Goal: Task Accomplishment & Management: Manage account settings

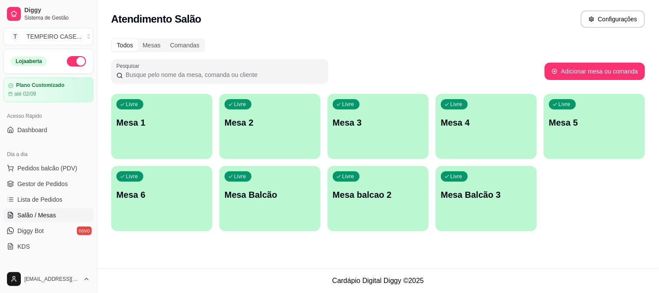
click at [158, 195] on p "Mesa 6" at bounding box center [161, 194] width 91 height 12
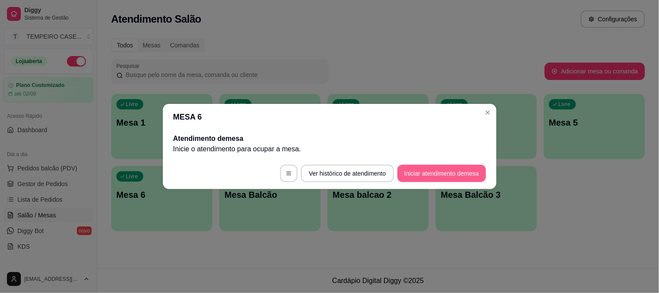
click at [426, 177] on button "Iniciar atendimento de mesa" at bounding box center [441, 173] width 89 height 17
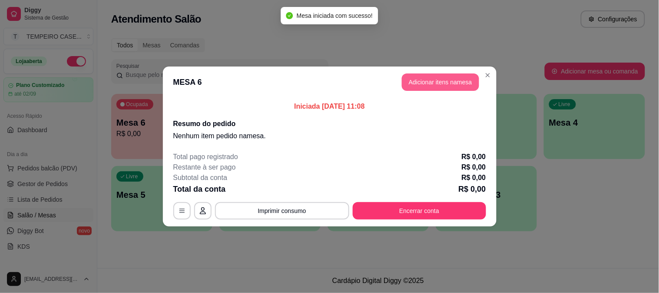
click at [428, 89] on button "Adicionar itens na mesa" at bounding box center [440, 81] width 77 height 17
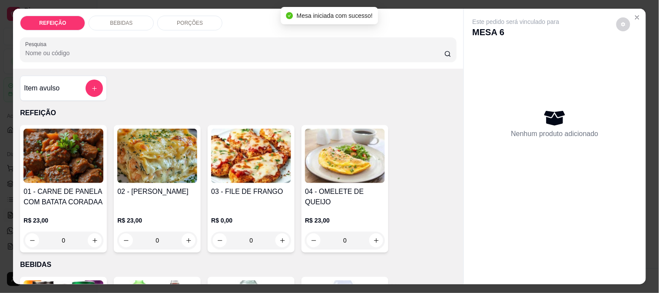
click at [274, 152] on img at bounding box center [251, 156] width 80 height 54
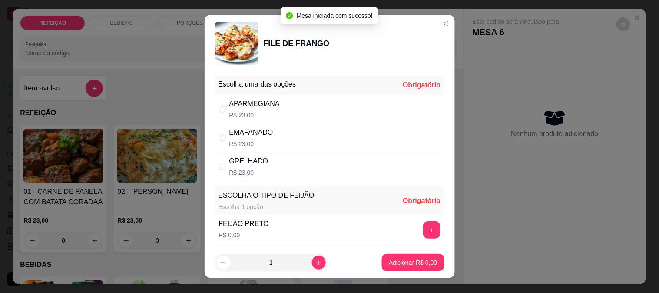
click at [233, 113] on p "R$ 23,00" at bounding box center [254, 115] width 50 height 9
radio input "true"
click at [423, 232] on button "+" at bounding box center [431, 229] width 17 height 17
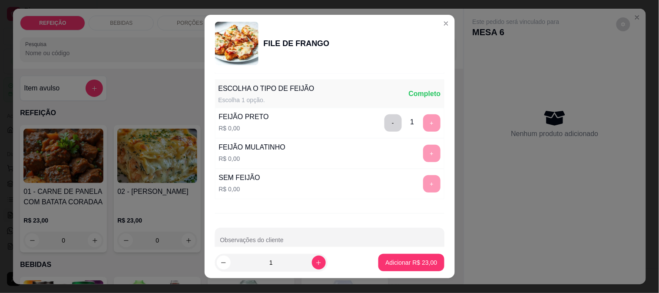
scroll to position [124, 0]
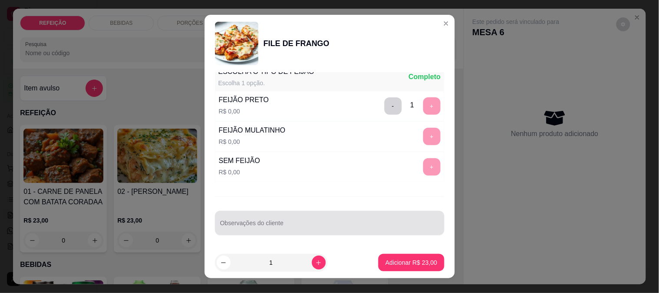
click at [286, 214] on div at bounding box center [329, 222] width 219 height 17
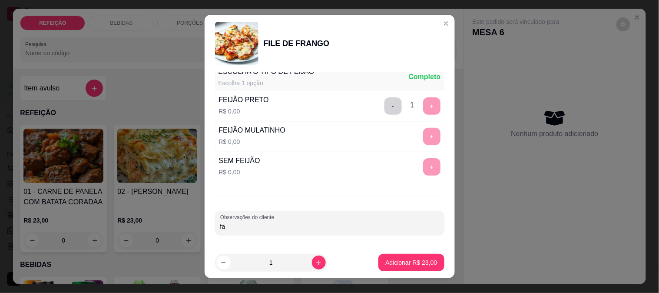
type input "f"
type input "FAROFA SEPARADA"
click at [422, 258] on p "Adicionar R$ 23,00" at bounding box center [411, 262] width 50 height 8
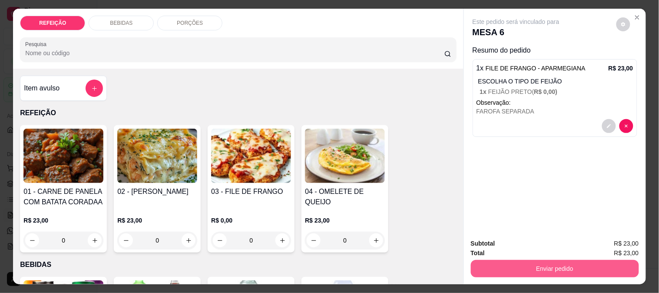
click at [524, 263] on button "Enviar pedido" at bounding box center [555, 268] width 168 height 17
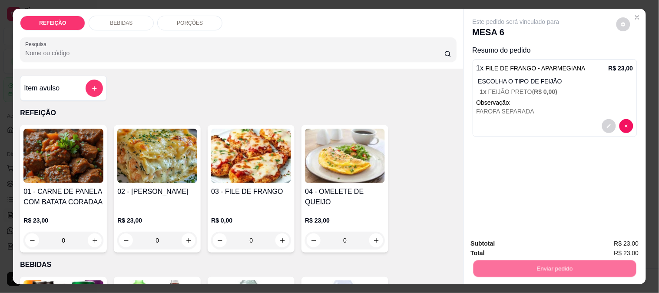
click at [536, 246] on button "Não registrar e enviar pedido" at bounding box center [526, 243] width 88 height 16
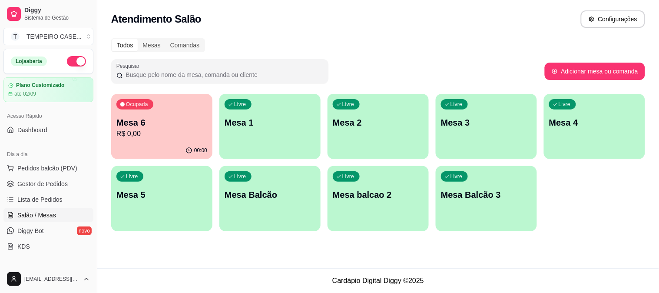
click at [423, 126] on p "Mesa 2" at bounding box center [378, 122] width 91 height 12
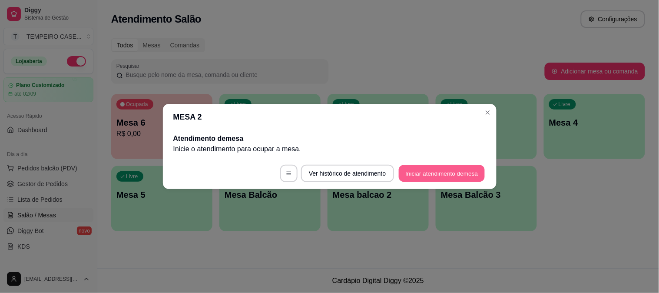
click at [424, 176] on button "Iniciar atendimento de mesa" at bounding box center [442, 173] width 86 height 17
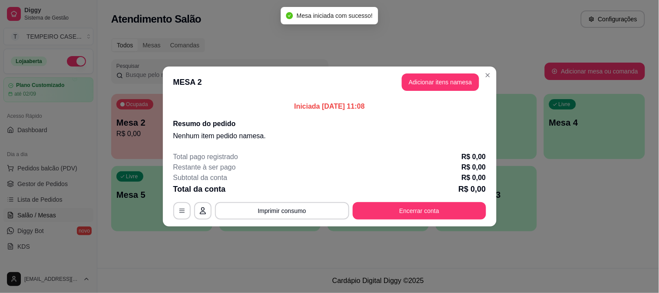
click at [407, 99] on div "Iniciada [DATE] 11:08 Resumo do pedido Nenhum item pedido na mesa ." at bounding box center [330, 121] width 334 height 47
click at [420, 81] on button "Adicionar itens na mesa" at bounding box center [440, 82] width 75 height 17
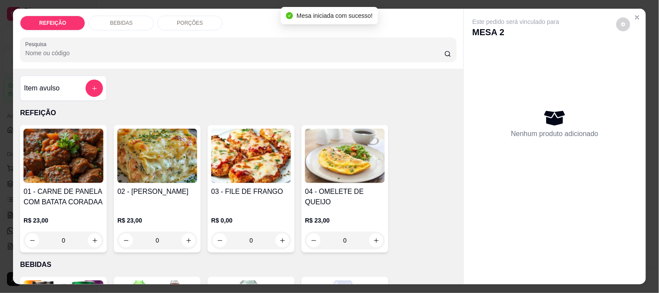
click at [288, 160] on div "03 - FILE DE FRANGO R$ 0,00 0" at bounding box center [251, 188] width 87 height 127
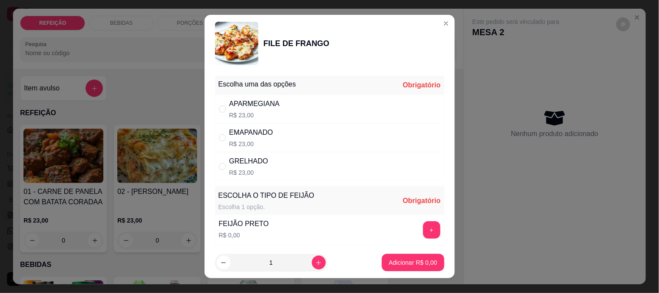
click at [265, 115] on p "R$ 23,00" at bounding box center [254, 115] width 50 height 9
radio input "true"
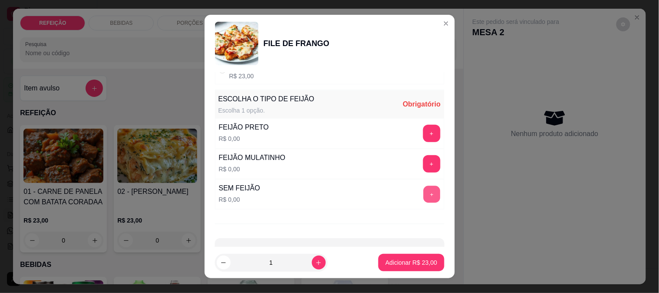
click at [423, 193] on button "+" at bounding box center [431, 193] width 17 height 17
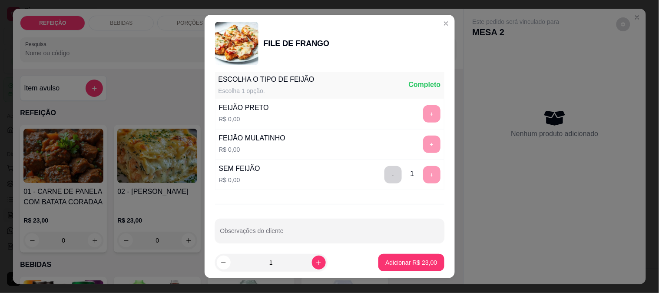
scroll to position [124, 0]
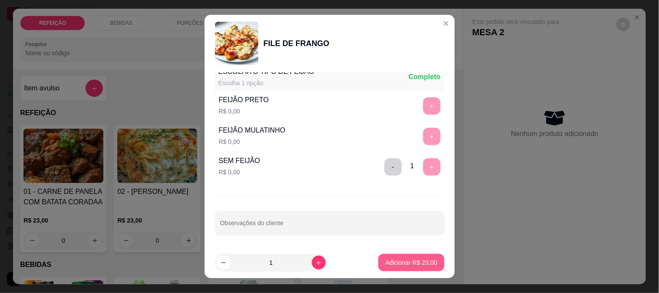
click at [405, 257] on button "Adicionar R$ 23,00" at bounding box center [411, 262] width 66 height 17
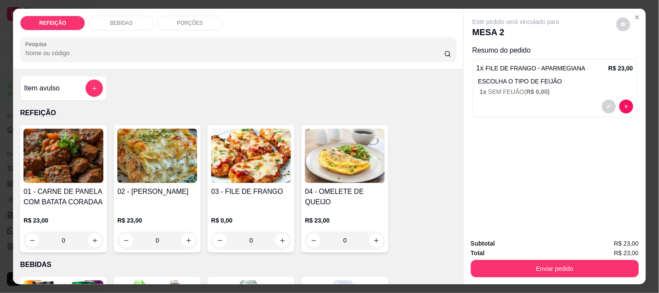
click at [152, 186] on h4 "02 - [PERSON_NAME]" at bounding box center [157, 191] width 80 height 10
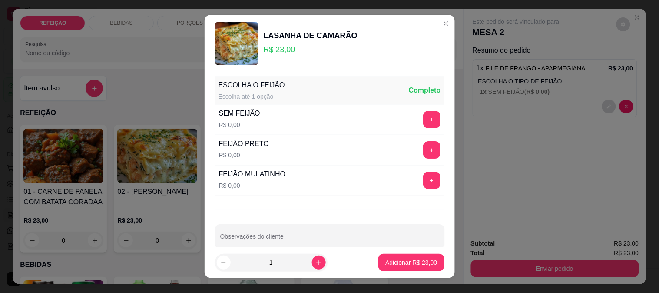
click at [417, 159] on div "FEIJÃO PRETO R$ 0,00 +" at bounding box center [329, 150] width 229 height 30
click at [423, 147] on button "+" at bounding box center [431, 149] width 17 height 17
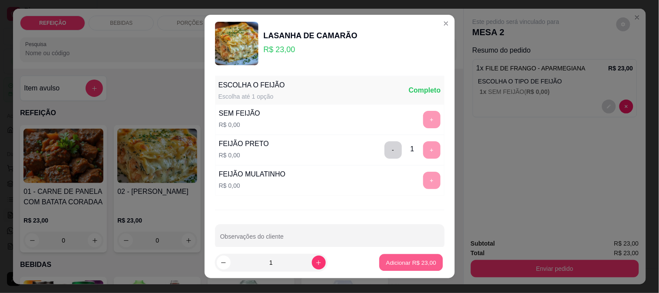
click at [409, 261] on p "Adicionar R$ 23,00" at bounding box center [411, 262] width 50 height 8
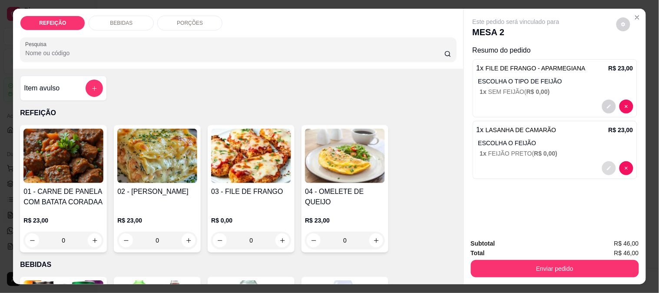
click at [606, 165] on icon "decrease-product-quantity" at bounding box center [608, 167] width 5 height 5
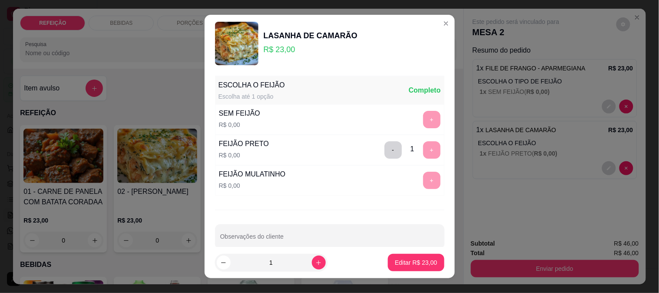
click at [384, 150] on button "-" at bounding box center [392, 149] width 17 height 17
click at [423, 177] on button "+" at bounding box center [431, 180] width 17 height 17
click at [420, 261] on p "Editar R$ 23,00" at bounding box center [416, 262] width 42 height 9
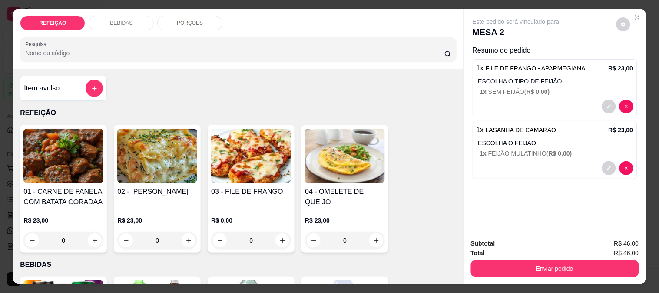
click at [124, 25] on div "BEBIDAS" at bounding box center [121, 23] width 65 height 15
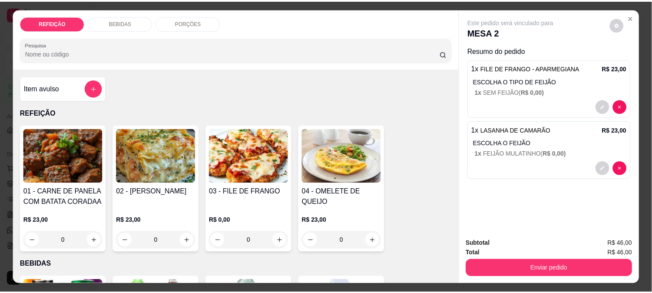
scroll to position [23, 0]
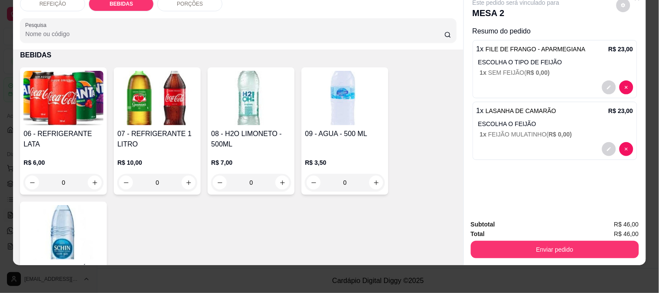
click at [154, 118] on div "07 - REFRIGERANTE 1 LITRO R$ 10,00 0" at bounding box center [157, 130] width 87 height 127
click at [49, 118] on div "06 - REFRIGERANTE LATA R$ 6,00 0" at bounding box center [63, 130] width 87 height 127
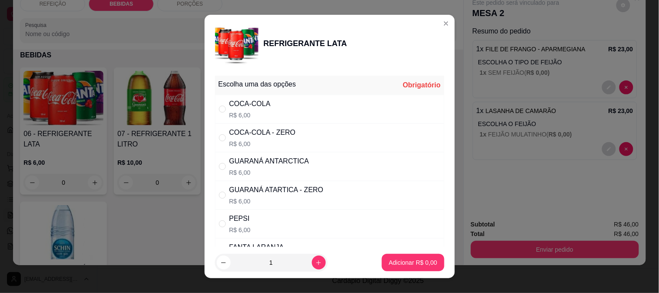
click at [274, 134] on div "COCA-COLA - ZERO" at bounding box center [262, 132] width 66 height 10
radio input "true"
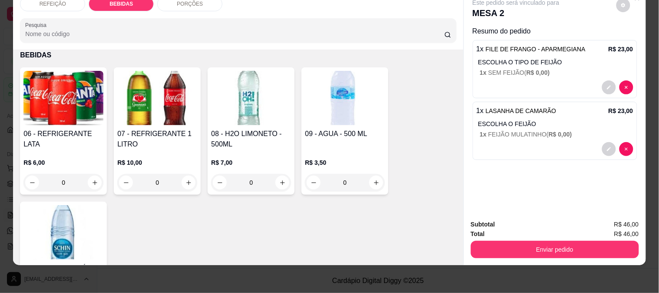
click at [164, 129] on h4 "07 - REFRIGERANTE 1 LITRO" at bounding box center [157, 139] width 80 height 21
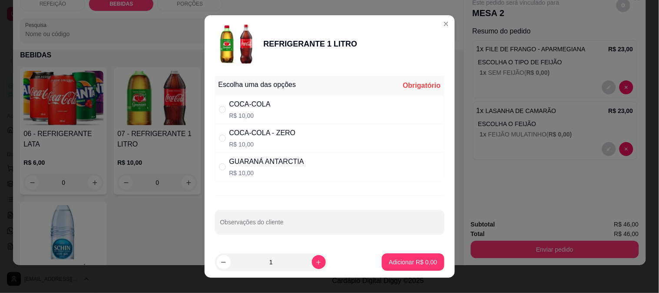
click at [244, 106] on div "COCA-COLA" at bounding box center [249, 104] width 41 height 10
radio input "true"
click at [415, 262] on p "Adicionar R$ 10,00" at bounding box center [411, 262] width 52 height 9
type input "1"
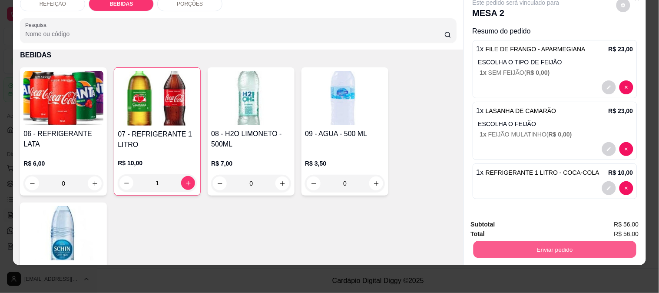
click at [533, 248] on button "Enviar pedido" at bounding box center [554, 249] width 163 height 17
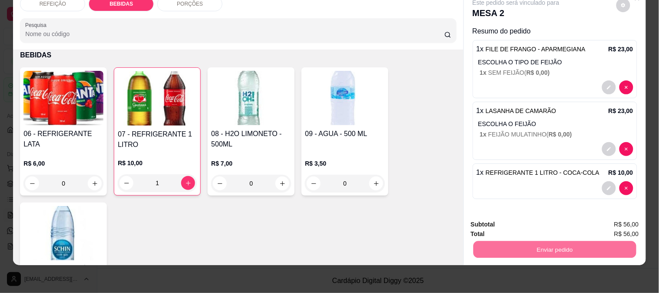
click at [515, 218] on button "Não registrar e enviar pedido" at bounding box center [526, 221] width 88 height 16
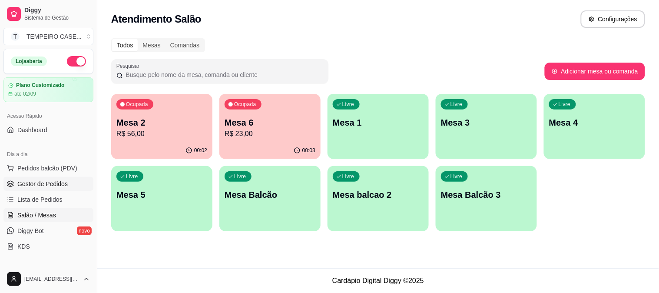
click at [49, 185] on span "Gestor de Pedidos" at bounding box center [42, 183] width 50 height 9
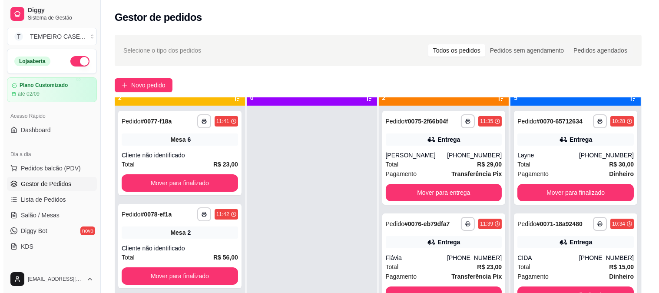
scroll to position [24, 0]
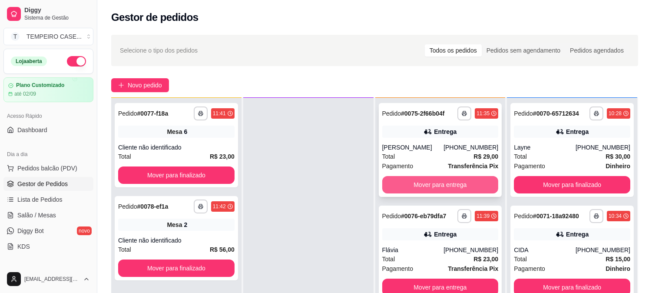
click at [445, 180] on button "Mover para entrega" at bounding box center [440, 184] width 116 height 17
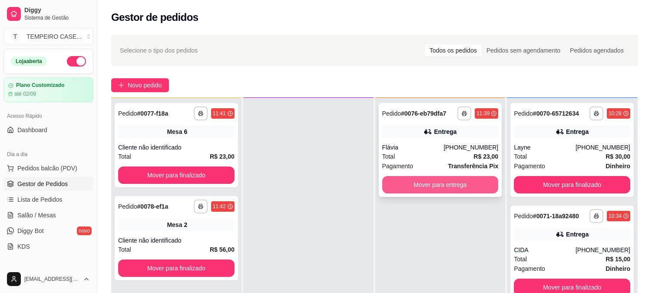
click at [454, 187] on button "Mover para entrega" at bounding box center [440, 184] width 116 height 17
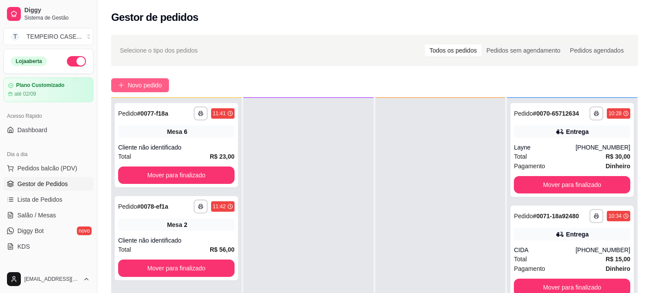
click at [147, 87] on span "Novo pedido" at bounding box center [145, 85] width 34 height 10
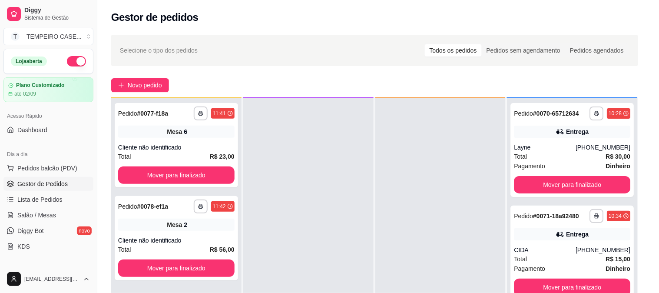
click at [159, 186] on h4 "02 - [PERSON_NAME]" at bounding box center [157, 191] width 80 height 10
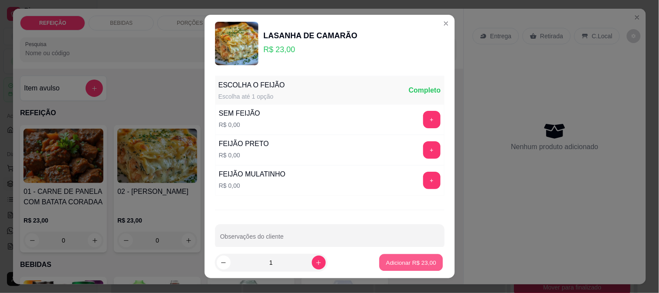
click at [396, 262] on p "Adicionar R$ 23,00" at bounding box center [411, 262] width 50 height 8
type input "1"
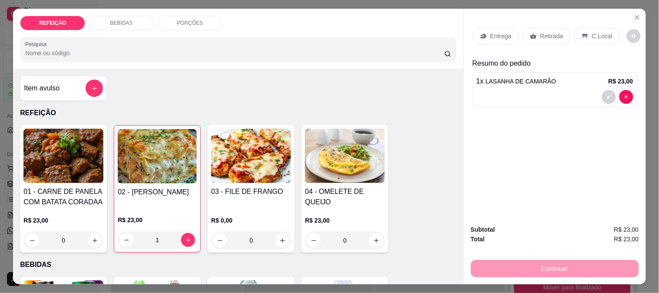
click at [495, 33] on p "Entrega" at bounding box center [500, 36] width 21 height 9
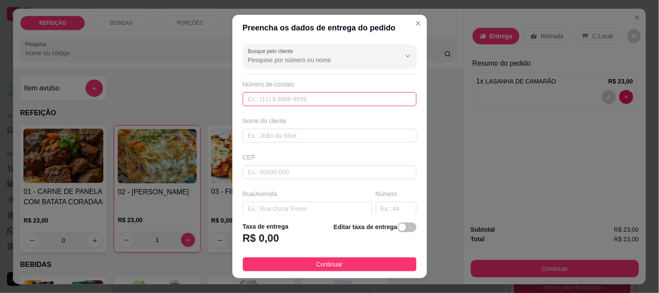
click at [274, 99] on input "text" at bounding box center [330, 99] width 174 height 14
paste input "[PHONE_NUMBER]"
type input "[PHONE_NUMBER]"
click at [261, 127] on div "Nome do cliente" at bounding box center [329, 129] width 177 height 26
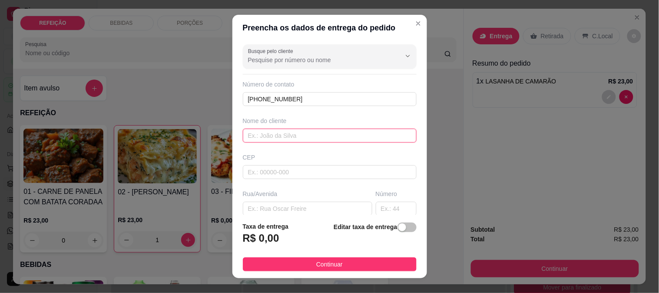
click at [262, 130] on input "text" at bounding box center [330, 136] width 174 height 14
paste input "[PERSON_NAME]"
type input "[PERSON_NAME]"
click at [280, 211] on input "text" at bounding box center [307, 209] width 129 height 14
paste input "Entregar na creche Alzira Chalaça"
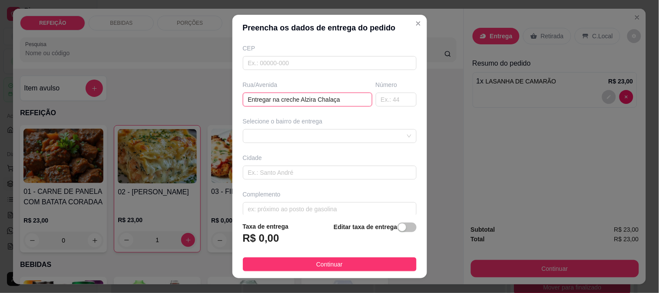
scroll to position [119, 0]
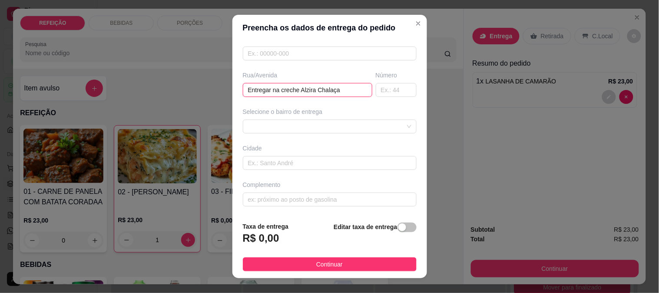
drag, startPoint x: 276, startPoint y: 210, endPoint x: 235, endPoint y: 210, distance: 41.7
click at [235, 210] on div "Busque pelo cliente Número de contato [PHONE_NUMBER] Nome do cliente [PERSON_NA…" at bounding box center [329, 128] width 195 height 174
click at [276, 86] on input "creche Alzira Chalaça" at bounding box center [307, 90] width 129 height 14
click at [275, 86] on input "creche Alzira Chalaça" at bounding box center [307, 90] width 129 height 14
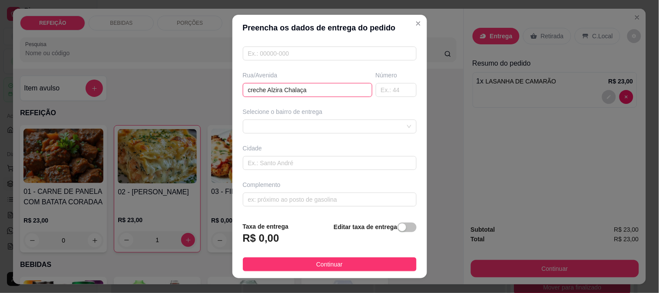
type input "creche Alzira Chalaça"
click at [293, 124] on span at bounding box center [329, 126] width 163 height 13
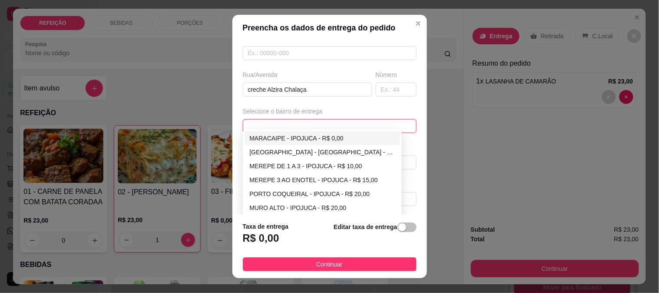
drag, startPoint x: 269, startPoint y: 139, endPoint x: 275, endPoint y: 69, distance: 70.6
click at [268, 139] on div "MARACAIPE - IPOJUCA - R$ 0,00" at bounding box center [322, 138] width 145 height 10
type input "IPOJUCA"
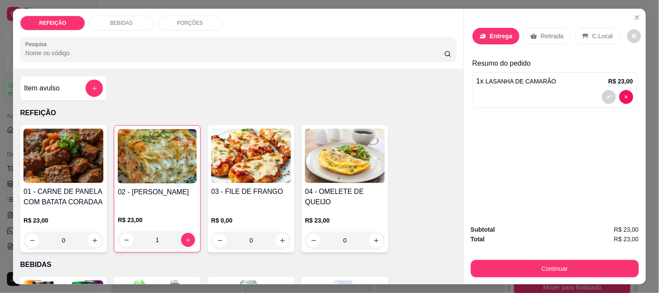
click at [123, 26] on div "BEBIDAS" at bounding box center [121, 23] width 65 height 15
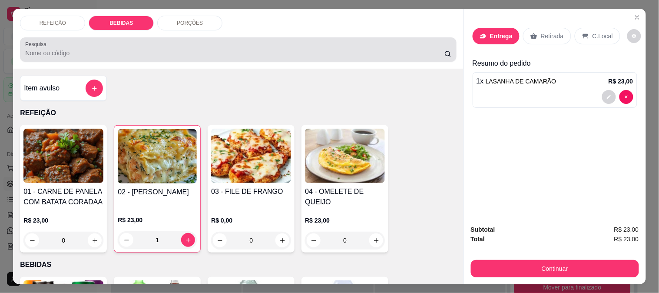
scroll to position [23, 0]
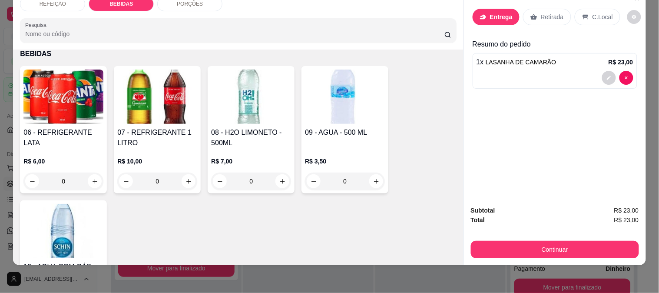
click at [129, 73] on img at bounding box center [157, 96] width 80 height 54
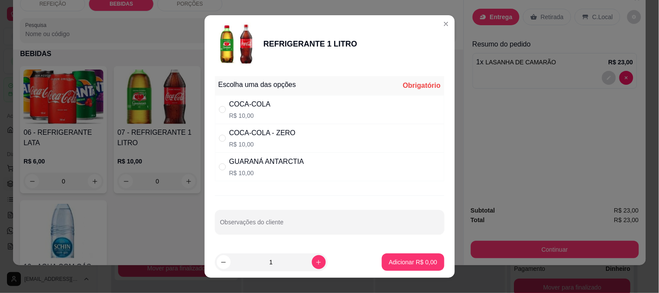
click at [258, 103] on div "COCA-COLA" at bounding box center [249, 104] width 41 height 10
radio input "true"
click at [400, 270] on button "Adicionar R$ 10,00" at bounding box center [411, 261] width 66 height 17
type input "1"
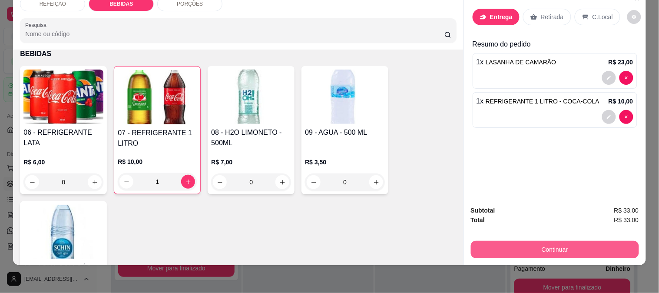
click at [548, 244] on button "Continuar" at bounding box center [555, 249] width 168 height 17
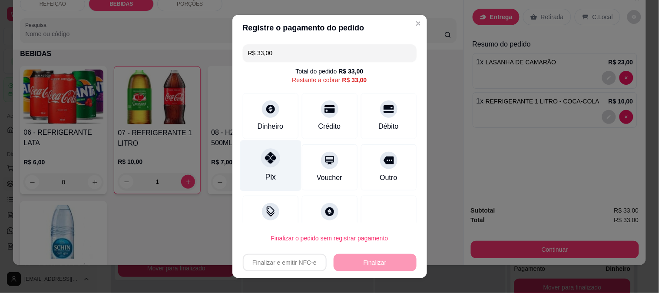
click at [265, 155] on icon at bounding box center [269, 157] width 11 height 11
type input "R$ 0,00"
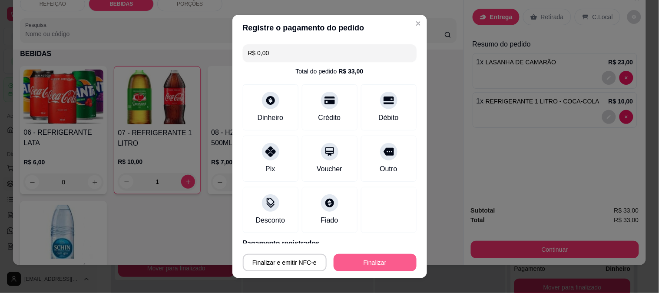
click at [372, 263] on button "Finalizar" at bounding box center [375, 262] width 83 height 17
type input "0"
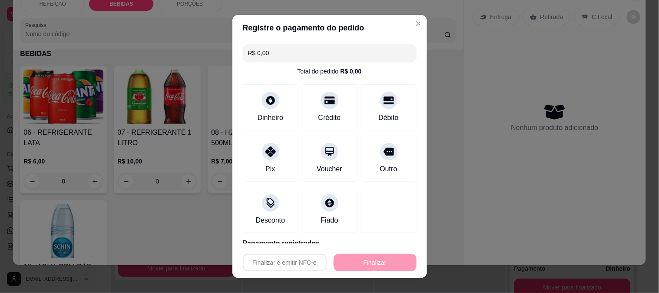
type input "-R$ 33,00"
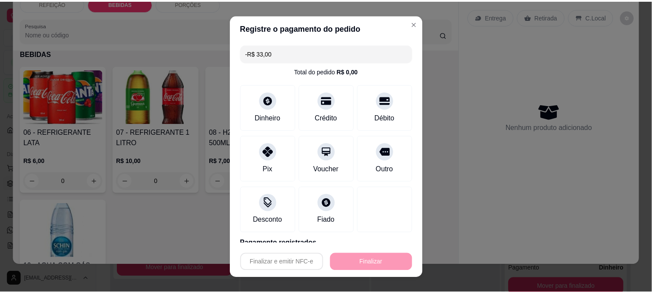
scroll to position [190, 0]
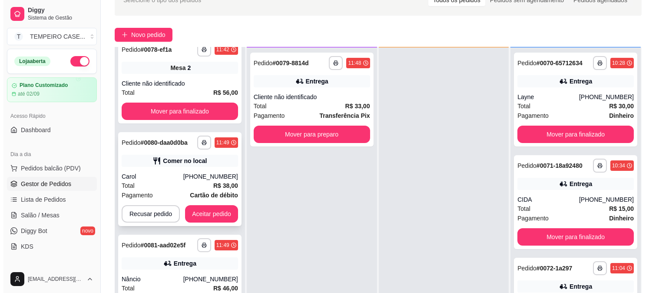
scroll to position [96, 0]
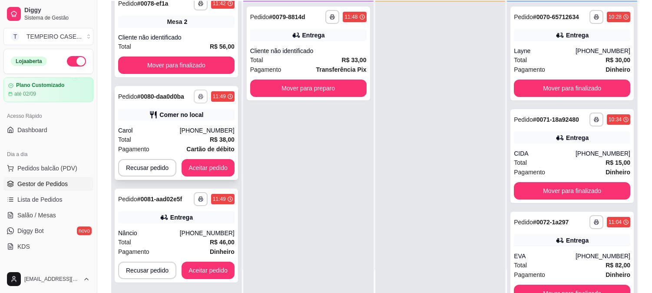
click at [199, 100] on button "button" at bounding box center [201, 96] width 14 height 14
click at [184, 227] on div "**********" at bounding box center [176, 235] width 123 height 94
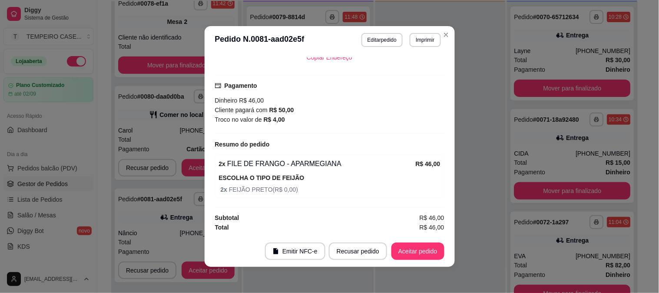
scroll to position [2, 0]
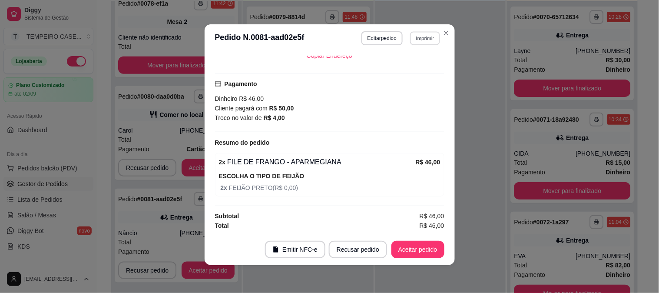
click at [411, 39] on button "Imprimir" at bounding box center [425, 37] width 30 height 13
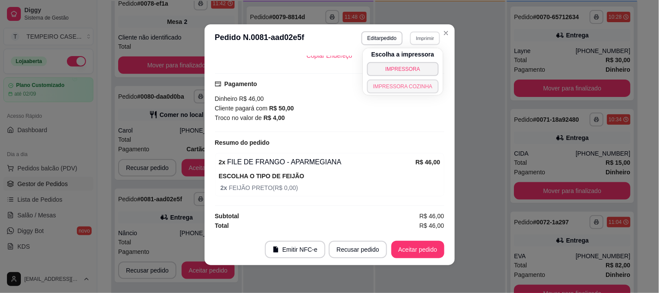
click at [400, 84] on button "IMPRESSORA COZINHA" at bounding box center [403, 86] width 72 height 14
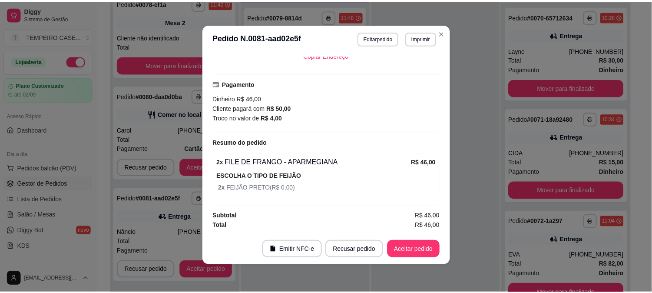
scroll to position [219, 0]
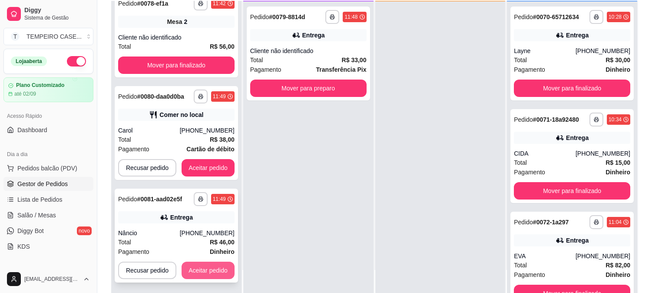
click at [208, 268] on button "Aceitar pedido" at bounding box center [208, 269] width 53 height 17
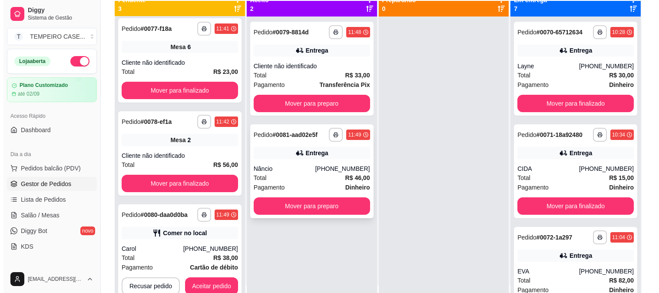
scroll to position [0, 0]
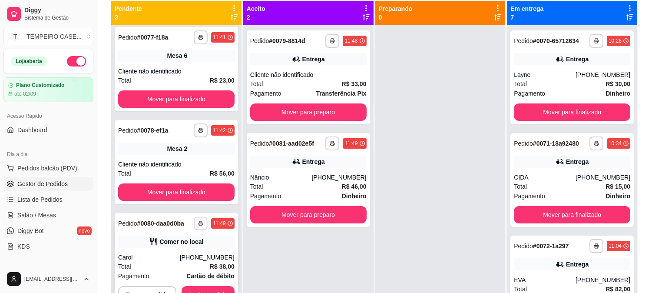
click at [195, 218] on button "button" at bounding box center [200, 222] width 13 height 13
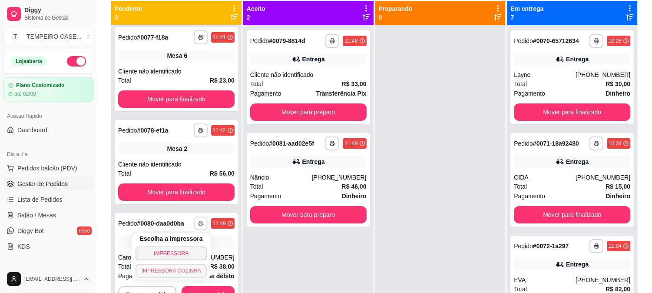
click at [168, 270] on button "IMPRESSORA COZINHA" at bounding box center [171, 271] width 72 height 14
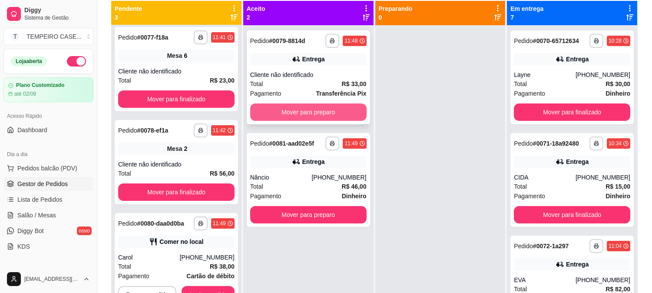
click at [300, 109] on button "Mover para preparo" at bounding box center [308, 111] width 116 height 17
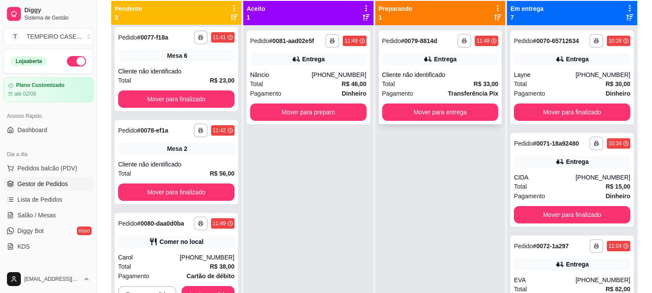
click at [406, 72] on div "Cliente não identificado" at bounding box center [440, 74] width 116 height 9
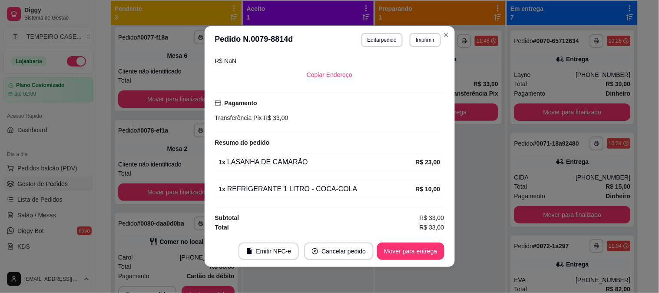
scroll to position [2, 0]
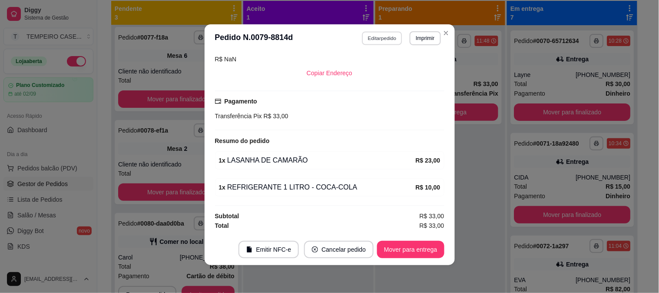
click at [384, 33] on button "Editar pedido" at bounding box center [382, 37] width 40 height 13
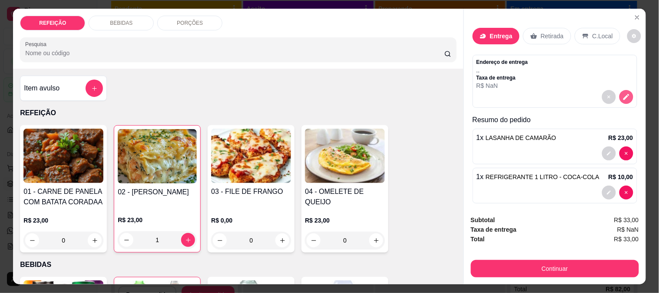
click at [622, 93] on icon "decrease-product-quantity" at bounding box center [626, 97] width 8 height 8
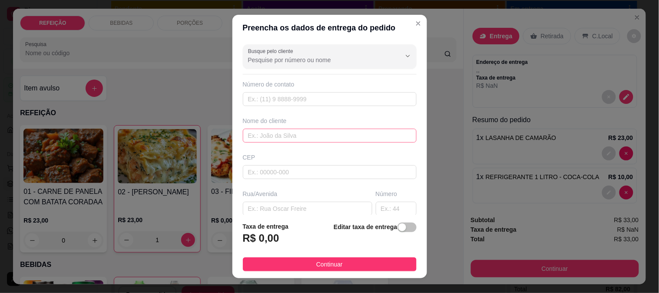
scroll to position [145, 0]
click at [276, 139] on input "text" at bounding box center [330, 136] width 174 height 14
paste input "[PERSON_NAME]"
type input "[PERSON_NAME]"
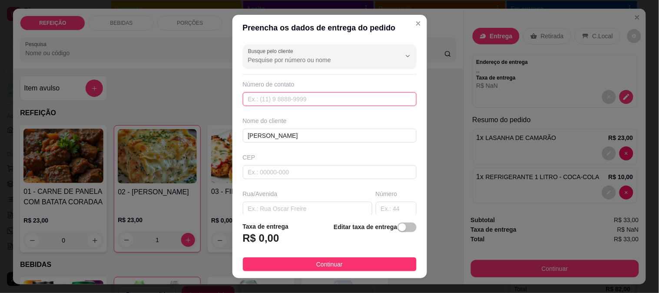
click at [277, 95] on input "text" at bounding box center [330, 99] width 174 height 14
paste input "[PHONE_NUMBER]"
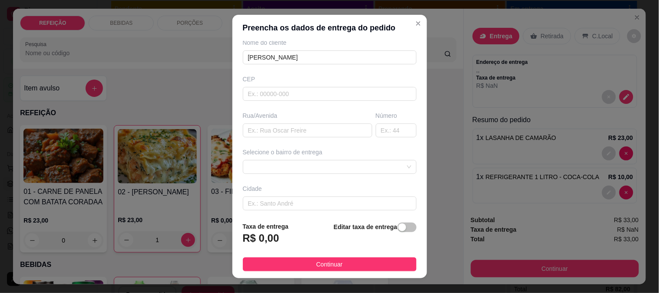
scroll to position [119, 0]
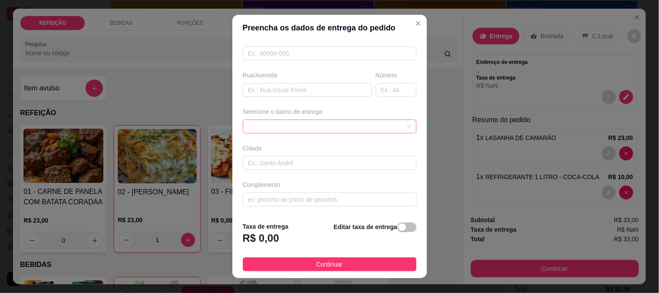
click at [271, 128] on span at bounding box center [329, 126] width 163 height 13
type input "[PHONE_NUMBER]"
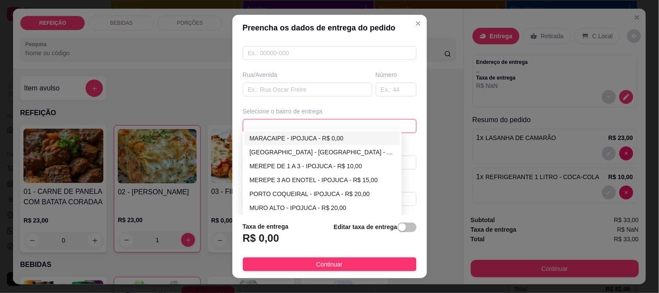
click at [271, 139] on div "MARACAIPE - IPOJUCA - R$ 0,00" at bounding box center [322, 138] width 145 height 10
type input "IPOJUCA"
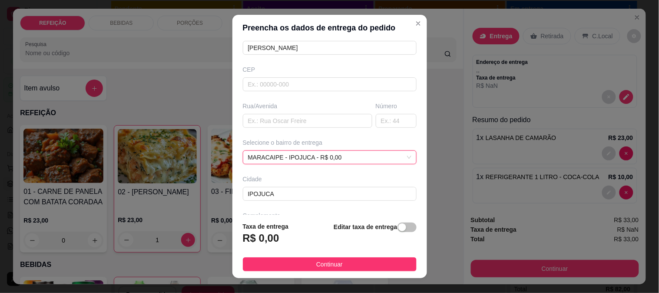
scroll to position [71, 0]
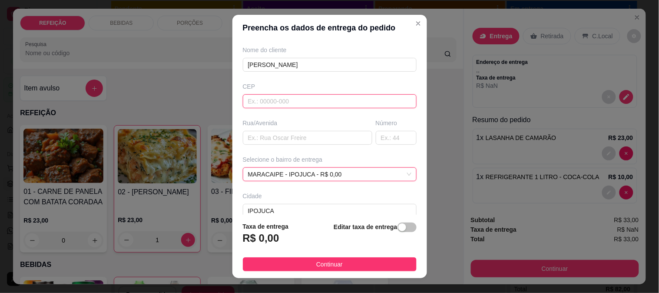
click at [271, 102] on input "text" at bounding box center [330, 101] width 174 height 14
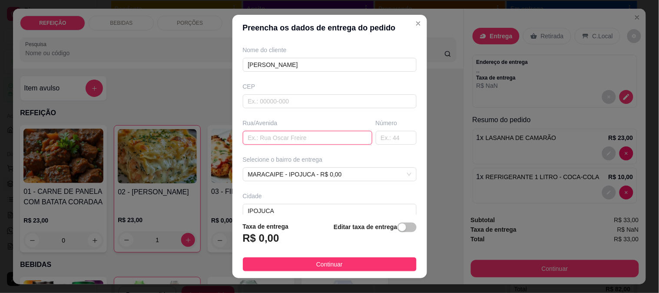
click at [268, 136] on input "text" at bounding box center [307, 138] width 129 height 14
paste input "creche Alzira Chalaça"
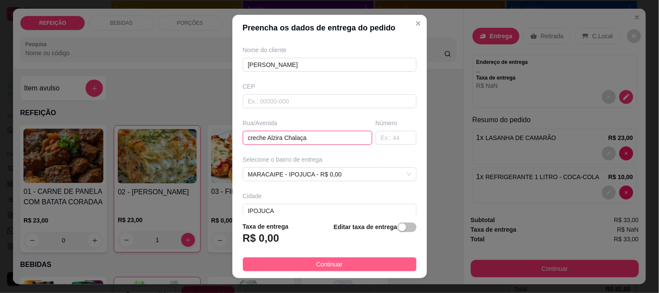
type input "creche Alzira Chalaça"
click at [322, 266] on span "Continuar" at bounding box center [329, 264] width 26 height 10
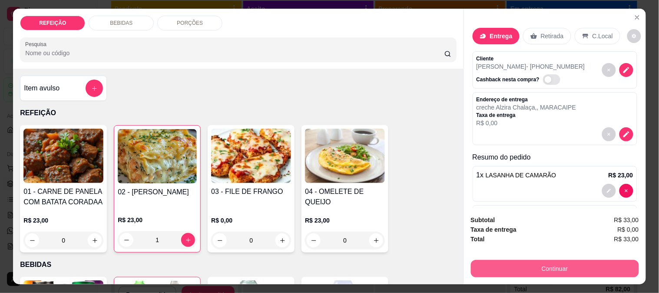
click at [506, 266] on button "Continuar" at bounding box center [555, 268] width 168 height 17
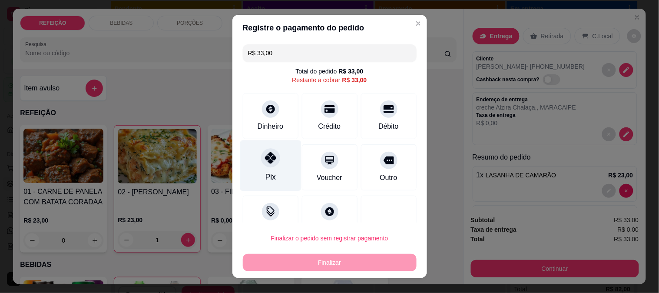
click at [267, 175] on div "Pix" at bounding box center [270, 176] width 10 height 11
type input "R$ 0,00"
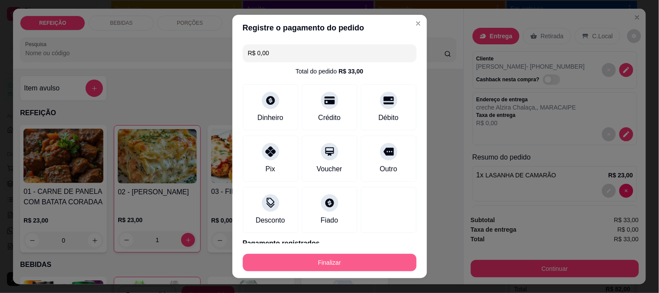
click at [333, 256] on button "Finalizar" at bounding box center [330, 262] width 174 height 17
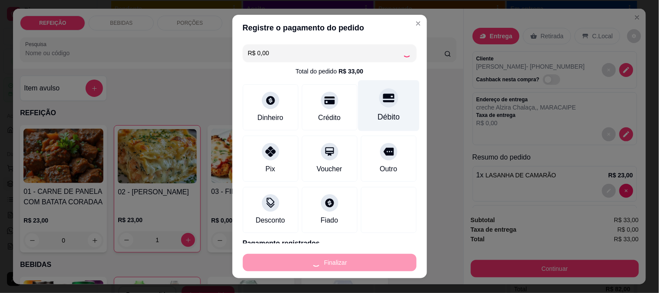
type input "0"
type input "-R$ 33,00"
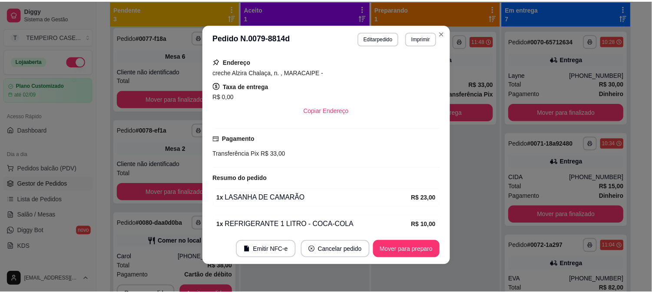
scroll to position [184, 0]
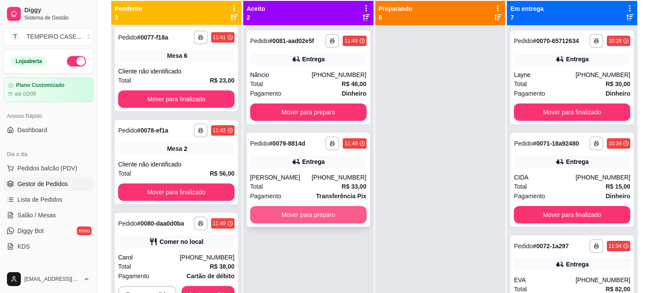
click at [314, 222] on button "Mover para preparo" at bounding box center [308, 214] width 116 height 17
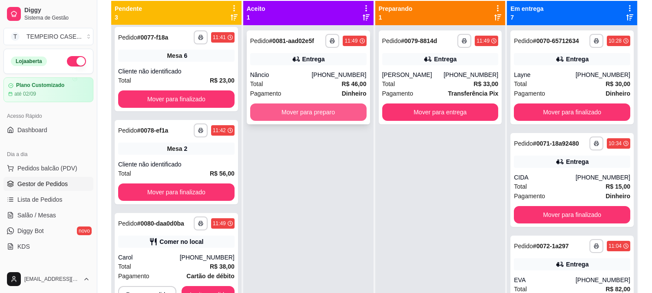
click at [329, 116] on button "Mover para preparo" at bounding box center [308, 111] width 116 height 17
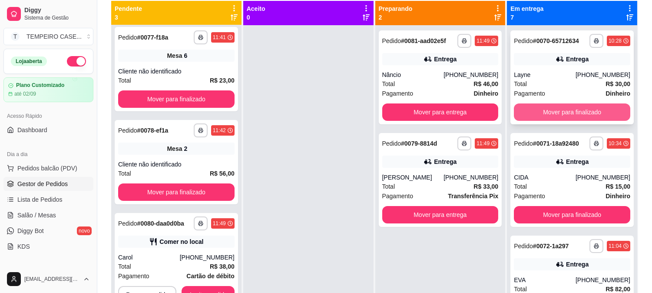
click at [528, 112] on button "Mover para finalizado" at bounding box center [572, 111] width 116 height 17
click at [553, 109] on button "Mover para finalizado" at bounding box center [572, 111] width 116 height 17
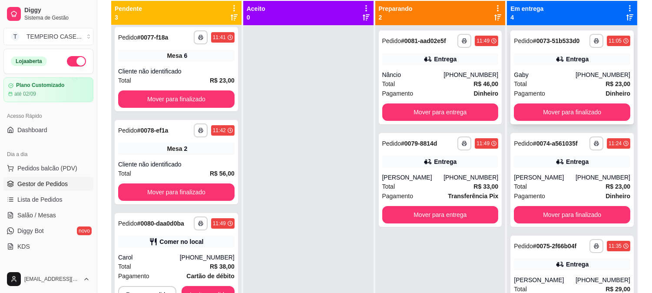
click at [561, 109] on div "**********" at bounding box center [571, 77] width 123 height 94
click at [561, 121] on button "Mover para finalizado" at bounding box center [572, 111] width 116 height 17
click at [561, 122] on div "**********" at bounding box center [571, 77] width 123 height 94
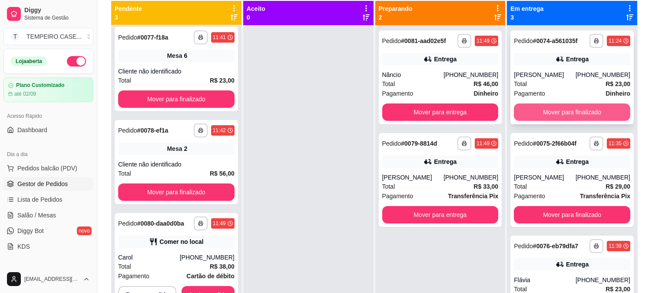
click at [560, 116] on button "Mover para finalizado" at bounding box center [572, 111] width 116 height 17
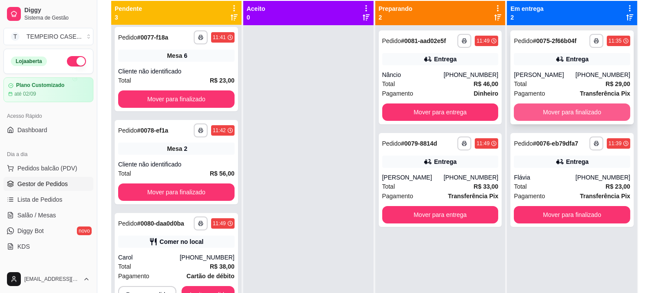
click at [559, 114] on button "Mover para finalizado" at bounding box center [572, 111] width 116 height 17
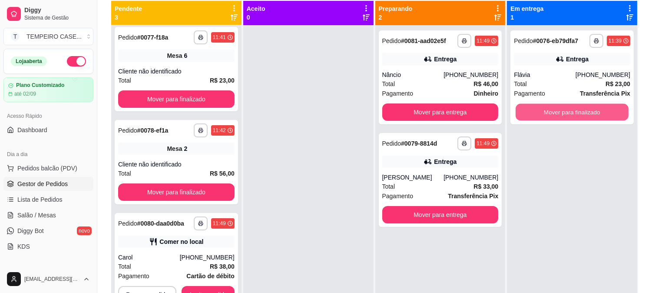
click at [558, 114] on button "Mover para finalizado" at bounding box center [572, 112] width 113 height 17
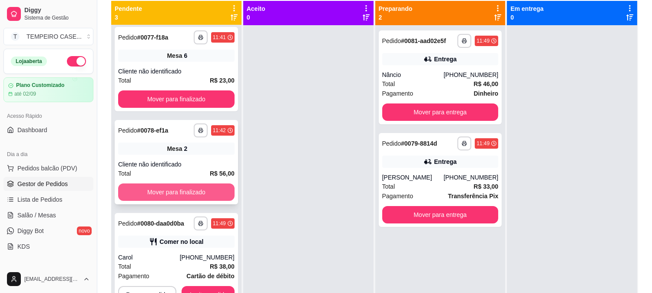
scroll to position [24, 0]
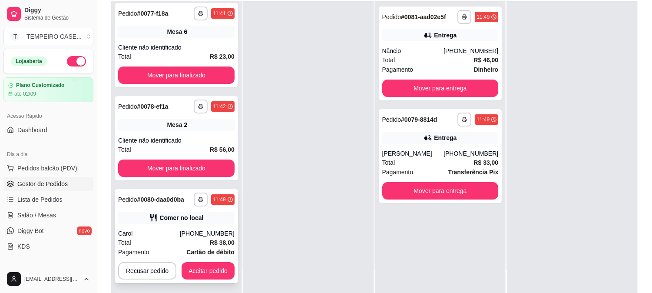
click at [205, 257] on div "**********" at bounding box center [176, 236] width 123 height 94
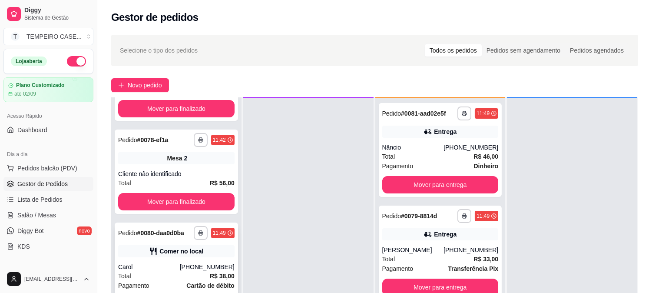
scroll to position [106, 0]
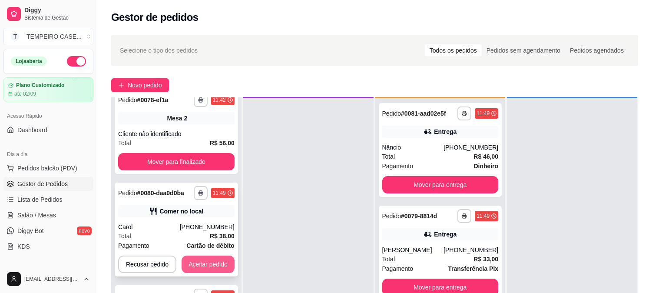
click at [203, 259] on button "Aceitar pedido" at bounding box center [208, 263] width 53 height 17
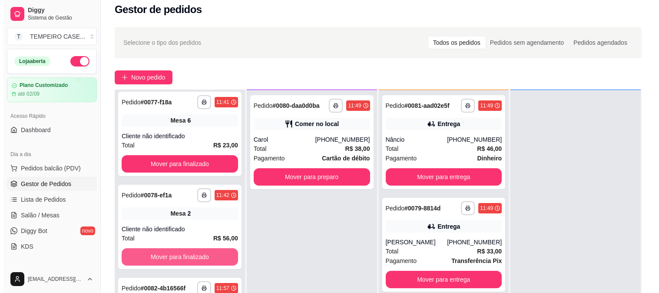
scroll to position [132, 0]
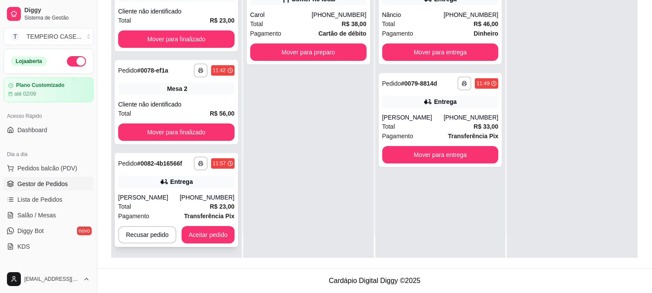
click at [211, 221] on div "**********" at bounding box center [176, 200] width 123 height 94
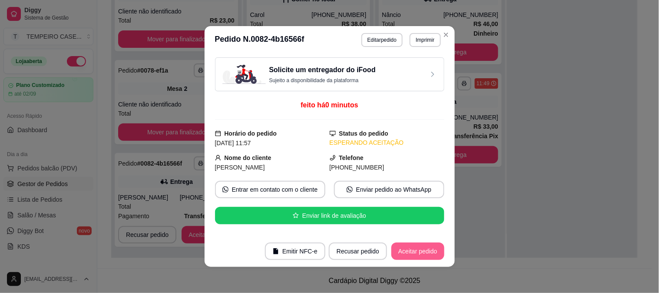
click at [394, 250] on button "Aceitar pedido" at bounding box center [417, 250] width 53 height 17
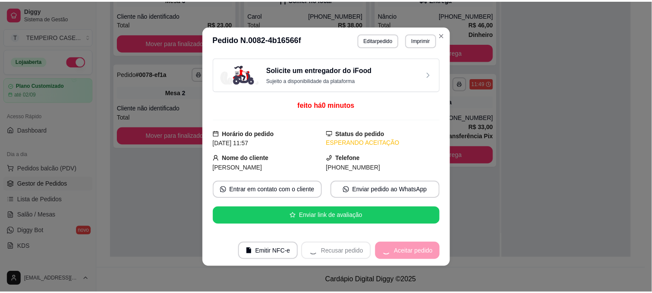
scroll to position [0, 0]
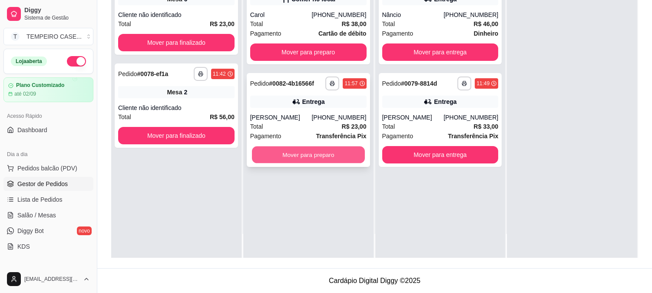
click at [327, 152] on button "Mover para preparo" at bounding box center [308, 154] width 113 height 17
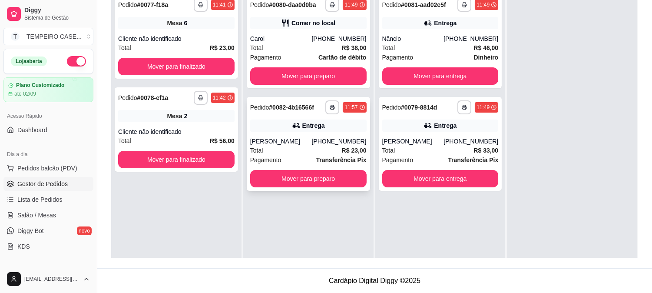
click at [328, 168] on div "**********" at bounding box center [308, 144] width 123 height 94
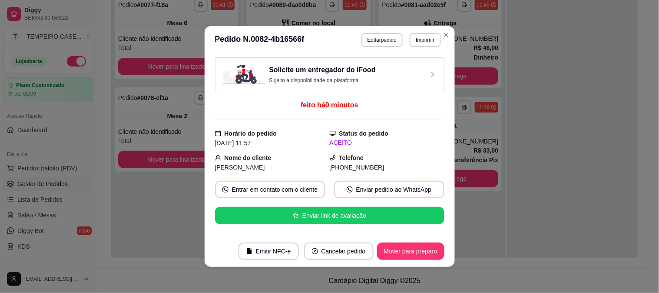
click at [391, 258] on button "Mover para preparo" at bounding box center [410, 250] width 67 height 17
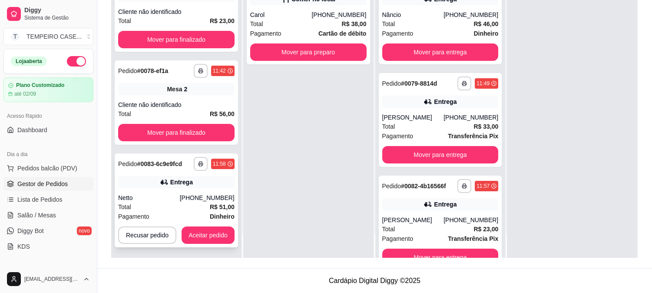
scroll to position [3, 0]
click at [223, 229] on button "Aceitar pedido" at bounding box center [208, 234] width 53 height 17
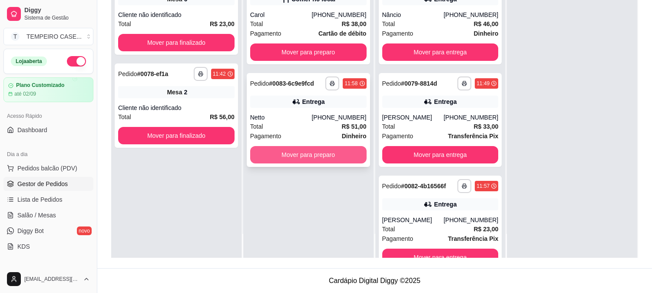
scroll to position [0, 0]
click at [326, 81] on button "button" at bounding box center [332, 82] width 13 height 13
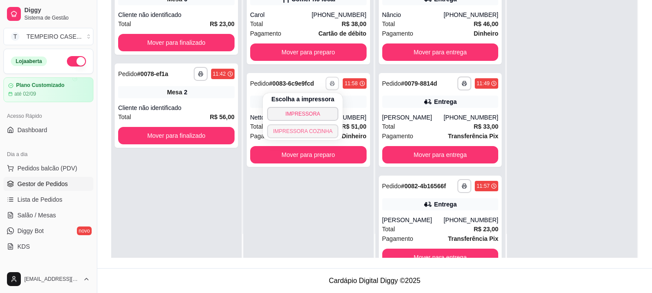
click at [307, 131] on button "IMPRESSORA COZINHA" at bounding box center [303, 131] width 72 height 14
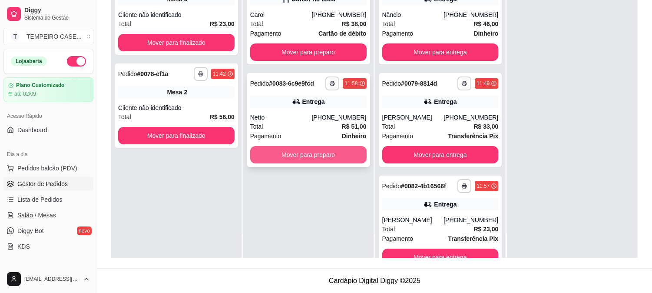
click at [311, 153] on button "Mover para preparo" at bounding box center [308, 154] width 116 height 17
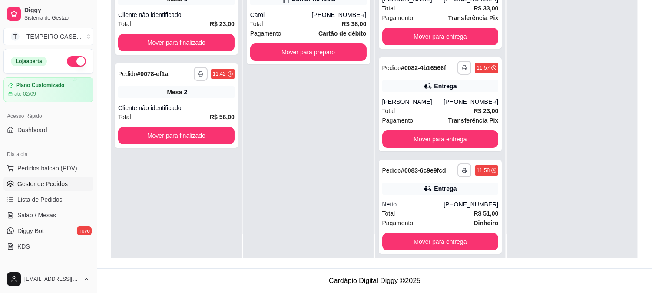
scroll to position [125, 0]
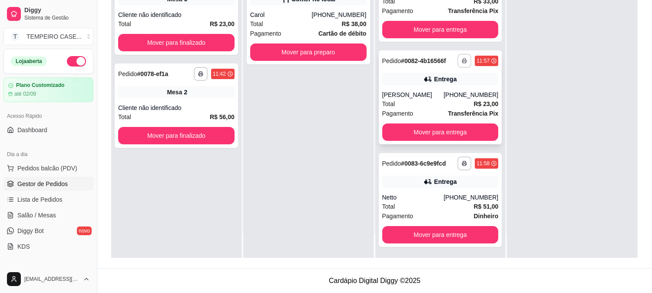
click at [457, 60] on button "button" at bounding box center [464, 61] width 14 height 14
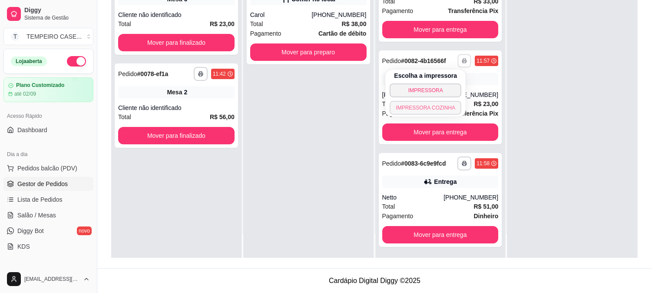
click at [434, 109] on button "IMPRESSORA COZINHA" at bounding box center [426, 108] width 72 height 14
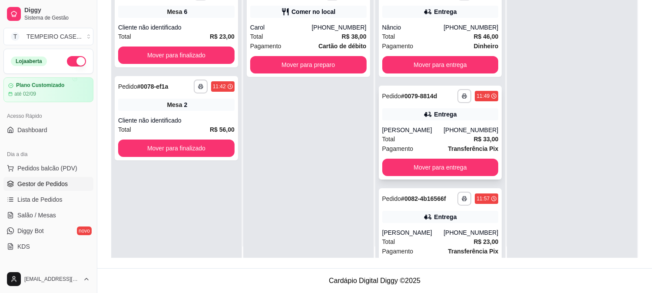
scroll to position [0, 0]
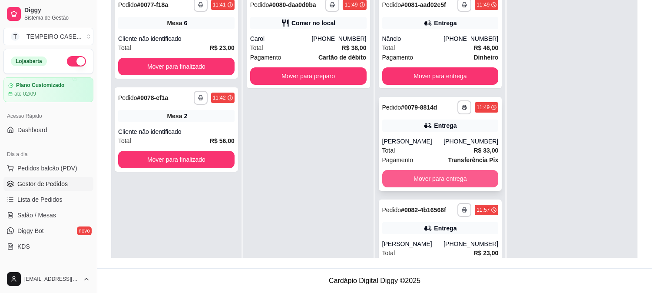
click at [413, 173] on button "Mover para entrega" at bounding box center [440, 178] width 116 height 17
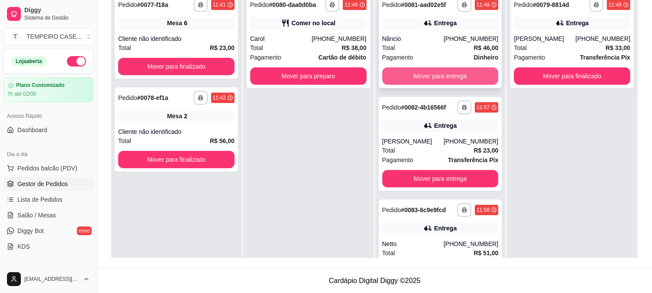
click at [420, 71] on button "Mover para entrega" at bounding box center [440, 75] width 116 height 17
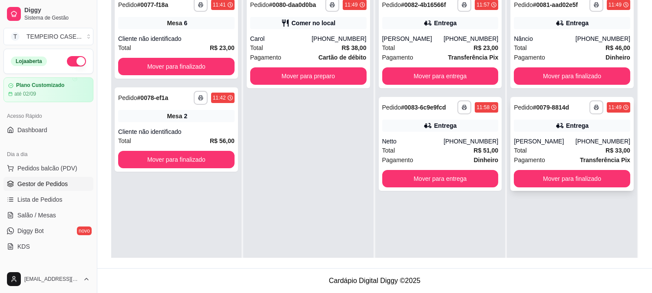
click at [547, 133] on div "**********" at bounding box center [571, 144] width 123 height 94
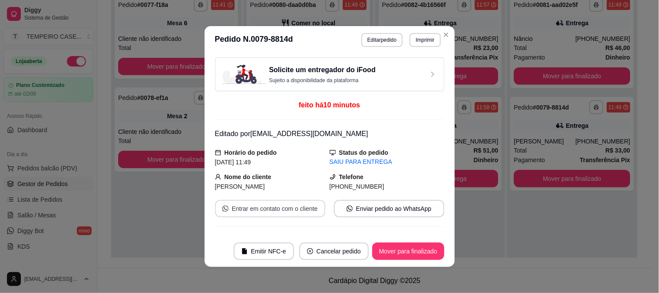
click at [272, 211] on button "Entrar em contato com o cliente" at bounding box center [270, 208] width 110 height 17
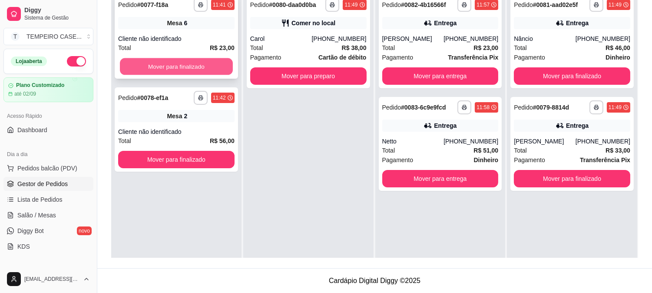
click at [184, 70] on button "Mover para finalizado" at bounding box center [176, 66] width 113 height 17
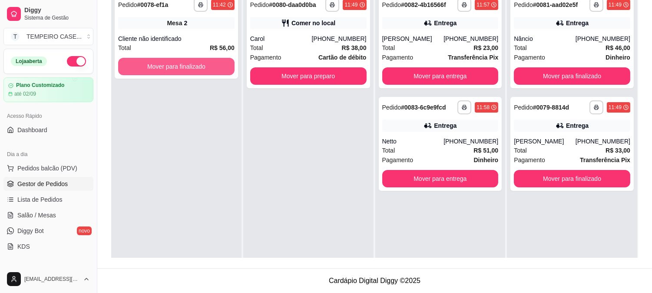
click at [184, 70] on button "Mover para finalizado" at bounding box center [176, 66] width 116 height 17
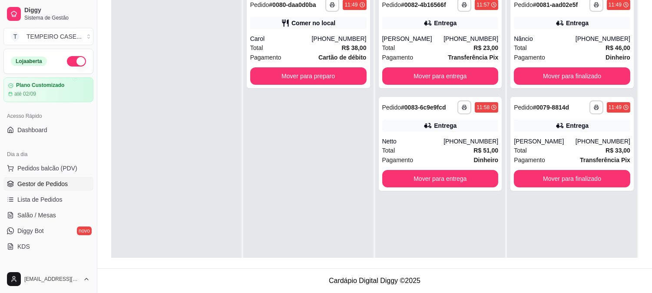
click at [149, 232] on div at bounding box center [176, 135] width 130 height 293
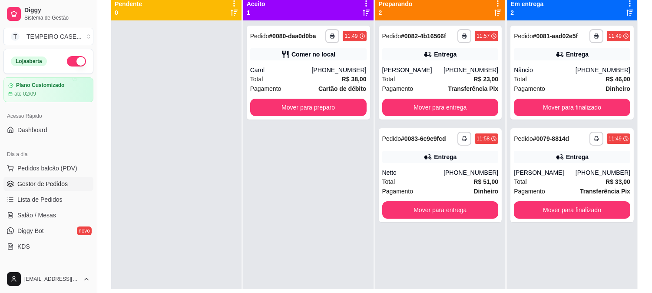
scroll to position [84, 0]
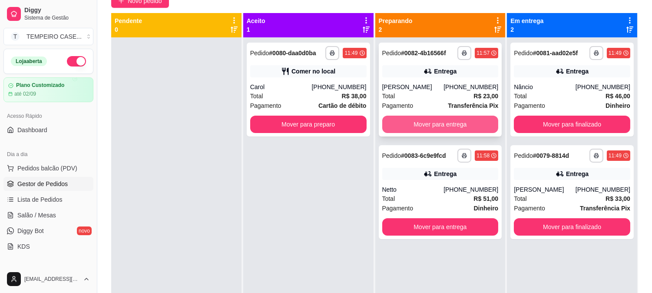
click at [402, 119] on button "Mover para entrega" at bounding box center [440, 124] width 116 height 17
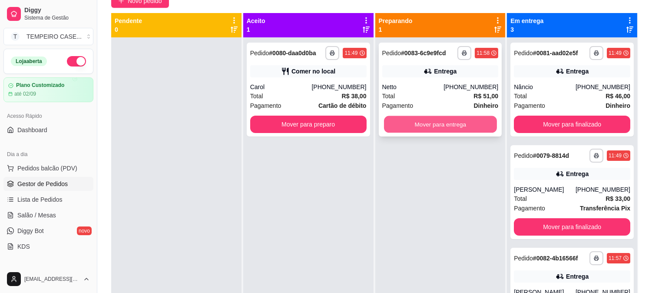
click at [420, 123] on button "Mover para entrega" at bounding box center [440, 124] width 113 height 17
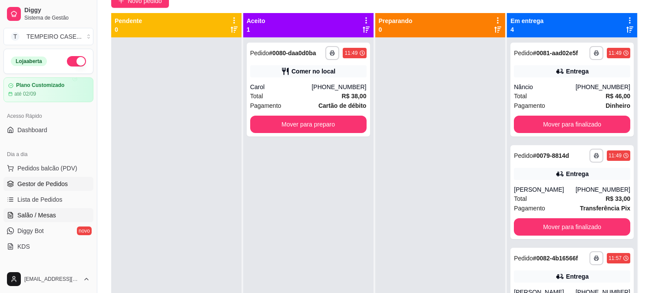
click at [36, 210] on link "Salão / Mesas" at bounding box center [48, 215] width 90 height 14
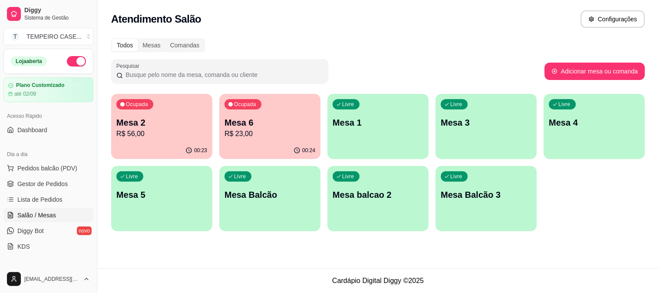
click at [229, 100] on div "Ocupada" at bounding box center [243, 104] width 37 height 10
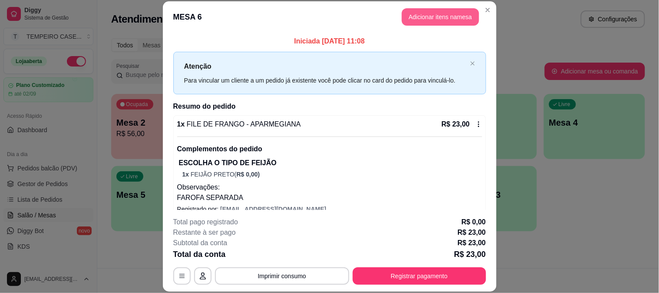
click at [436, 17] on button "Adicionar itens na mesa" at bounding box center [440, 16] width 77 height 17
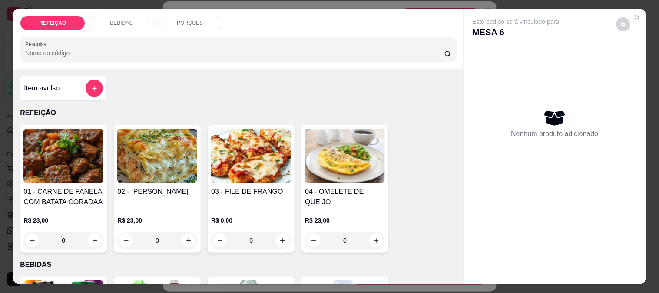
click at [128, 21] on div "BEBIDAS" at bounding box center [121, 23] width 65 height 15
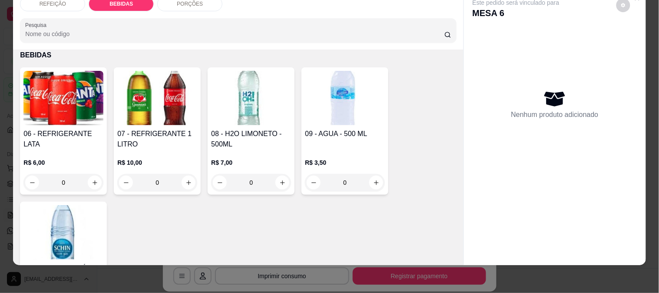
click at [70, 158] on p "R$ 6,00" at bounding box center [63, 162] width 80 height 9
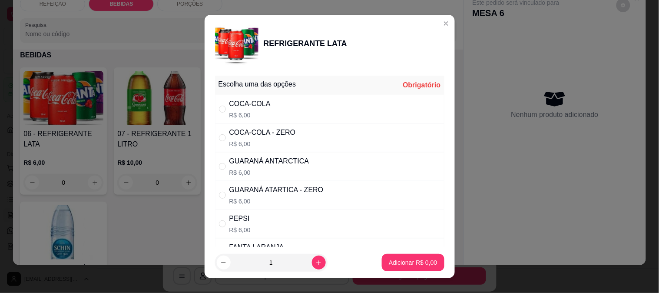
click at [297, 190] on div "GUARANÁ ATARTICA - ZERO" at bounding box center [276, 190] width 94 height 10
radio input "true"
click at [405, 268] on button "Adicionar R$ 6,00" at bounding box center [413, 262] width 62 height 17
type input "1"
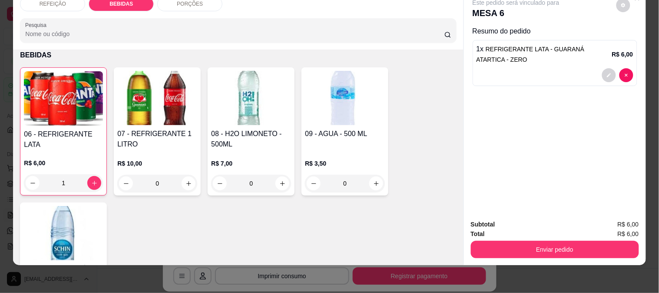
click at [553, 245] on button "Enviar pedido" at bounding box center [555, 249] width 168 height 17
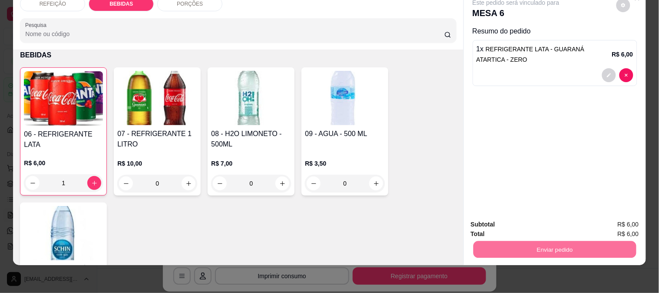
click at [525, 218] on button "Não registrar e enviar pedido" at bounding box center [526, 221] width 90 height 17
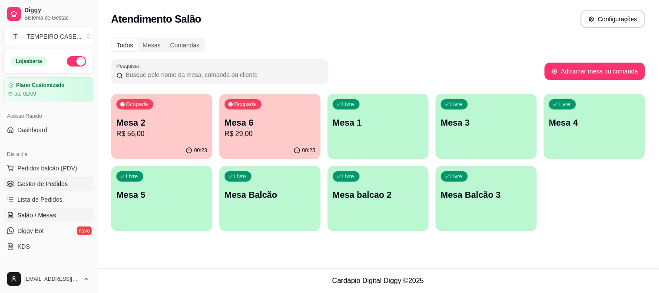
click at [51, 185] on span "Gestor de Pedidos" at bounding box center [42, 183] width 50 height 9
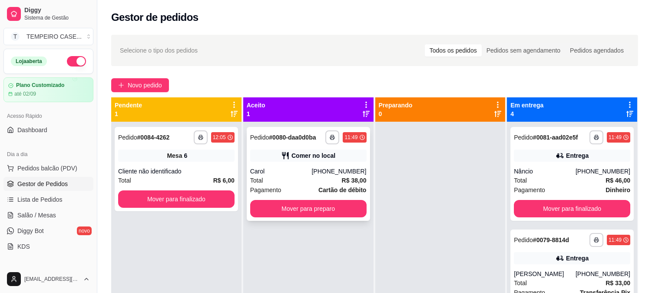
click at [303, 162] on div "**********" at bounding box center [308, 174] width 123 height 94
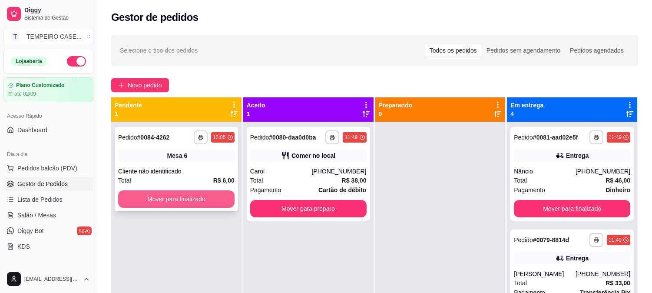
click at [203, 200] on button "Mover para finalizado" at bounding box center [176, 198] width 116 height 17
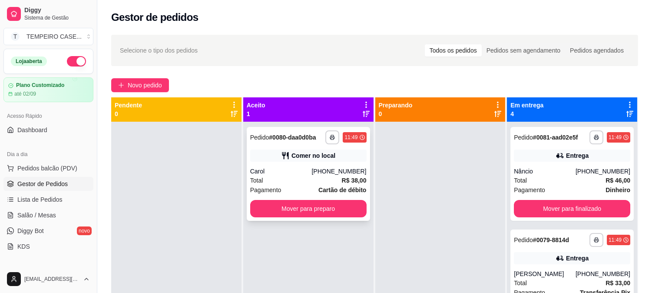
click at [324, 163] on div "**********" at bounding box center [308, 174] width 123 height 94
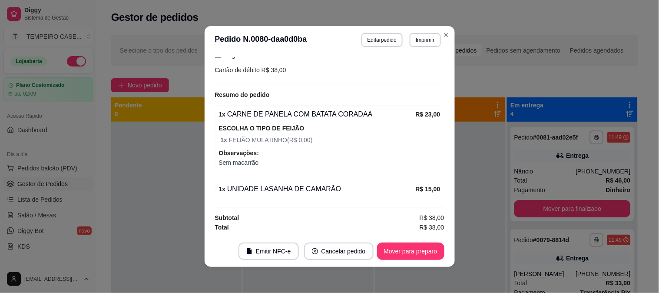
scroll to position [145, 0]
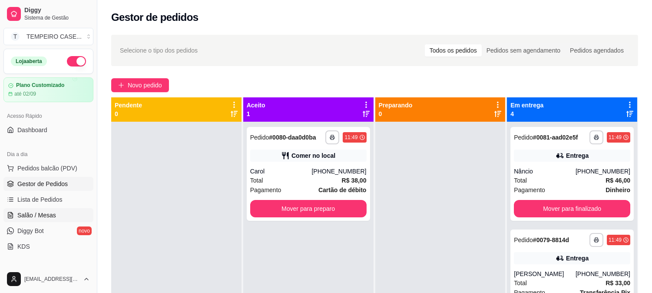
click at [37, 222] on link "Salão / Mesas" at bounding box center [48, 215] width 90 height 14
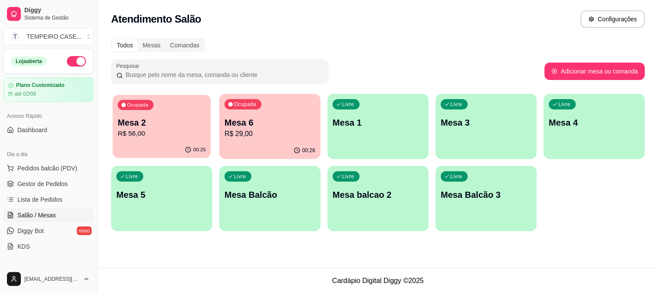
click at [168, 142] on div "00:25" at bounding box center [161, 150] width 98 height 17
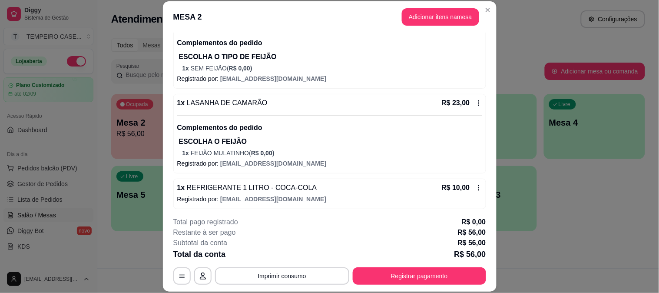
scroll to position [109, 0]
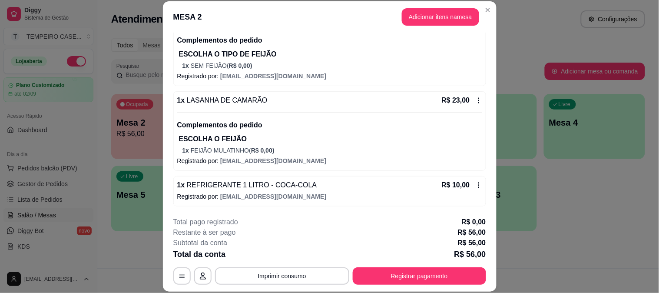
click at [420, 274] on button "Registrar pagamento" at bounding box center [419, 275] width 133 height 17
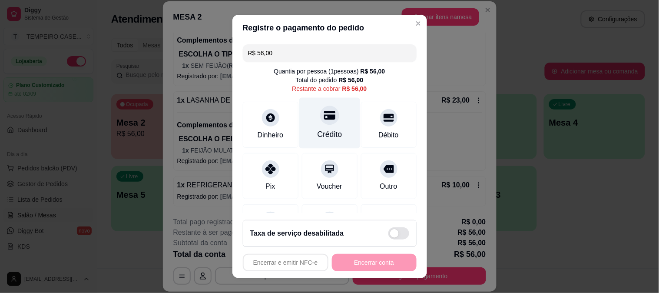
click at [312, 125] on div "Crédito" at bounding box center [329, 122] width 61 height 51
type input "R$ 0,00"
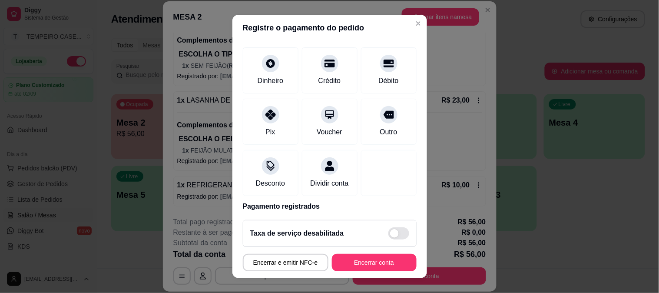
scroll to position [87, 0]
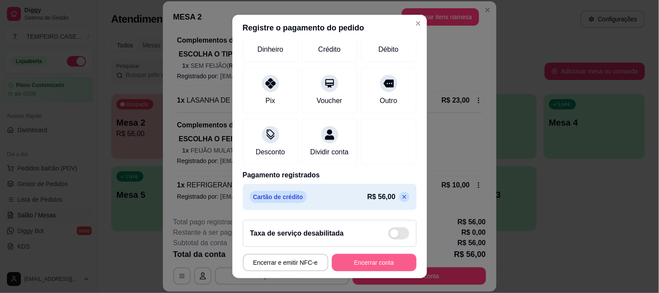
click at [359, 261] on button "Encerrar conta" at bounding box center [374, 262] width 85 height 17
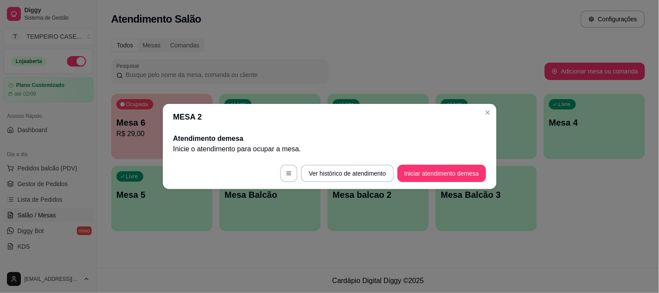
scroll to position [0, 0]
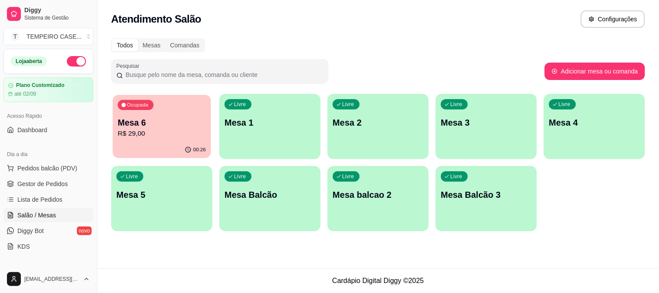
click at [176, 98] on div "Ocupada Mesa 6 R$ 29,00" at bounding box center [161, 118] width 98 height 47
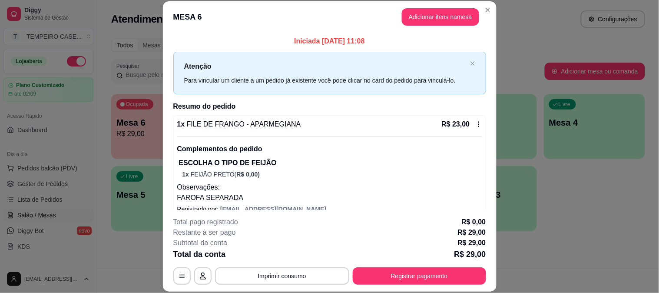
click at [176, 98] on div "Iniciada [DATE] 11:08 Atenção Para vincular um cliente a um pedido já existente…" at bounding box center [329, 145] width 313 height 218
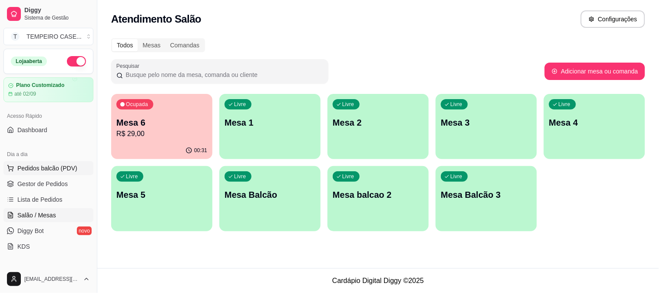
click at [33, 167] on span "Pedidos balcão (PDV)" at bounding box center [47, 168] width 60 height 9
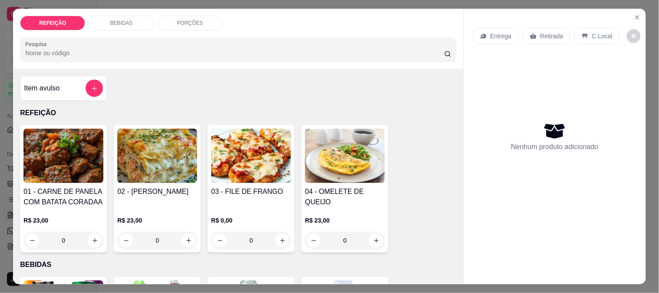
click at [63, 157] on img at bounding box center [63, 156] width 80 height 54
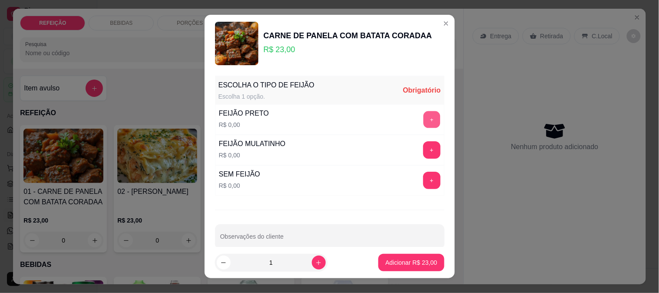
click at [423, 117] on button "+" at bounding box center [431, 119] width 17 height 17
click at [417, 255] on button "Adicionar R$ 23,00" at bounding box center [411, 262] width 66 height 17
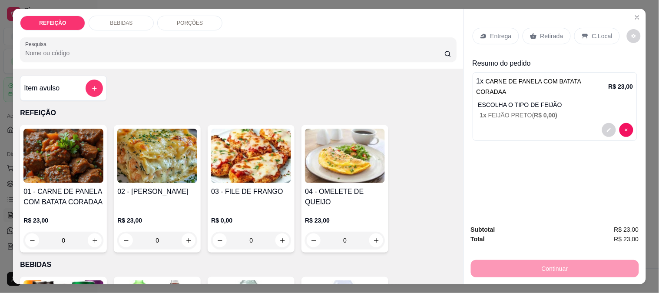
click at [540, 32] on p "Retirada" at bounding box center [551, 36] width 23 height 9
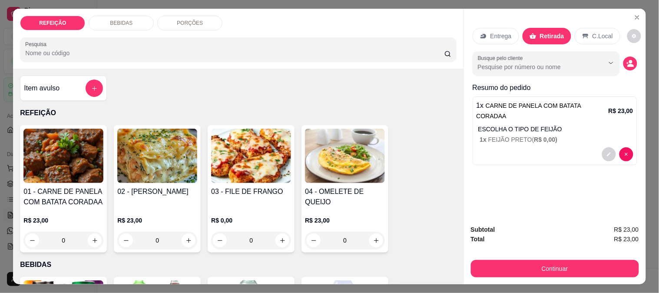
click at [558, 261] on button "Continuar" at bounding box center [555, 268] width 168 height 17
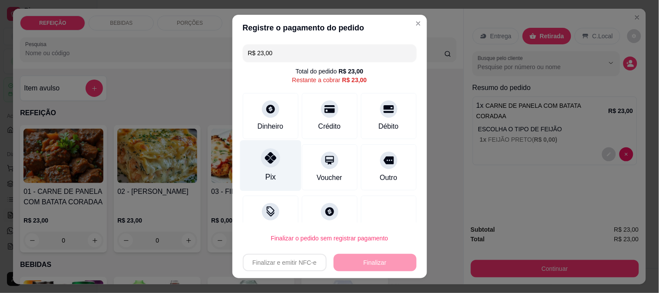
click at [252, 158] on div "Pix" at bounding box center [270, 165] width 61 height 51
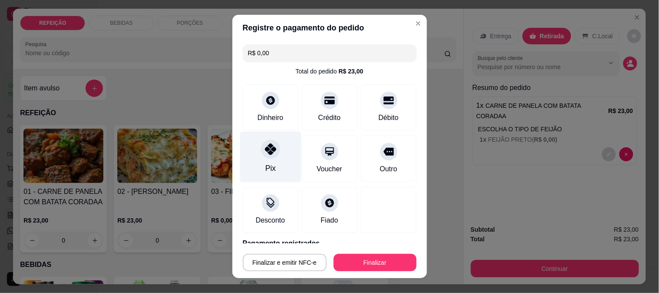
click at [267, 169] on div "Pix" at bounding box center [270, 167] width 10 height 11
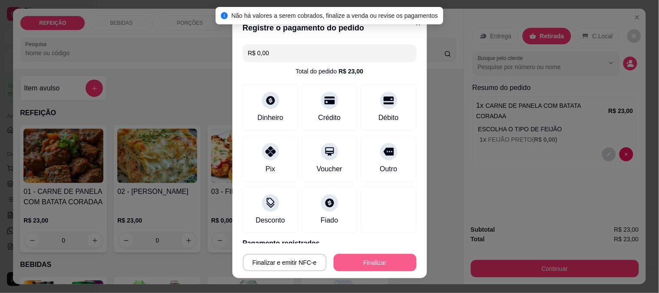
click at [385, 263] on button "Finalizar" at bounding box center [375, 262] width 83 height 17
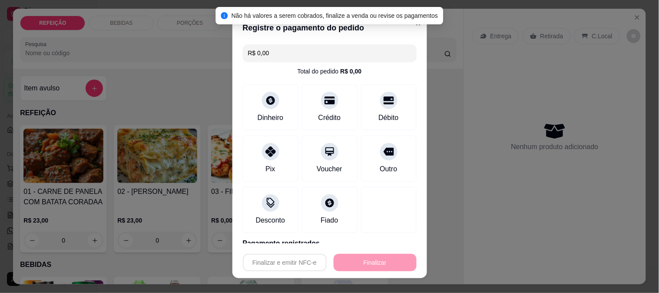
type input "-R$ 23,00"
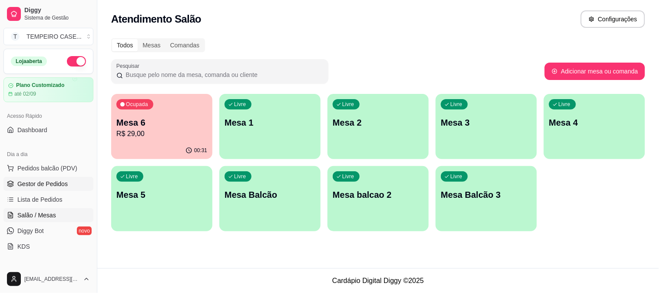
click at [57, 189] on link "Gestor de Pedidos" at bounding box center [48, 184] width 90 height 14
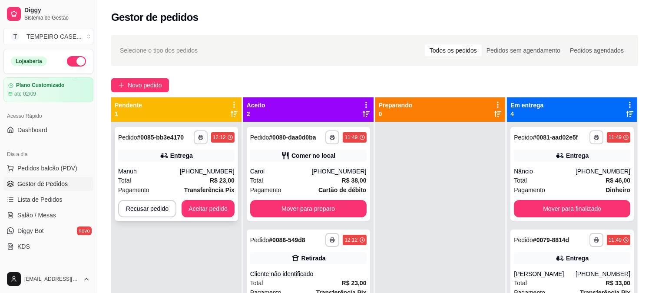
click at [200, 162] on div "**********" at bounding box center [176, 174] width 123 height 94
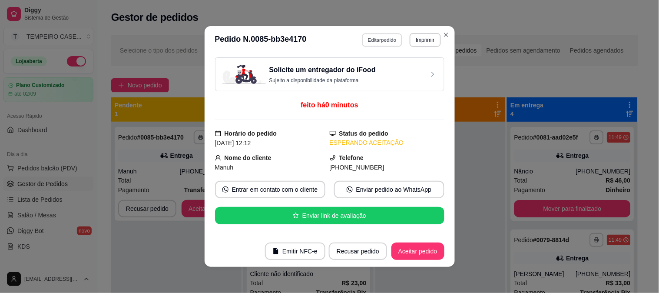
click at [378, 42] on button "Editar pedido" at bounding box center [382, 39] width 40 height 13
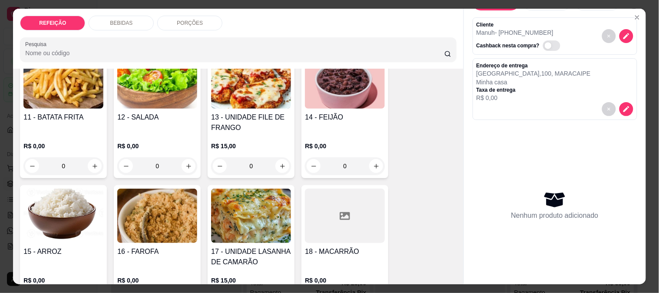
scroll to position [536, 0]
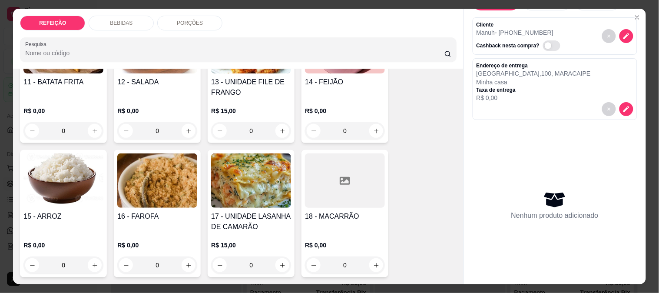
click at [244, 232] on div "R$ 15,00 0" at bounding box center [251, 253] width 80 height 42
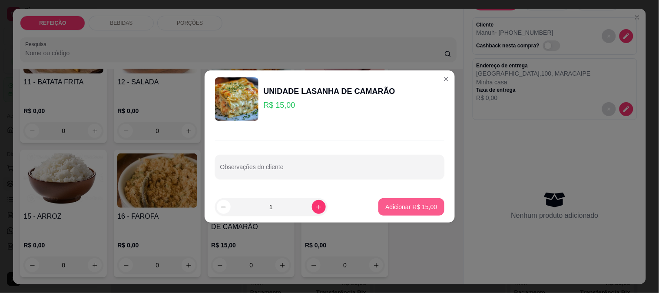
click at [402, 211] on p "Adicionar R$ 15,00" at bounding box center [411, 206] width 52 height 9
type input "1"
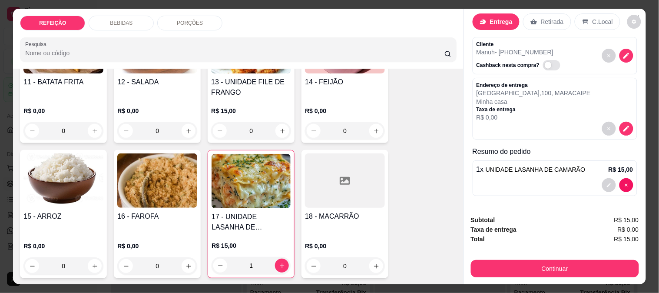
scroll to position [14, 0]
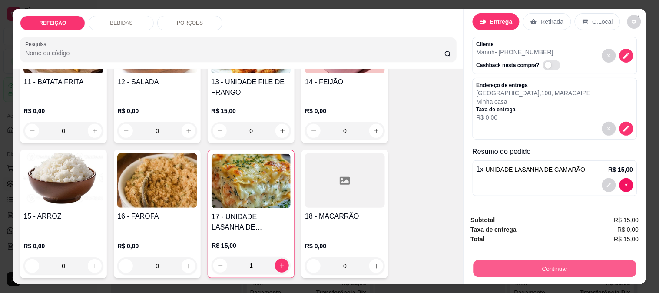
click at [588, 266] on button "Continuar" at bounding box center [554, 268] width 163 height 17
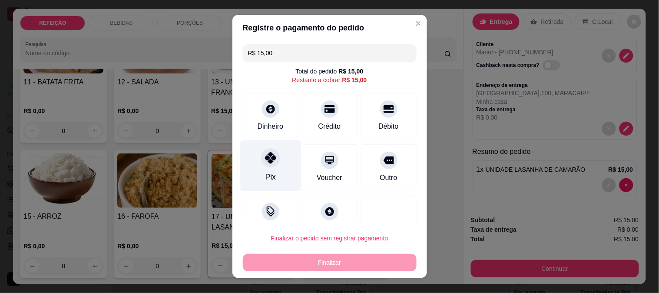
click at [262, 165] on div at bounding box center [270, 157] width 19 height 19
type input "R$ 0,00"
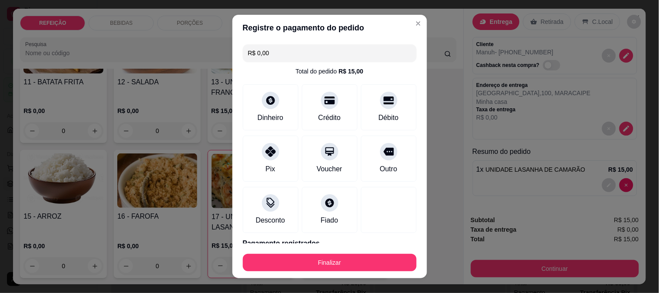
click at [311, 267] on button "Finalizar" at bounding box center [330, 262] width 174 height 17
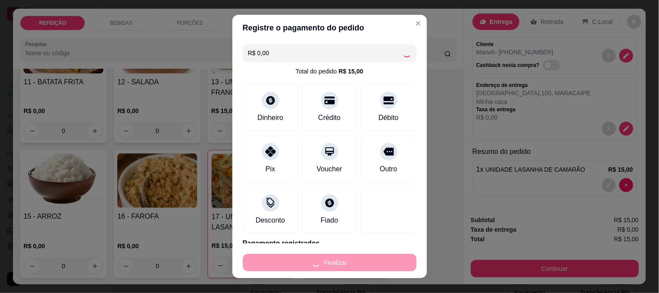
type input "0"
type input "-R$ 15,00"
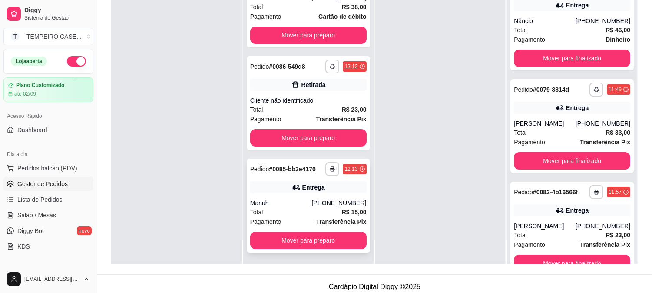
scroll to position [132, 0]
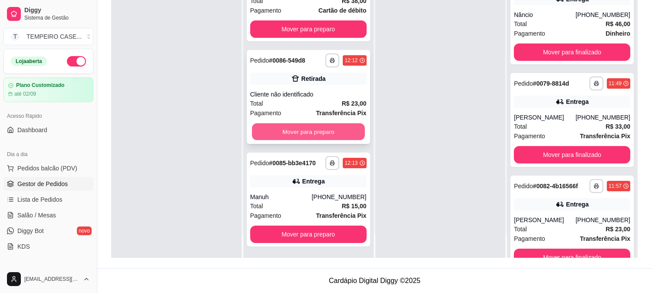
click at [312, 133] on button "Mover para preparo" at bounding box center [308, 131] width 113 height 17
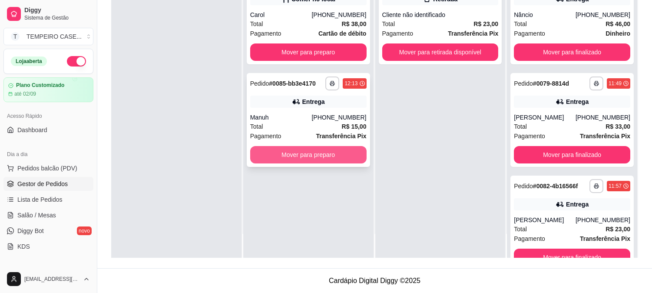
click at [304, 153] on button "Mover para preparo" at bounding box center [308, 154] width 116 height 17
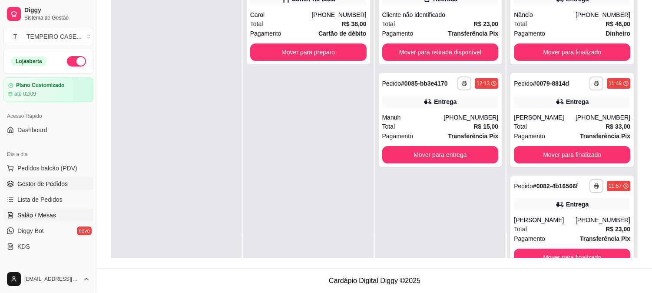
click at [40, 216] on span "Salão / Mesas" at bounding box center [36, 215] width 39 height 9
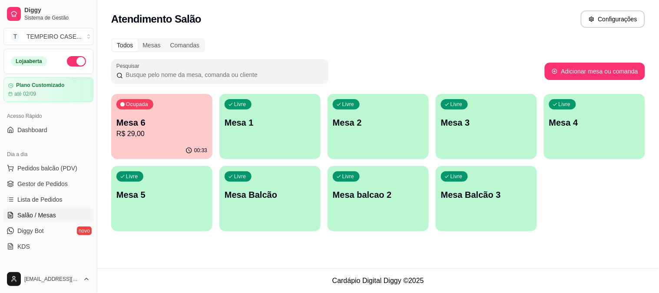
click at [138, 127] on p "Mesa 6" at bounding box center [161, 122] width 91 height 12
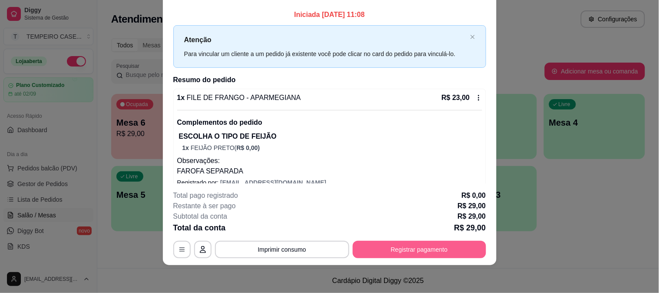
click at [391, 250] on button "Registrar pagamento" at bounding box center [419, 249] width 133 height 17
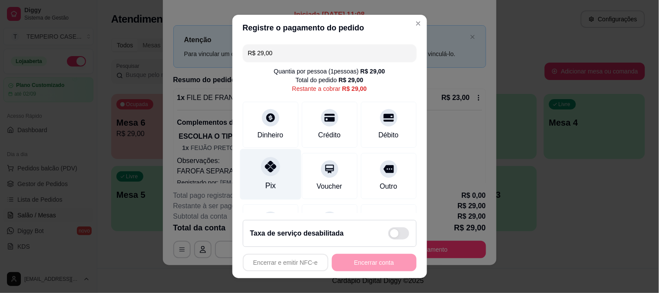
click at [258, 176] on div "Pix" at bounding box center [270, 174] width 61 height 51
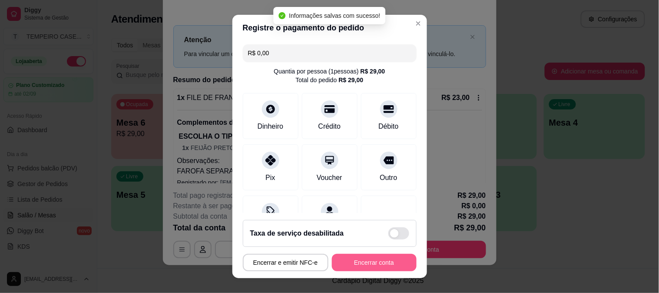
type input "R$ 0,00"
click at [374, 262] on button "Encerrar conta" at bounding box center [374, 262] width 82 height 17
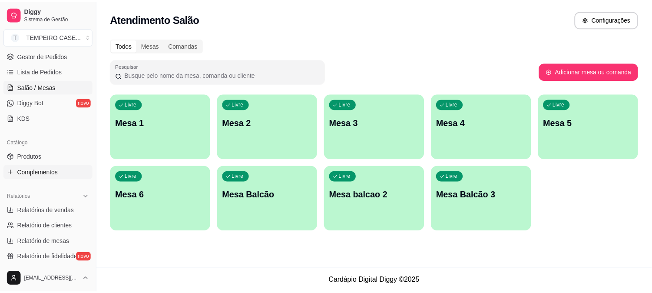
scroll to position [145, 0]
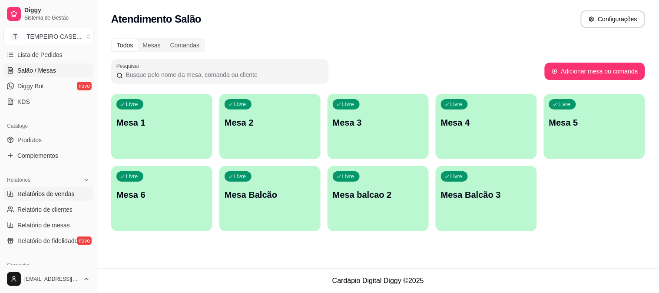
click at [40, 194] on span "Relatórios de vendas" at bounding box center [45, 193] width 57 height 9
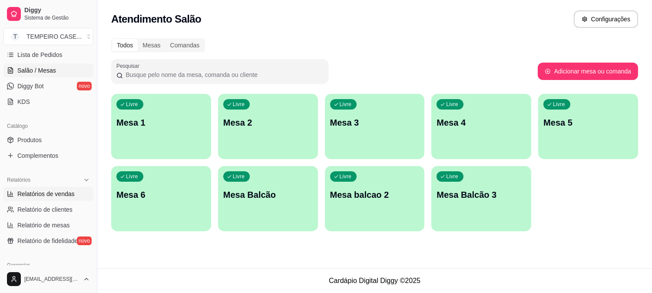
select select "ALL"
select select "0"
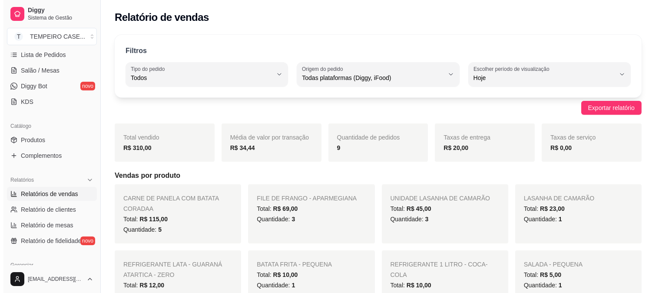
scroll to position [96, 0]
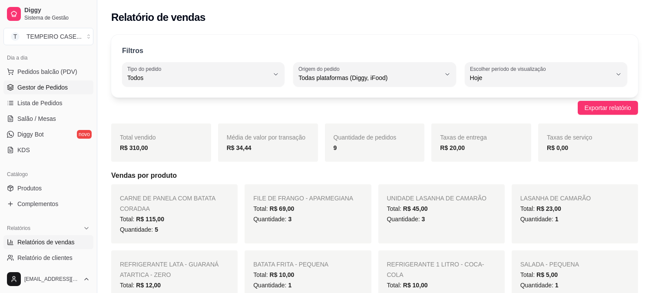
click at [45, 88] on span "Gestor de Pedidos" at bounding box center [42, 87] width 50 height 9
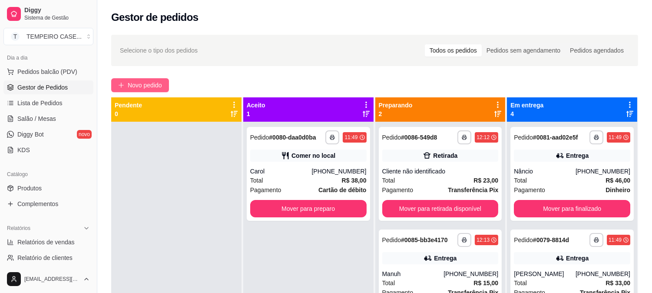
click at [144, 79] on button "Novo pedido" at bounding box center [140, 85] width 58 height 14
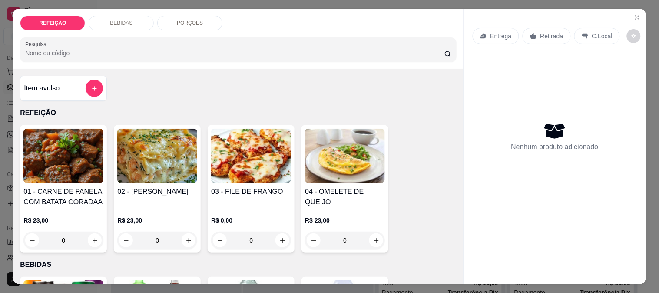
click at [219, 149] on img at bounding box center [251, 156] width 80 height 54
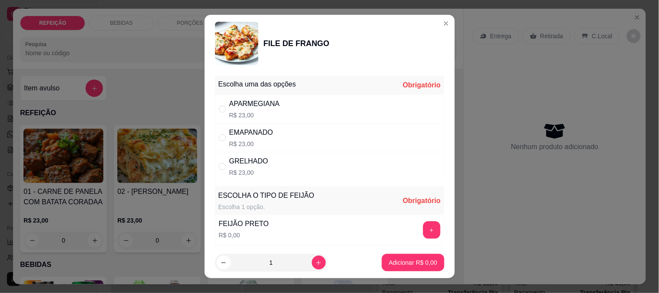
click at [268, 111] on p "R$ 23,00" at bounding box center [254, 115] width 50 height 9
radio input "true"
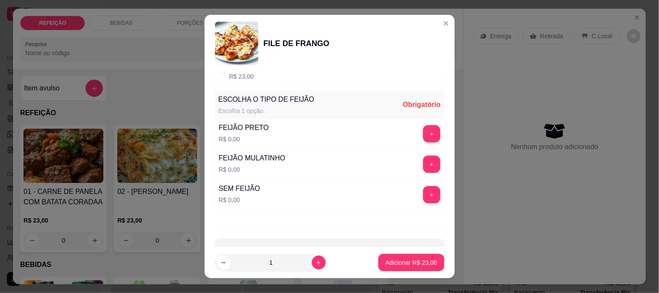
scroll to position [96, 0]
click at [423, 138] on button "+" at bounding box center [431, 133] width 17 height 17
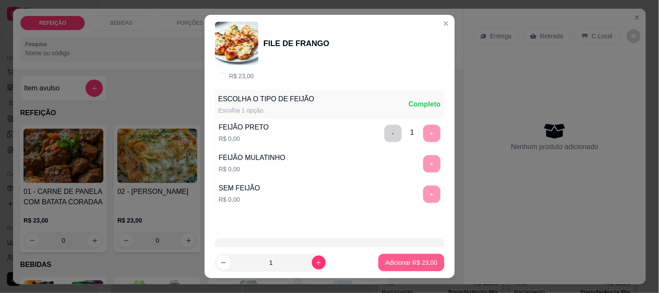
click at [406, 263] on p "Adicionar R$ 23,00" at bounding box center [411, 262] width 52 height 9
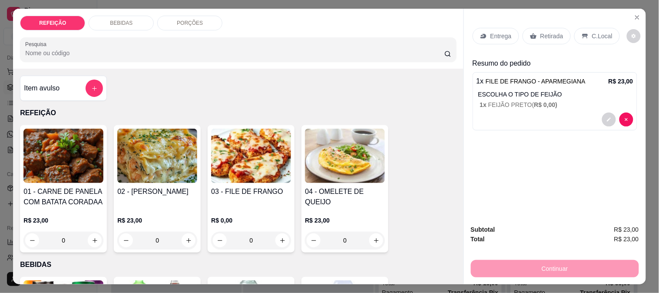
click at [492, 36] on p "Entrega" at bounding box center [500, 36] width 21 height 9
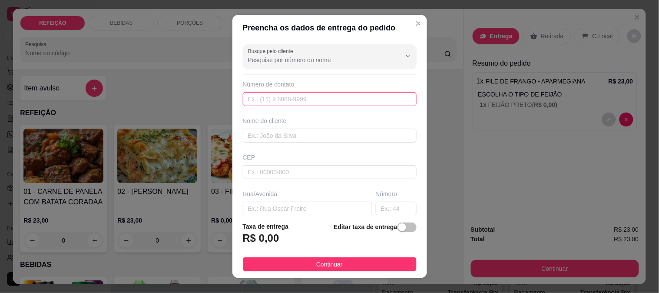
click at [294, 100] on input "text" at bounding box center [330, 99] width 174 height 14
paste input "[PHONE_NUMBER]"
type input "[PHONE_NUMBER]"
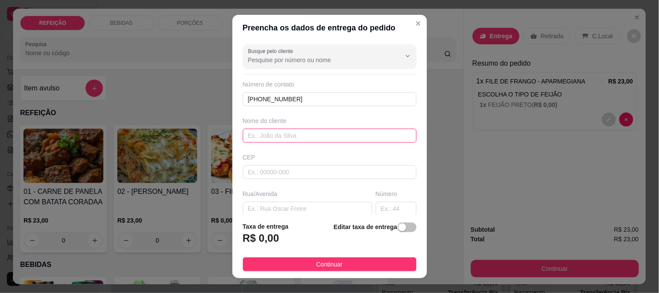
click at [274, 132] on input "text" at bounding box center [330, 136] width 174 height 14
type input "p"
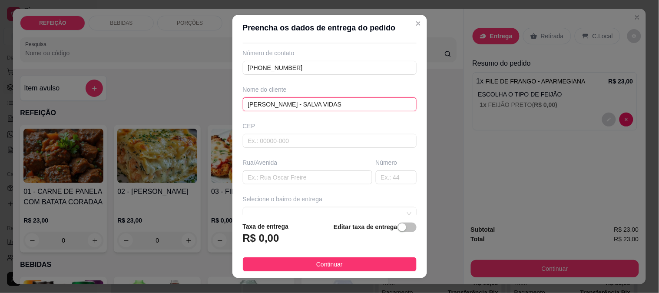
scroll to position [48, 0]
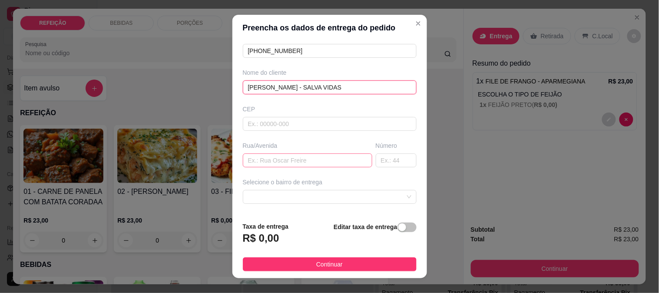
type input "[PERSON_NAME] - SALVA VIDAS"
click at [263, 163] on input "text" at bounding box center [307, 160] width 129 height 14
click at [282, 194] on span at bounding box center [329, 196] width 163 height 13
type input "BARRACA DA [PERSON_NAME]-"
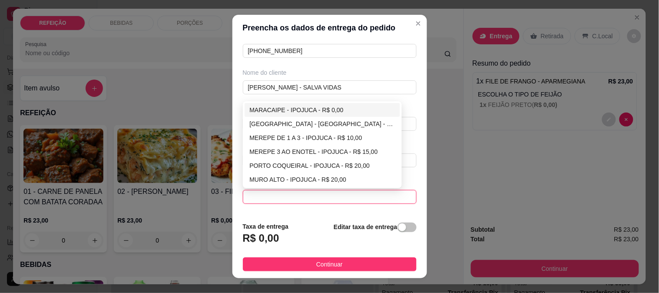
click at [270, 108] on div "MARACAIPE - IPOJUCA - R$ 0,00" at bounding box center [322, 110] width 145 height 10
type input "IPOJUCA"
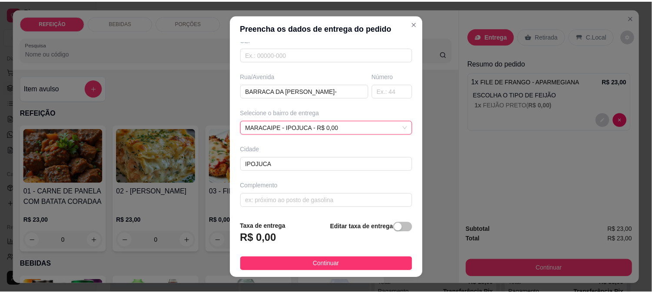
scroll to position [119, 0]
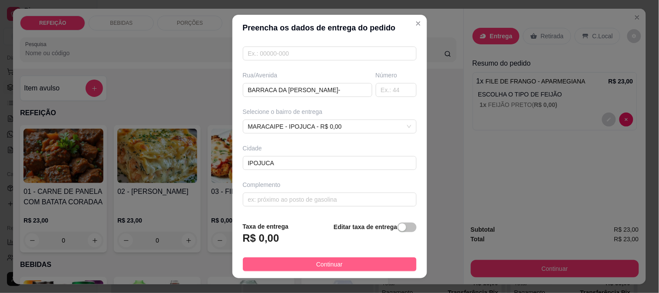
click at [316, 264] on span "Continuar" at bounding box center [329, 264] width 26 height 10
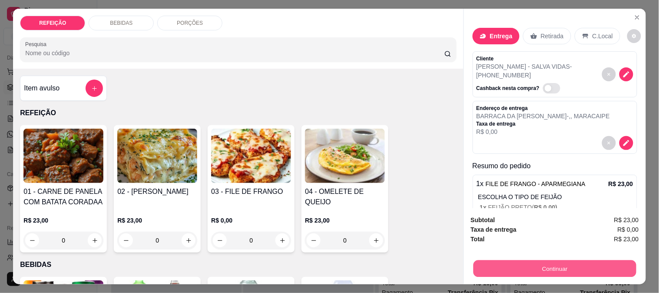
click at [564, 264] on button "Continuar" at bounding box center [554, 268] width 163 height 17
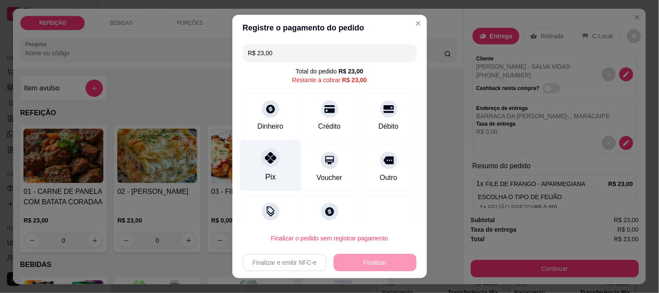
click at [264, 163] on icon at bounding box center [269, 157] width 11 height 11
type input "R$ 0,00"
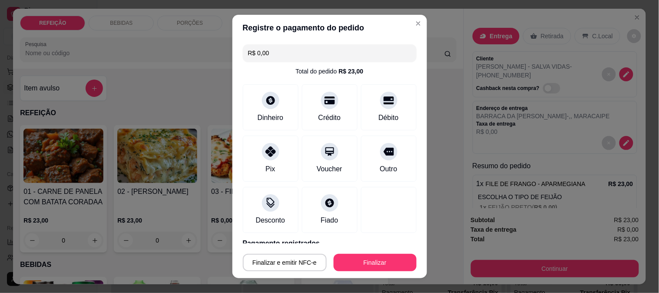
click at [367, 271] on footer "Finalizar e emitir NFC-e Finalizar" at bounding box center [329, 260] width 195 height 35
click at [375, 261] on button "Finalizar" at bounding box center [375, 262] width 83 height 17
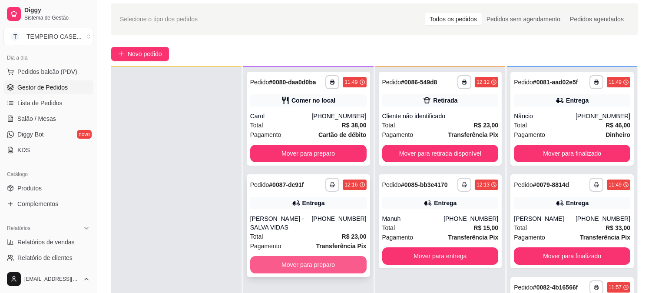
scroll to position [48, 0]
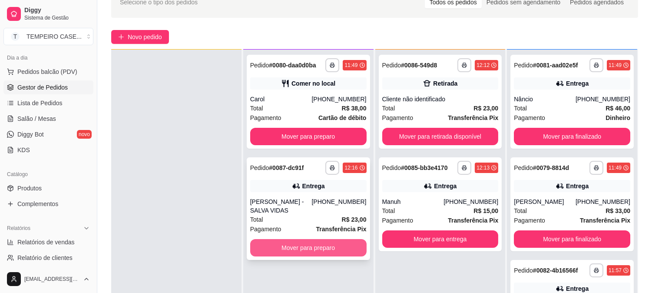
click at [307, 244] on button "Mover para preparo" at bounding box center [308, 247] width 116 height 17
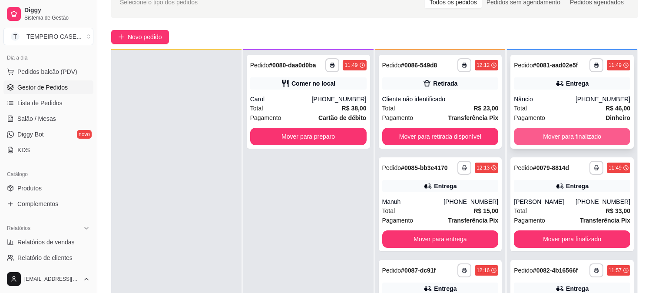
click at [571, 129] on button "Mover para finalizado" at bounding box center [572, 136] width 116 height 17
click at [571, 131] on button "Mover para finalizado" at bounding box center [572, 136] width 116 height 17
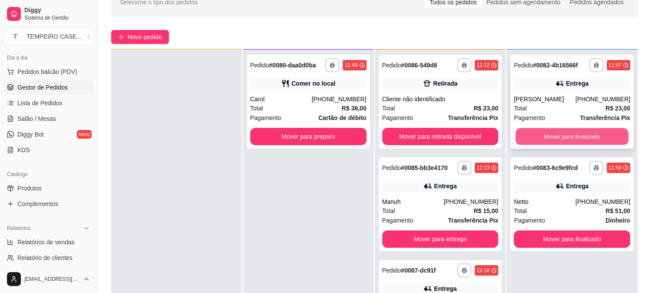
click at [570, 137] on button "Mover para finalizado" at bounding box center [572, 136] width 113 height 17
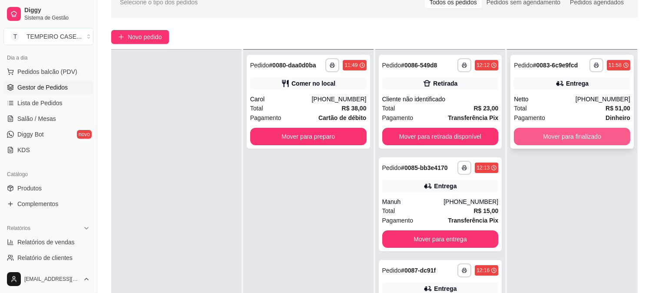
click at [569, 142] on button "Mover para finalizado" at bounding box center [572, 136] width 116 height 17
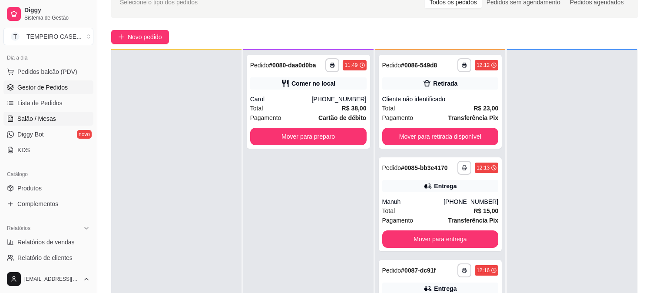
click at [57, 119] on link "Salão / Mesas" at bounding box center [48, 119] width 90 height 14
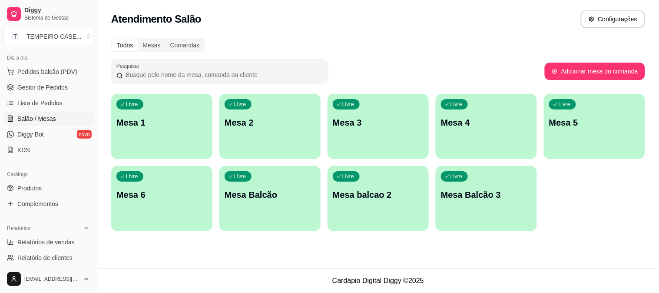
click at [245, 126] on p "Mesa 2" at bounding box center [270, 122] width 91 height 12
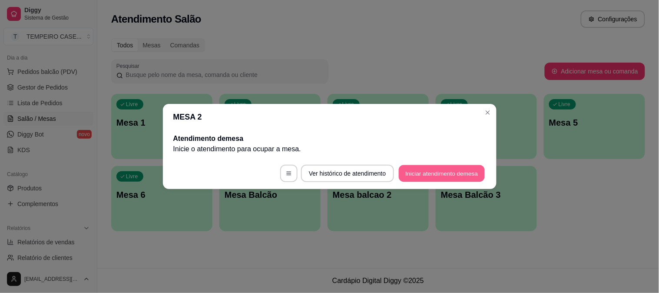
click at [439, 172] on button "Iniciar atendimento de mesa" at bounding box center [442, 173] width 86 height 17
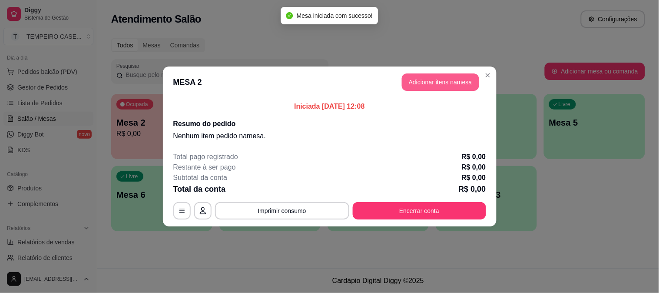
click at [444, 79] on button "Adicionar itens na mesa" at bounding box center [440, 81] width 77 height 17
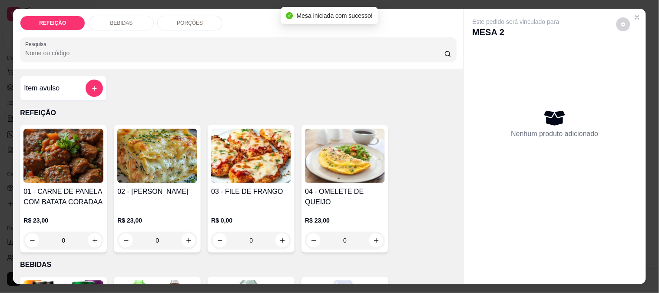
click at [44, 149] on img at bounding box center [63, 156] width 80 height 54
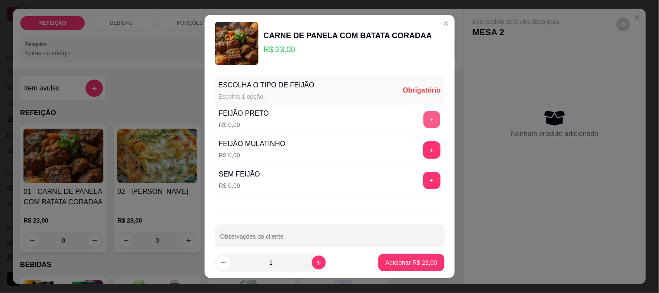
click at [423, 118] on button "+" at bounding box center [431, 119] width 17 height 17
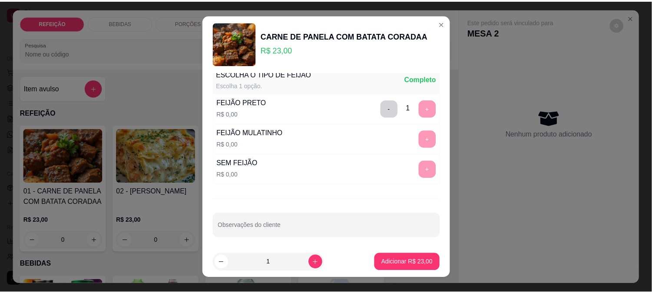
scroll to position [13, 0]
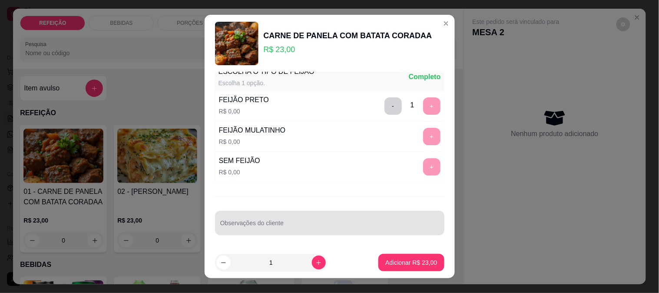
click at [253, 224] on input "Observações do cliente" at bounding box center [329, 226] width 219 height 9
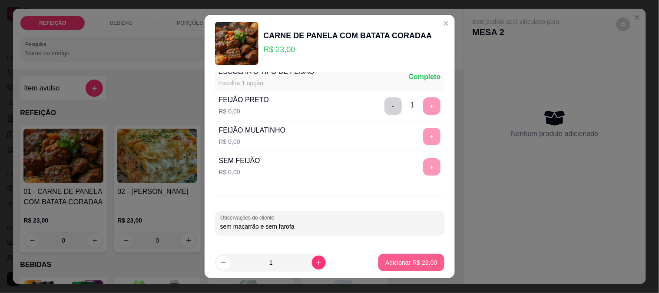
type input "sem macarrão e sem farofa"
click at [412, 258] on p "Adicionar R$ 23,00" at bounding box center [411, 262] width 52 height 9
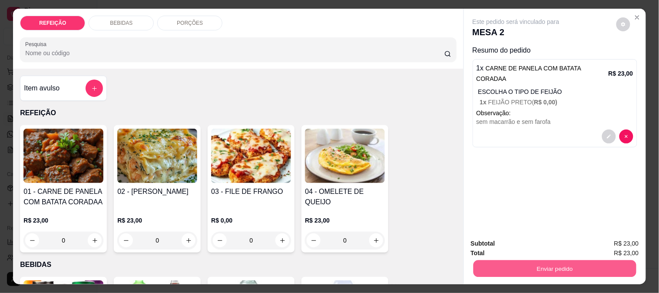
click at [543, 260] on button "Enviar pedido" at bounding box center [554, 268] width 163 height 17
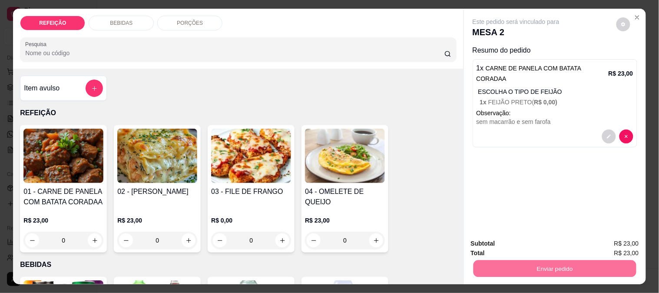
click at [504, 240] on button "Não registrar e enviar pedido" at bounding box center [526, 243] width 88 height 16
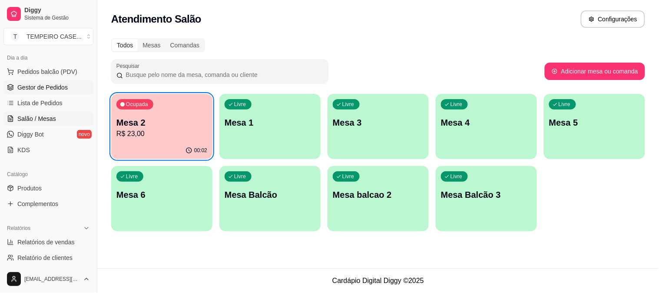
click at [23, 89] on span "Gestor de Pedidos" at bounding box center [42, 87] width 50 height 9
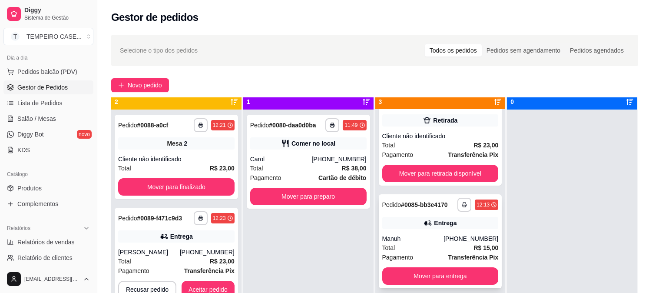
scroll to position [24, 0]
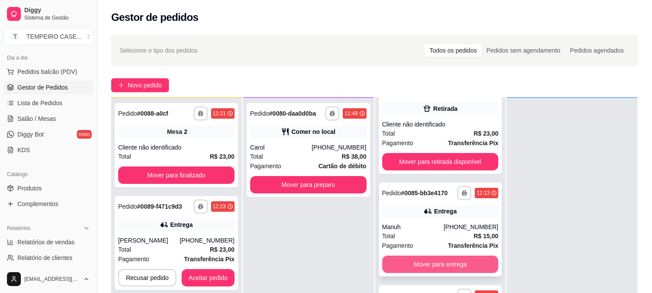
click at [435, 266] on button "Mover para entrega" at bounding box center [440, 263] width 116 height 17
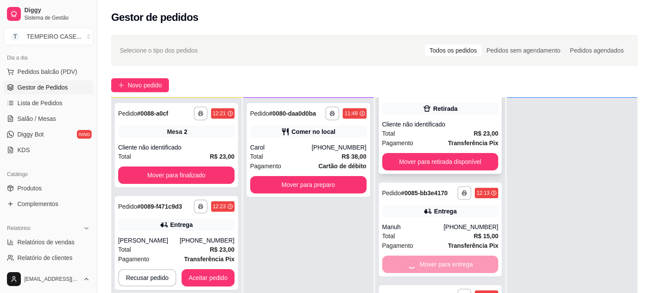
scroll to position [0, 0]
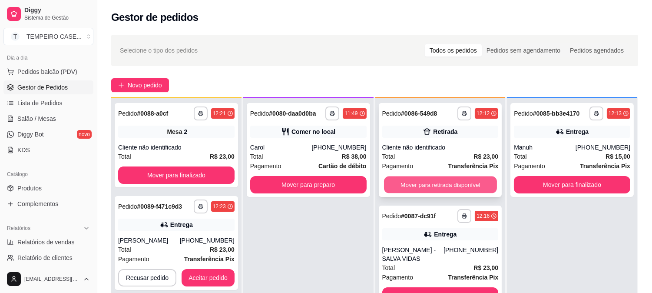
click at [456, 178] on button "Mover para retirada disponível" at bounding box center [440, 184] width 113 height 17
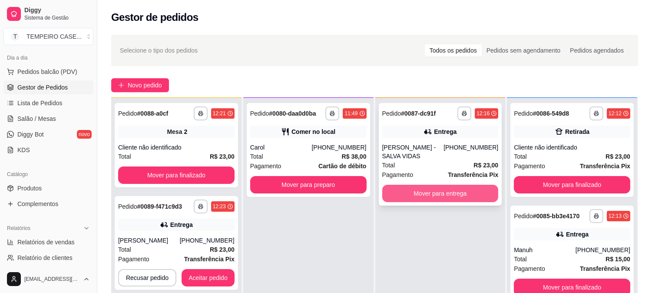
click at [475, 190] on button "Mover para entrega" at bounding box center [440, 193] width 116 height 17
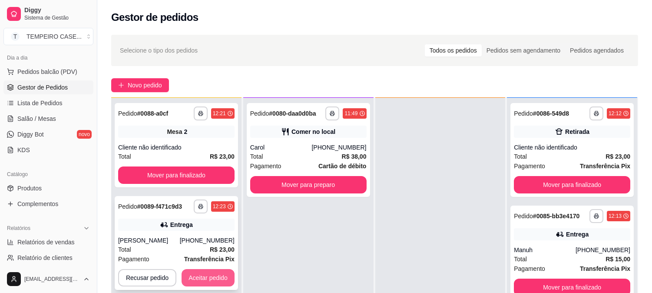
click at [207, 281] on button "Aceitar pedido" at bounding box center [208, 277] width 53 height 17
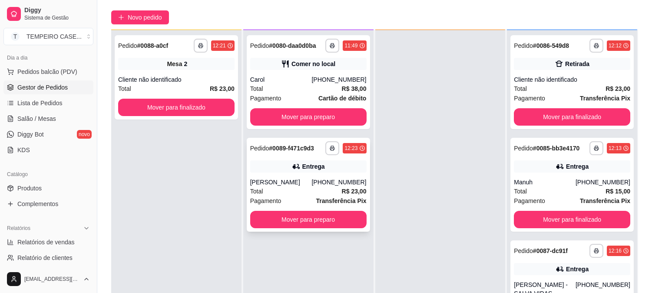
scroll to position [132, 0]
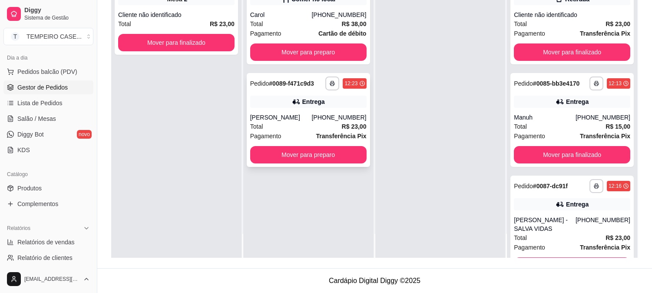
click at [315, 146] on button "Mover para preparo" at bounding box center [308, 154] width 116 height 17
click at [312, 161] on button "Mover para preparo" at bounding box center [308, 154] width 113 height 17
click at [326, 155] on button "Mover para preparo" at bounding box center [308, 154] width 116 height 17
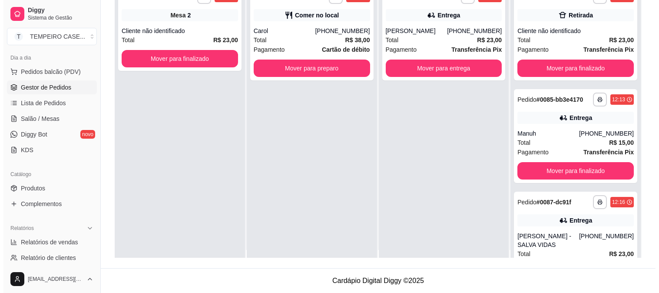
scroll to position [0, 0]
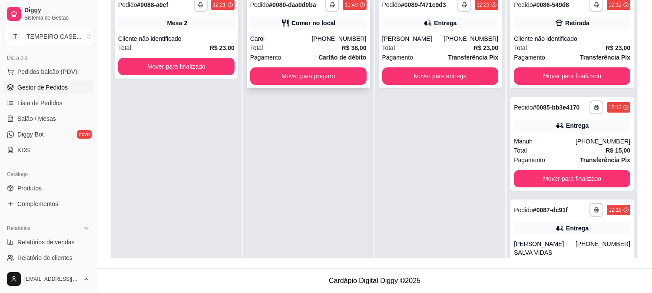
click at [334, 29] on div "**********" at bounding box center [308, 41] width 123 height 94
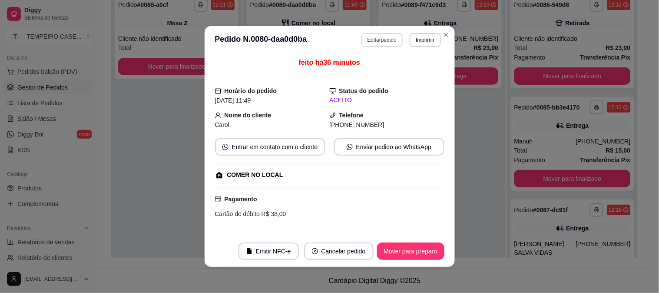
click at [384, 42] on button "Editar pedido" at bounding box center [381, 40] width 41 height 14
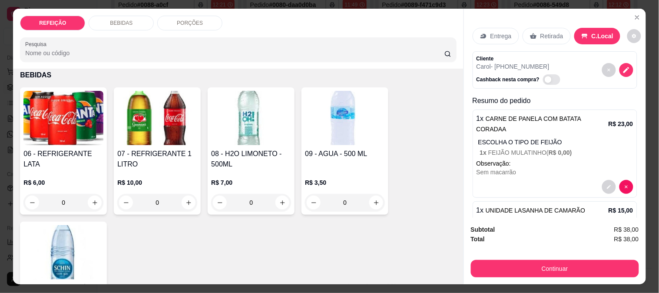
scroll to position [145, 0]
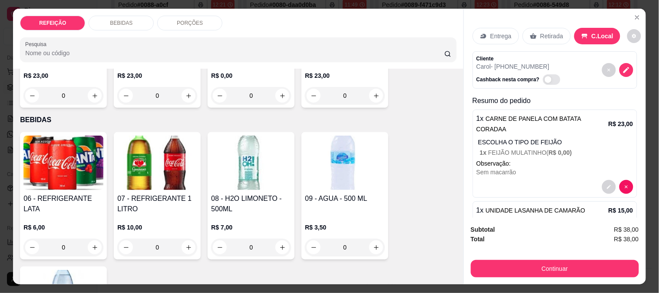
click at [158, 137] on img at bounding box center [157, 162] width 80 height 54
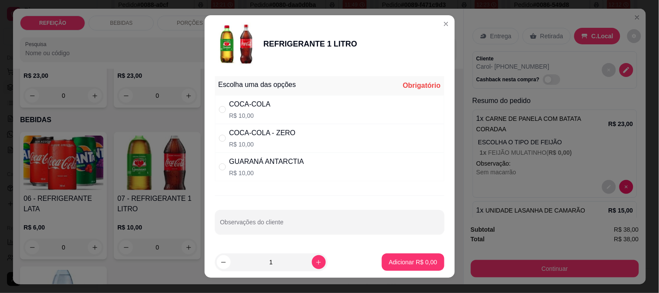
click at [253, 131] on div "COCA-COLA - ZERO" at bounding box center [262, 133] width 66 height 10
radio input "true"
click at [406, 270] on button "Adicionar R$ 10,00" at bounding box center [412, 262] width 64 height 17
type input "1"
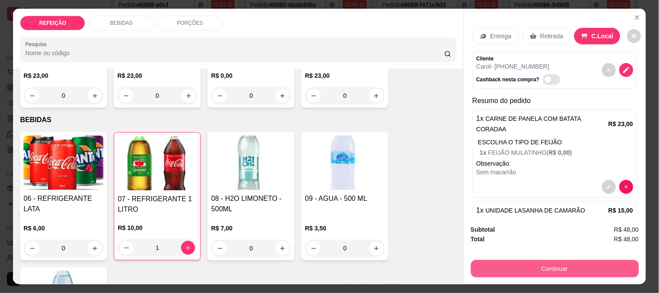
click at [552, 269] on button "Continuar" at bounding box center [555, 268] width 168 height 17
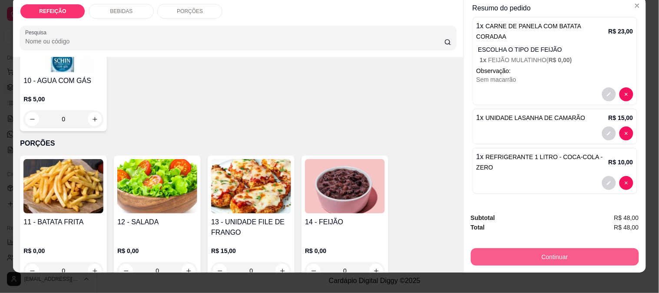
scroll to position [23, 0]
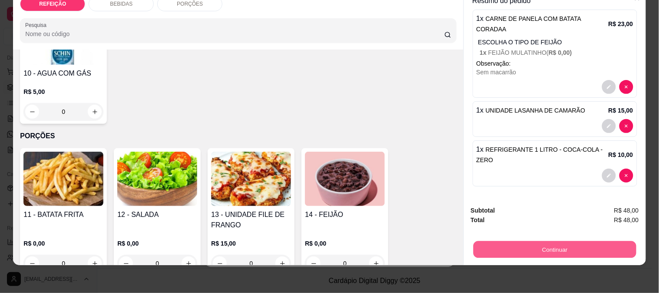
click at [536, 244] on button "Continuar" at bounding box center [554, 249] width 163 height 17
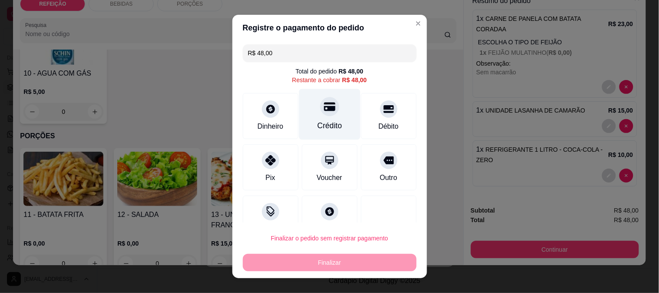
click at [307, 112] on div "Crédito" at bounding box center [329, 114] width 61 height 51
type input "R$ 0,00"
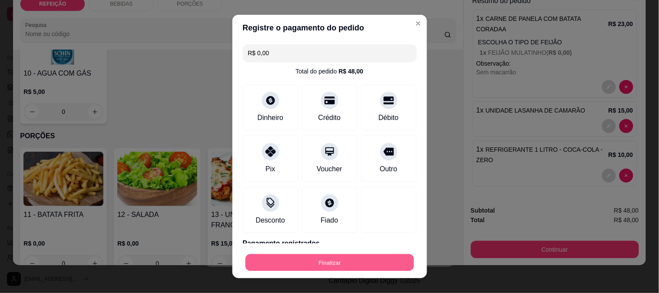
click at [337, 261] on button "Finalizar" at bounding box center [329, 262] width 169 height 17
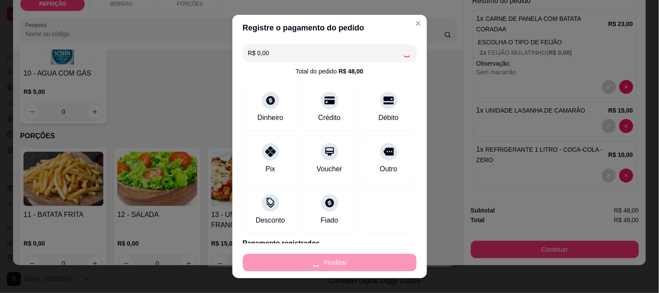
type input "0"
type input "-R$ 48,00"
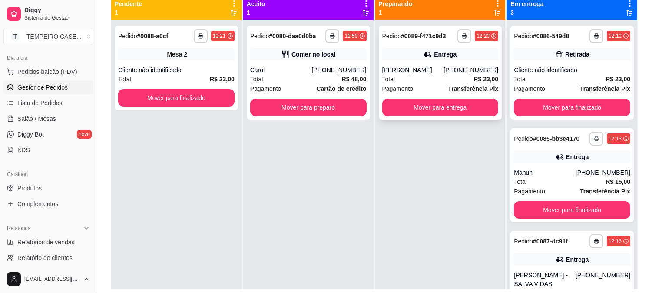
scroll to position [84, 0]
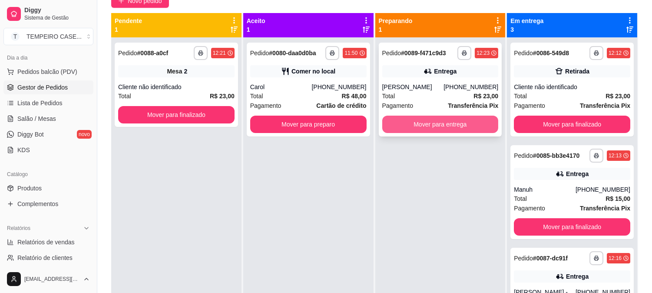
click at [429, 126] on button "Mover para entrega" at bounding box center [440, 124] width 116 height 17
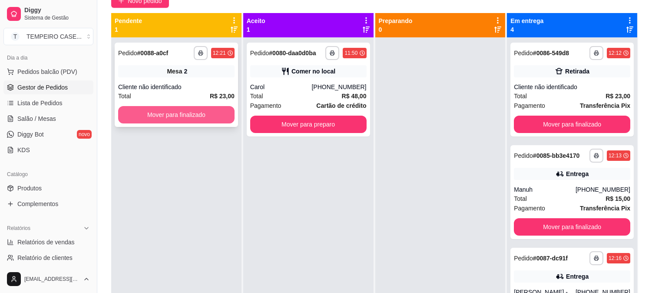
click at [209, 111] on button "Mover para finalizado" at bounding box center [176, 114] width 116 height 17
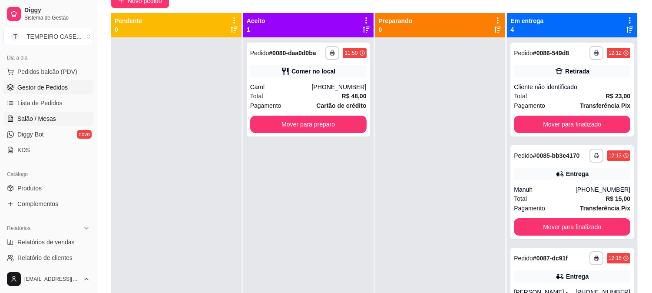
click at [35, 122] on span "Salão / Mesas" at bounding box center [36, 118] width 39 height 9
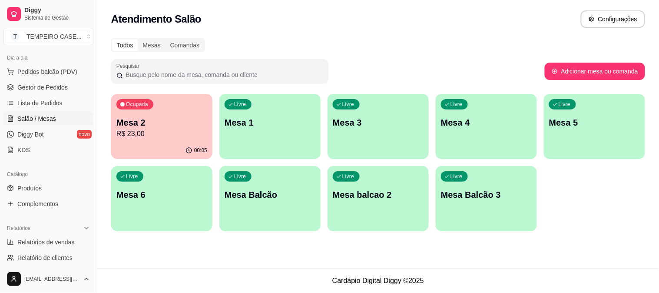
click at [443, 136] on div "Livre Mesa 4" at bounding box center [486, 121] width 101 height 55
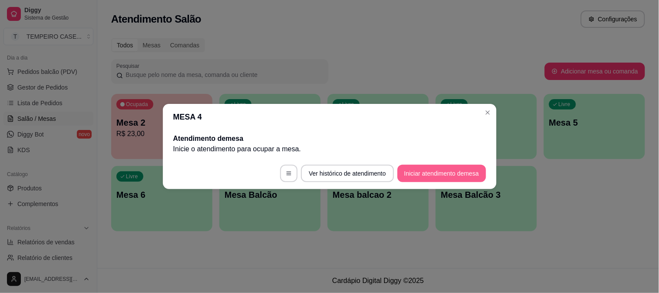
click at [413, 172] on button "Iniciar atendimento de mesa" at bounding box center [441, 173] width 89 height 17
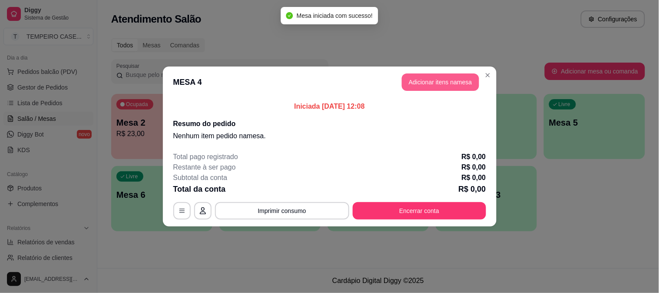
click at [441, 83] on button "Adicionar itens na mesa" at bounding box center [440, 81] width 77 height 17
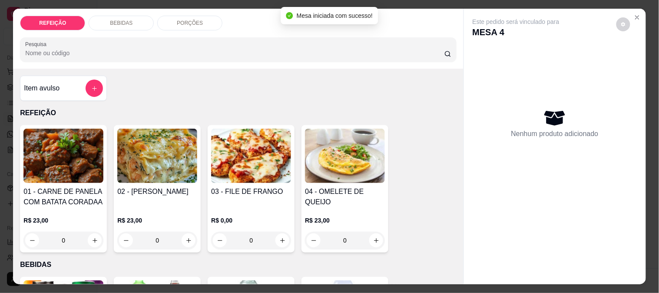
click at [163, 163] on img at bounding box center [157, 156] width 80 height 54
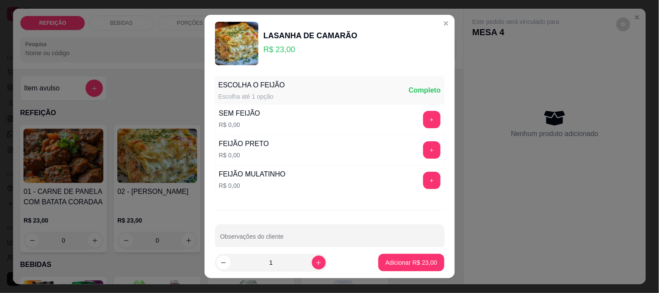
click at [416, 159] on div "FEIJÃO PRETO R$ 0,00 +" at bounding box center [329, 150] width 229 height 30
click at [423, 154] on button "+" at bounding box center [431, 149] width 17 height 17
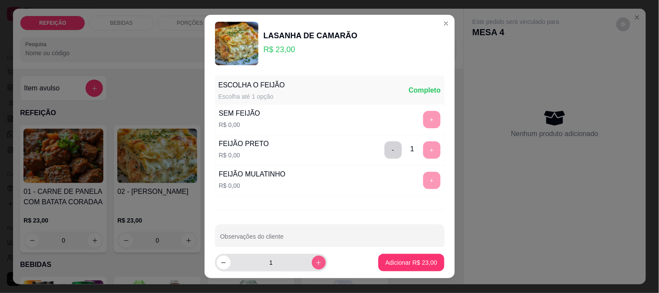
click at [315, 259] on icon "increase-product-quantity" at bounding box center [318, 262] width 7 height 7
type input "2"
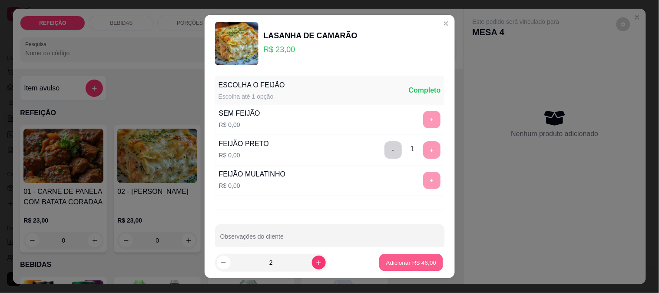
click at [401, 257] on button "Adicionar R$ 46,00" at bounding box center [412, 262] width 64 height 17
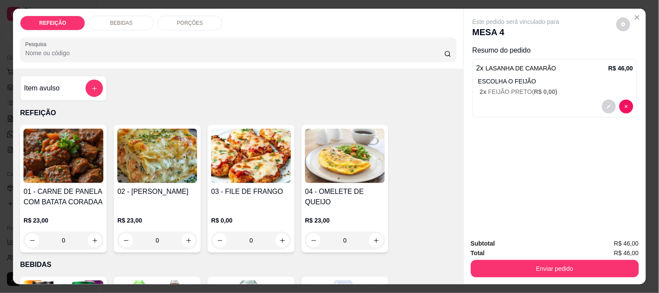
click at [136, 186] on h4 "02 - [PERSON_NAME]" at bounding box center [157, 191] width 80 height 10
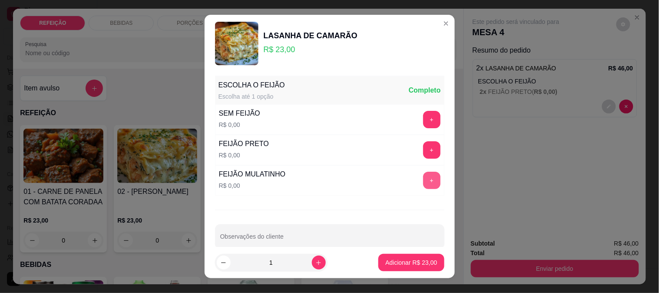
click at [423, 175] on button "+" at bounding box center [431, 180] width 17 height 17
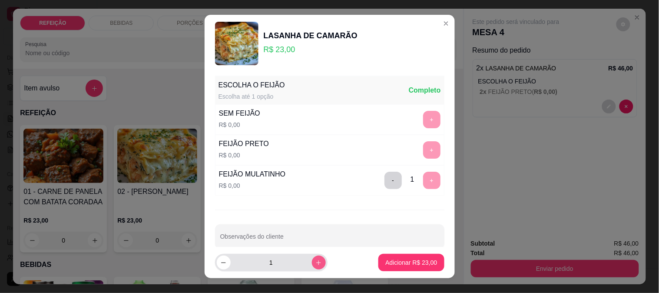
click at [315, 260] on icon "increase-product-quantity" at bounding box center [318, 262] width 7 height 7
type input "2"
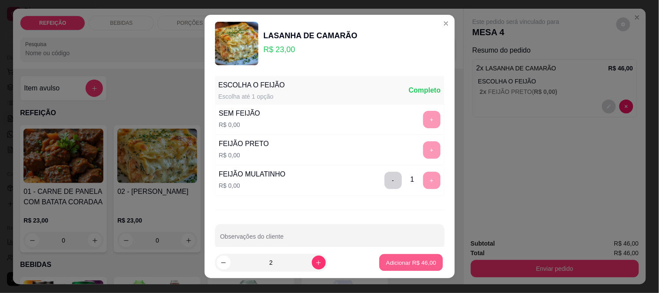
click at [422, 258] on button "Adicionar R$ 46,00" at bounding box center [412, 262] width 64 height 17
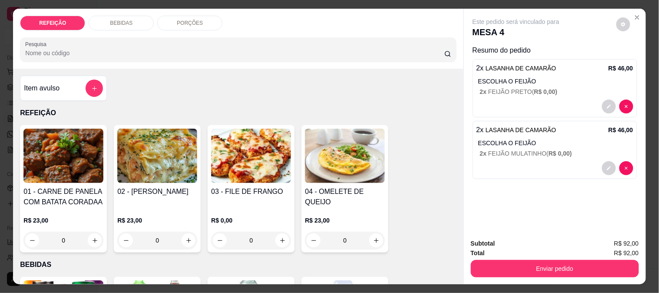
click at [240, 165] on img at bounding box center [251, 156] width 80 height 54
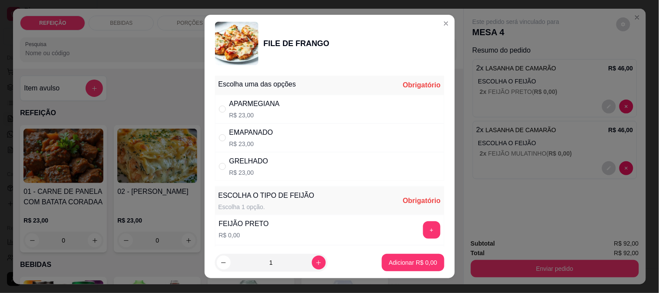
click at [254, 111] on p "R$ 23,00" at bounding box center [254, 115] width 50 height 9
radio input "true"
click at [423, 231] on button "+" at bounding box center [431, 229] width 17 height 17
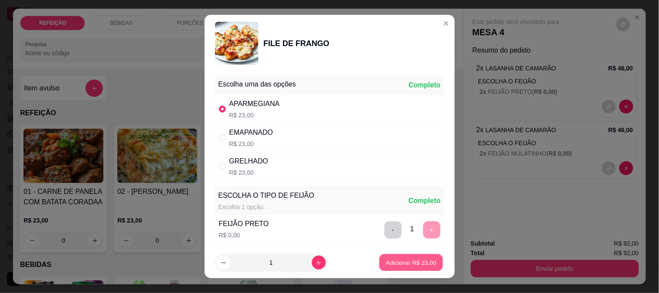
click at [405, 267] on button "Adicionar R$ 23,00" at bounding box center [412, 262] width 64 height 17
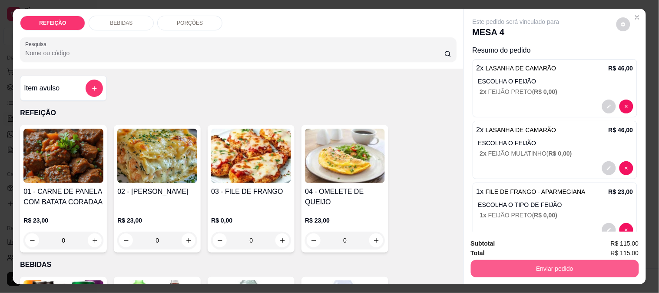
click at [509, 260] on button "Enviar pedido" at bounding box center [555, 268] width 168 height 17
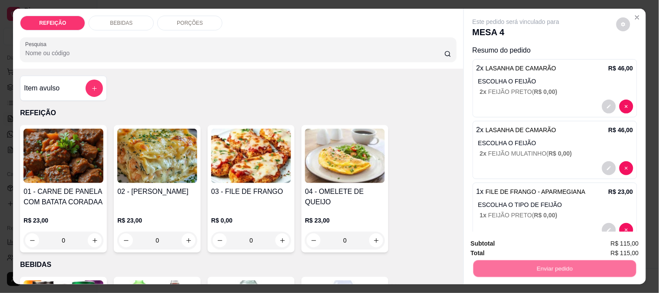
click at [482, 237] on button "Não registrar e enviar pedido" at bounding box center [526, 243] width 88 height 16
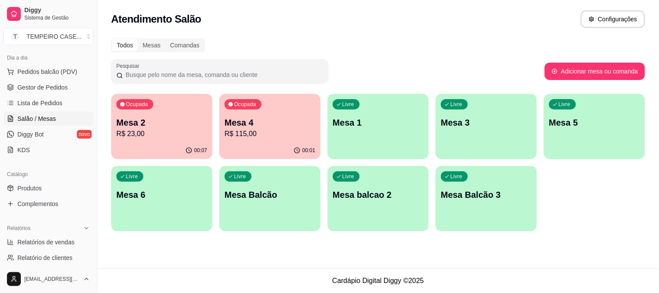
click at [166, 133] on p "R$ 23,00" at bounding box center [161, 134] width 91 height 10
click at [49, 89] on span "Gestor de Pedidos" at bounding box center [42, 87] width 50 height 9
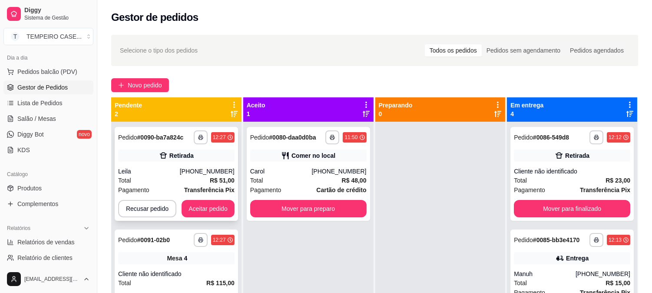
scroll to position [24, 0]
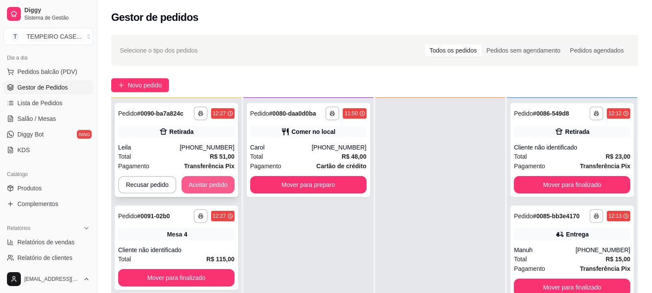
click at [208, 182] on button "Aceitar pedido" at bounding box center [208, 184] width 53 height 17
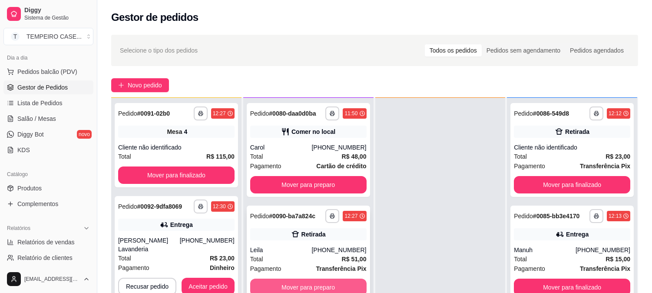
click at [305, 283] on button "Mover para preparo" at bounding box center [308, 286] width 116 height 17
click at [221, 278] on button "Aceitar pedido" at bounding box center [208, 286] width 53 height 17
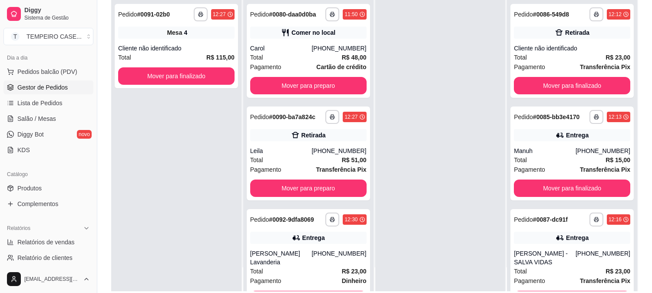
scroll to position [132, 0]
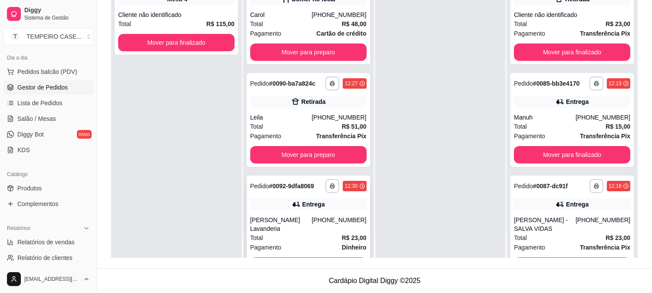
click at [303, 247] on div "**********" at bounding box center [308, 226] width 123 height 102
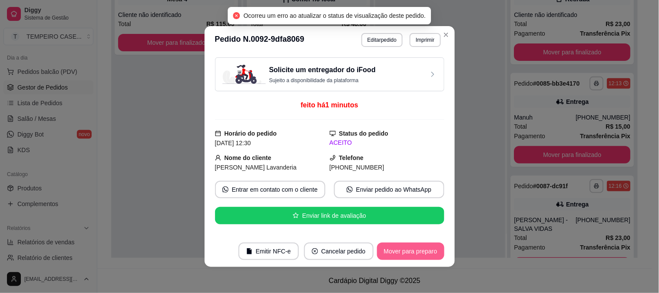
click at [403, 254] on button "Mover para preparo" at bounding box center [410, 250] width 67 height 17
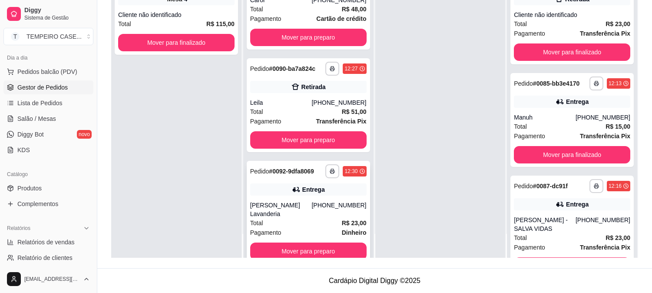
scroll to position [23, 0]
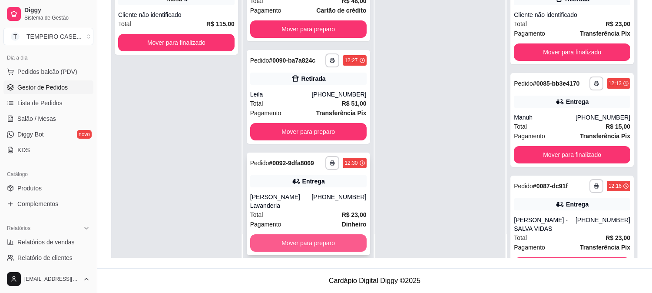
click at [294, 234] on button "Mover para preparo" at bounding box center [308, 242] width 116 height 17
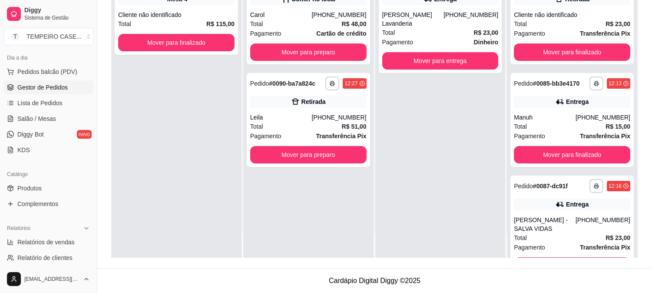
scroll to position [0, 0]
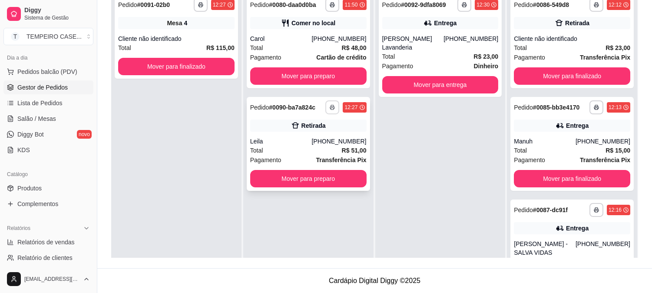
click at [330, 107] on icon "button" at bounding box center [332, 108] width 4 height 2
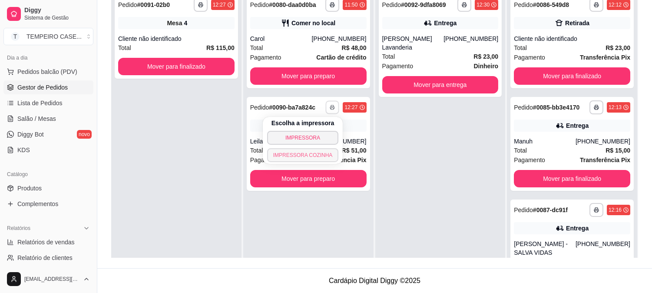
click at [300, 150] on button "IMPRESSORA COZINHA" at bounding box center [303, 155] width 72 height 14
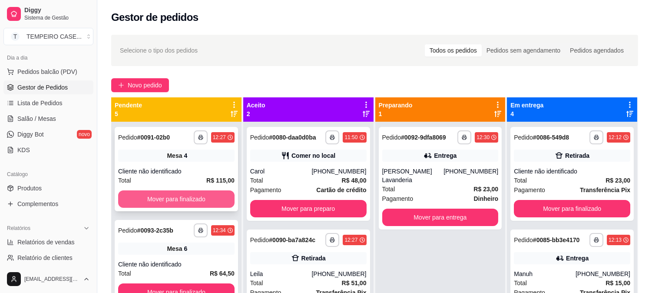
click at [164, 195] on button "Mover para finalizado" at bounding box center [176, 198] width 116 height 17
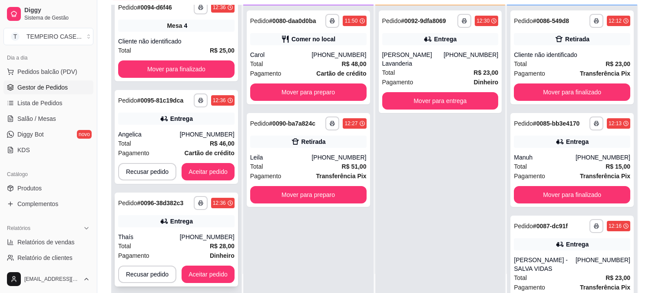
scroll to position [96, 0]
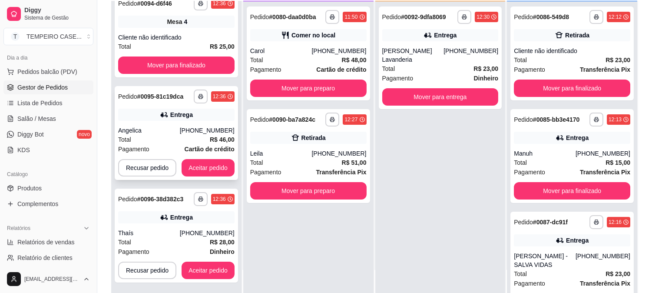
click at [214, 172] on button "Aceitar pedido" at bounding box center [208, 167] width 53 height 17
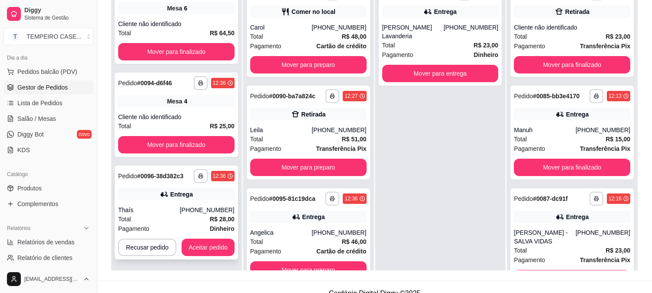
scroll to position [132, 0]
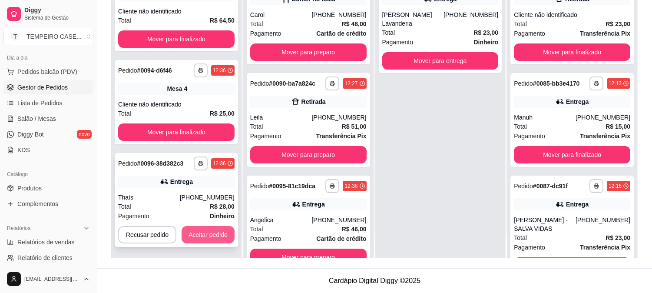
click at [209, 230] on button "Aceitar pedido" at bounding box center [208, 234] width 53 height 17
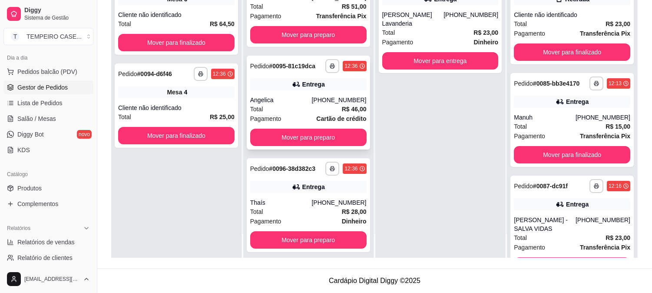
scroll to position [125, 0]
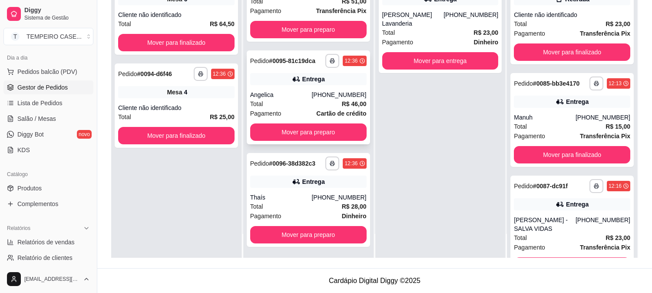
click at [304, 73] on div "Entrega" at bounding box center [308, 79] width 116 height 12
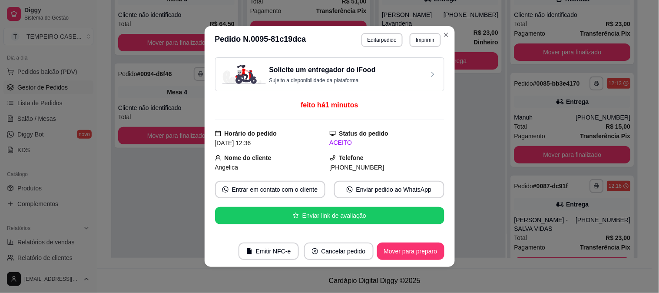
click at [411, 35] on button "Imprimir" at bounding box center [425, 40] width 31 height 14
click at [402, 87] on button "IMPRESSORA COZINHA" at bounding box center [410, 81] width 57 height 11
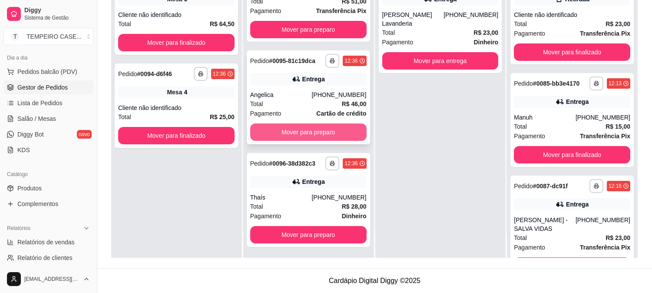
click at [322, 134] on button "Mover para preparo" at bounding box center [308, 131] width 116 height 17
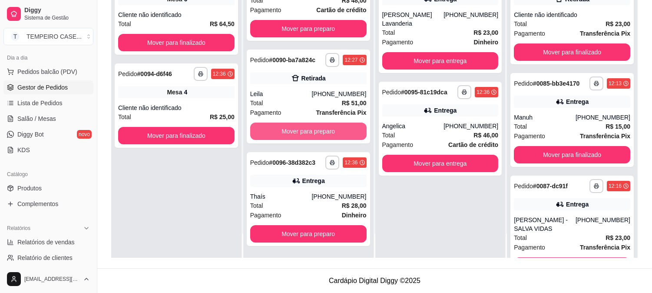
scroll to position [23, 0]
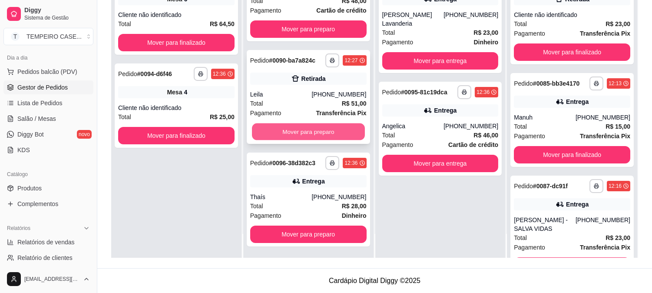
click at [322, 132] on button "Mover para preparo" at bounding box center [308, 131] width 113 height 17
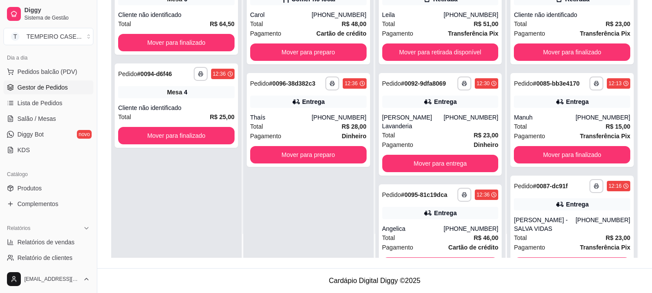
scroll to position [0, 0]
click at [315, 157] on button "Mover para preparo" at bounding box center [308, 154] width 113 height 17
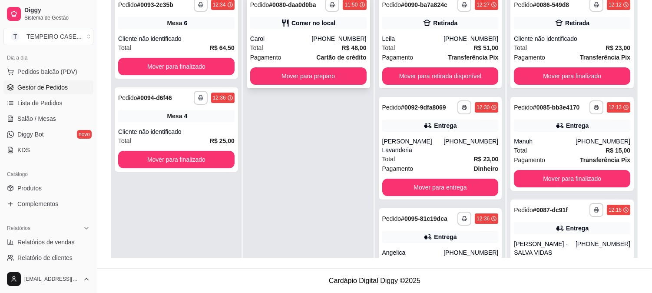
click at [289, 31] on div "**********" at bounding box center [308, 41] width 123 height 94
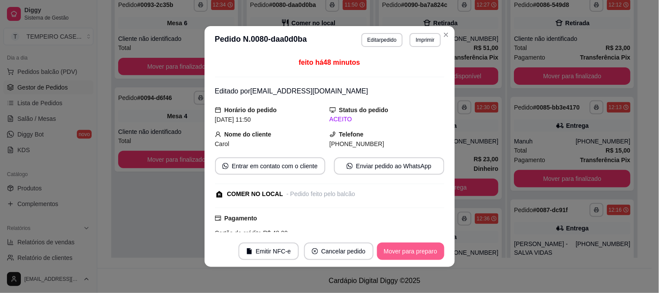
click at [397, 250] on button "Mover para preparo" at bounding box center [410, 250] width 67 height 17
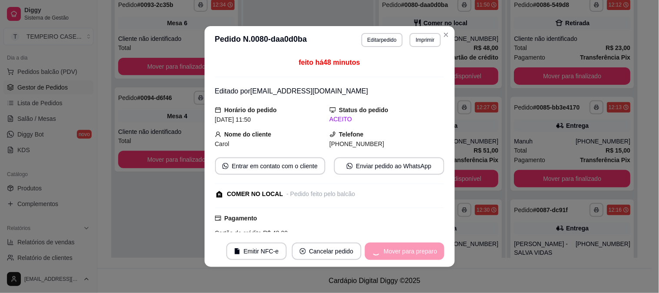
click at [413, 235] on div "feito há 48 minutos Editado por [EMAIL_ADDRESS][DOMAIN_NAME] Horário do pedido …" at bounding box center [330, 145] width 250 height 182
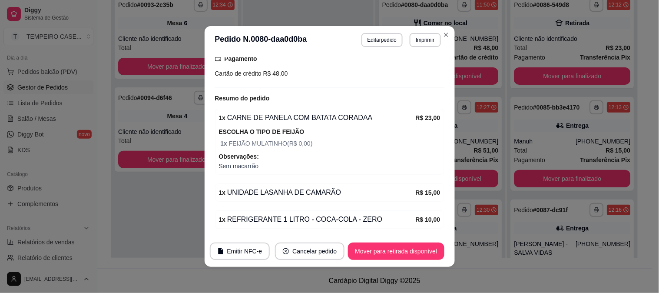
scroll to position [142, 0]
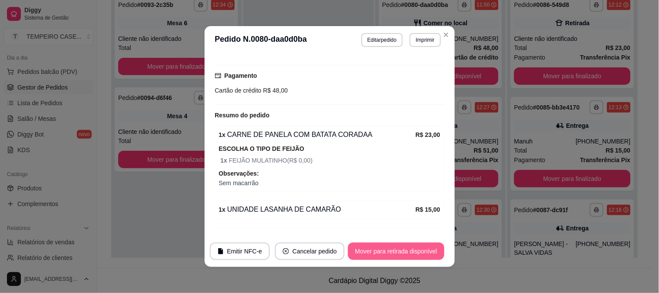
click at [388, 251] on button "Mover para retirada disponível" at bounding box center [396, 250] width 96 height 17
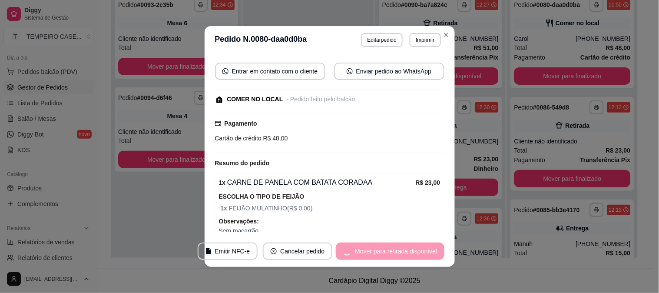
scroll to position [191, 0]
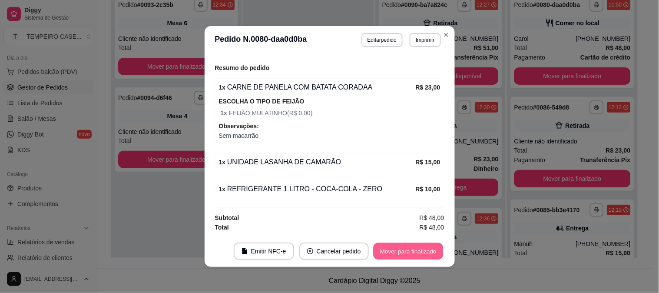
click at [400, 245] on button "Mover para finalizado" at bounding box center [408, 251] width 70 height 17
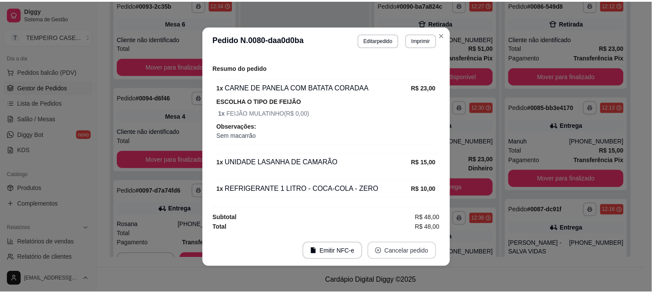
scroll to position [162, 0]
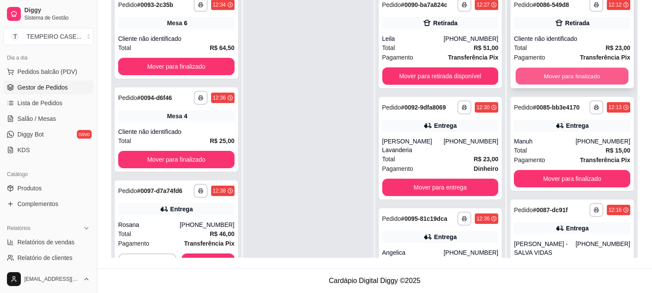
click at [538, 76] on button "Mover para finalizado" at bounding box center [572, 76] width 113 height 17
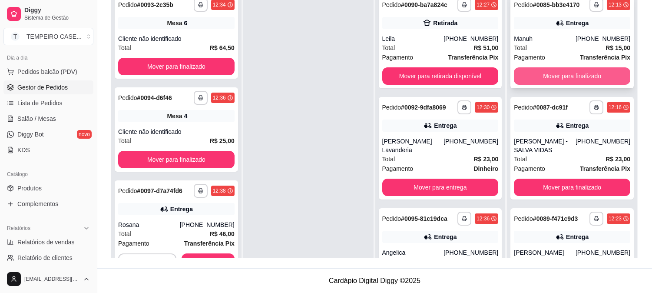
click at [550, 77] on button "Mover para finalizado" at bounding box center [572, 75] width 116 height 17
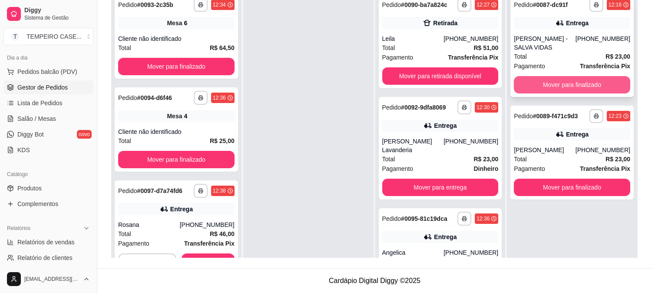
click at [553, 80] on button "Mover para finalizado" at bounding box center [572, 84] width 116 height 17
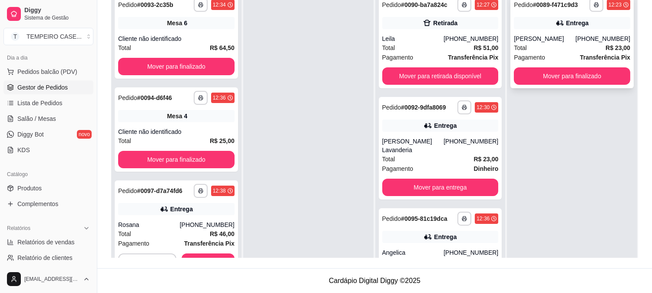
click at [551, 76] on button "Mover para finalizado" at bounding box center [572, 75] width 116 height 17
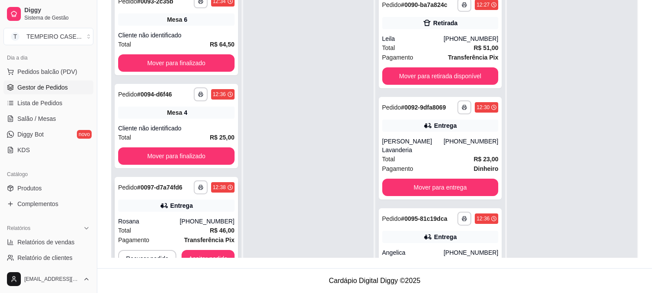
scroll to position [24, 0]
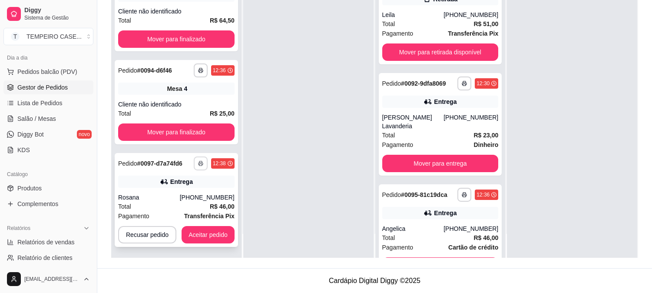
click at [202, 166] on button "button" at bounding box center [201, 163] width 14 height 14
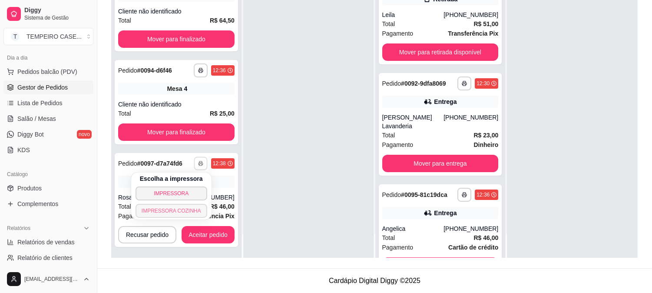
click at [169, 208] on button "IMPRESSORA COZINHA" at bounding box center [171, 211] width 72 height 14
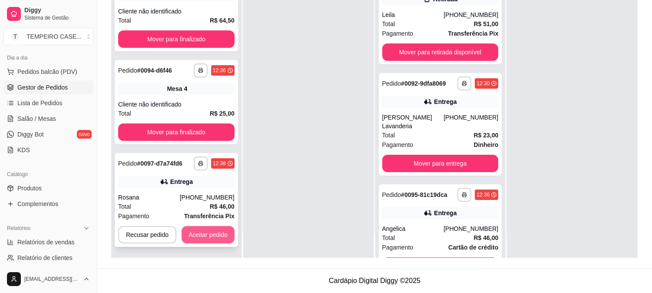
click at [205, 234] on button "Aceitar pedido" at bounding box center [208, 234] width 53 height 17
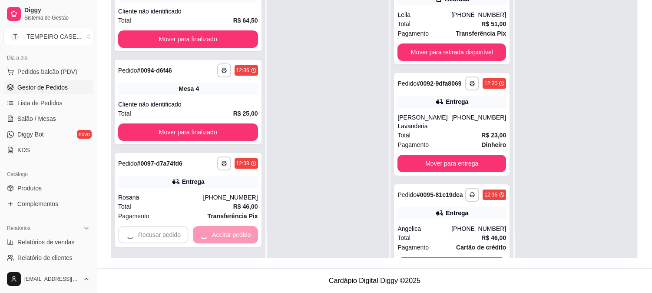
scroll to position [0, 0]
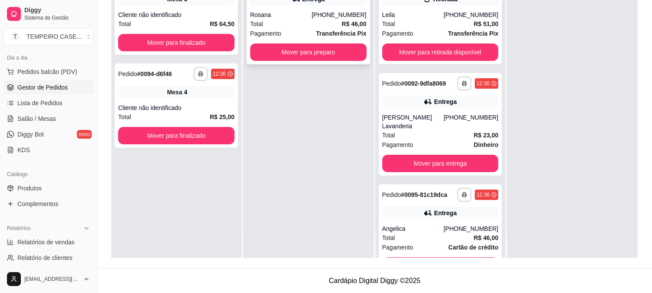
click at [309, 44] on button "Mover para preparo" at bounding box center [308, 51] width 116 height 17
click at [283, 50] on button "Mover para preparo" at bounding box center [308, 51] width 116 height 17
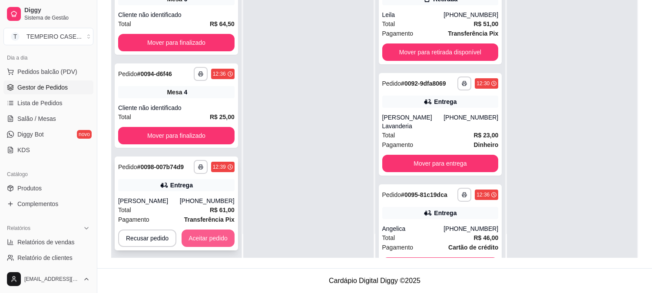
click at [219, 235] on button "Aceitar pedido" at bounding box center [208, 237] width 53 height 17
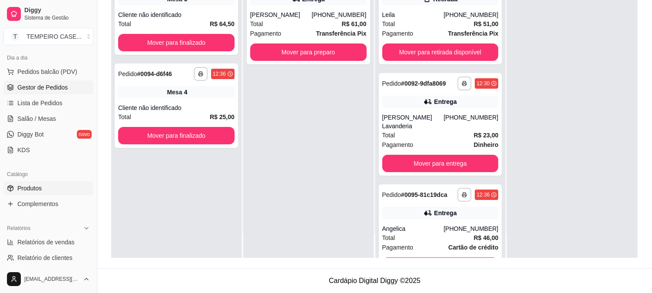
click at [45, 192] on link "Produtos" at bounding box center [48, 188] width 90 height 14
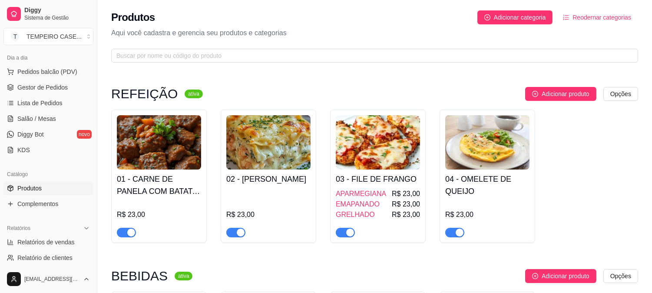
click at [259, 200] on div "02 - LASANHA DE CAMARÃO R$ 23,00" at bounding box center [268, 203] width 84 height 68
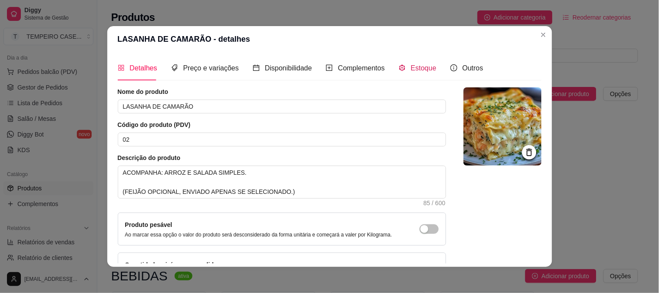
click at [423, 66] on span "Estoque" at bounding box center [424, 67] width 26 height 7
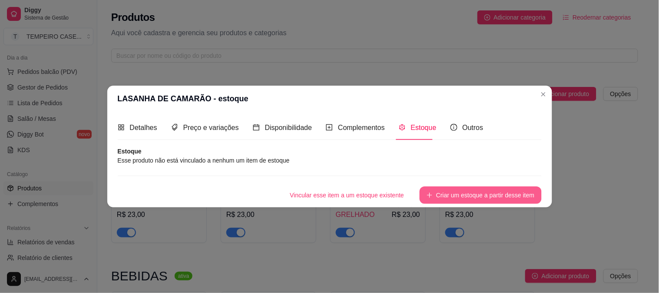
click at [447, 192] on button "Criar um estoque a partir desse item" at bounding box center [481, 194] width 122 height 17
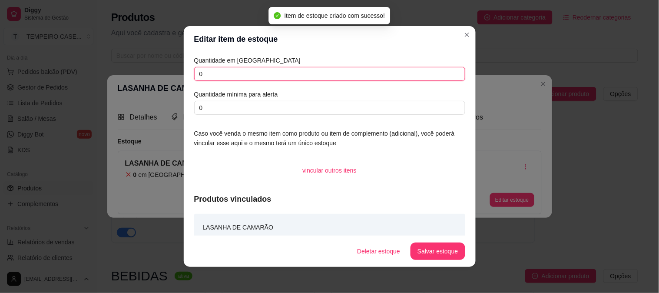
click at [217, 75] on input "0" at bounding box center [329, 74] width 271 height 14
type input "1"
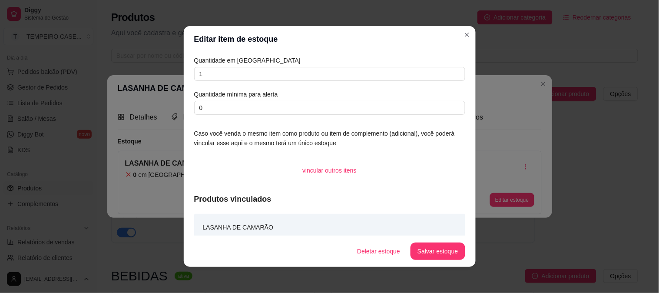
click at [461, 256] on div "Deletar estoque Salvar estoque" at bounding box center [407, 250] width 115 height 17
click at [449, 255] on button "Salvar estoque" at bounding box center [437, 250] width 54 height 17
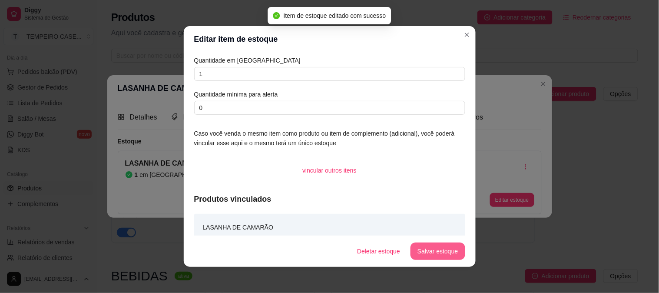
click at [420, 253] on button "Salvar estoque" at bounding box center [437, 250] width 54 height 17
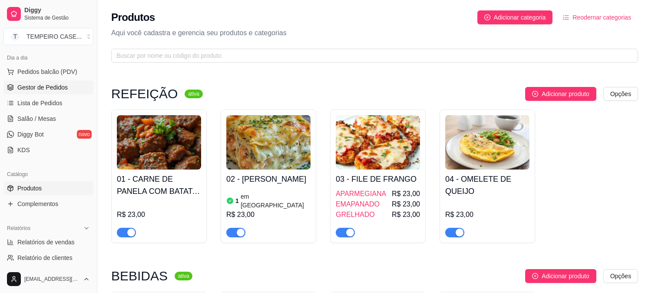
click at [42, 89] on span "Gestor de Pedidos" at bounding box center [42, 87] width 50 height 9
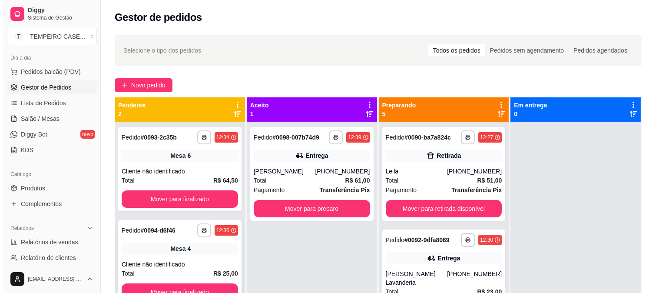
scroll to position [24, 0]
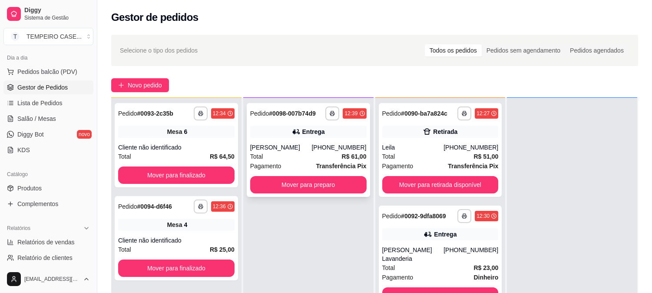
click at [293, 158] on div "Total R$ 61,00" at bounding box center [308, 157] width 116 height 10
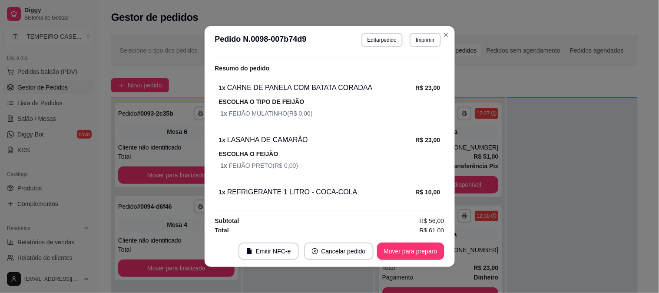
scroll to position [321, 0]
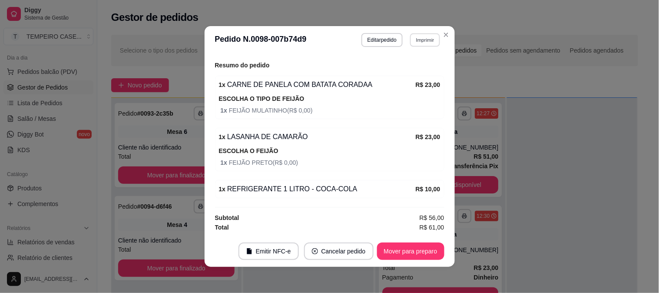
click at [423, 40] on button "Imprimir" at bounding box center [425, 39] width 30 height 13
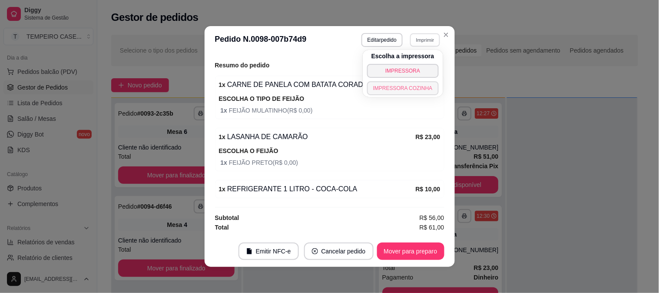
click at [400, 83] on button "IMPRESSORA COZINHA" at bounding box center [403, 88] width 72 height 14
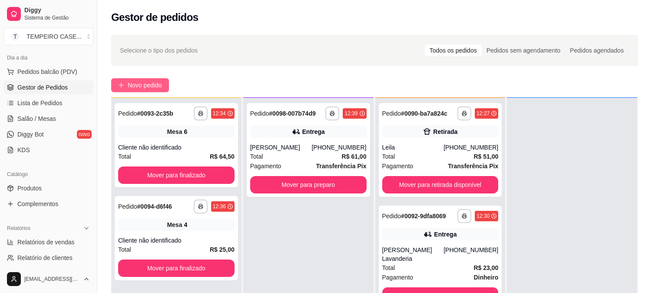
click at [118, 78] on button "Novo pedido" at bounding box center [140, 85] width 58 height 14
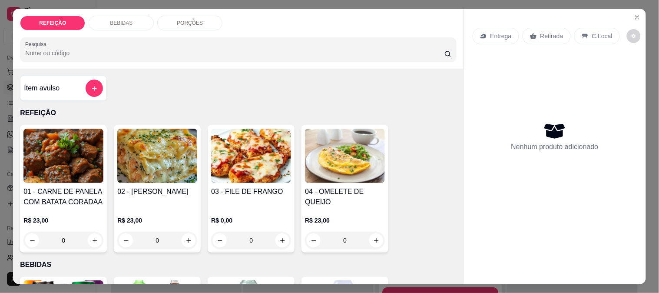
click at [166, 194] on h4 "02 - [PERSON_NAME]" at bounding box center [157, 191] width 80 height 10
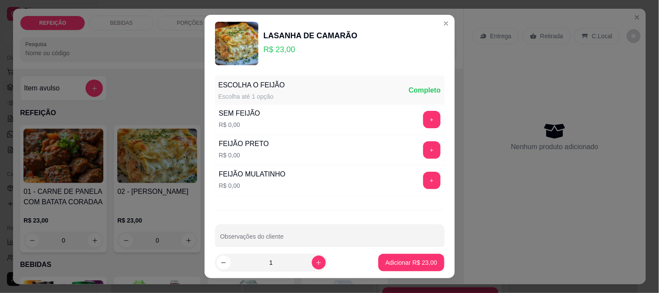
click at [423, 125] on button "+" at bounding box center [431, 119] width 17 height 17
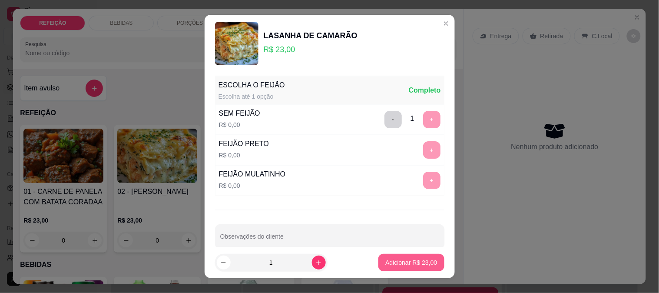
click at [394, 261] on p "Adicionar R$ 23,00" at bounding box center [411, 262] width 52 height 9
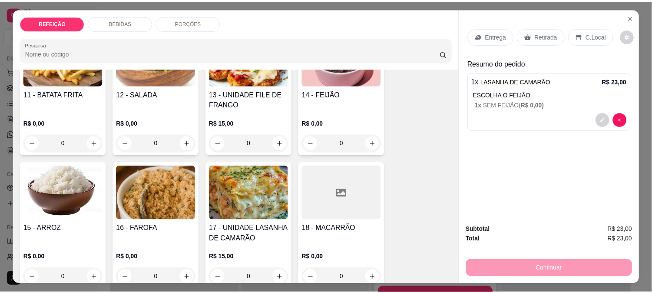
scroll to position [536, 0]
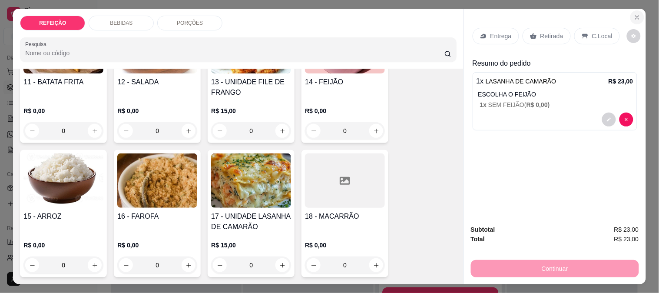
click at [638, 12] on button "Close" at bounding box center [637, 17] width 14 height 14
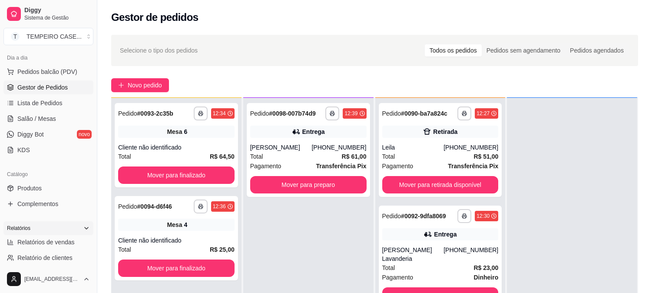
scroll to position [193, 0]
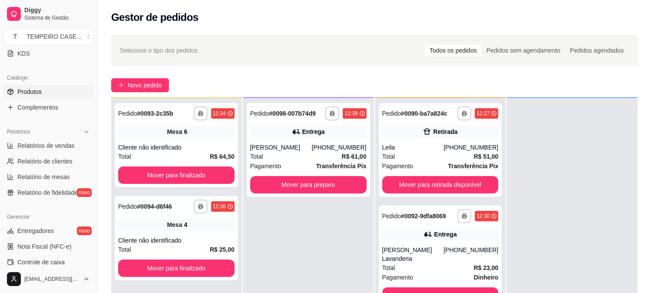
click at [36, 93] on span "Produtos" at bounding box center [29, 91] width 24 height 9
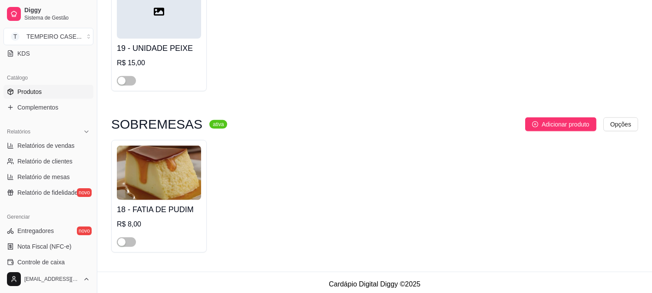
scroll to position [989, 0]
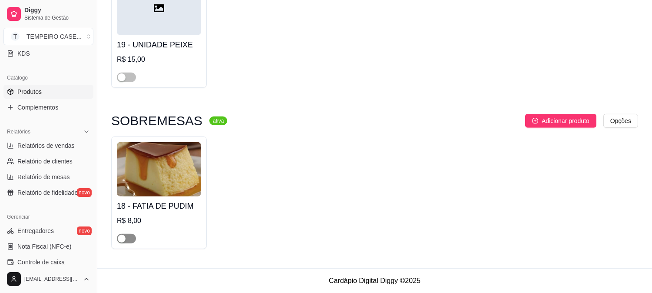
click at [133, 241] on span "button" at bounding box center [126, 239] width 19 height 10
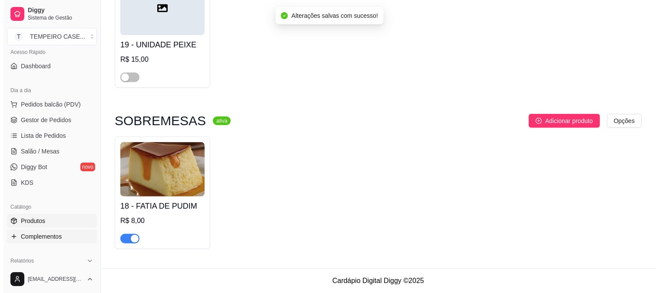
scroll to position [0, 0]
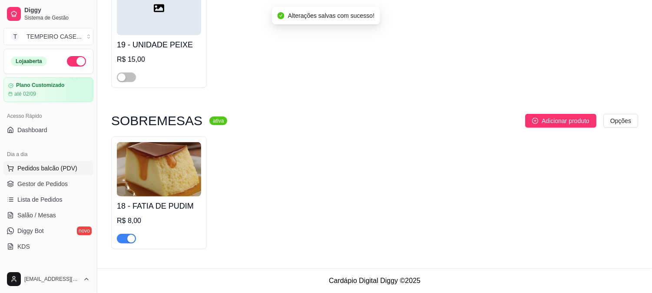
click at [44, 165] on span "Pedidos balcão (PDV)" at bounding box center [47, 168] width 60 height 9
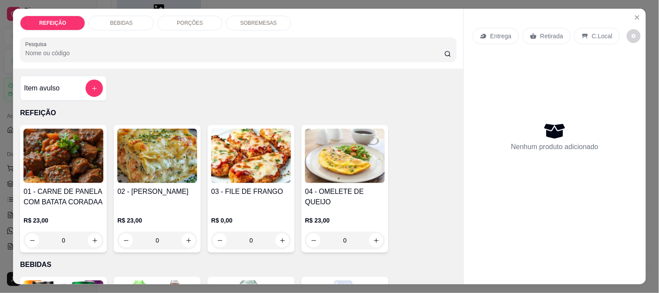
click at [161, 186] on h4 "02 - [PERSON_NAME]" at bounding box center [157, 191] width 80 height 10
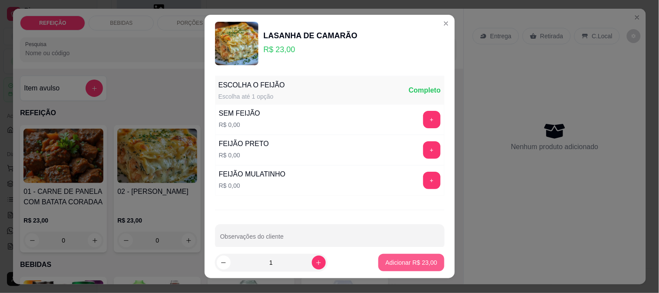
click at [403, 262] on p "Adicionar R$ 23,00" at bounding box center [411, 262] width 52 height 9
type input "1"
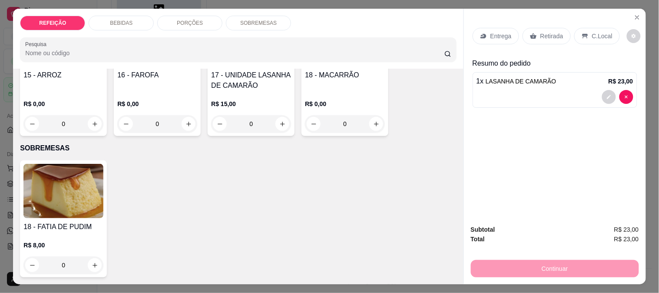
scroll to position [678, 0]
click at [93, 262] on icon "increase-product-quantity" at bounding box center [95, 265] width 7 height 7
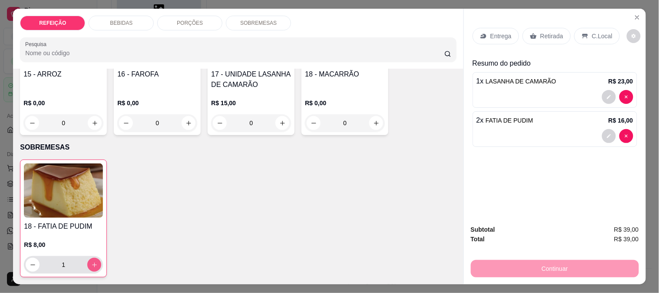
type input "2"
click at [493, 28] on div "Entrega" at bounding box center [496, 36] width 46 height 17
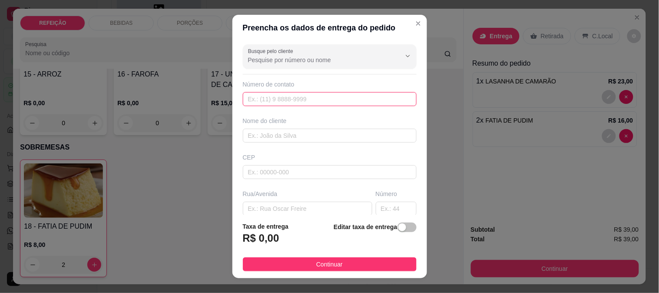
click at [346, 96] on input "text" at bounding box center [330, 99] width 174 height 14
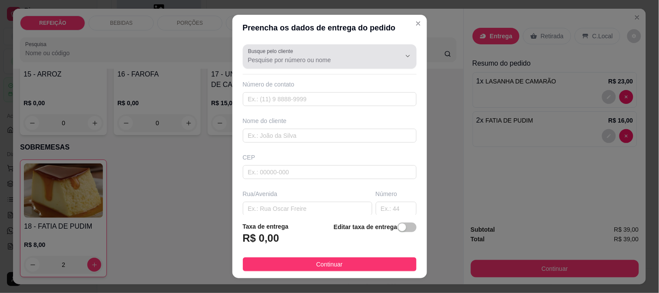
click at [336, 66] on div "Busque pelo cliente" at bounding box center [330, 56] width 174 height 24
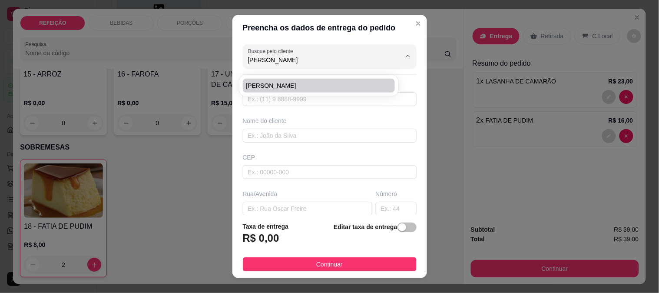
click at [300, 81] on span "[PERSON_NAME]" at bounding box center [314, 85] width 137 height 9
type input "[PERSON_NAME]"
type input "6195095656"
type input "[PERSON_NAME]"
type input "RUA 5"
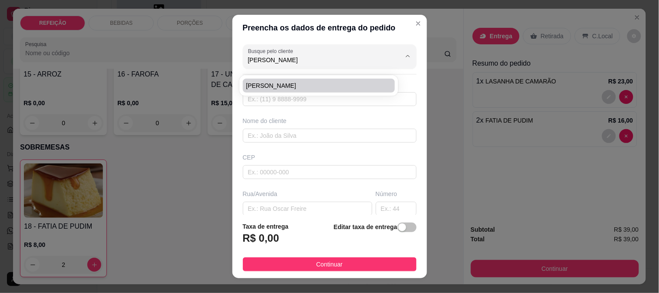
type input "IPOJUCA"
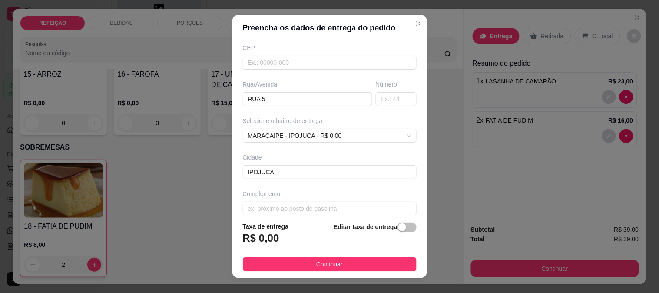
scroll to position [119, 0]
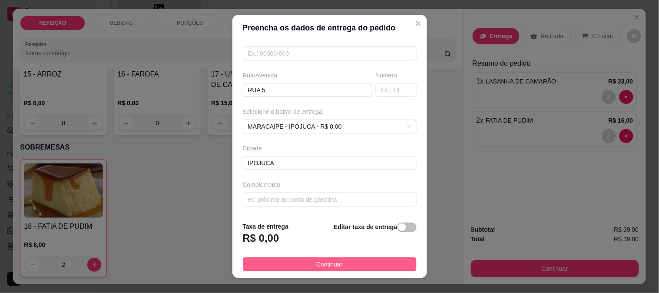
click at [341, 265] on button "Continuar" at bounding box center [330, 264] width 174 height 14
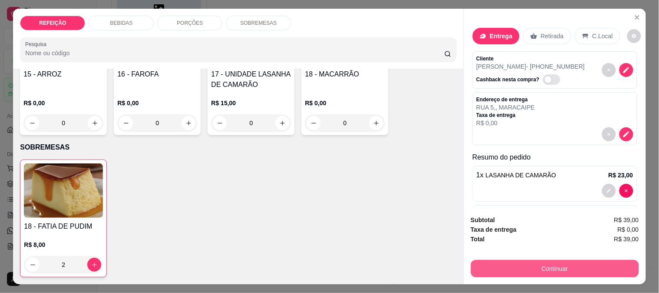
click at [488, 268] on button "Continuar" at bounding box center [555, 268] width 168 height 17
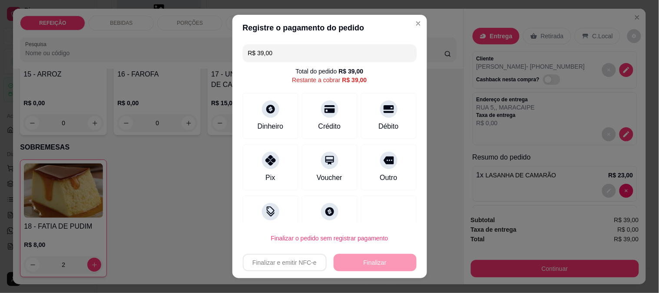
click at [319, 80] on div "Restante a cobrar R$ 39,00" at bounding box center [329, 80] width 75 height 9
click at [323, 118] on div "Crédito" at bounding box center [329, 114] width 61 height 51
type input "R$ 0,00"
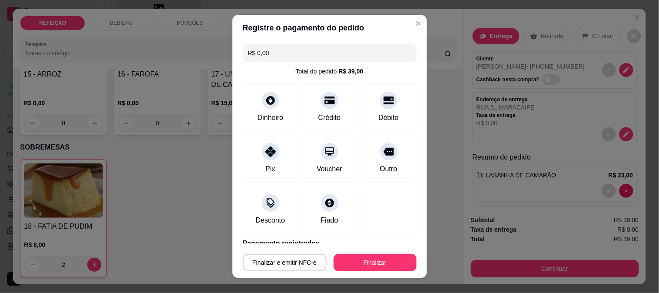
click at [374, 257] on button "Finalizar" at bounding box center [375, 262] width 83 height 17
type input "0"
type input "-R$ 39,00"
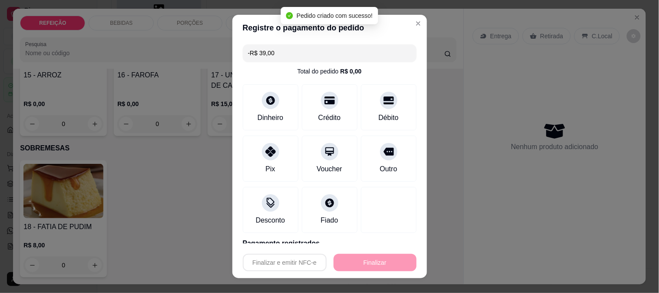
scroll to position [677, 0]
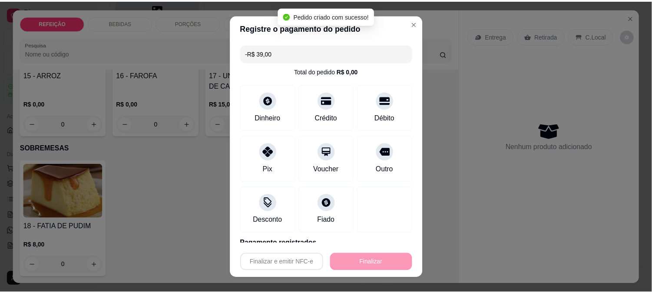
scroll to position [736, 0]
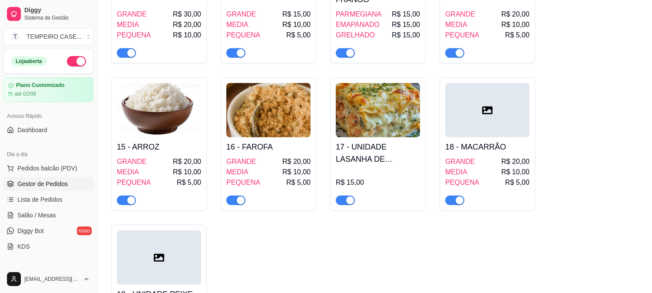
click at [35, 177] on link "Gestor de Pedidos" at bounding box center [48, 184] width 90 height 14
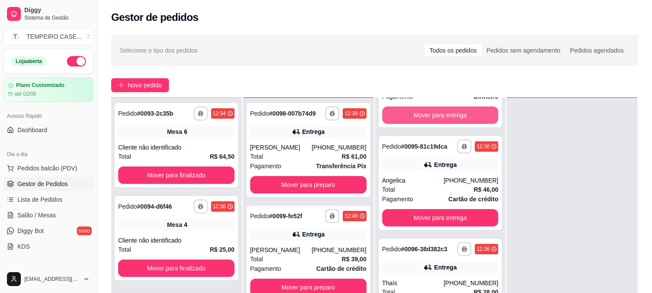
scroll to position [193, 0]
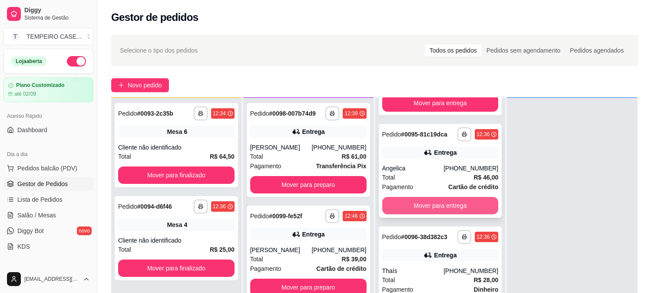
click at [401, 198] on button "Mover para entrega" at bounding box center [440, 205] width 116 height 17
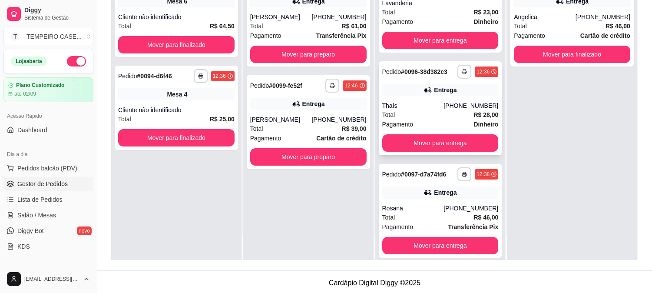
scroll to position [132, 0]
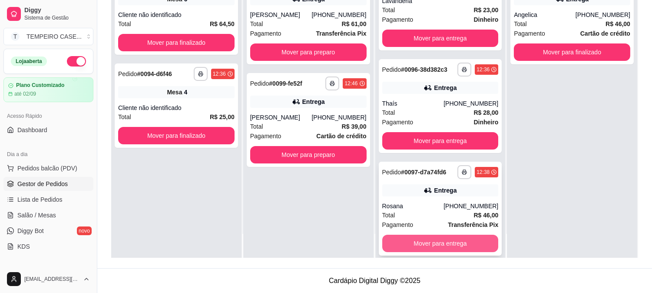
click at [409, 235] on button "Mover para entrega" at bounding box center [440, 243] width 116 height 17
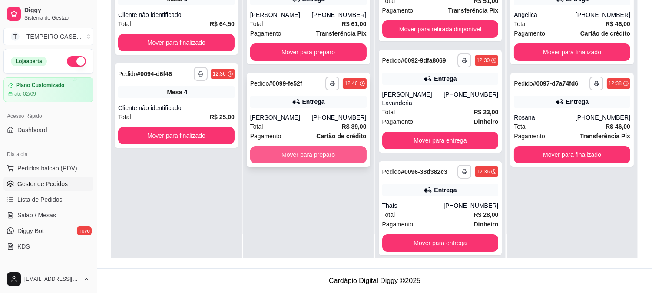
scroll to position [0, 0]
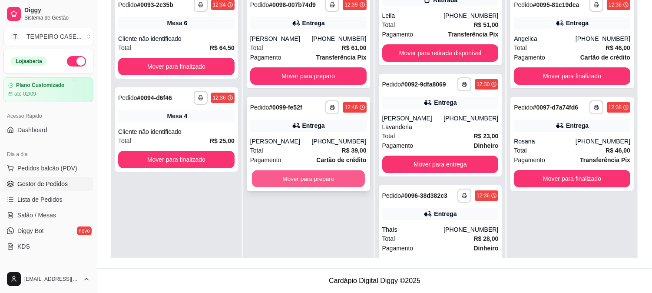
click at [310, 178] on button "Mover para preparo" at bounding box center [308, 178] width 113 height 17
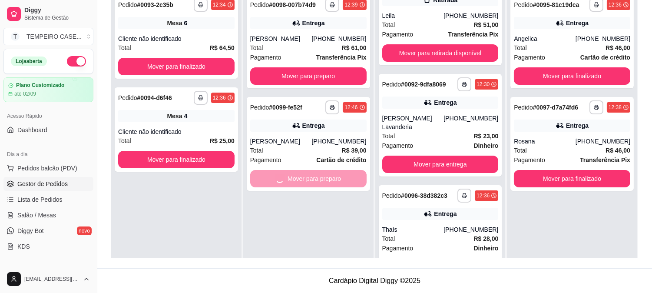
scroll to position [125, 0]
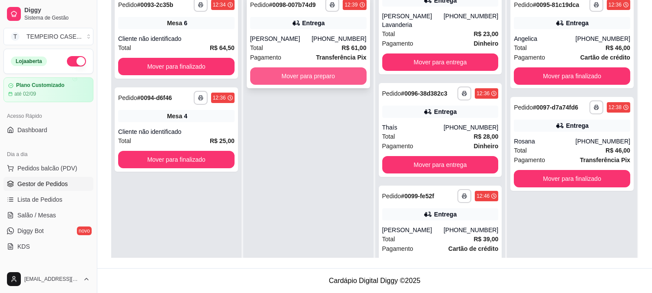
click at [326, 81] on button "Mover para preparo" at bounding box center [308, 75] width 116 height 17
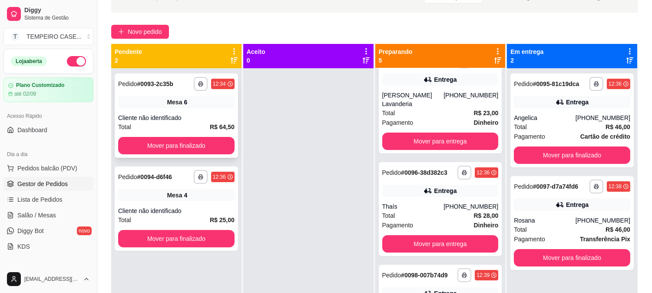
scroll to position [36, 0]
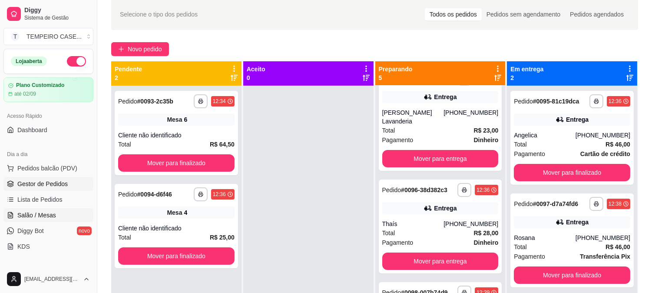
click at [64, 211] on link "Salão / Mesas" at bounding box center [48, 215] width 90 height 14
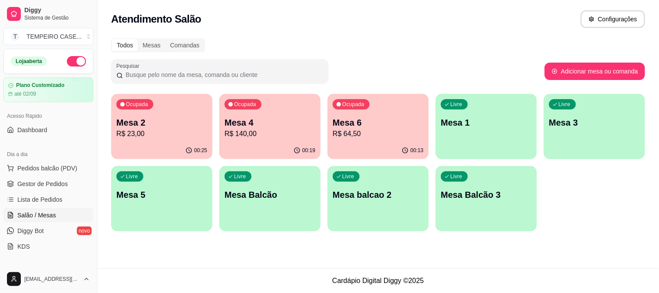
click at [145, 140] on div "Ocupada Mesa 2 R$ 23,00" at bounding box center [161, 118] width 101 height 48
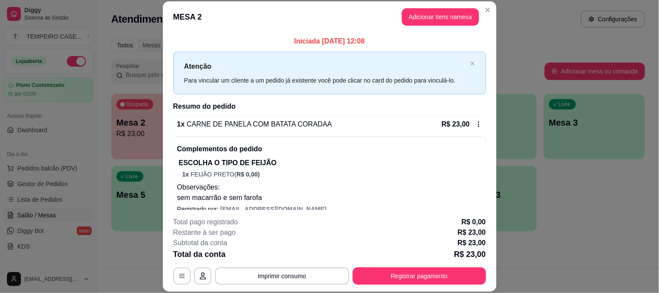
click at [410, 277] on button "Registrar pagamento" at bounding box center [419, 275] width 133 height 17
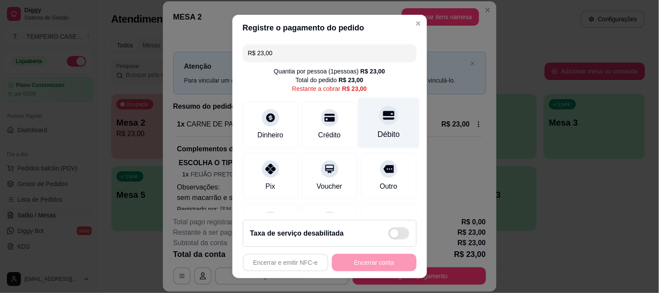
click at [377, 131] on div "Débito" at bounding box center [388, 134] width 22 height 11
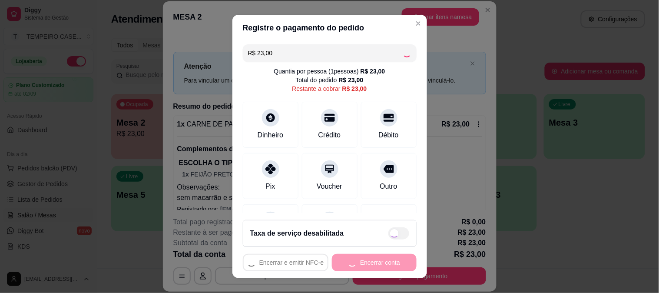
type input "R$ 0,00"
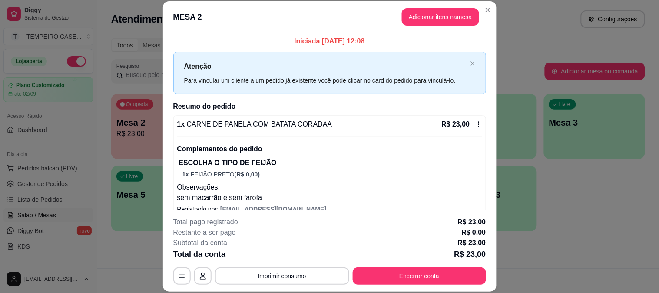
click at [393, 280] on button "Encerrar conta" at bounding box center [419, 275] width 133 height 17
click at [347, 253] on footer "Taxa de serviço desabilitada Encerrar e emitir NFC-e Encerrar conta" at bounding box center [329, 245] width 195 height 65
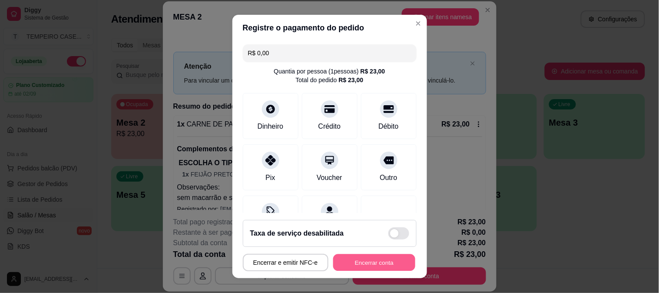
click at [356, 257] on button "Encerrar conta" at bounding box center [374, 262] width 82 height 17
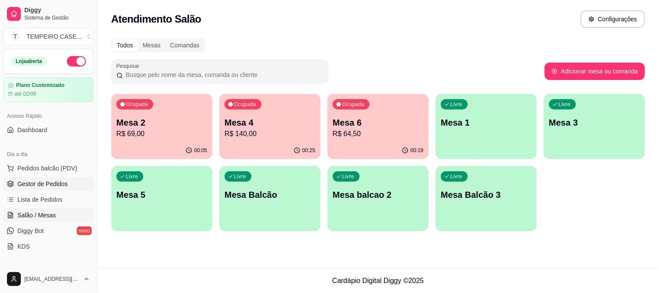
click at [40, 188] on span "Gestor de Pedidos" at bounding box center [42, 183] width 50 height 9
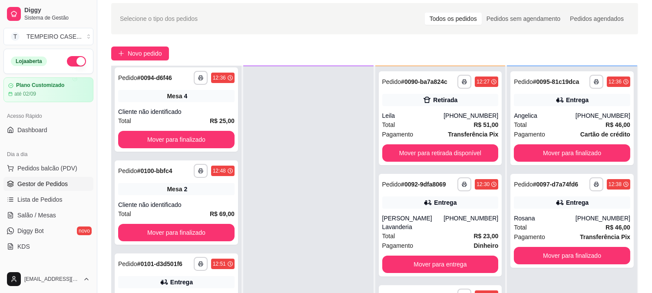
scroll to position [132, 0]
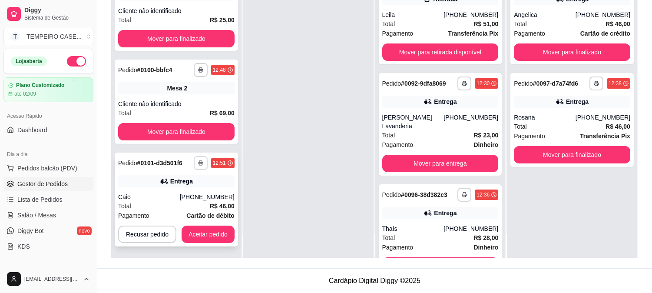
click at [198, 158] on button "button" at bounding box center [201, 163] width 14 height 14
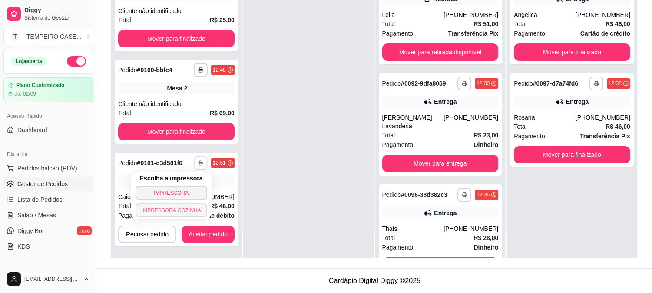
click at [186, 207] on button "IMPRESSORA COZINHA" at bounding box center [171, 210] width 72 height 14
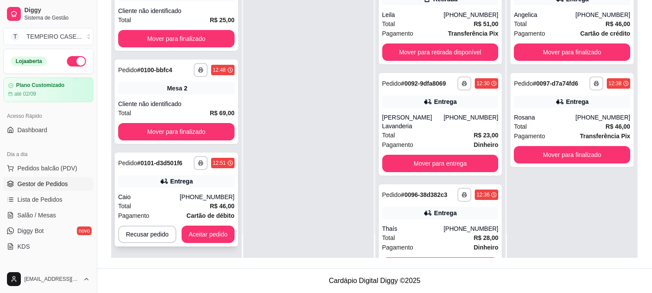
click at [201, 223] on div "**********" at bounding box center [176, 199] width 123 height 94
click at [217, 231] on button "Aceitar pedido" at bounding box center [208, 233] width 53 height 17
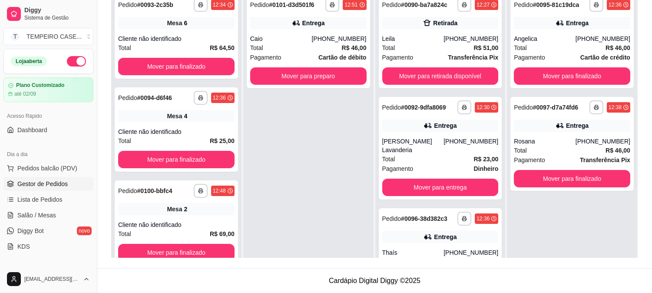
scroll to position [84, 0]
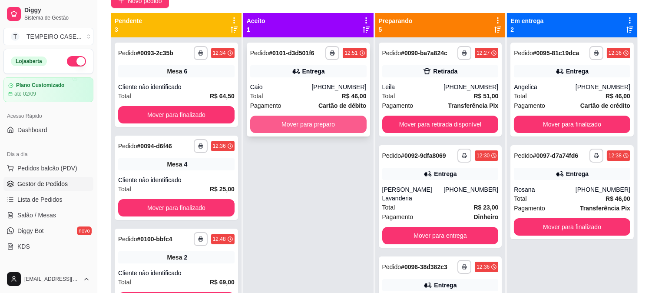
click at [273, 119] on button "Mover para preparo" at bounding box center [308, 124] width 116 height 17
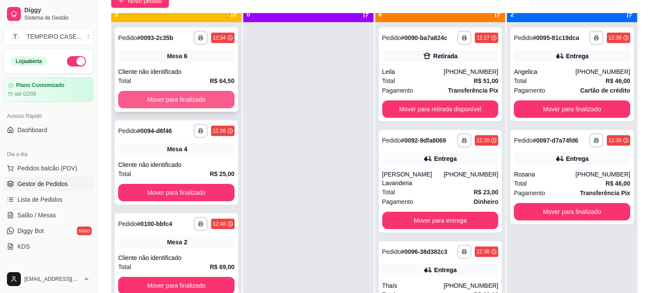
scroll to position [24, 0]
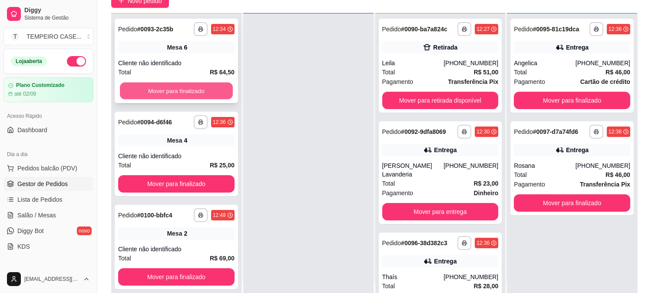
click at [192, 90] on button "Mover para finalizado" at bounding box center [176, 91] width 113 height 17
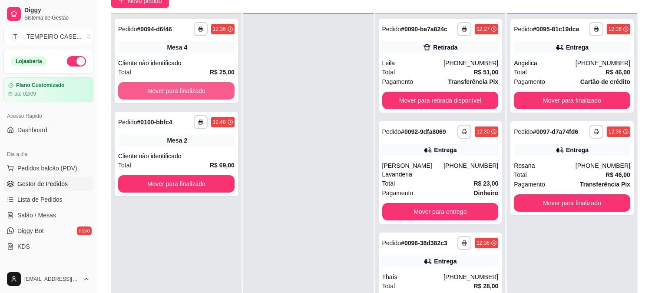
click at [192, 90] on button "Mover para finalizado" at bounding box center [176, 90] width 116 height 17
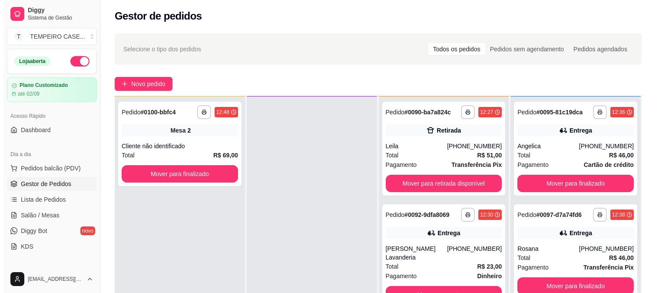
scroll to position [0, 0]
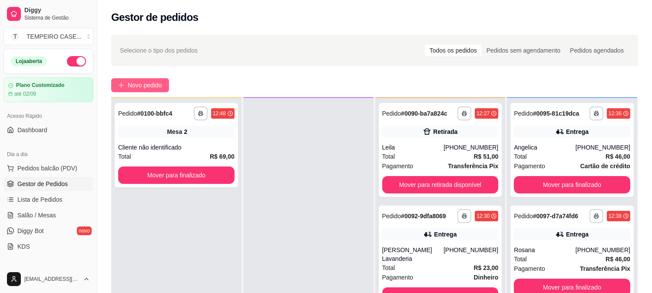
click at [124, 85] on button "Novo pedido" at bounding box center [140, 85] width 58 height 14
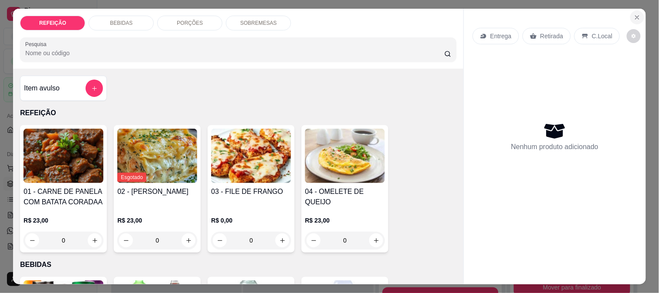
click at [634, 15] on icon "Close" at bounding box center [637, 17] width 7 height 7
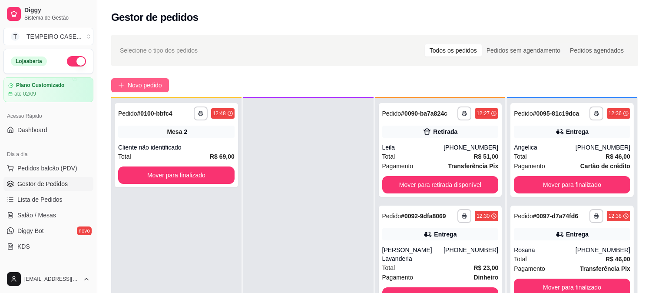
click at [155, 88] on span "Novo pedido" at bounding box center [145, 85] width 34 height 10
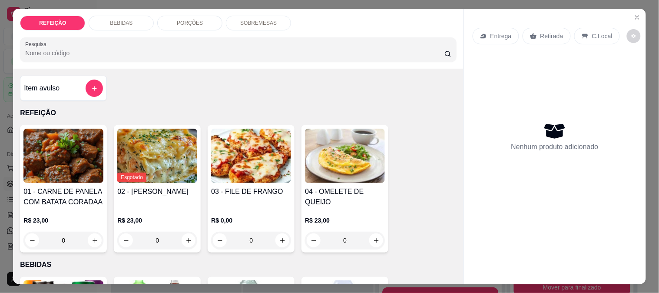
click at [245, 156] on img at bounding box center [251, 156] width 80 height 54
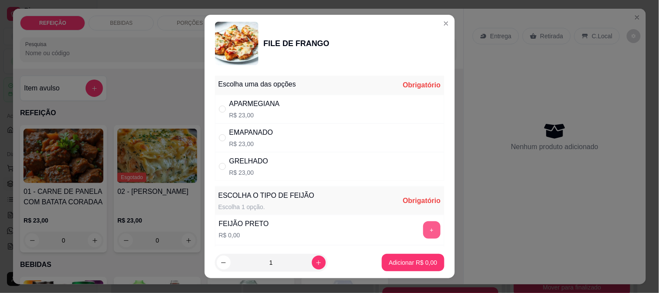
click at [423, 225] on button "+" at bounding box center [431, 229] width 17 height 17
click at [241, 106] on div "APARMEGIANA" at bounding box center [254, 104] width 50 height 10
radio input "true"
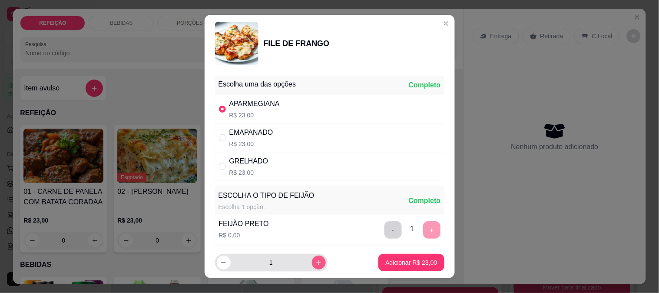
click at [312, 266] on button "increase-product-quantity" at bounding box center [319, 262] width 14 height 14
type input "2"
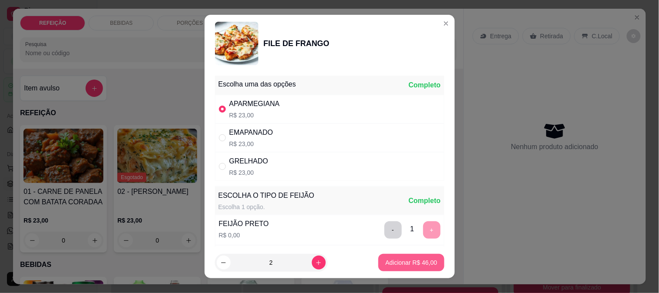
click at [411, 266] on p "Adicionar R$ 46,00" at bounding box center [411, 262] width 52 height 9
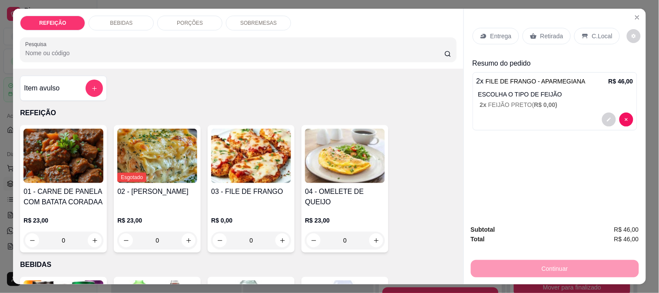
click at [483, 40] on div "Entrega Retirada C.Local" at bounding box center [555, 36] width 165 height 30
click at [483, 40] on div "Entrega" at bounding box center [496, 36] width 46 height 17
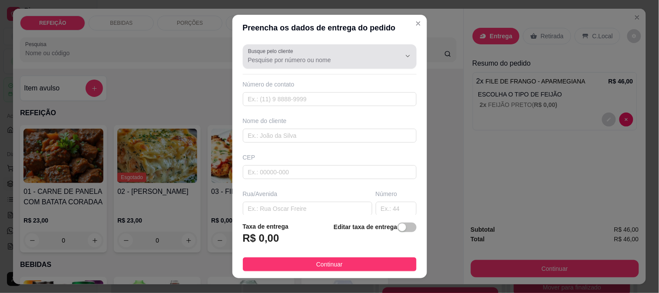
click at [305, 65] on div "Busque pelo cliente" at bounding box center [330, 56] width 174 height 24
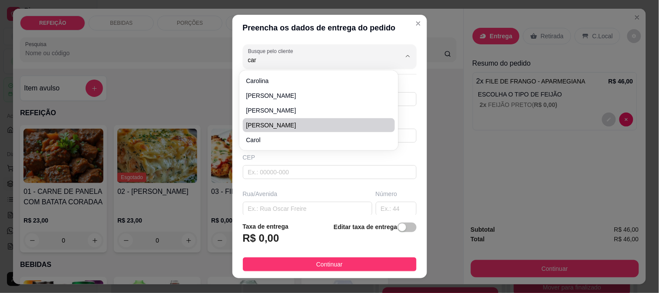
click at [280, 124] on span "[PERSON_NAME]" at bounding box center [314, 125] width 137 height 9
type input "[PERSON_NAME]"
type input "8197830859"
type input "[PERSON_NAME]"
type input "Casa de [PERSON_NAME] pontal"
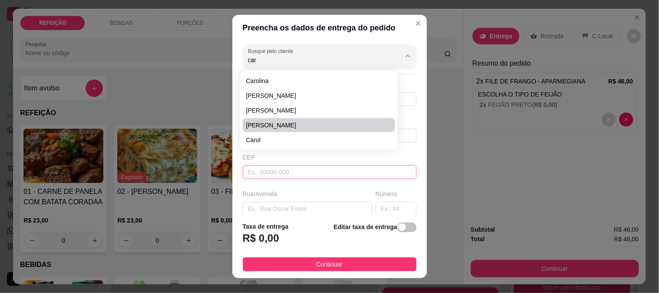
type input "IPOJUCA"
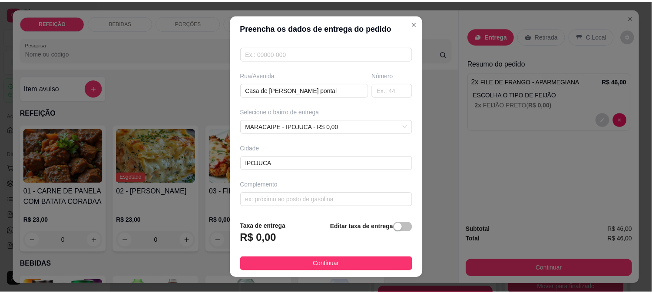
scroll to position [119, 0]
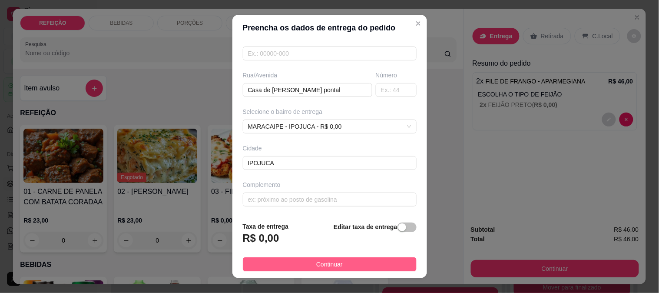
type input "[PERSON_NAME]"
click at [285, 269] on button "Continuar" at bounding box center [330, 264] width 174 height 14
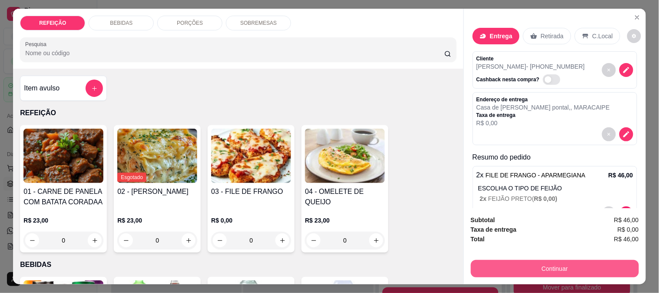
click at [488, 271] on button "Continuar" at bounding box center [555, 268] width 168 height 17
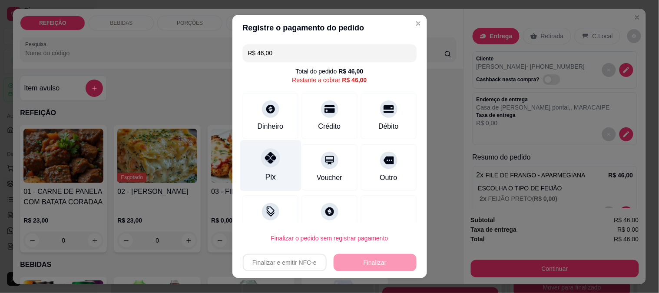
click at [271, 162] on div at bounding box center [270, 157] width 19 height 19
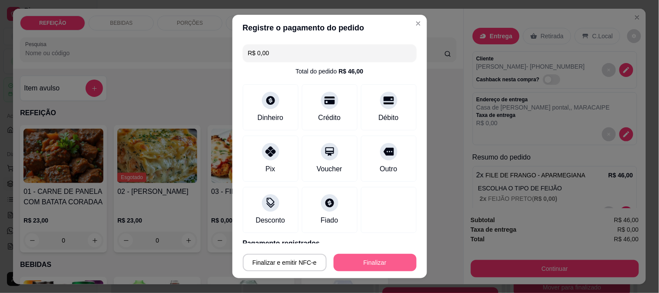
click at [369, 262] on button "Finalizar" at bounding box center [375, 262] width 83 height 17
type input "-R$ 46,00"
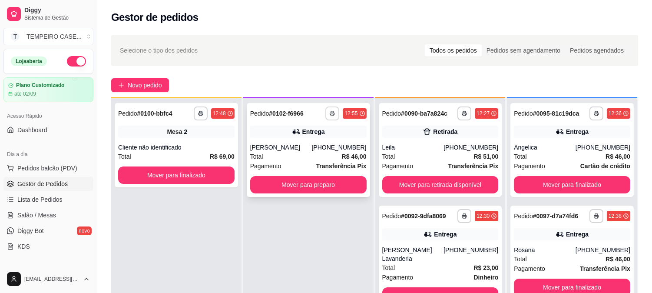
click at [327, 116] on button "button" at bounding box center [332, 113] width 14 height 14
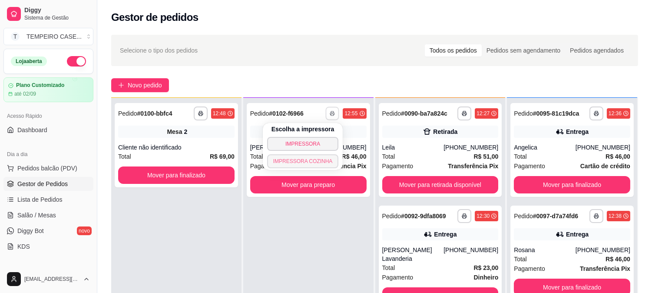
click at [315, 162] on button "IMPRESSORA COZINHA" at bounding box center [303, 161] width 72 height 14
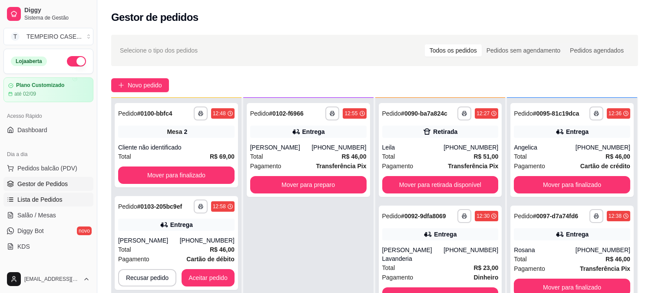
click at [26, 202] on span "Lista de Pedidos" at bounding box center [39, 199] width 45 height 9
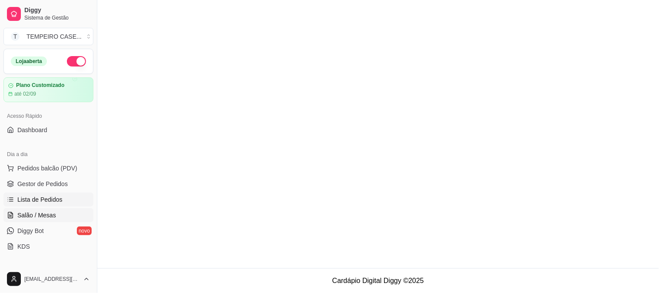
click at [42, 220] on link "Salão / Mesas" at bounding box center [48, 215] width 90 height 14
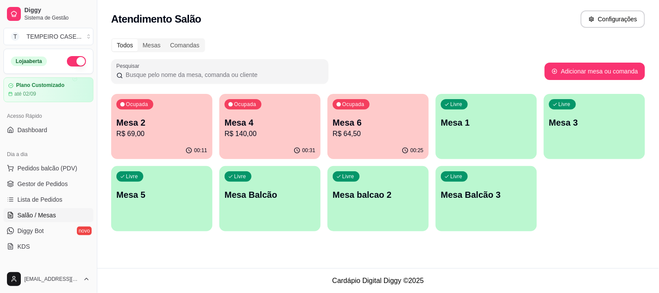
click at [261, 134] on p "R$ 140,00" at bounding box center [270, 134] width 91 height 10
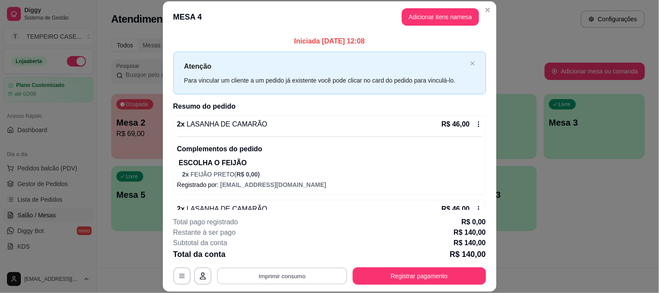
click at [305, 276] on button "Imprimir consumo" at bounding box center [282, 275] width 130 height 17
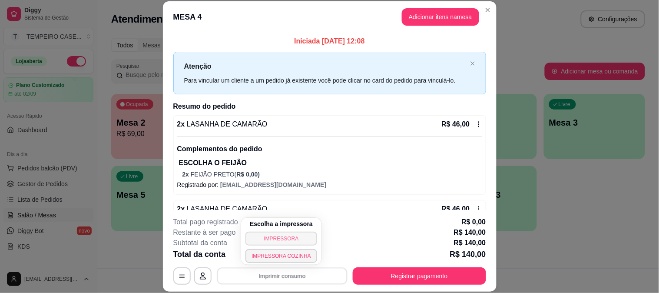
click at [277, 231] on div "Escolha a impressora IMPRESSORA IMPRESSORA COZINHA" at bounding box center [281, 241] width 80 height 47
click at [276, 232] on button "IMPRESSORA" at bounding box center [281, 238] width 72 height 14
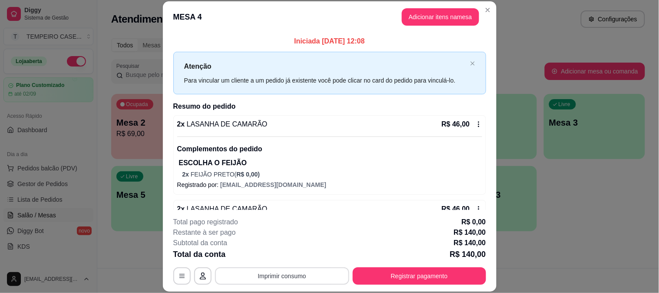
click at [311, 277] on button "Imprimir consumo" at bounding box center [282, 275] width 134 height 17
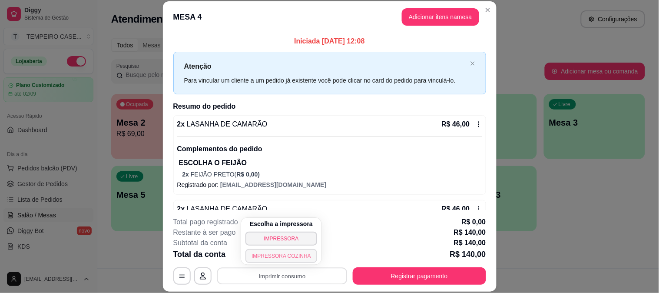
click at [280, 258] on button "IMPRESSORA COZINHA" at bounding box center [281, 256] width 72 height 14
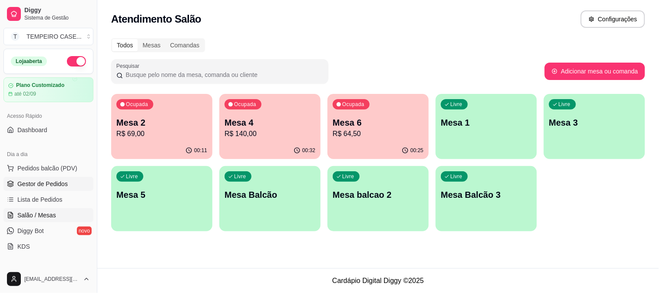
click at [43, 182] on span "Gestor de Pedidos" at bounding box center [42, 183] width 50 height 9
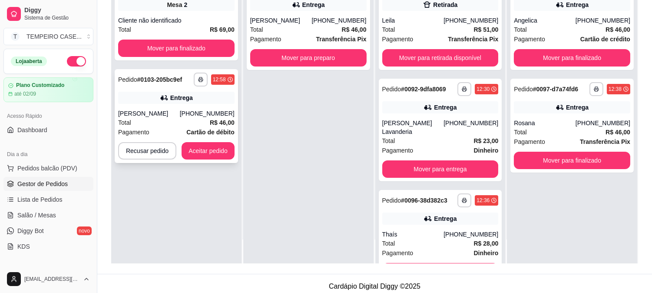
scroll to position [132, 0]
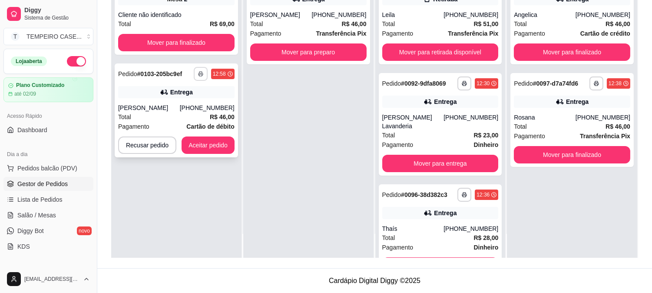
click at [200, 72] on polyline "button" at bounding box center [200, 73] width 3 height 2
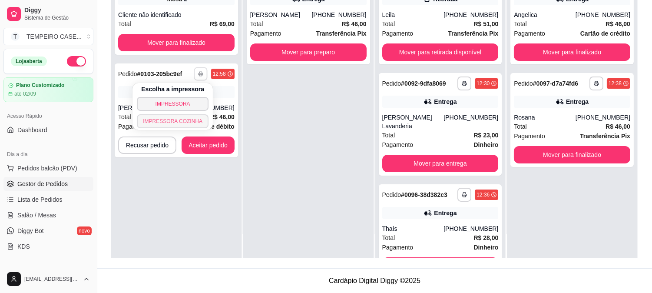
click at [194, 124] on button "IMPRESSORA COZINHA" at bounding box center [173, 121] width 72 height 14
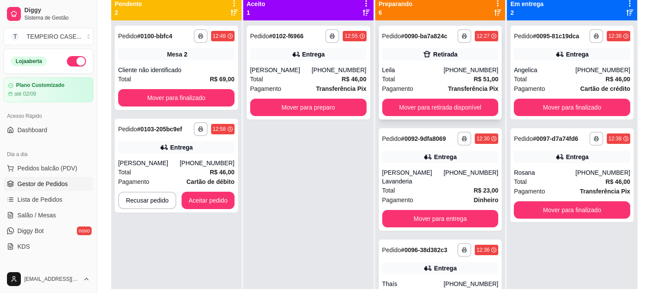
scroll to position [84, 0]
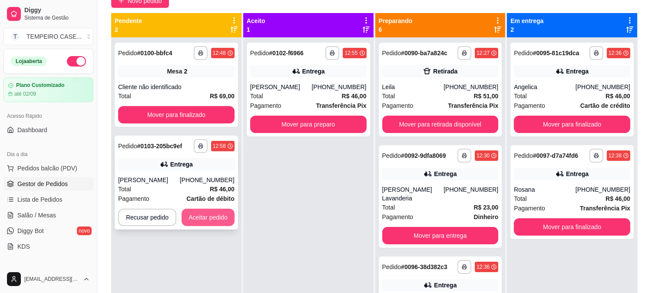
click at [221, 221] on button "Aceitar pedido" at bounding box center [208, 216] width 53 height 17
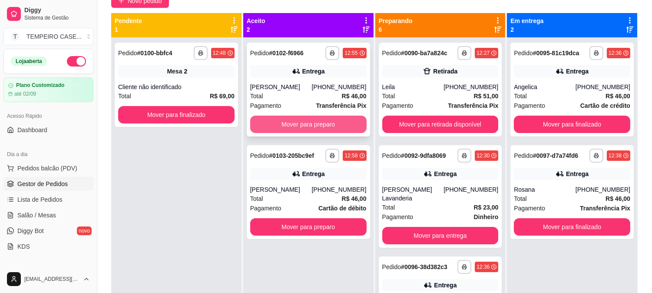
click at [322, 131] on button "Mover para preparo" at bounding box center [308, 124] width 116 height 17
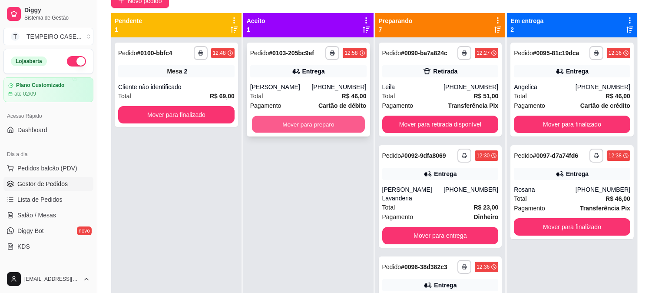
click at [337, 125] on button "Mover para preparo" at bounding box center [308, 124] width 113 height 17
click at [328, 127] on button "Mover para preparo" at bounding box center [308, 124] width 116 height 17
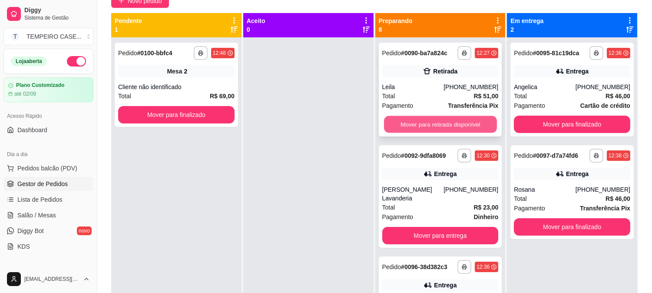
click at [446, 128] on button "Mover para retirada disponível" at bounding box center [440, 124] width 113 height 17
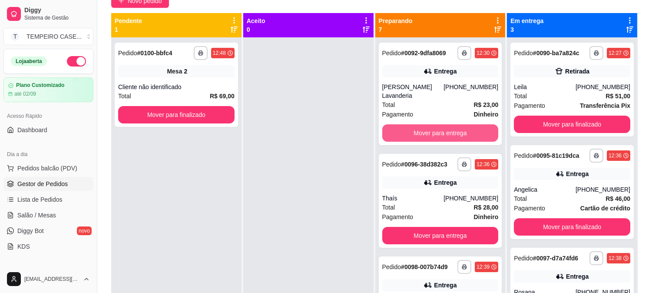
click at [446, 128] on button "Mover para entrega" at bounding box center [440, 132] width 116 height 17
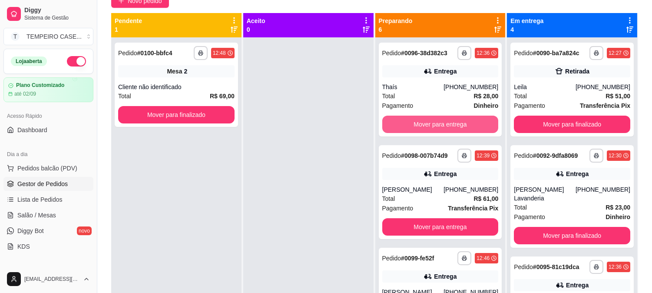
click at [446, 128] on button "Mover para entrega" at bounding box center [440, 124] width 116 height 17
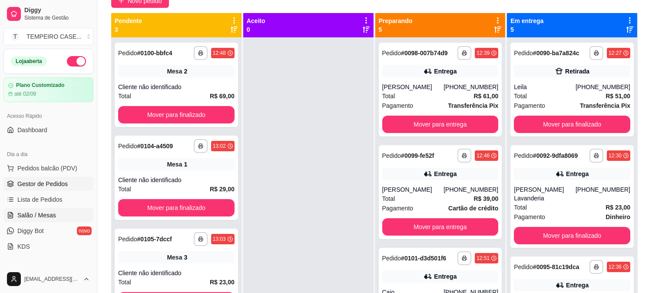
click at [45, 209] on link "Salão / Mesas" at bounding box center [48, 215] width 90 height 14
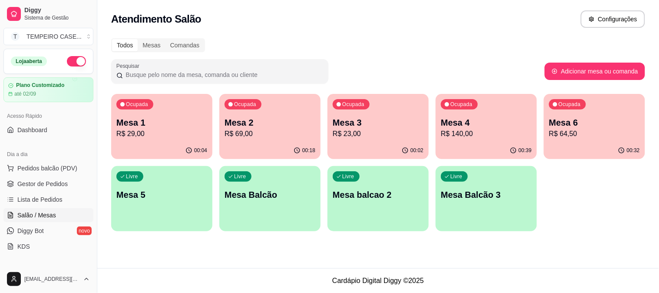
click at [482, 109] on div "Ocupada Mesa 4 R$ 140,00" at bounding box center [486, 118] width 101 height 48
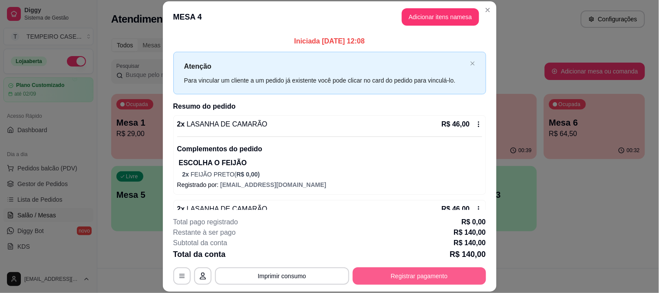
click at [394, 271] on button "Registrar pagamento" at bounding box center [419, 275] width 133 height 17
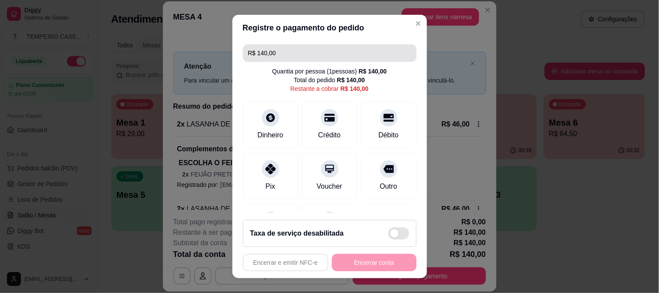
drag, startPoint x: 291, startPoint y: 50, endPoint x: 212, endPoint y: 44, distance: 79.7
click at [212, 44] on div "Registre o pagamento do pedido R$ 140,00 Quantia por pessoa ( 1 pessoas) R$ 140…" at bounding box center [329, 146] width 659 height 293
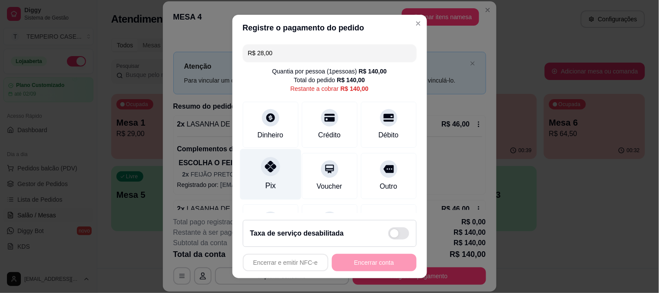
click at [264, 167] on icon at bounding box center [269, 166] width 11 height 11
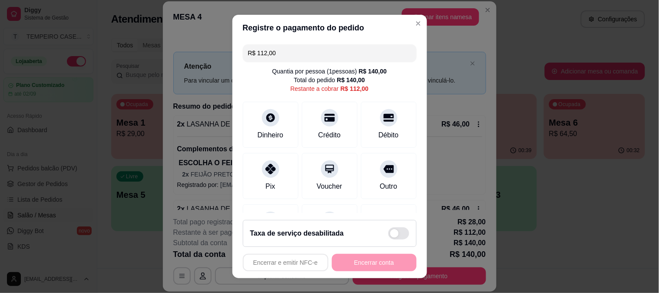
drag, startPoint x: 312, startPoint y: 50, endPoint x: 240, endPoint y: 48, distance: 72.1
click at [243, 48] on div "R$ 112,00" at bounding box center [330, 52] width 174 height 17
click at [342, 125] on div "Crédito" at bounding box center [329, 122] width 61 height 51
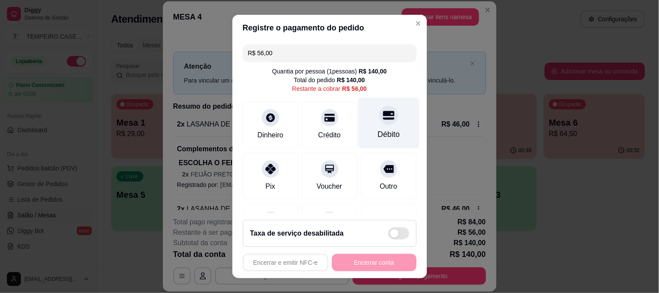
click at [361, 119] on div "Débito" at bounding box center [388, 122] width 61 height 51
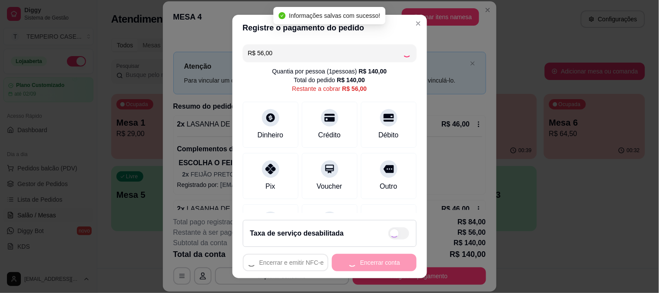
type input "R$ 0,00"
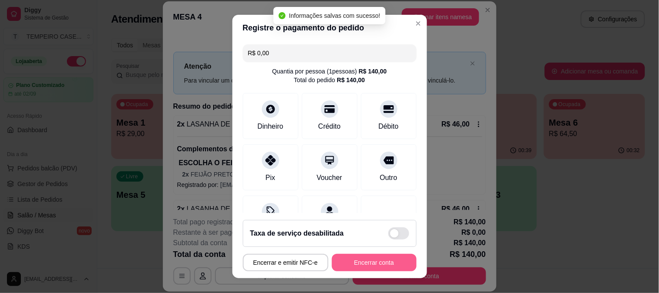
click at [375, 266] on button "Encerrar conta" at bounding box center [374, 262] width 85 height 17
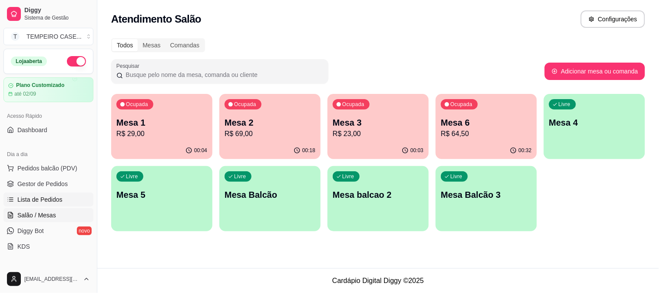
click at [44, 198] on span "Lista de Pedidos" at bounding box center [39, 199] width 45 height 9
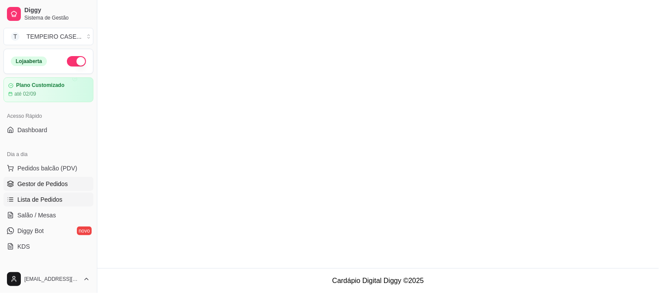
click at [54, 183] on span "Gestor de Pedidos" at bounding box center [42, 183] width 50 height 9
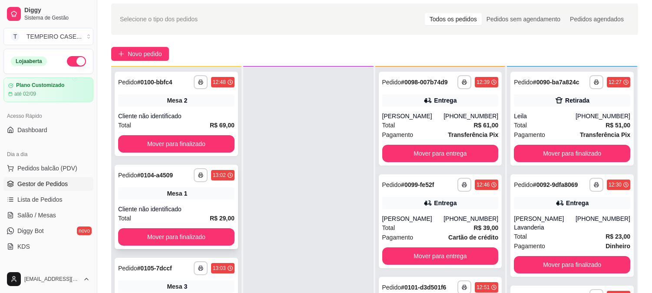
scroll to position [48, 0]
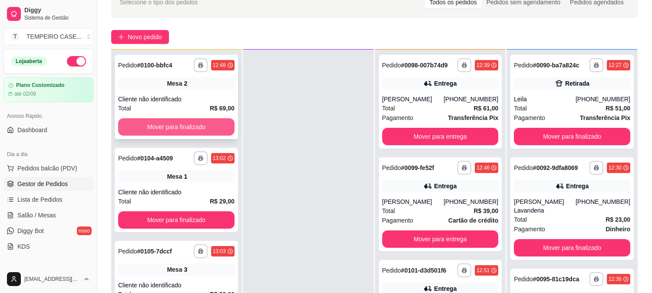
click at [207, 129] on button "Mover para finalizado" at bounding box center [176, 126] width 116 height 17
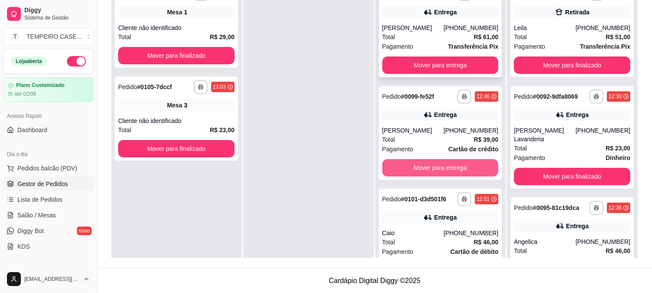
scroll to position [0, 0]
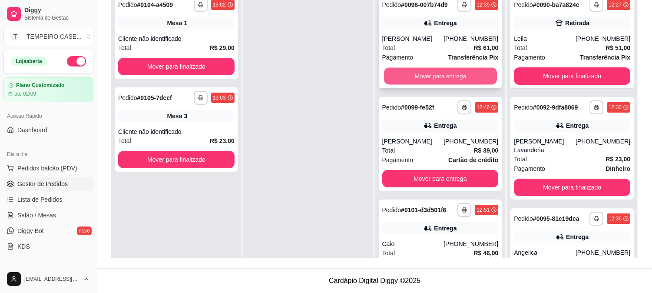
click at [432, 76] on button "Mover para entrega" at bounding box center [440, 76] width 113 height 17
click at [432, 76] on button "Mover para entrega" at bounding box center [440, 75] width 116 height 17
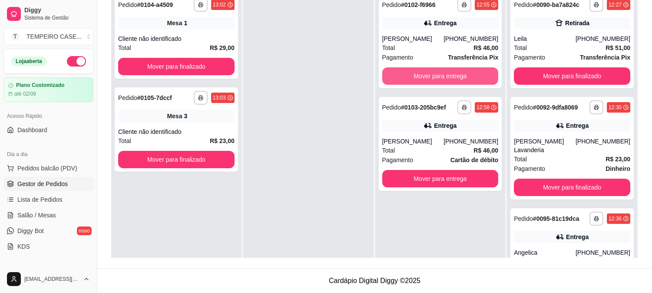
click at [432, 76] on button "Mover para entrega" at bounding box center [440, 75] width 116 height 17
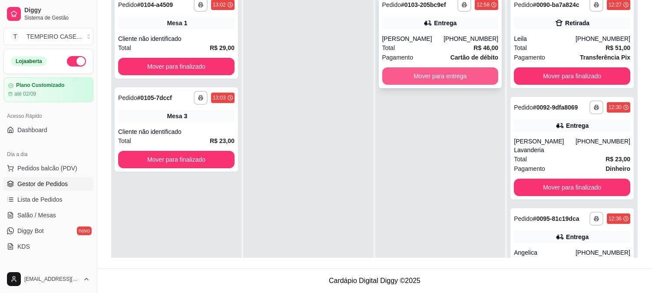
click at [472, 75] on button "Mover para entrega" at bounding box center [440, 75] width 116 height 17
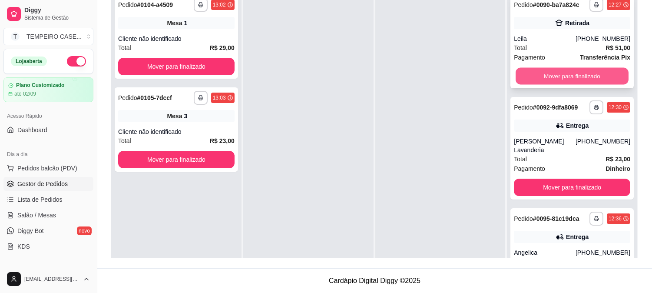
click at [594, 79] on button "Mover para finalizado" at bounding box center [572, 76] width 113 height 17
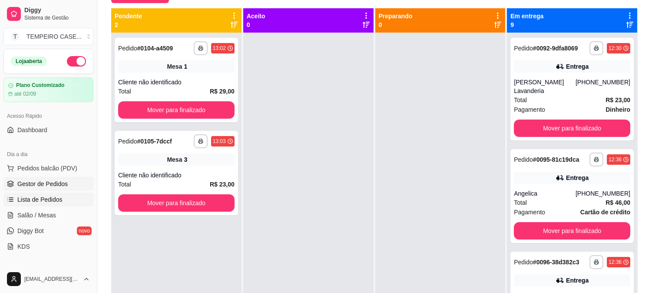
scroll to position [96, 0]
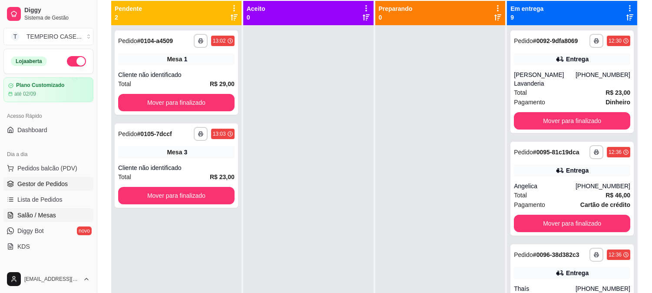
click at [52, 215] on span "Salão / Mesas" at bounding box center [36, 215] width 39 height 9
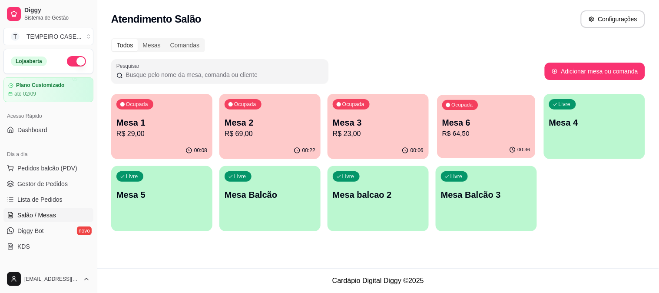
click at [485, 123] on p "Mesa 6" at bounding box center [486, 123] width 88 height 12
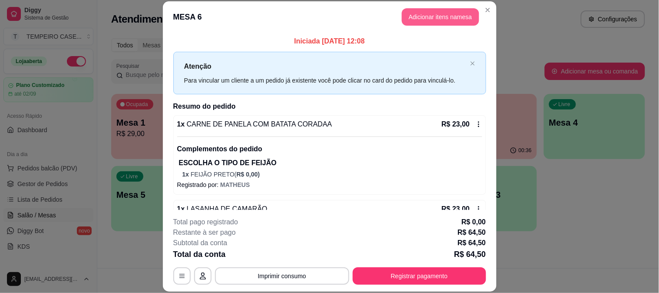
click at [432, 15] on button "Adicionar itens na mesa" at bounding box center [440, 16] width 77 height 17
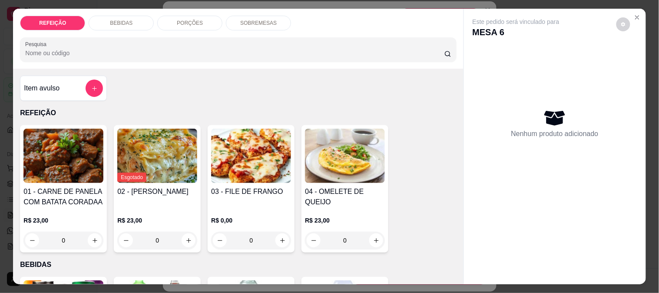
click at [69, 88] on div "Item avulso" at bounding box center [63, 87] width 79 height 17
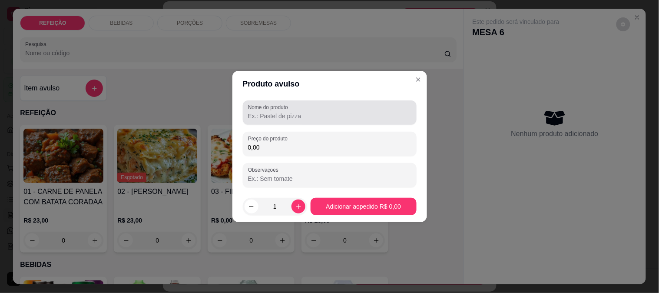
click at [261, 113] on input "Nome do produto" at bounding box center [329, 116] width 163 height 9
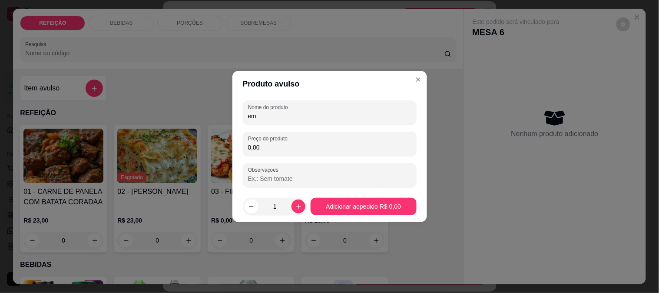
type input "e"
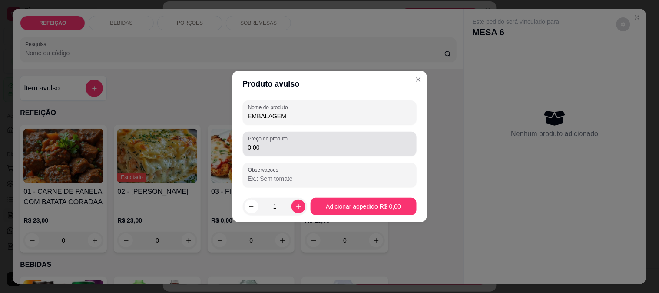
type input "EMBALAGEM"
click at [293, 137] on div "0,00" at bounding box center [329, 143] width 163 height 17
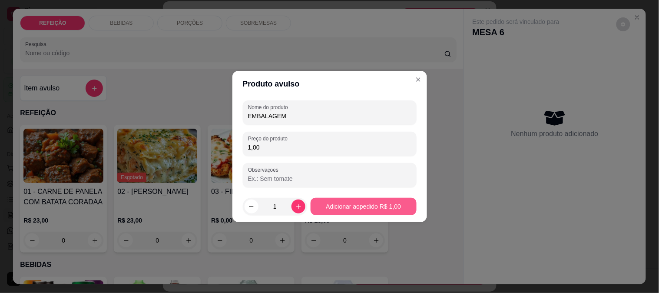
type input "1,00"
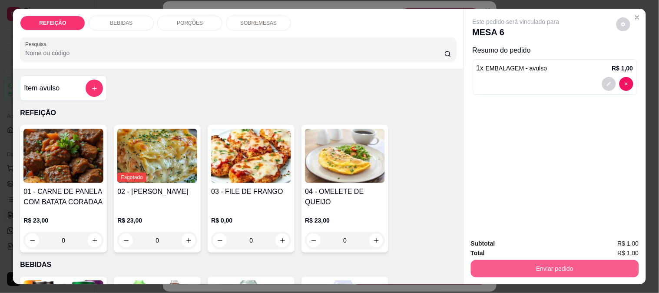
click at [541, 262] on button "Enviar pedido" at bounding box center [555, 268] width 168 height 17
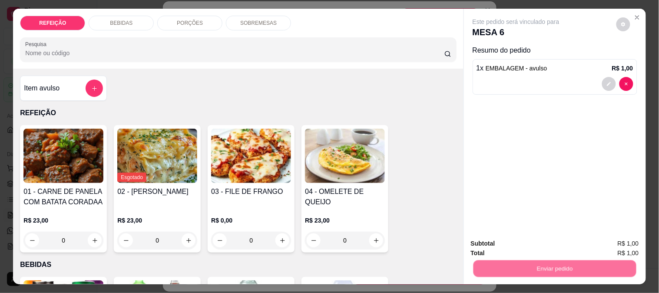
click at [509, 248] on button "Não registrar e enviar pedido" at bounding box center [526, 243] width 90 height 17
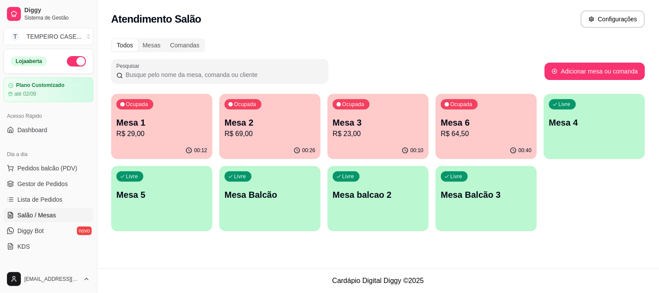
click at [479, 129] on p "R$ 64,50" at bounding box center [486, 134] width 91 height 10
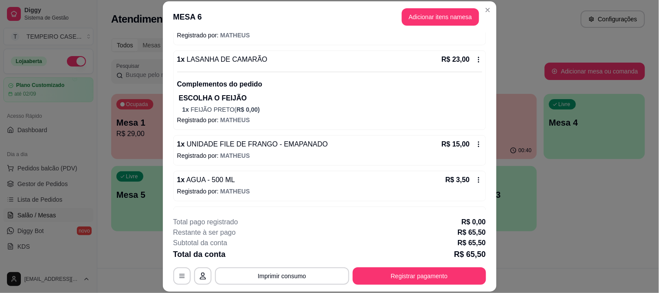
scroll to position [180, 0]
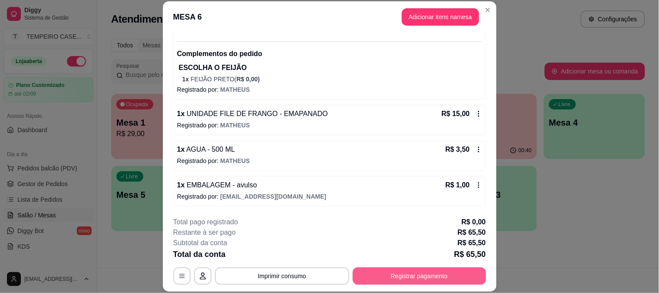
click at [408, 275] on button "Registrar pagamento" at bounding box center [419, 275] width 133 height 17
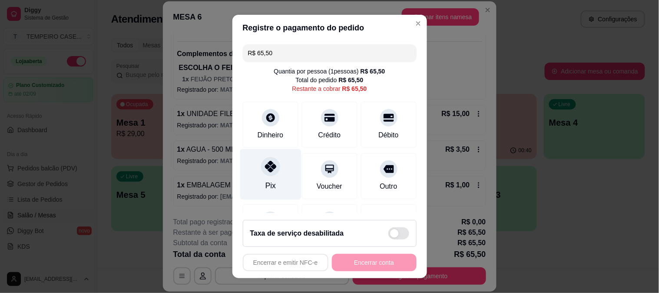
click at [266, 174] on div at bounding box center [270, 166] width 19 height 19
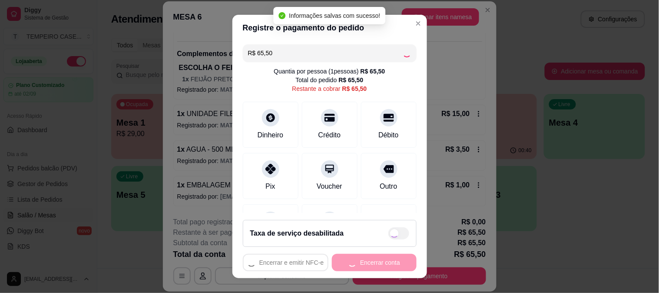
type input "R$ 0,00"
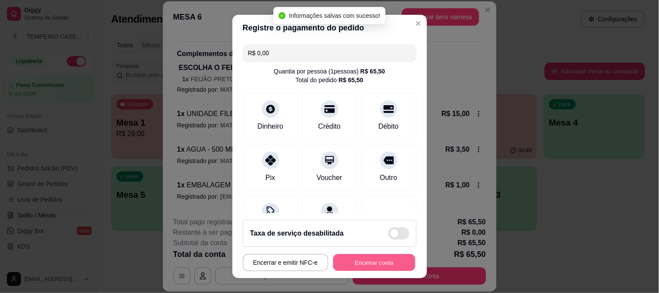
click at [398, 260] on button "Encerrar conta" at bounding box center [374, 262] width 82 height 17
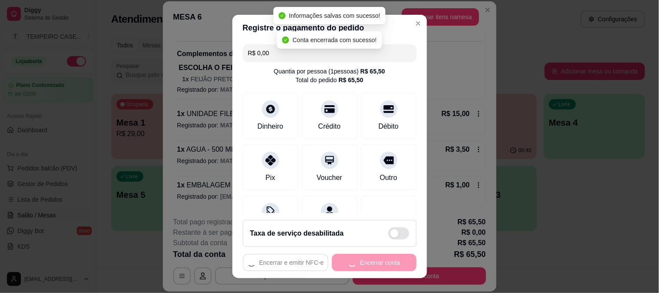
scroll to position [0, 0]
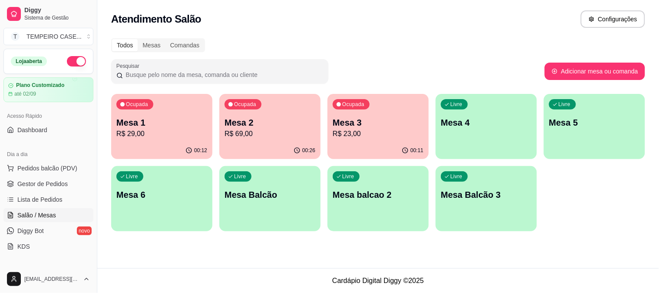
click at [242, 138] on p "R$ 69,00" at bounding box center [270, 134] width 91 height 10
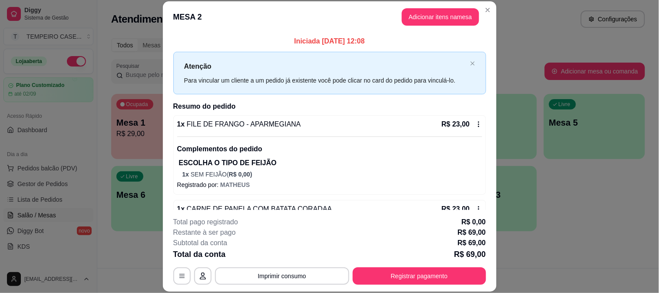
click at [389, 285] on footer "**********" at bounding box center [330, 251] width 334 height 82
click at [389, 278] on button "Registrar pagamento" at bounding box center [418, 275] width 129 height 17
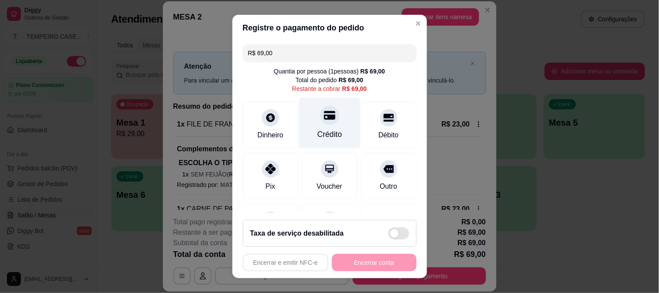
click at [317, 133] on div "Crédito" at bounding box center [329, 134] width 25 height 11
type input "R$ 0,00"
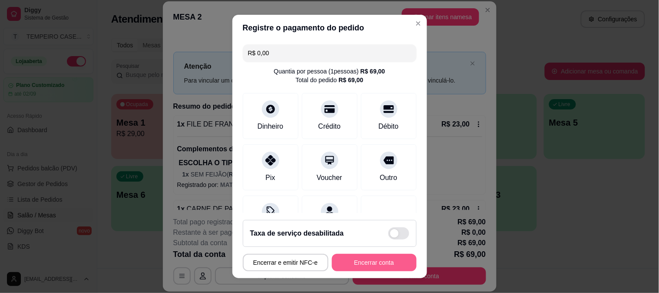
click at [360, 263] on button "Encerrar conta" at bounding box center [374, 262] width 85 height 17
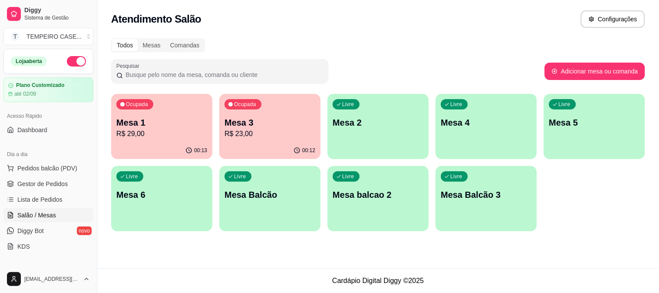
click at [565, 211] on div "Ocupada Mesa 1 R$ 29,00 00:13 Ocupada Mesa 3 R$ 23,00 00:12 Livre Mesa 2 Livre …" at bounding box center [378, 162] width 534 height 137
click at [39, 190] on link "Gestor de Pedidos" at bounding box center [48, 184] width 90 height 14
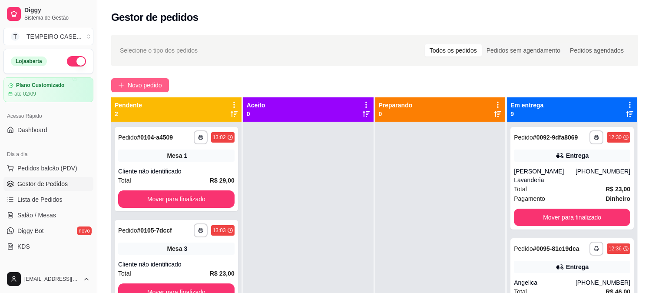
click at [142, 81] on span "Novo pedido" at bounding box center [145, 85] width 34 height 10
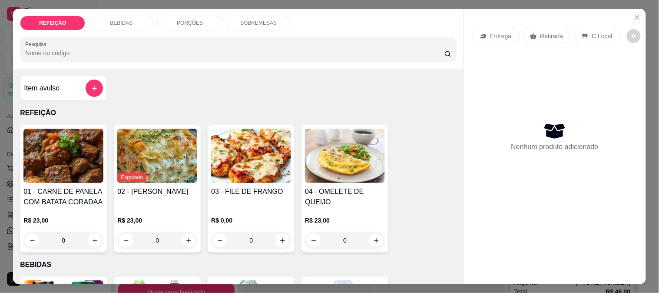
click at [241, 174] on img at bounding box center [251, 156] width 80 height 54
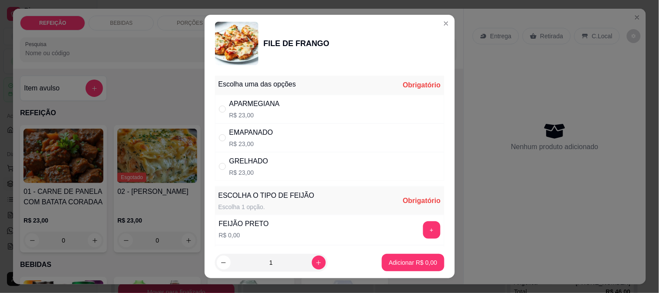
click at [284, 114] on div "APARMEGIANA R$ 23,00" at bounding box center [329, 109] width 229 height 29
radio input "true"
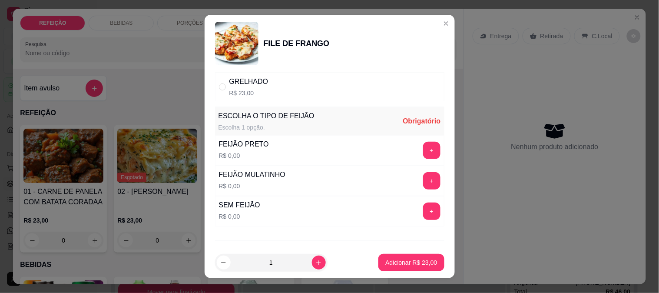
scroll to position [96, 0]
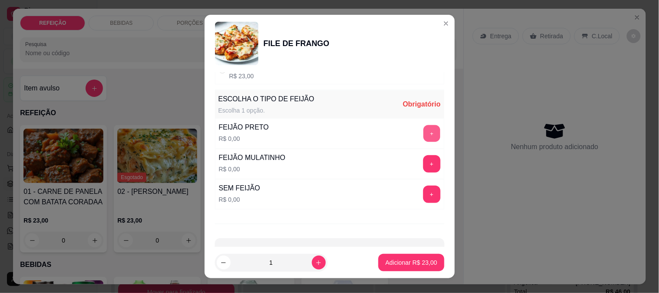
click at [423, 127] on button "+" at bounding box center [431, 133] width 17 height 17
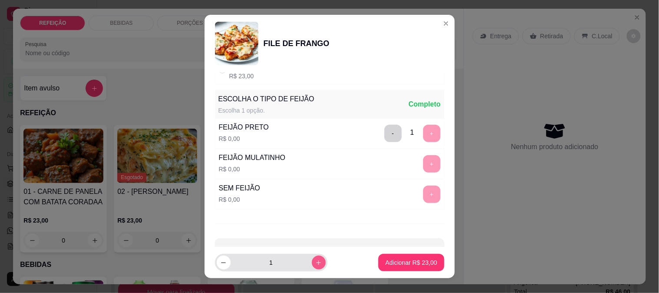
click at [312, 265] on button "increase-product-quantity" at bounding box center [319, 262] width 14 height 14
type input "2"
click at [389, 261] on p "Adicionar R$ 46,00" at bounding box center [411, 262] width 52 height 9
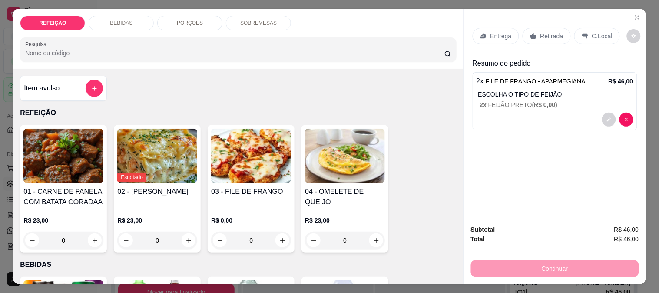
click at [533, 35] on div "Retirada" at bounding box center [546, 36] width 48 height 17
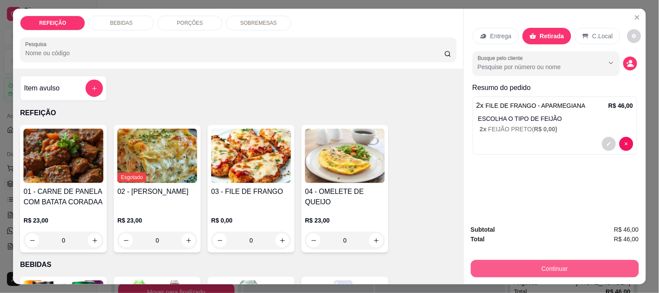
click at [509, 262] on button "Continuar" at bounding box center [555, 268] width 168 height 17
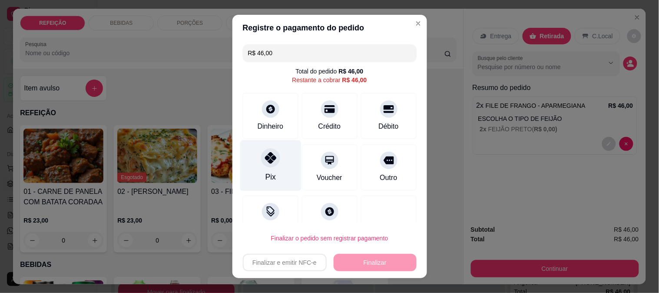
click at [264, 161] on icon at bounding box center [269, 157] width 11 height 11
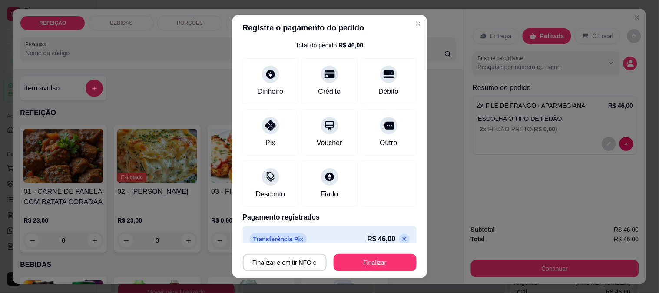
scroll to position [37, 0]
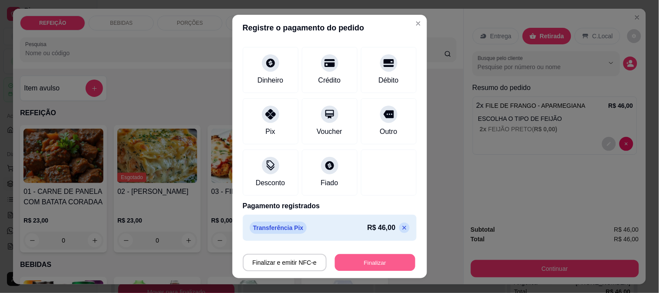
click at [365, 263] on button "Finalizar" at bounding box center [375, 262] width 80 height 17
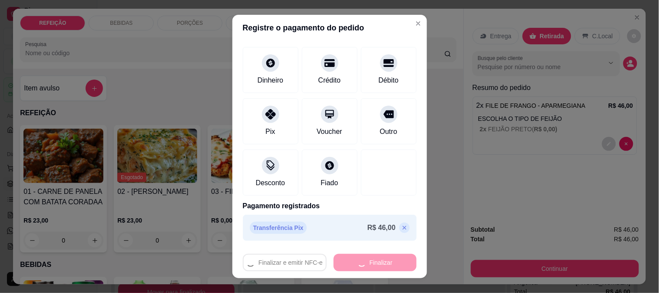
type input "-R$ 46,00"
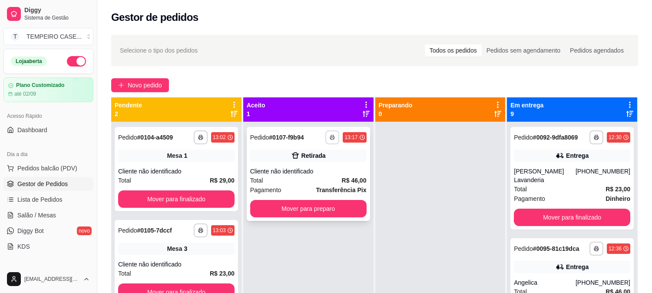
click at [330, 137] on icon "button" at bounding box center [332, 138] width 4 height 2
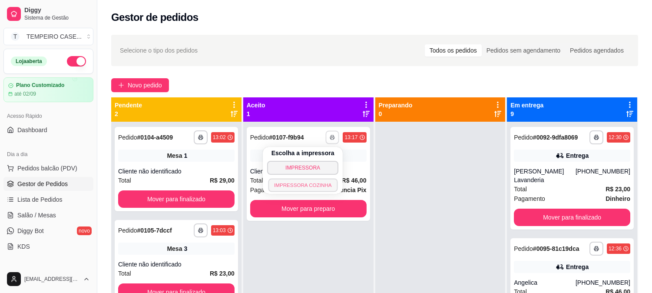
click at [314, 188] on button "IMPRESSORA COZINHA" at bounding box center [302, 184] width 69 height 13
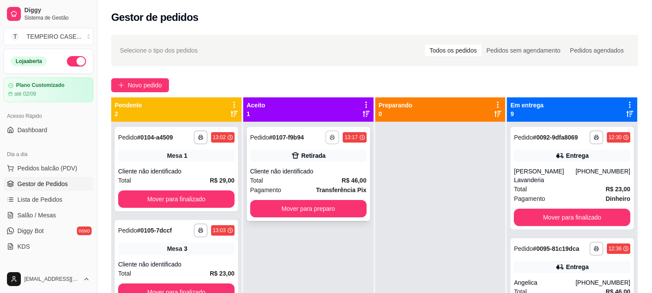
click at [332, 137] on icon "button" at bounding box center [332, 138] width 4 height 2
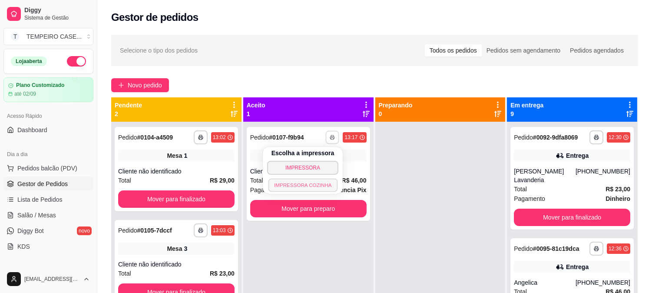
click at [308, 185] on button "IMPRESSORA COZINHA" at bounding box center [302, 184] width 69 height 13
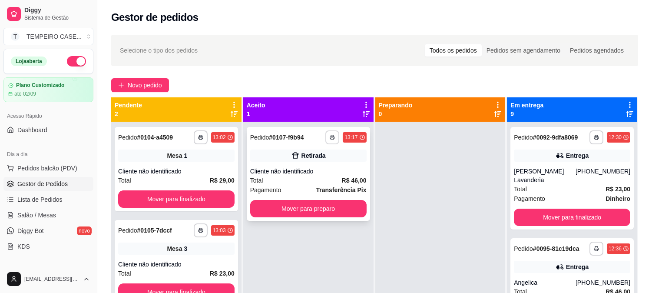
click at [332, 135] on icon "button" at bounding box center [332, 137] width 5 height 5
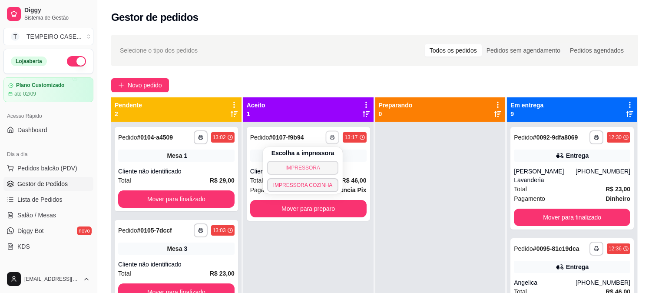
click at [319, 165] on button "IMPRESSORA" at bounding box center [303, 168] width 72 height 14
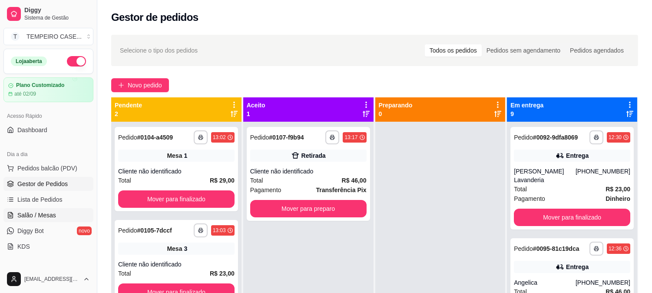
click at [28, 211] on span "Salão / Mesas" at bounding box center [36, 215] width 39 height 9
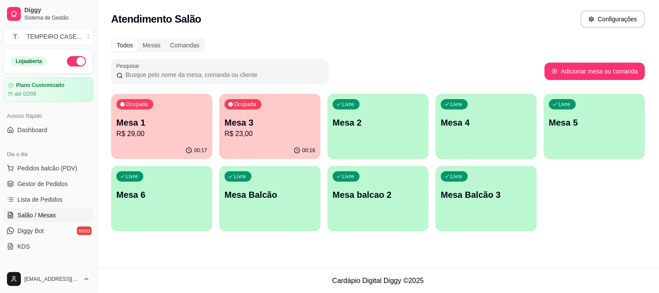
click at [492, 133] on div "Livre Mesa 4" at bounding box center [486, 121] width 101 height 55
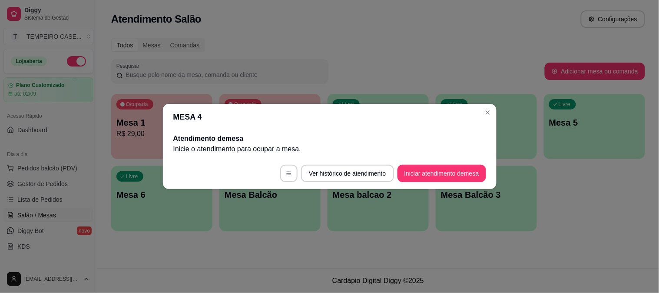
click at [433, 172] on button "Iniciar atendimento de mesa" at bounding box center [441, 173] width 89 height 17
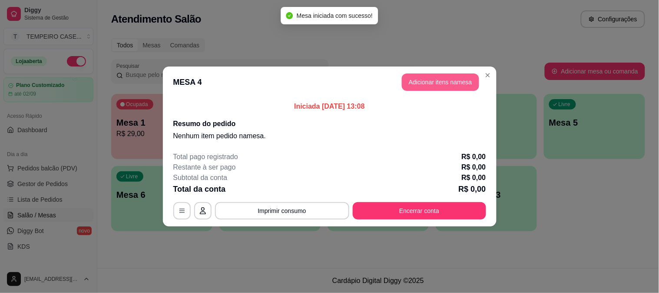
click at [429, 86] on button "Adicionar itens na mesa" at bounding box center [440, 81] width 77 height 17
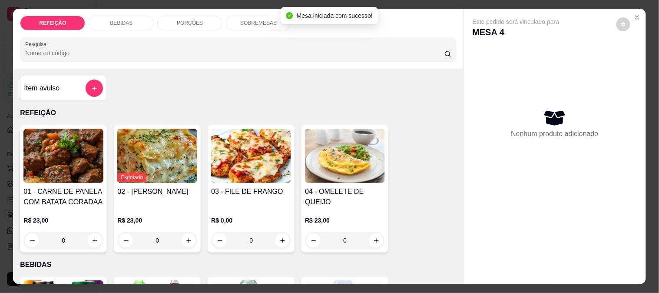
click at [268, 155] on img at bounding box center [251, 156] width 80 height 54
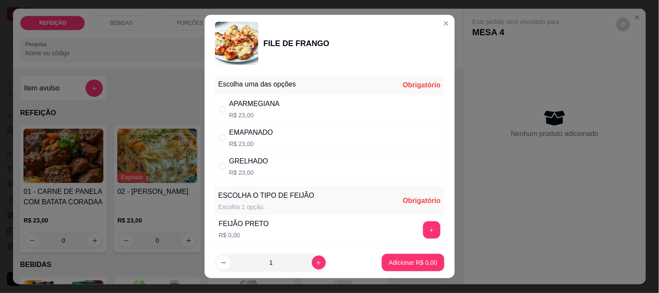
click at [269, 157] on div "GRELHADO R$ 23,00" at bounding box center [329, 166] width 229 height 29
radio input "true"
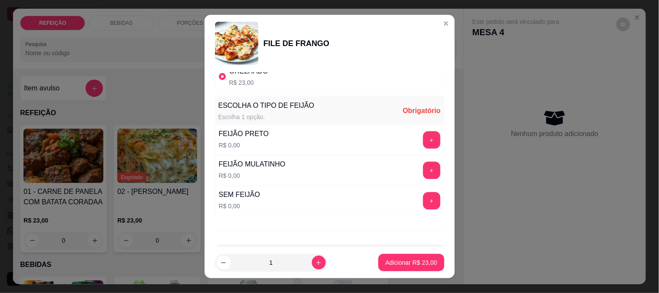
scroll to position [96, 0]
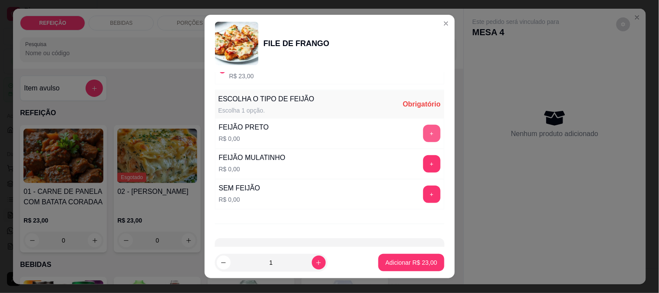
click at [423, 131] on button "+" at bounding box center [431, 133] width 17 height 17
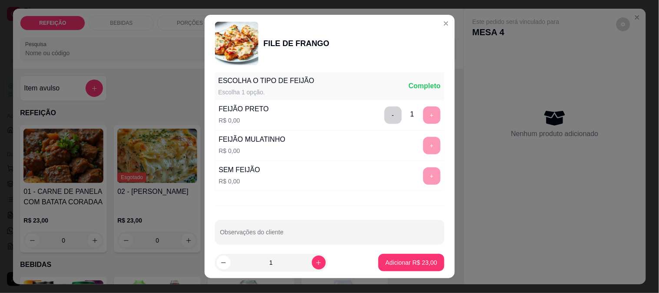
scroll to position [124, 0]
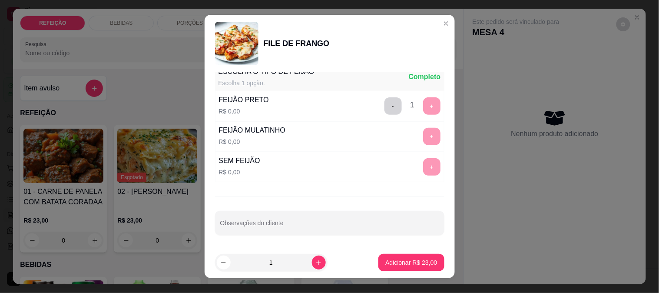
click at [283, 215] on div at bounding box center [329, 222] width 219 height 17
type input "SEM MACARRÃO E FAROFA"
click at [394, 259] on p "Adicionar R$ 23,00" at bounding box center [411, 262] width 52 height 9
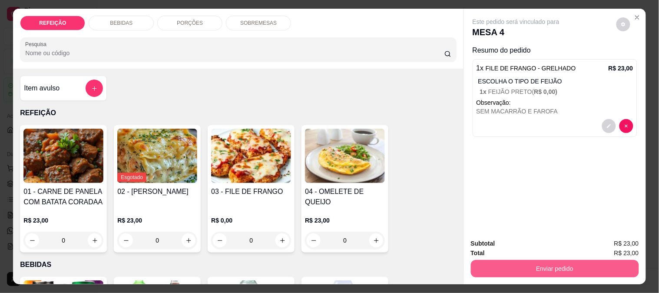
click at [494, 265] on button "Enviar pedido" at bounding box center [555, 268] width 168 height 17
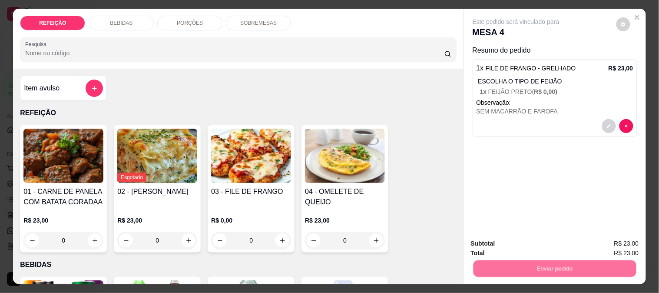
click at [500, 240] on button "Não registrar e enviar pedido" at bounding box center [526, 243] width 90 height 17
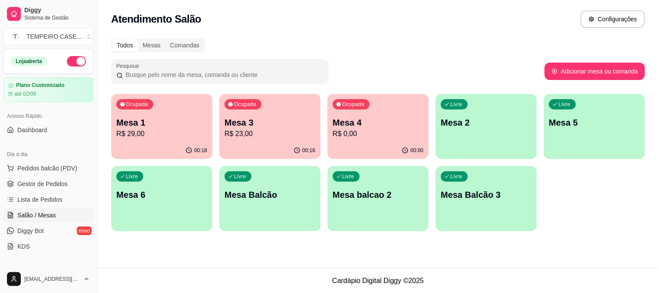
click at [287, 118] on p "Mesa 3" at bounding box center [270, 122] width 91 height 12
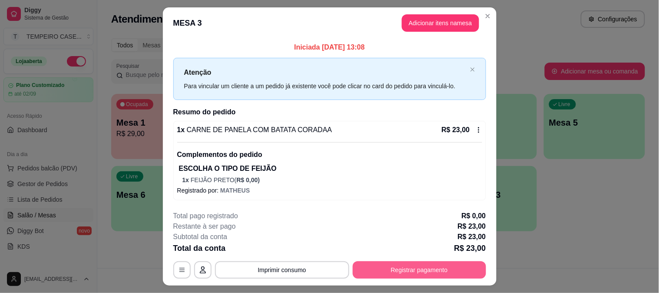
click at [396, 270] on button "Registrar pagamento" at bounding box center [419, 269] width 133 height 17
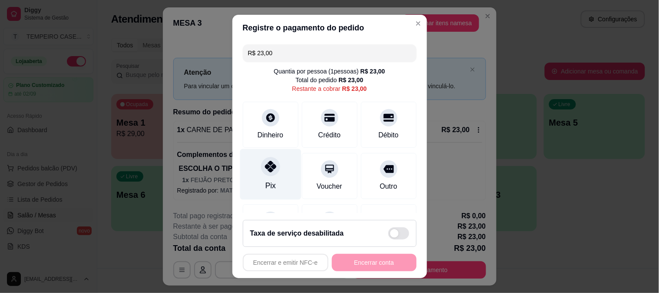
click at [262, 174] on div at bounding box center [270, 166] width 19 height 19
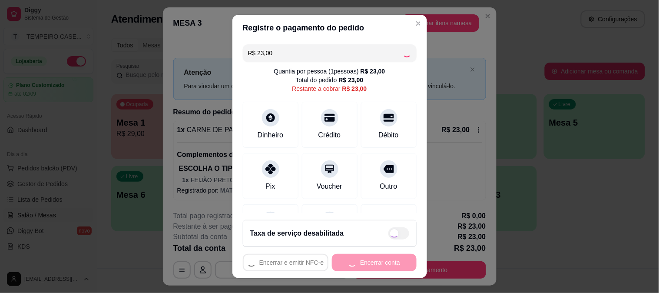
type input "R$ 0,00"
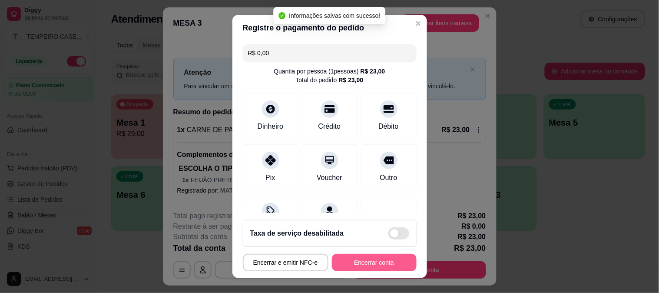
click at [387, 261] on button "Encerrar conta" at bounding box center [374, 262] width 85 height 17
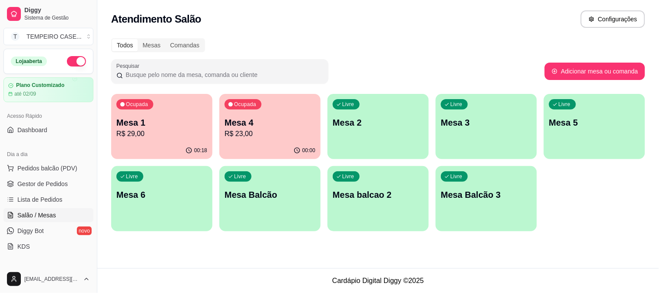
click at [163, 135] on p "R$ 29,00" at bounding box center [161, 134] width 91 height 10
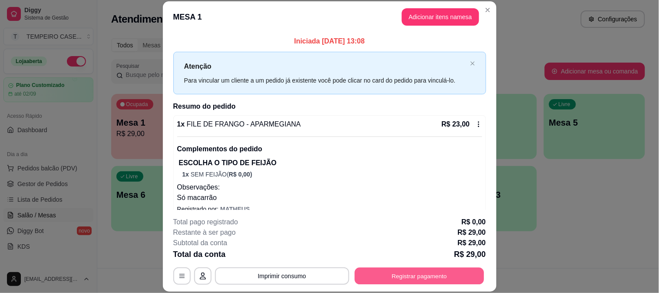
click at [412, 277] on button "Registrar pagamento" at bounding box center [418, 275] width 129 height 17
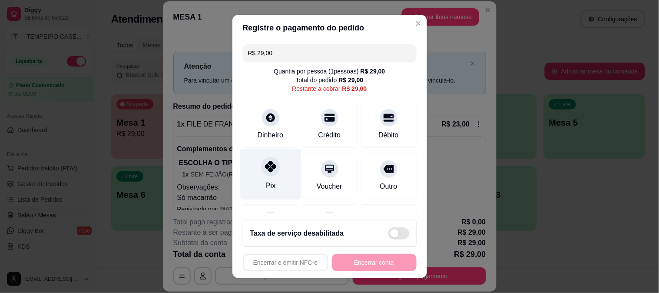
click at [277, 175] on div "Pix" at bounding box center [270, 174] width 61 height 51
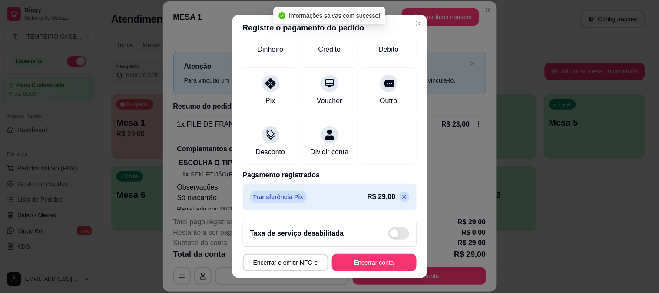
scroll to position [87, 0]
click at [388, 204] on div "Transferência Pix R$ 29,00" at bounding box center [330, 197] width 174 height 26
click at [401, 195] on icon at bounding box center [404, 196] width 7 height 7
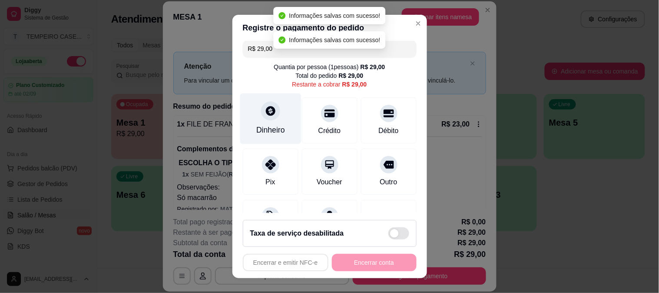
scroll to position [0, 0]
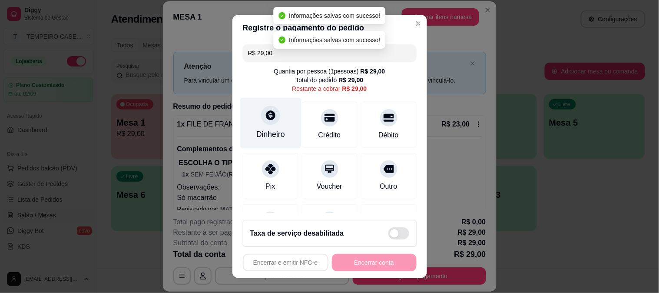
click at [267, 110] on icon at bounding box center [269, 114] width 11 height 11
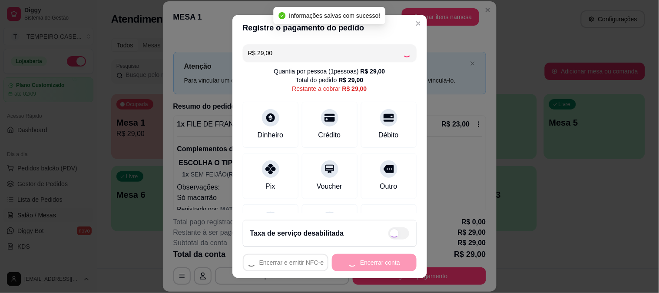
type input "R$ 0,00"
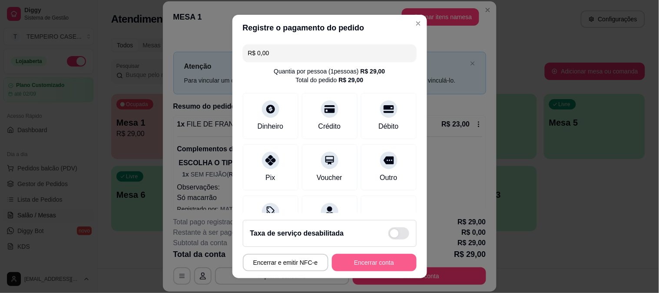
click at [354, 257] on button "Encerrar conta" at bounding box center [374, 262] width 85 height 17
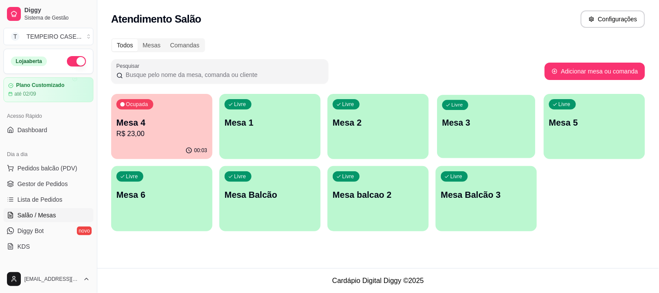
click at [488, 134] on div "Livre Mesa 3" at bounding box center [486, 121] width 98 height 53
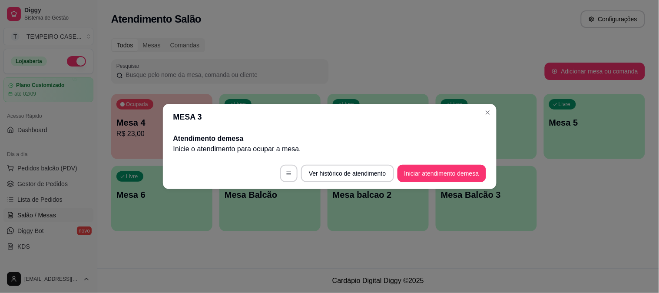
click at [439, 174] on button "Iniciar atendimento de mesa" at bounding box center [441, 173] width 89 height 17
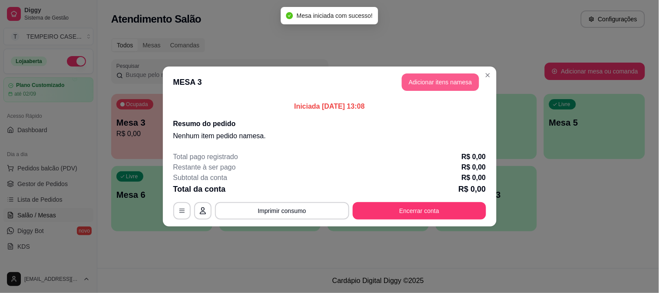
click at [443, 84] on button "Adicionar itens na mesa" at bounding box center [440, 81] width 77 height 17
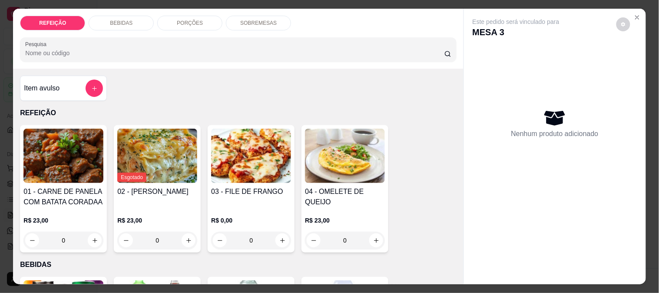
click at [93, 207] on div "R$ 23,00 0" at bounding box center [63, 228] width 80 height 42
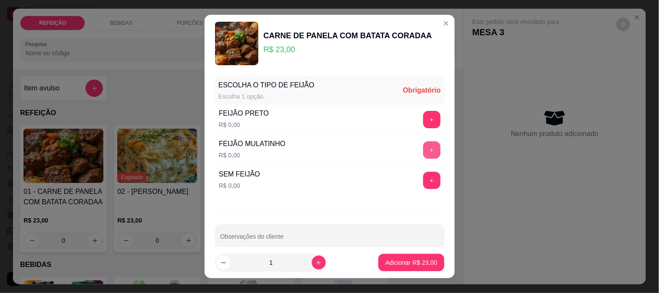
click at [423, 153] on button "+" at bounding box center [431, 149] width 17 height 17
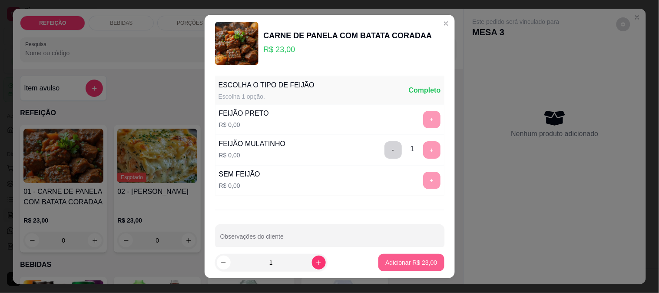
click at [404, 257] on button "Adicionar R$ 23,00" at bounding box center [411, 262] width 66 height 17
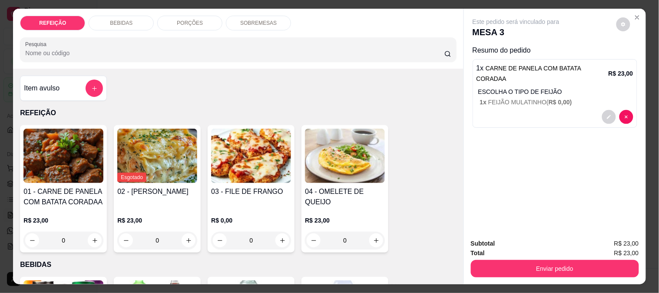
click at [265, 198] on div "03 - FILE DE FRANGO" at bounding box center [251, 196] width 80 height 21
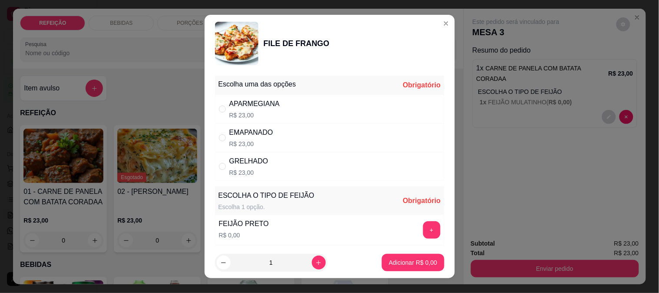
click at [331, 143] on div "EMAPANADO R$ 23,00" at bounding box center [329, 137] width 229 height 29
radio input "true"
click at [290, 120] on div "APARMEGIANA R$ 23,00" at bounding box center [329, 109] width 229 height 29
radio input "true"
radio input "false"
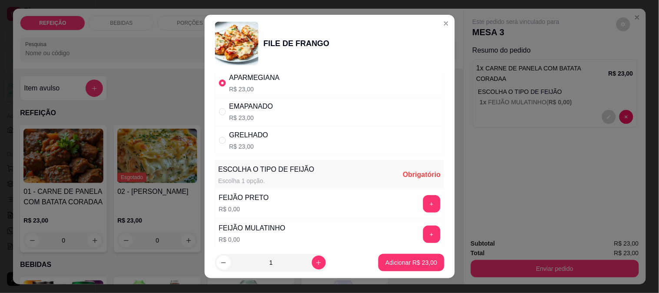
scroll to position [48, 0]
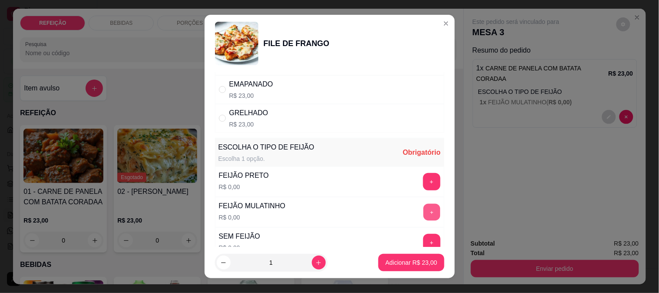
click at [423, 210] on button "+" at bounding box center [431, 211] width 17 height 17
click at [403, 261] on p "Adicionar R$ 23,00" at bounding box center [411, 262] width 52 height 9
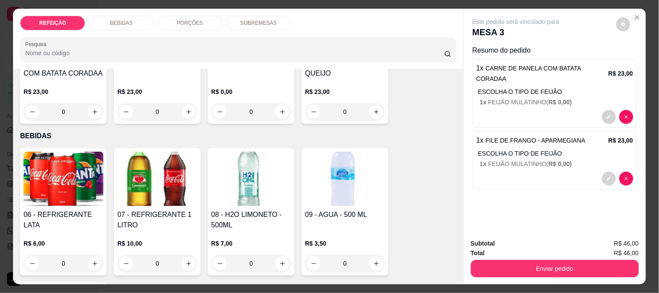
scroll to position [145, 0]
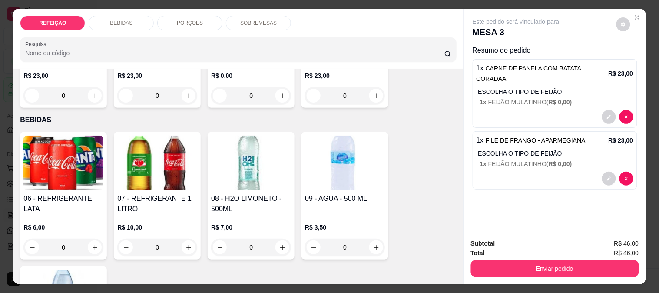
click at [151, 194] on h4 "07 - REFRIGERANTE 1 LITRO" at bounding box center [157, 203] width 80 height 21
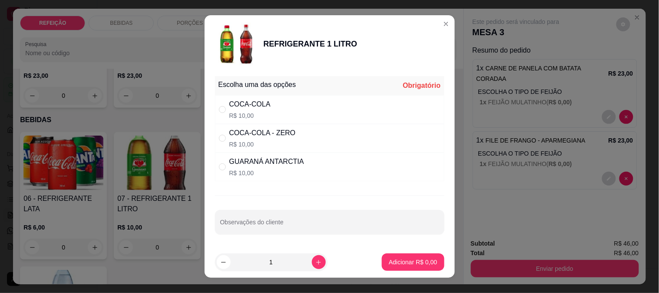
click at [239, 129] on div "COCA-COLA - ZERO" at bounding box center [262, 133] width 66 height 10
radio input "true"
click at [402, 266] on p "Adicionar R$ 10,00" at bounding box center [411, 262] width 52 height 9
type input "1"
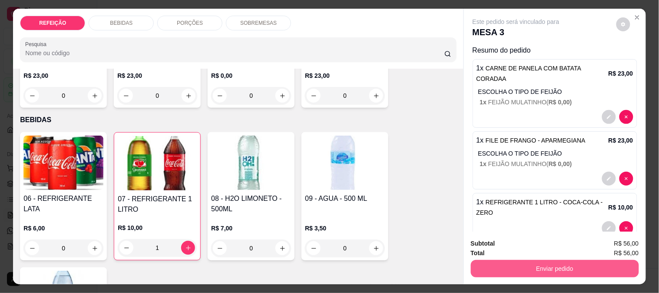
click at [524, 266] on button "Enviar pedido" at bounding box center [555, 268] width 168 height 17
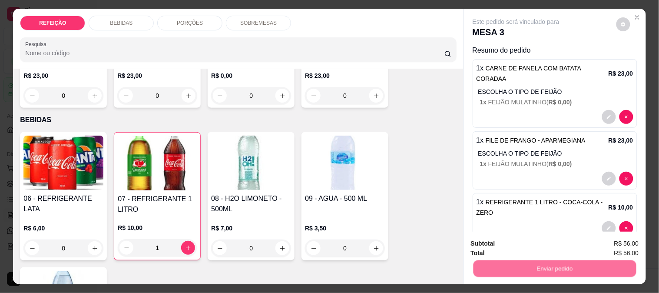
click at [499, 237] on button "Não registrar e enviar pedido" at bounding box center [526, 243] width 88 height 16
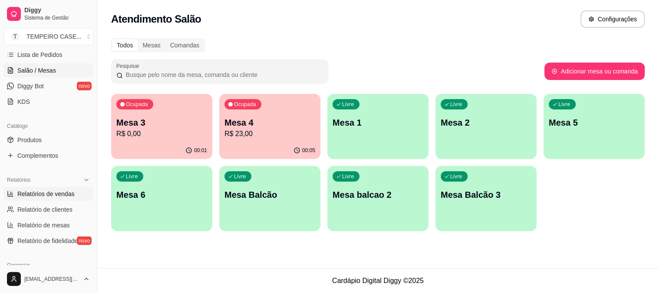
click at [64, 195] on span "Relatórios de vendas" at bounding box center [45, 193] width 57 height 9
select select "ALL"
select select "0"
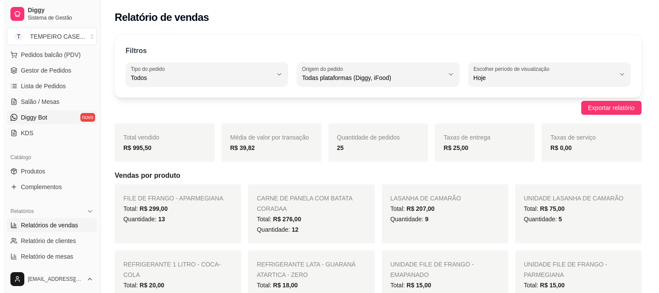
scroll to position [96, 0]
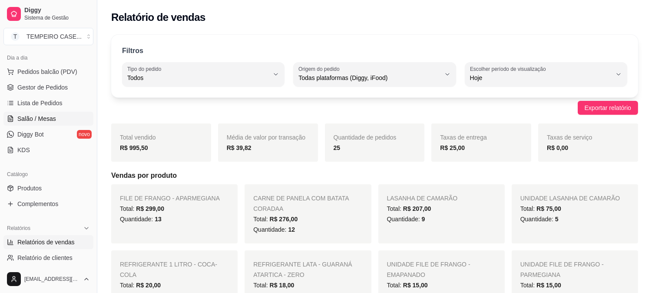
click at [38, 122] on span "Salão / Mesas" at bounding box center [36, 118] width 39 height 9
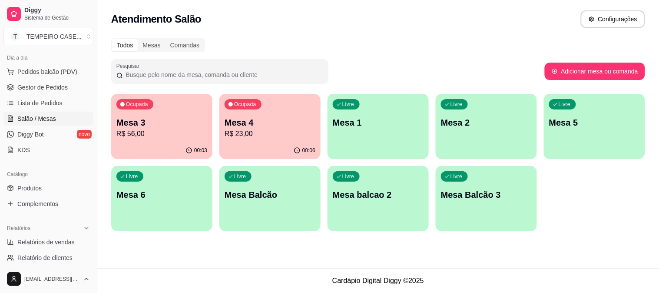
click at [291, 142] on div "00:06" at bounding box center [269, 150] width 101 height 17
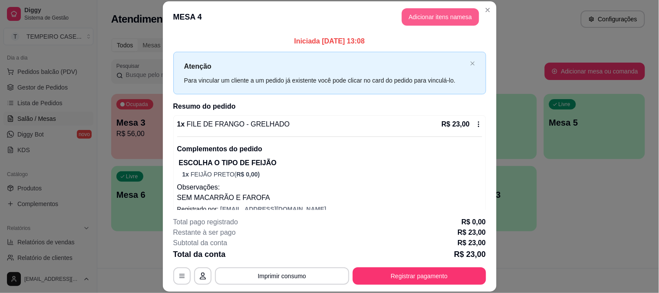
click at [430, 9] on button "Adicionar itens na mesa" at bounding box center [440, 16] width 77 height 17
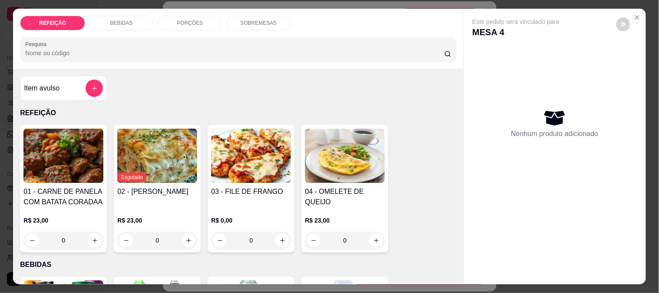
click at [121, 22] on p "BEBIDAS" at bounding box center [121, 23] width 23 height 7
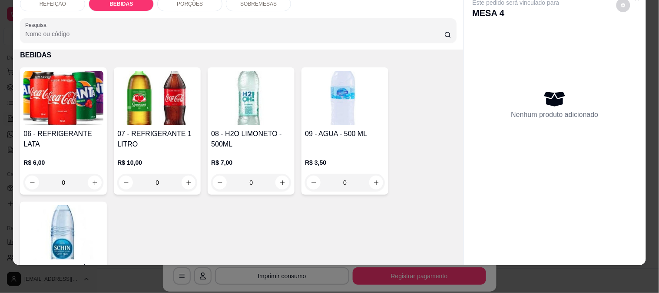
click at [7, 119] on div "REFEIÇÃO BEBIDAS PORÇÕES SOBREMESAS Pesquisa Item avulso REFEIÇÃO 01 - CARNE DE…" at bounding box center [329, 146] width 659 height 293
click at [44, 115] on img at bounding box center [63, 98] width 80 height 54
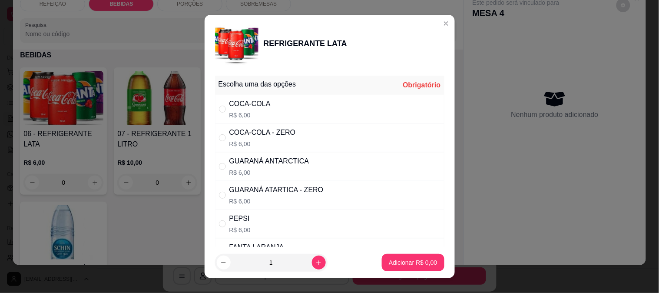
click at [280, 185] on div "GUARANÁ ATARTICA - ZERO" at bounding box center [276, 190] width 94 height 10
radio input "true"
click at [419, 255] on button "Adicionar R$ 6,00" at bounding box center [413, 262] width 60 height 17
type input "1"
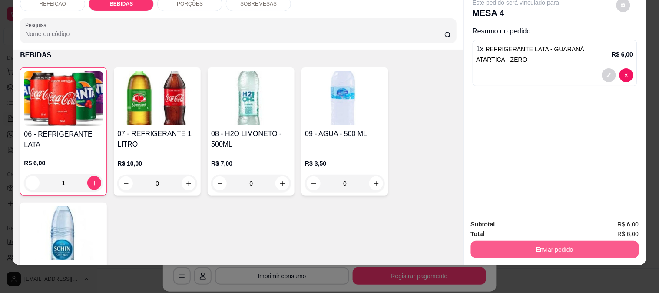
click at [481, 245] on button "Enviar pedido" at bounding box center [555, 249] width 168 height 17
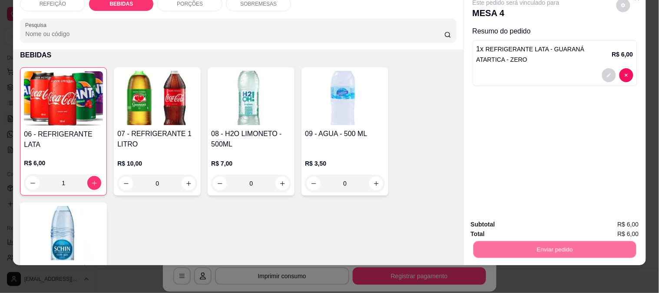
click at [493, 220] on button "Não registrar e enviar pedido" at bounding box center [526, 220] width 90 height 17
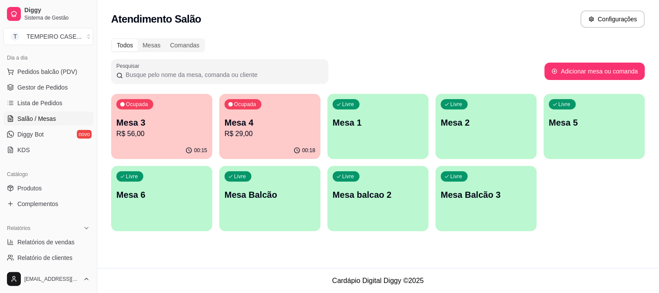
click at [268, 105] on div "Ocupada Mesa 4 R$ 29,00" at bounding box center [269, 118] width 101 height 48
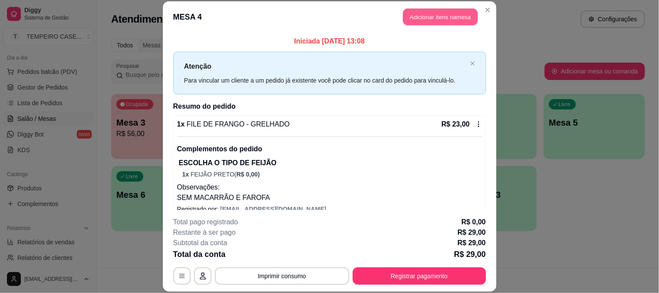
click at [446, 20] on button "Adicionar itens na mesa" at bounding box center [440, 17] width 75 height 17
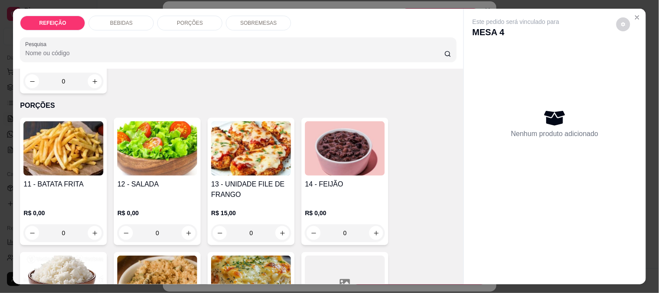
scroll to position [677, 0]
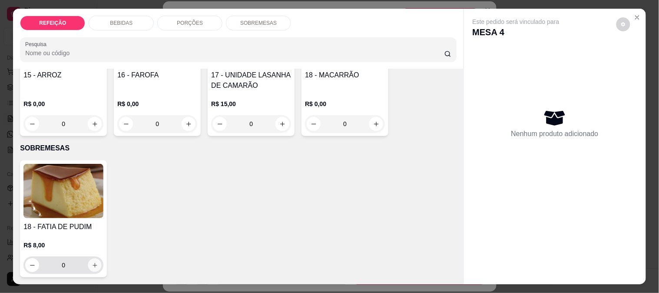
click at [92, 262] on icon "increase-product-quantity" at bounding box center [95, 265] width 7 height 7
type input "1"
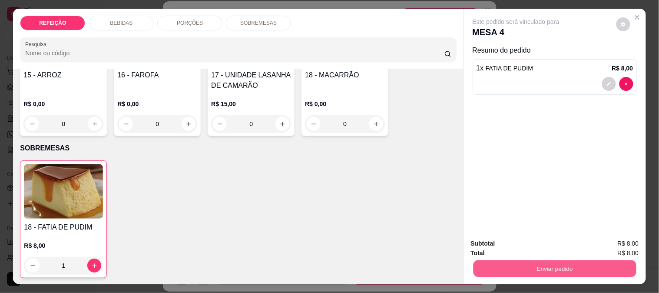
click at [551, 265] on button "Enviar pedido" at bounding box center [554, 268] width 163 height 17
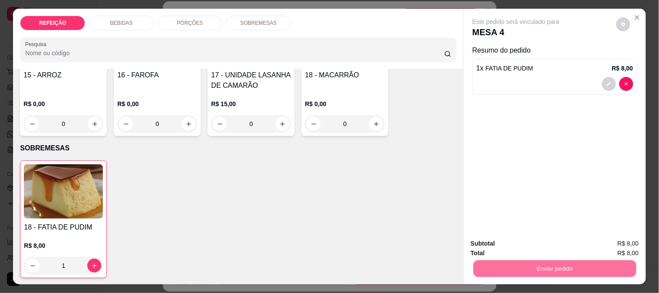
click at [515, 241] on button "Não registrar e enviar pedido" at bounding box center [526, 243] width 90 height 17
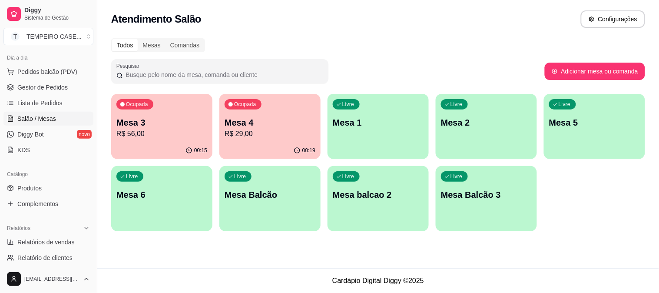
click at [239, 137] on p "R$ 29,00" at bounding box center [270, 134] width 91 height 10
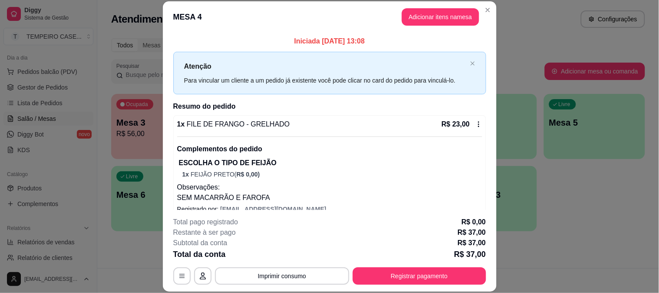
scroll to position [26, 0]
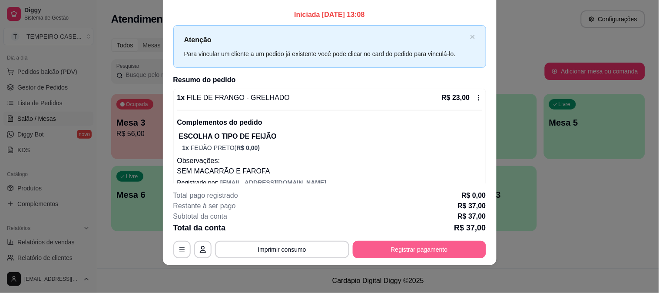
click at [439, 245] on button "Registrar pagamento" at bounding box center [419, 249] width 133 height 17
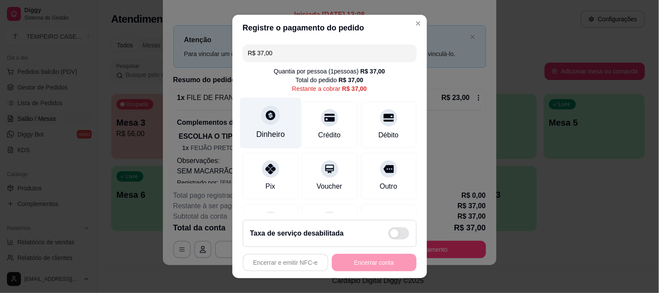
click at [276, 114] on div "Dinheiro" at bounding box center [270, 122] width 61 height 51
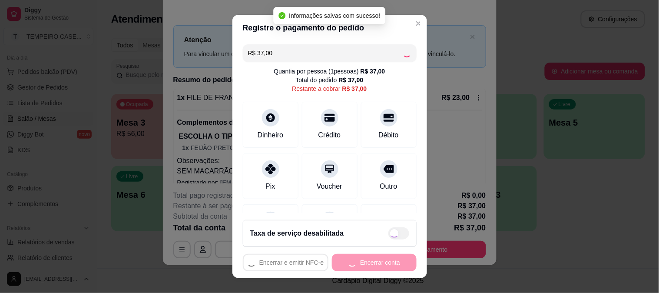
type input "R$ 0,00"
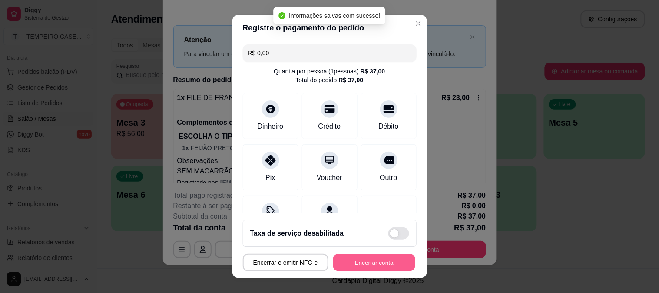
click at [353, 258] on button "Encerrar conta" at bounding box center [374, 262] width 82 height 17
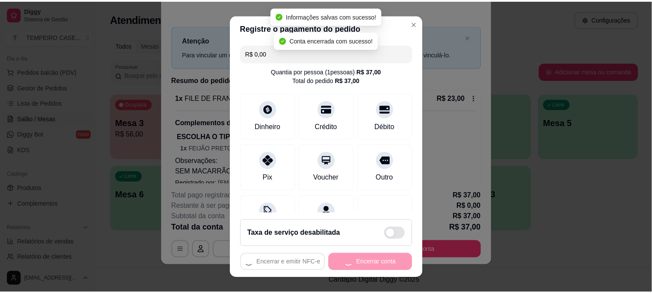
scroll to position [0, 0]
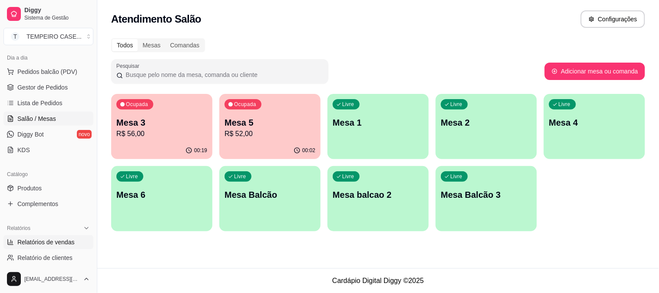
click at [43, 239] on span "Relatórios de vendas" at bounding box center [45, 242] width 57 height 9
select select "ALL"
select select "0"
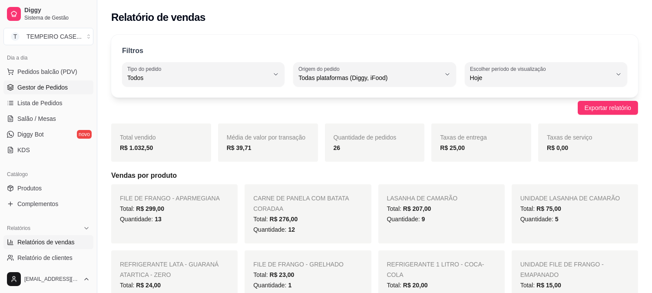
click at [50, 91] on span "Gestor de Pedidos" at bounding box center [42, 87] width 50 height 9
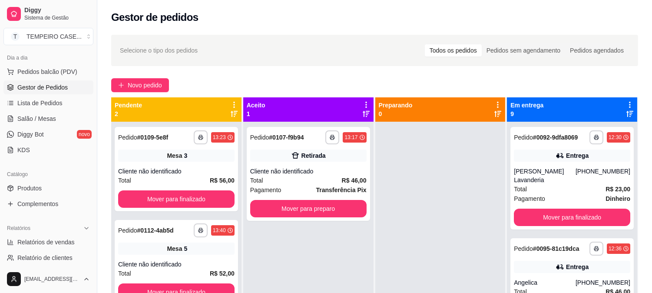
scroll to position [24, 0]
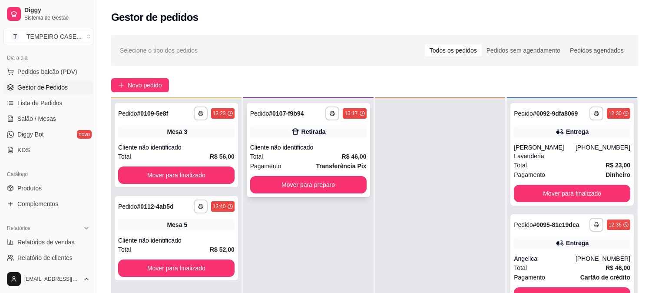
click at [300, 103] on div "**********" at bounding box center [308, 150] width 123 height 94
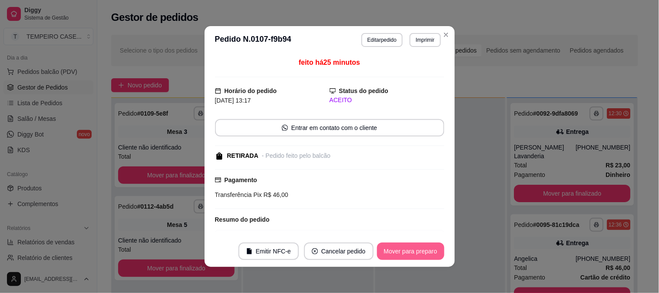
click at [415, 254] on button "Mover para preparo" at bounding box center [410, 250] width 67 height 17
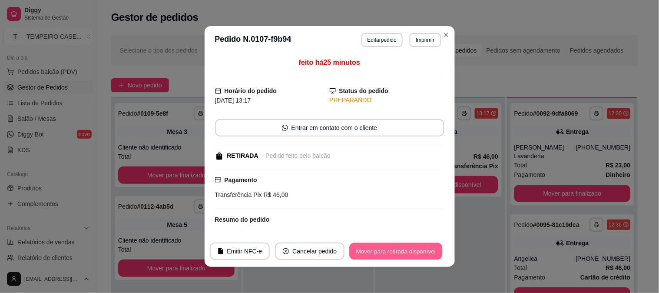
click at [414, 246] on button "Mover para retirada disponível" at bounding box center [396, 251] width 93 height 17
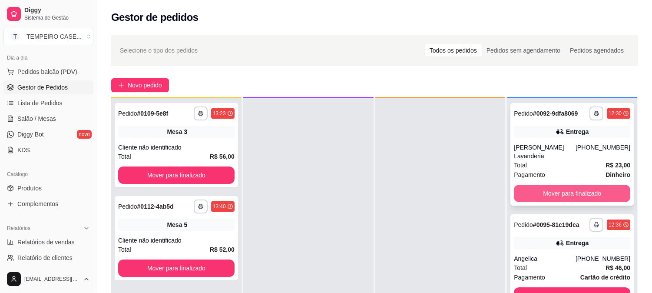
click at [574, 185] on button "Mover para finalizado" at bounding box center [572, 193] width 116 height 17
click at [574, 185] on div "Mover para finalizado" at bounding box center [572, 193] width 116 height 17
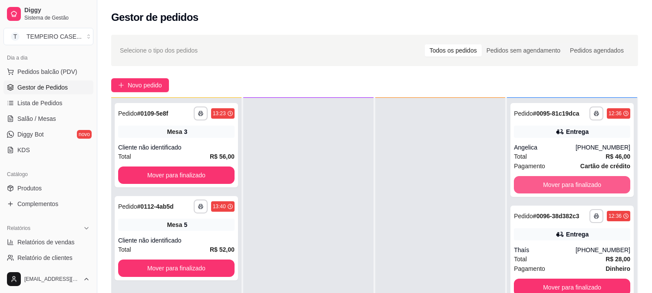
click at [574, 180] on button "Mover para finalizado" at bounding box center [572, 184] width 116 height 17
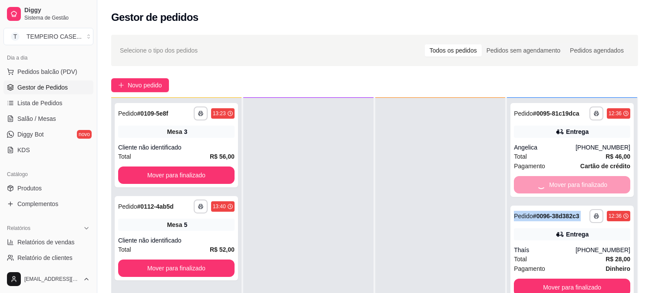
click at [574, 180] on div "Mover para finalizado" at bounding box center [572, 184] width 116 height 17
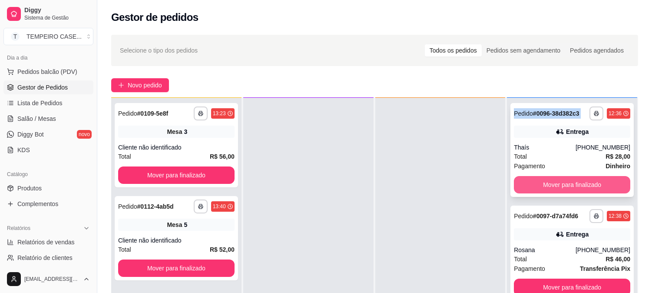
click at [565, 182] on button "Mover para finalizado" at bounding box center [572, 184] width 116 height 17
click at [564, 182] on button "Mover para finalizado" at bounding box center [572, 184] width 116 height 17
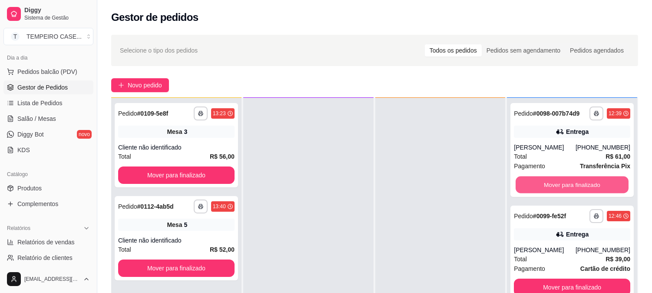
click at [564, 182] on button "Mover para finalizado" at bounding box center [572, 184] width 113 height 17
click at [564, 182] on button "Mover para finalizado" at bounding box center [572, 184] width 116 height 17
click at [564, 182] on button "Mover para finalizado" at bounding box center [572, 184] width 113 height 17
click at [564, 182] on button "Mover para finalizado" at bounding box center [572, 184] width 116 height 17
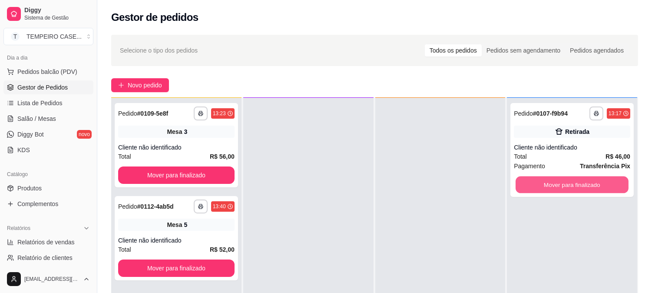
click at [564, 182] on button "Mover para finalizado" at bounding box center [572, 184] width 113 height 17
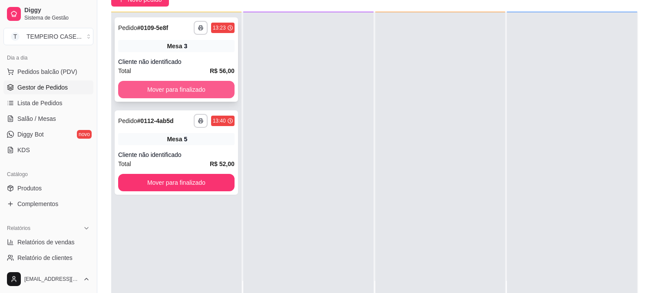
scroll to position [96, 0]
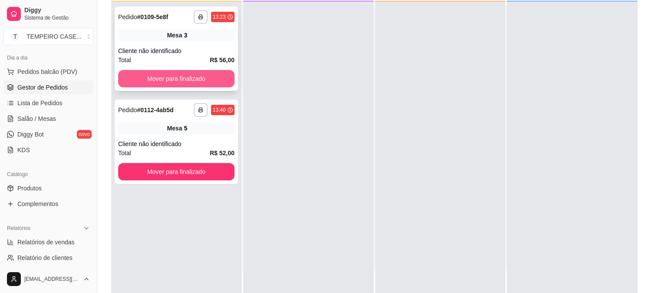
click at [212, 74] on button "Mover para finalizado" at bounding box center [176, 78] width 116 height 17
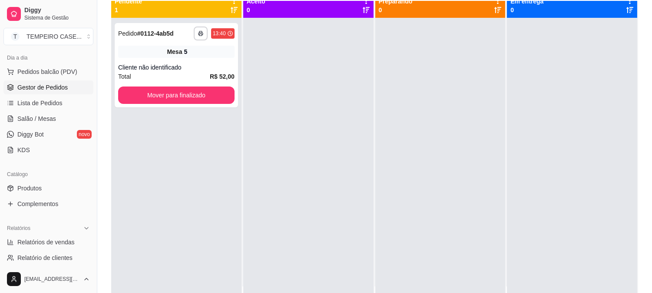
scroll to position [0, 0]
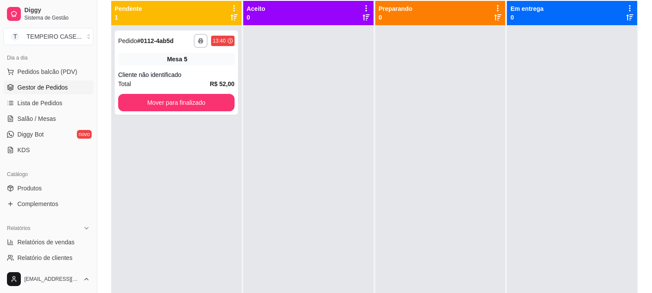
drag, startPoint x: 127, startPoint y: 107, endPoint x: 350, endPoint y: 157, distance: 228.2
drag, startPoint x: 322, startPoint y: 155, endPoint x: 38, endPoint y: 121, distance: 286.1
click at [38, 121] on span "Salão / Mesas" at bounding box center [36, 118] width 39 height 9
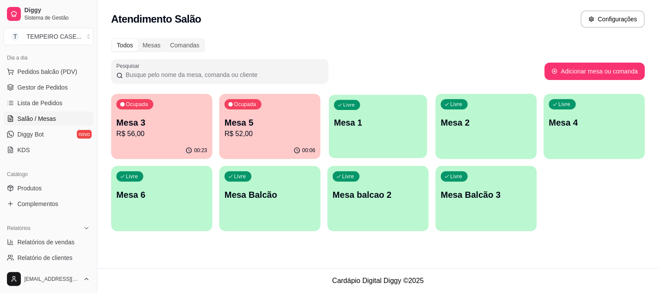
click at [353, 132] on div "Livre Mesa 1" at bounding box center [378, 121] width 98 height 53
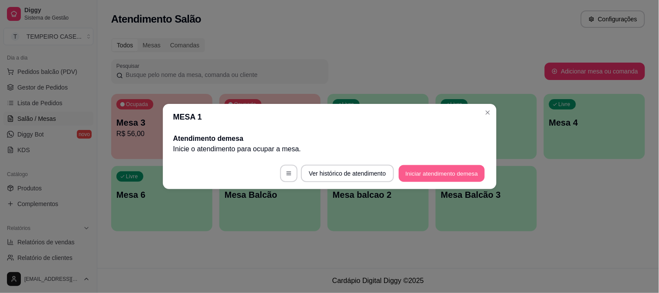
click at [453, 168] on button "Iniciar atendimento de mesa" at bounding box center [442, 173] width 86 height 17
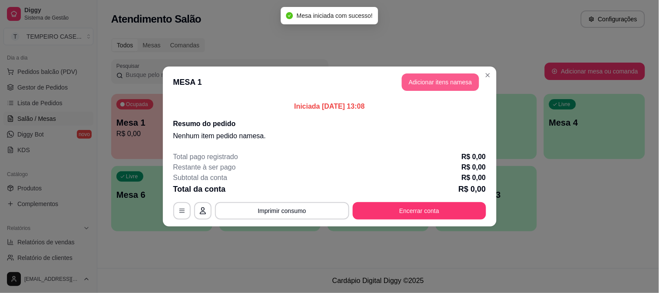
click at [444, 86] on button "Adicionar itens na mesa" at bounding box center [440, 81] width 77 height 17
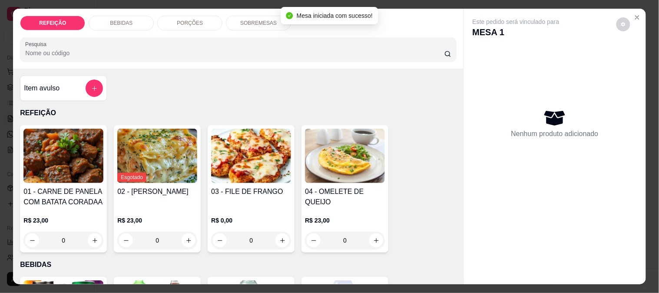
click at [241, 164] on img at bounding box center [251, 156] width 80 height 54
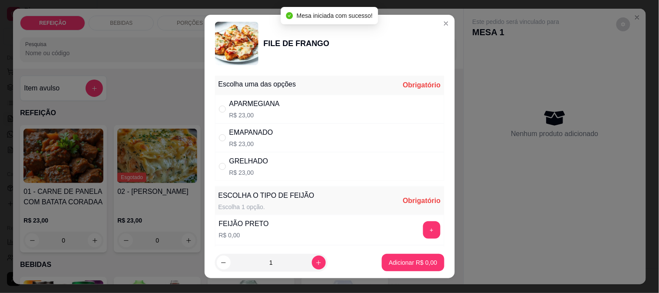
click at [226, 124] on div "EMAPANADO R$ 23,00" at bounding box center [329, 137] width 229 height 29
radio input "true"
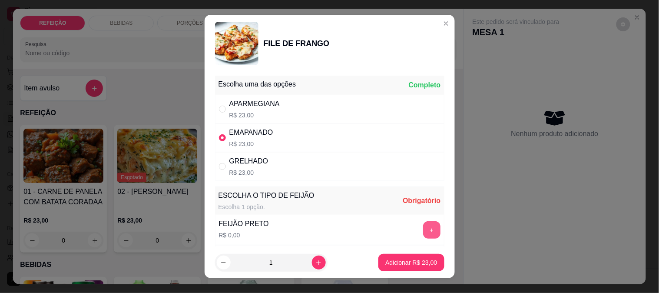
click at [423, 226] on button "+" at bounding box center [431, 229] width 17 height 17
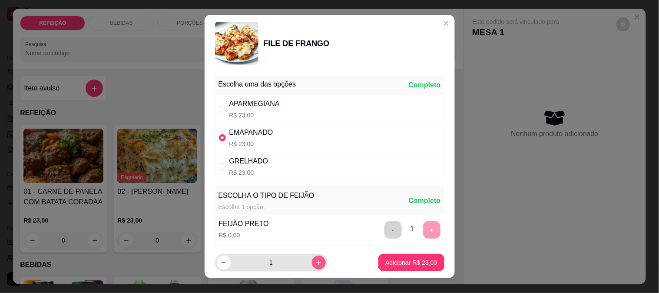
click at [314, 267] on button "increase-product-quantity" at bounding box center [319, 262] width 14 height 14
type input "2"
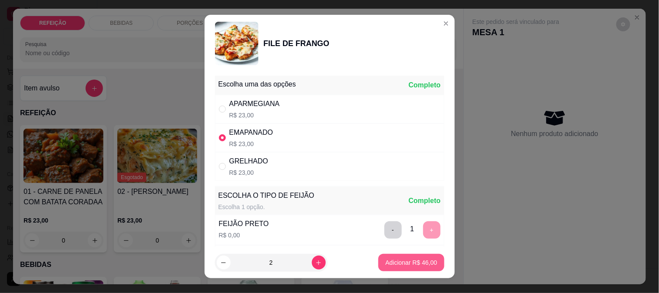
click at [383, 256] on button "Adicionar R$ 46,00" at bounding box center [411, 262] width 66 height 17
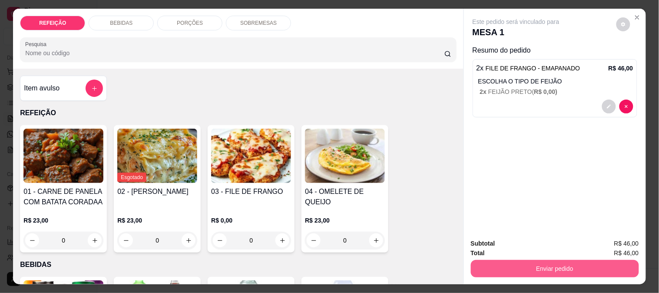
click at [515, 263] on button "Enviar pedido" at bounding box center [555, 268] width 168 height 17
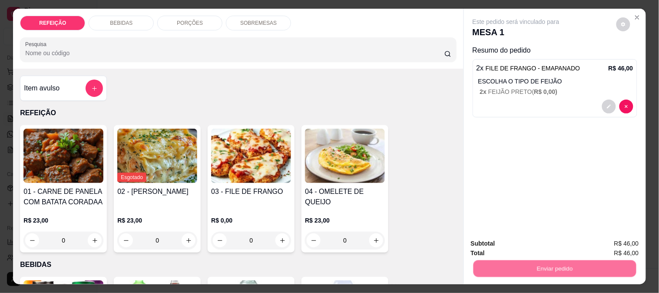
click at [513, 240] on button "Não registrar e enviar pedido" at bounding box center [526, 243] width 90 height 17
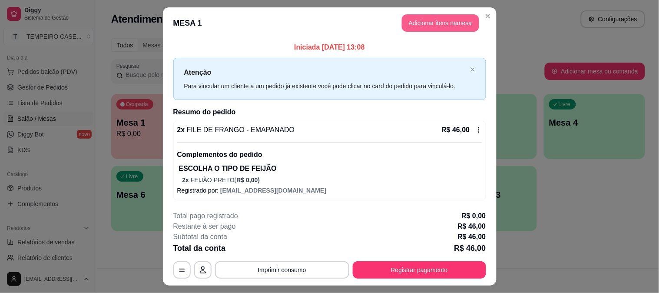
click at [445, 29] on button "Adicionar itens na mesa" at bounding box center [440, 22] width 77 height 17
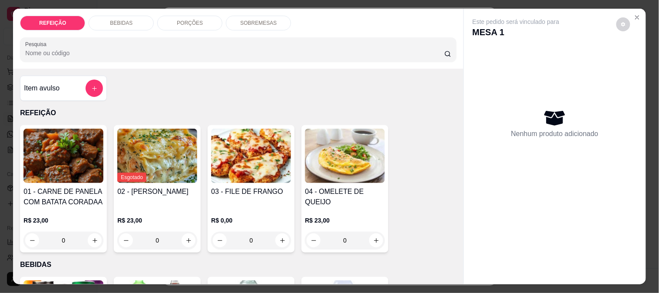
click at [125, 21] on p "BEBIDAS" at bounding box center [121, 23] width 23 height 7
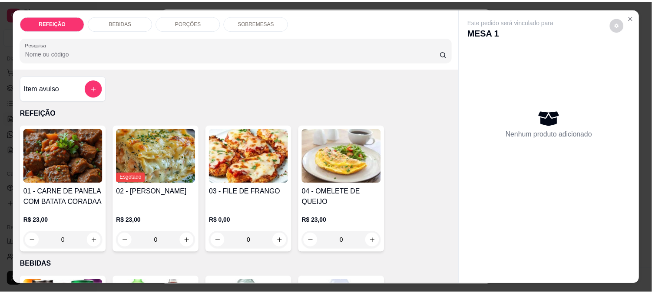
scroll to position [23, 0]
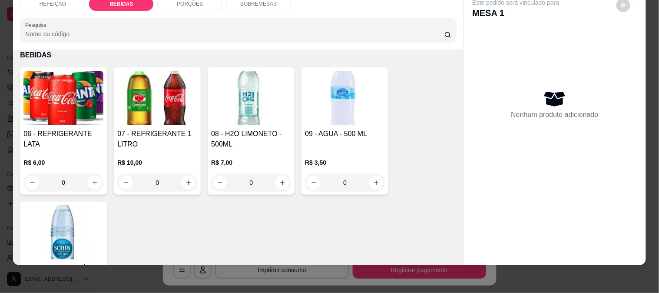
click at [66, 119] on div "06 - REFRIGERANTE LATA R$ 6,00 0" at bounding box center [63, 130] width 87 height 127
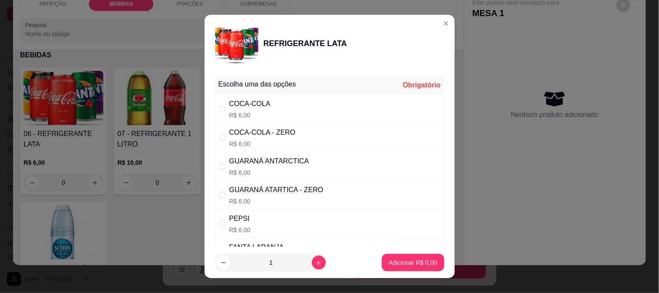
click at [276, 168] on p "R$ 6,00" at bounding box center [269, 172] width 80 height 9
radio input "true"
click at [408, 262] on p "Adicionar R$ 6,00" at bounding box center [413, 262] width 48 height 9
type input "1"
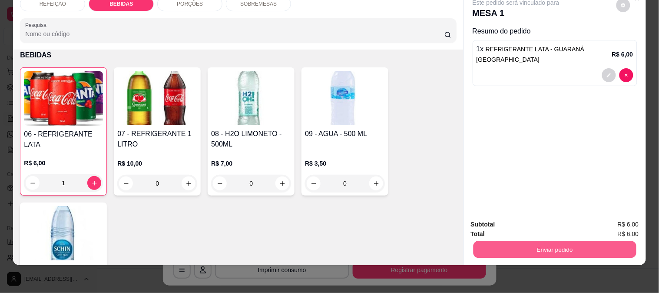
click at [530, 241] on button "Enviar pedido" at bounding box center [554, 249] width 163 height 17
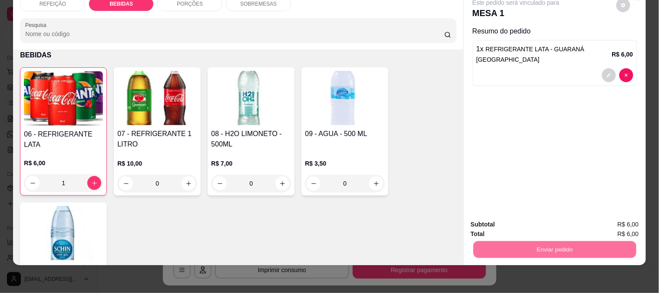
click at [505, 221] on button "Não registrar e enviar pedido" at bounding box center [526, 220] width 90 height 17
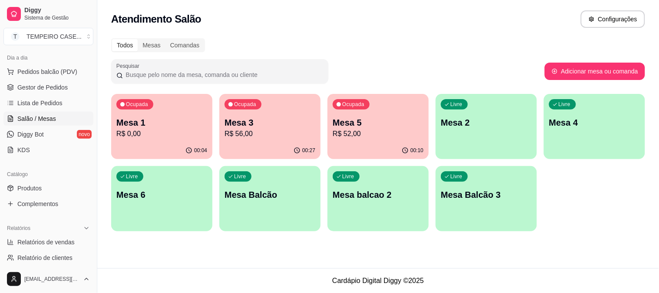
click at [184, 195] on p "Mesa 6" at bounding box center [161, 194] width 91 height 12
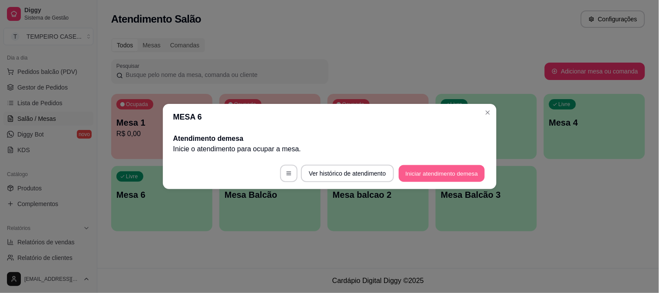
click at [431, 172] on button "Iniciar atendimento de mesa" at bounding box center [442, 173] width 86 height 17
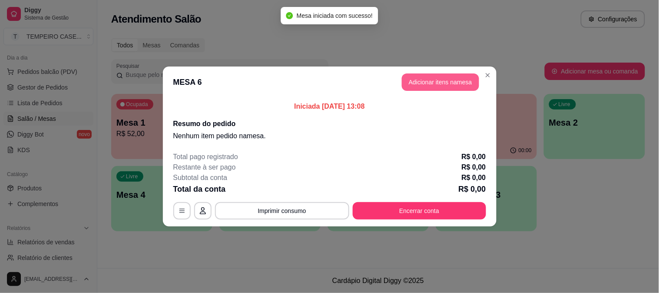
click at [453, 76] on button "Adicionar itens na mesa" at bounding box center [440, 81] width 77 height 17
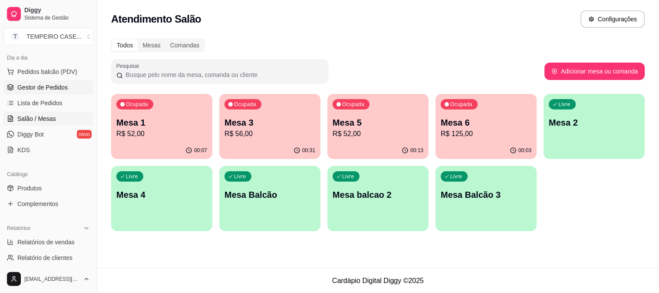
click at [52, 92] on link "Gestor de Pedidos" at bounding box center [48, 87] width 90 height 14
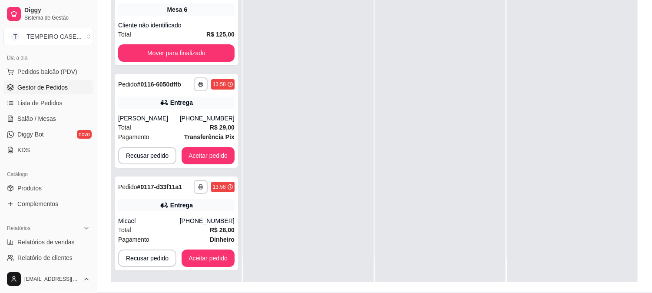
scroll to position [132, 0]
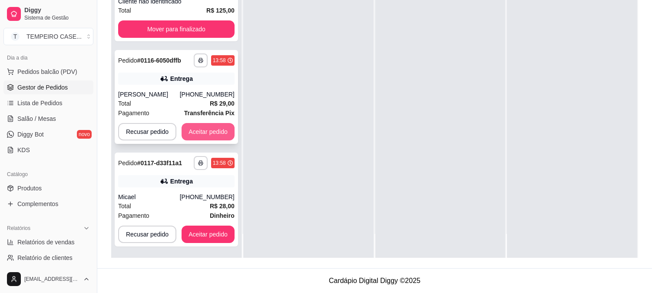
click at [215, 128] on button "Aceitar pedido" at bounding box center [208, 131] width 53 height 17
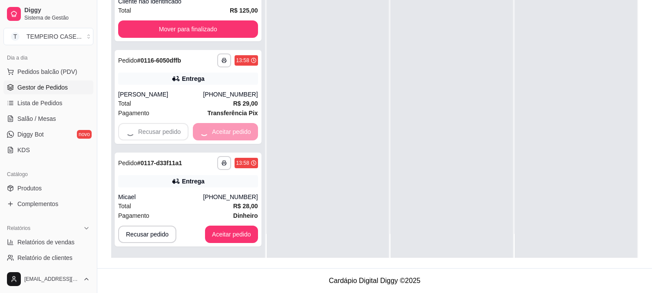
scroll to position [189, 0]
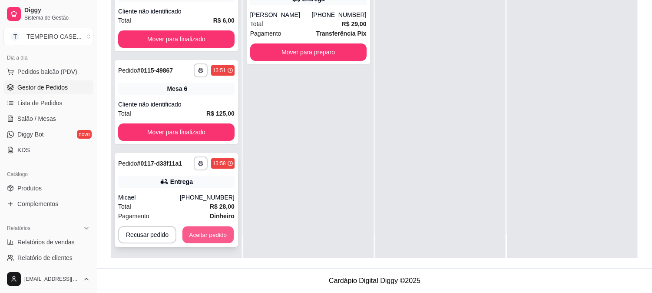
click at [207, 231] on button "Aceitar pedido" at bounding box center [207, 234] width 51 height 17
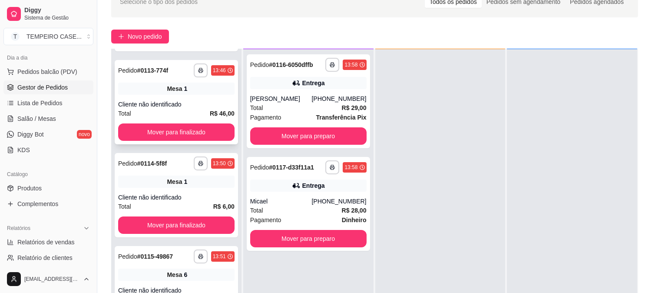
scroll to position [0, 0]
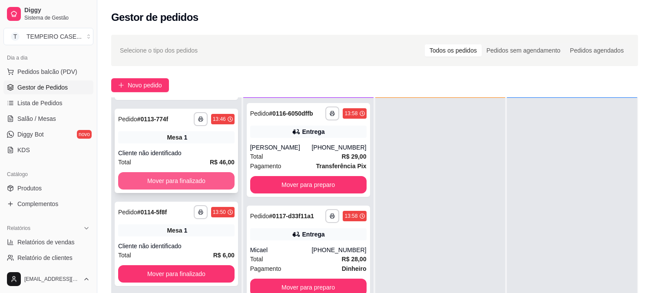
click at [193, 172] on button "Mover para finalizado" at bounding box center [176, 180] width 116 height 17
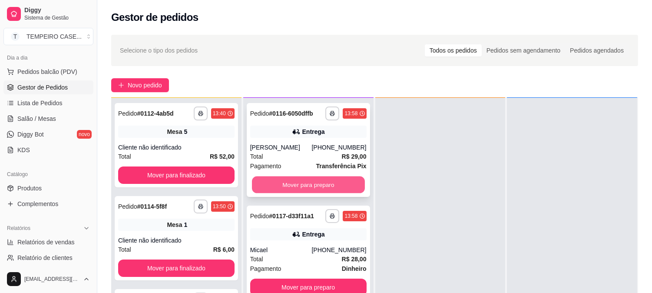
click at [306, 176] on div "Mover para preparo" at bounding box center [308, 184] width 116 height 17
click at [287, 182] on button "Mover para preparo" at bounding box center [308, 184] width 116 height 17
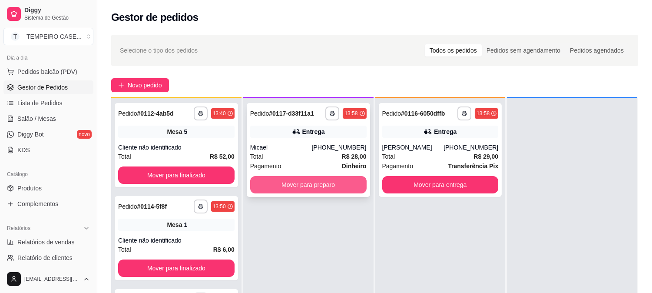
click at [301, 182] on button "Mover para preparo" at bounding box center [308, 184] width 116 height 17
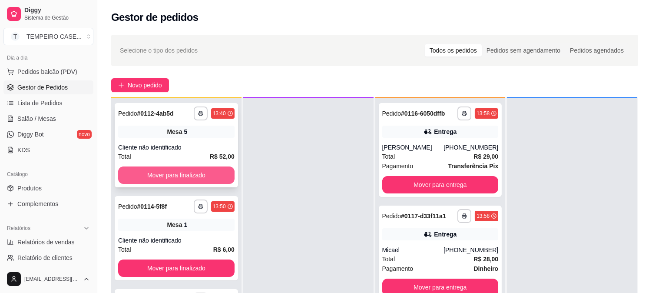
click at [198, 169] on button "Mover para finalizado" at bounding box center [176, 174] width 116 height 17
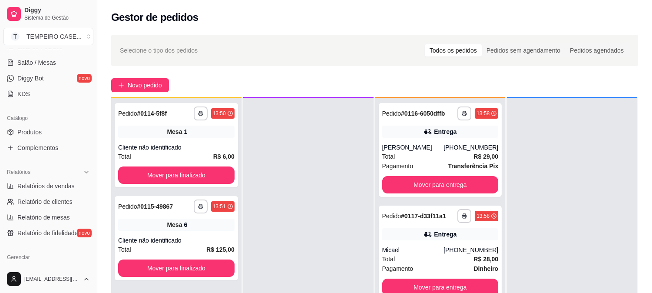
scroll to position [241, 0]
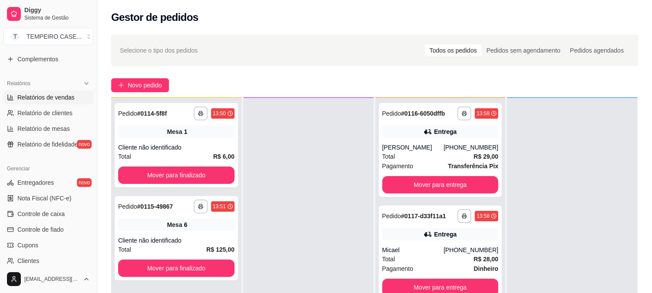
click at [56, 96] on span "Relatórios de vendas" at bounding box center [45, 97] width 57 height 9
select select "ALL"
select select "0"
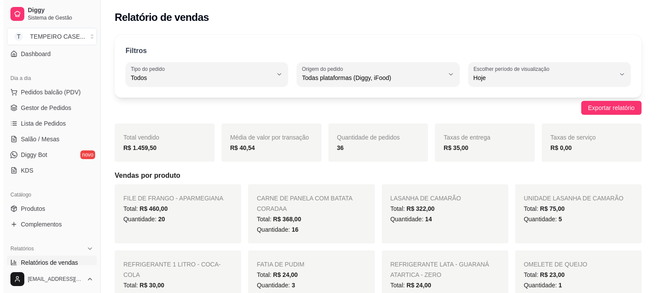
scroll to position [48, 0]
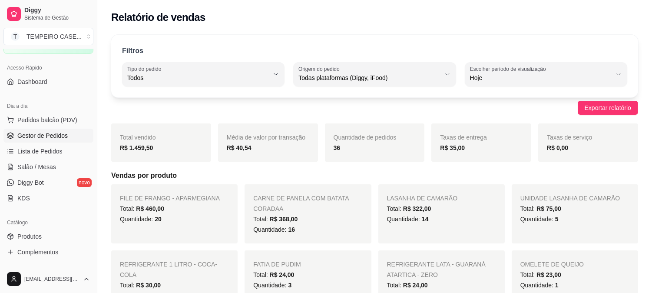
click at [45, 129] on link "Gestor de Pedidos" at bounding box center [48, 136] width 90 height 14
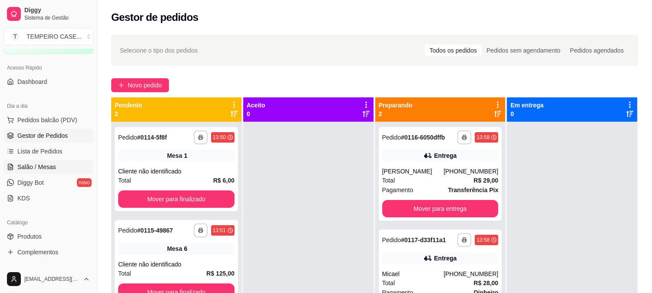
click at [40, 168] on span "Salão / Mesas" at bounding box center [36, 166] width 39 height 9
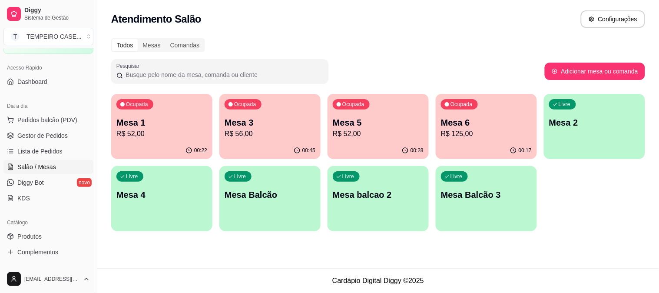
click at [474, 146] on div "00:17" at bounding box center [486, 150] width 101 height 17
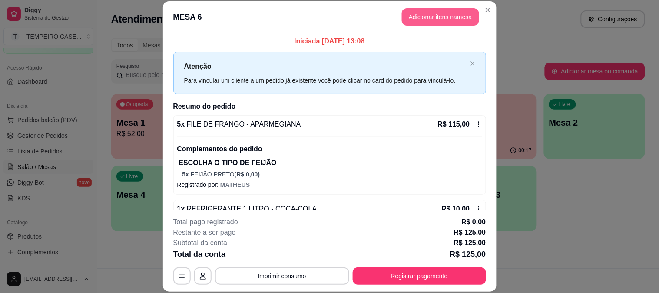
click at [420, 20] on button "Adicionar itens na mesa" at bounding box center [440, 16] width 77 height 17
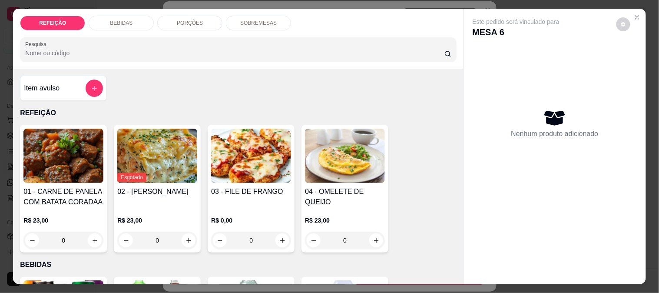
click at [124, 20] on p "BEBIDAS" at bounding box center [121, 23] width 23 height 7
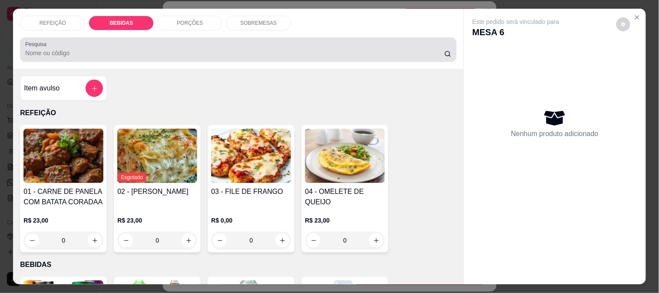
scroll to position [23, 0]
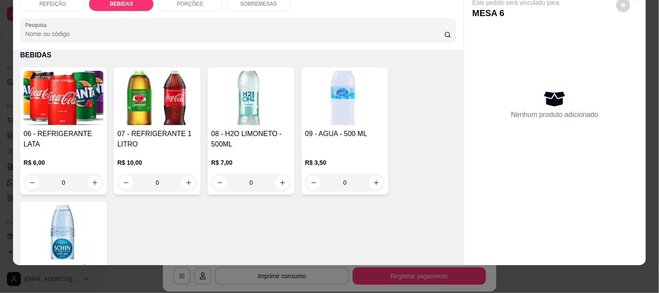
click at [151, 74] on img at bounding box center [157, 98] width 80 height 54
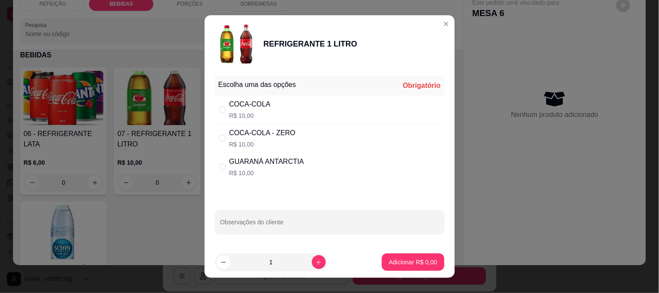
drag, startPoint x: 242, startPoint y: 105, endPoint x: 324, endPoint y: 136, distance: 87.8
click at [243, 105] on div "COCA-COLA" at bounding box center [249, 104] width 41 height 10
radio input "true"
click at [394, 275] on footer "1 Adicionar R$ 10,00" at bounding box center [330, 261] width 250 height 31
click at [397, 268] on button "Adicionar R$ 10,00" at bounding box center [411, 261] width 66 height 17
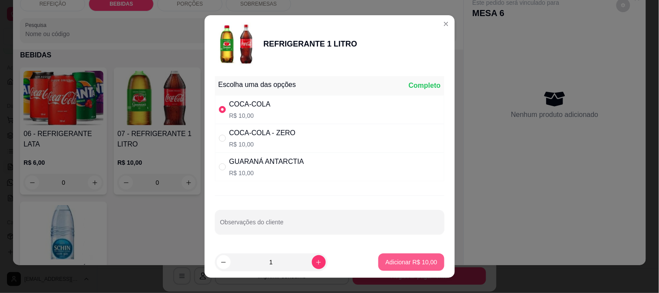
type input "1"
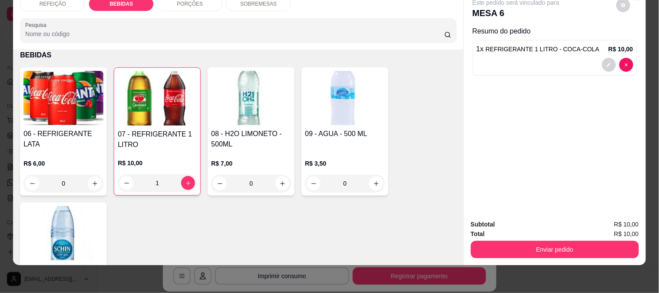
click at [501, 229] on div "Total R$ 10,00" at bounding box center [555, 234] width 168 height 10
click at [501, 248] on button "Enviar pedido" at bounding box center [555, 249] width 168 height 17
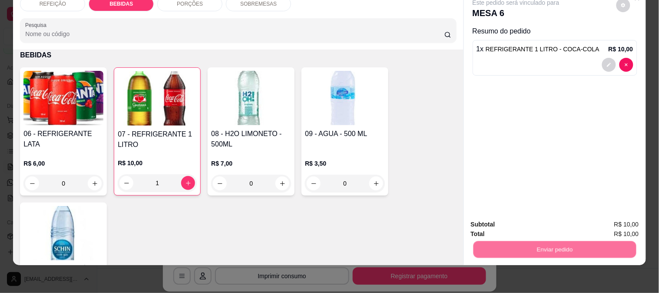
click at [485, 221] on button "Não registrar e enviar pedido" at bounding box center [526, 221] width 88 height 16
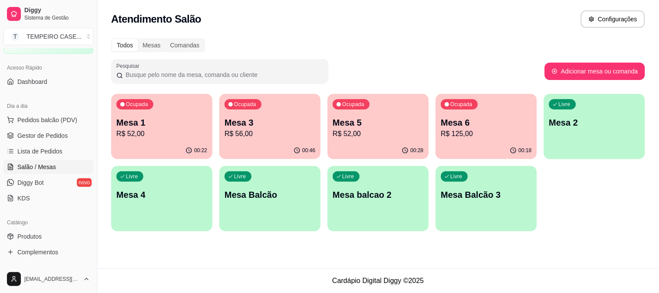
click at [484, 11] on div "Atendimento Salão Configurações" at bounding box center [378, 18] width 534 height 17
click at [281, 138] on p "R$ 56,00" at bounding box center [270, 134] width 91 height 10
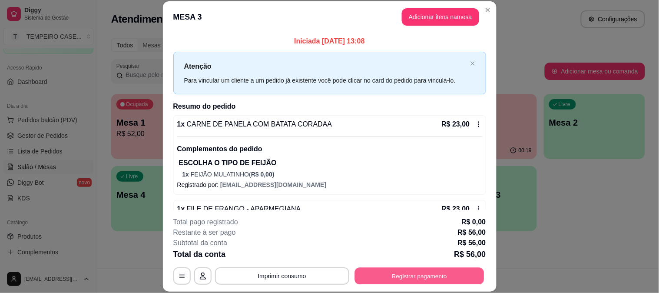
click at [381, 272] on button "Registrar pagamento" at bounding box center [418, 275] width 129 height 17
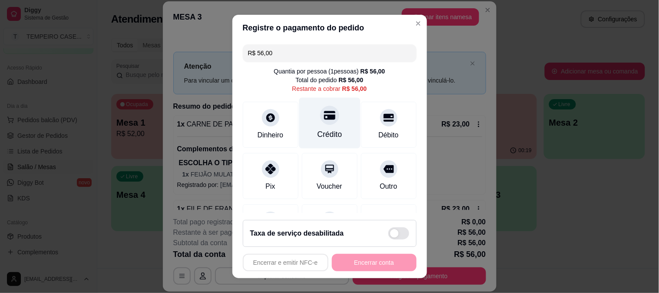
click at [324, 117] on icon at bounding box center [329, 115] width 11 height 9
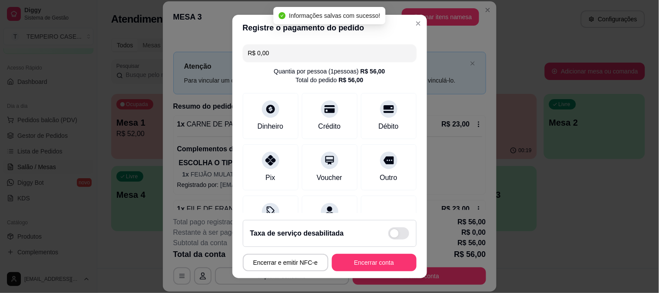
type input "R$ 0,00"
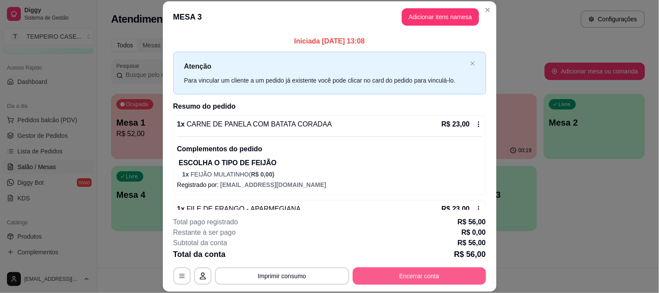
click at [446, 276] on button "Encerrar conta" at bounding box center [419, 275] width 133 height 17
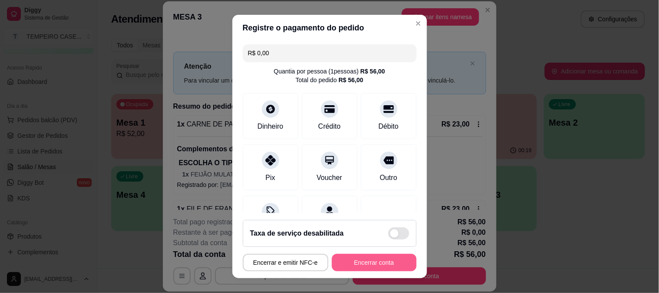
click at [373, 267] on button "Encerrar conta" at bounding box center [374, 262] width 85 height 17
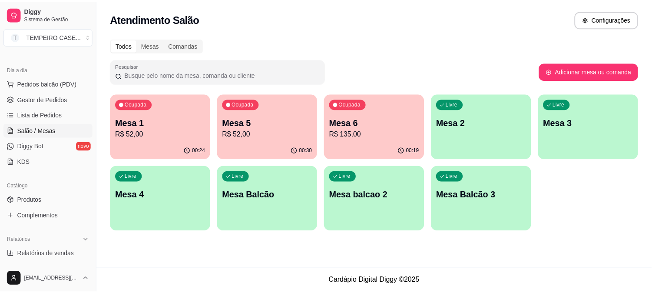
scroll to position [145, 0]
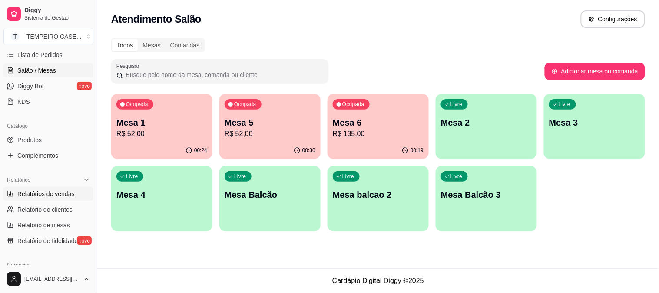
click at [55, 196] on span "Relatórios de vendas" at bounding box center [45, 193] width 57 height 9
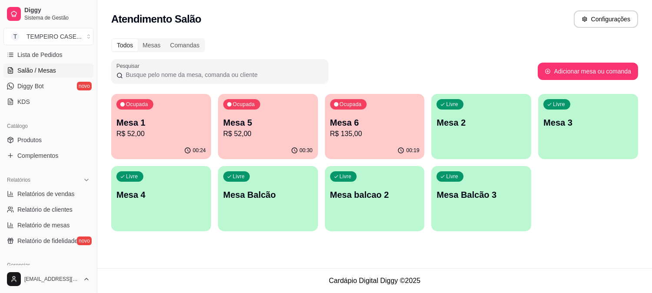
select select "ALL"
select select "0"
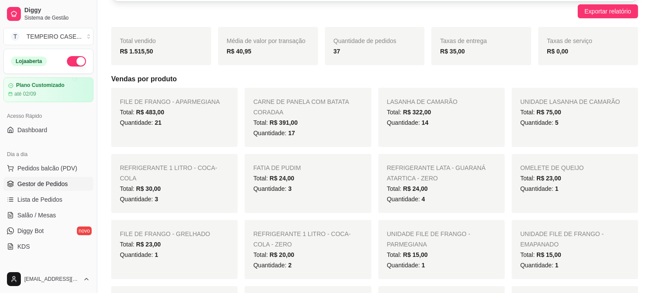
click at [44, 186] on span "Gestor de Pedidos" at bounding box center [42, 183] width 50 height 9
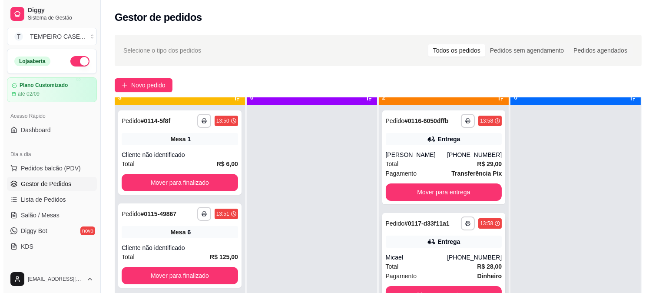
scroll to position [24, 0]
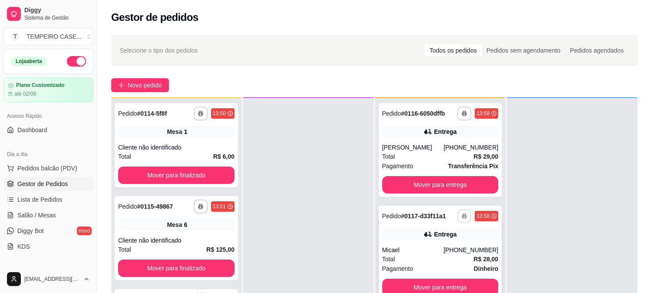
click at [463, 217] on button "button" at bounding box center [464, 215] width 13 height 13
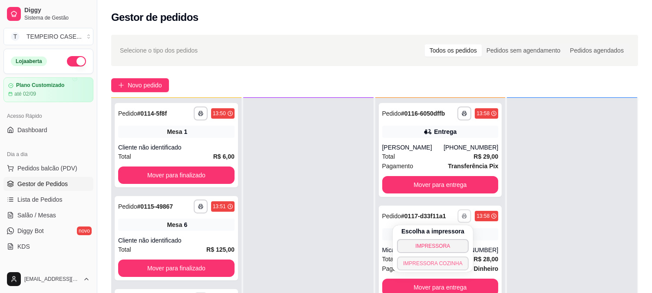
click at [442, 264] on button "IMPRESSORA COZINHA" at bounding box center [433, 263] width 72 height 14
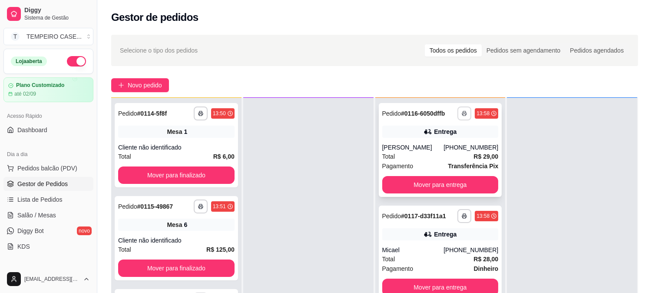
click at [462, 113] on icon "button" at bounding box center [464, 114] width 4 height 2
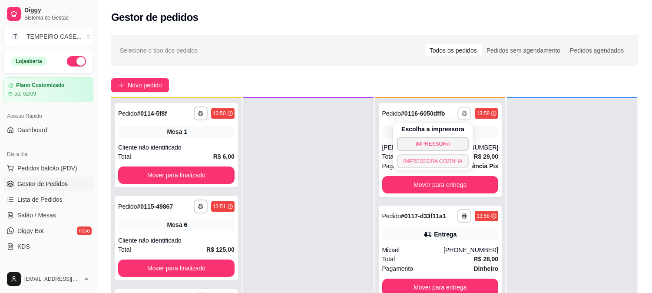
click at [456, 162] on button "IMPRESSORA COZINHA" at bounding box center [433, 161] width 72 height 14
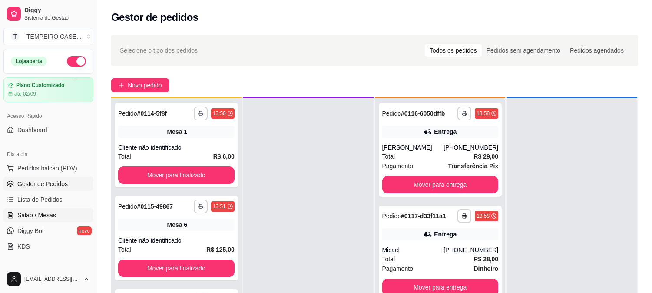
click at [32, 211] on span "Salão / Mesas" at bounding box center [36, 215] width 39 height 9
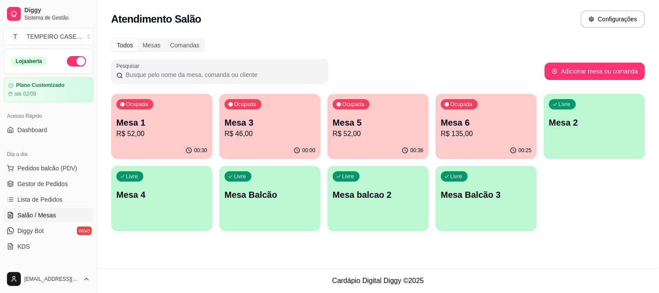
click at [364, 131] on p "R$ 52,00" at bounding box center [378, 134] width 91 height 10
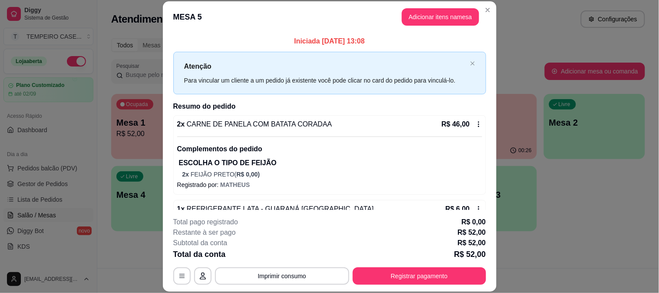
click at [415, 284] on footer "**********" at bounding box center [330, 251] width 334 height 82
click at [414, 280] on button "Registrar pagamento" at bounding box center [418, 275] width 129 height 17
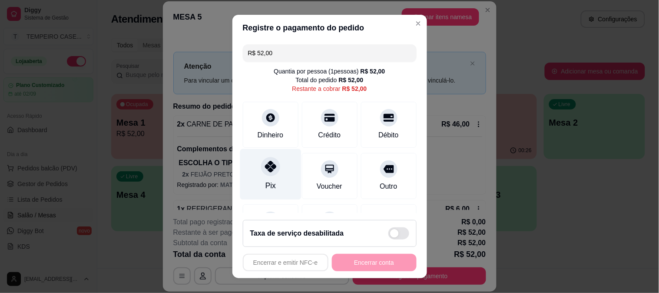
click at [271, 166] on div at bounding box center [270, 166] width 19 height 19
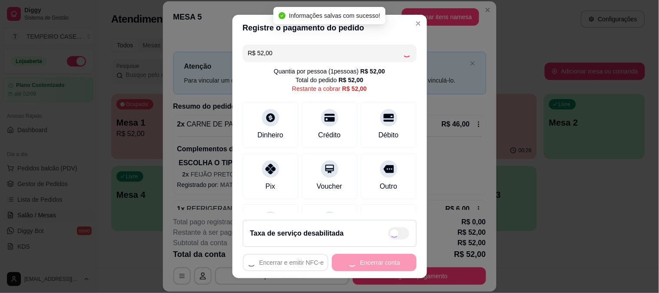
type input "R$ 0,00"
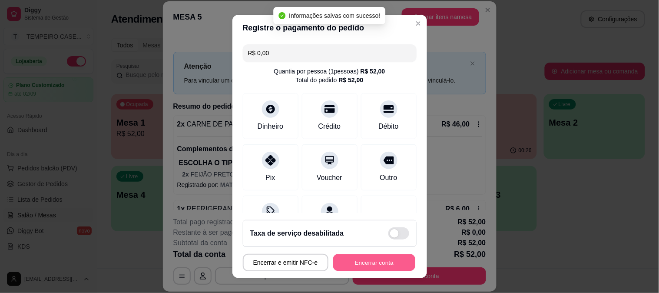
click at [374, 261] on button "Encerrar conta" at bounding box center [374, 262] width 82 height 17
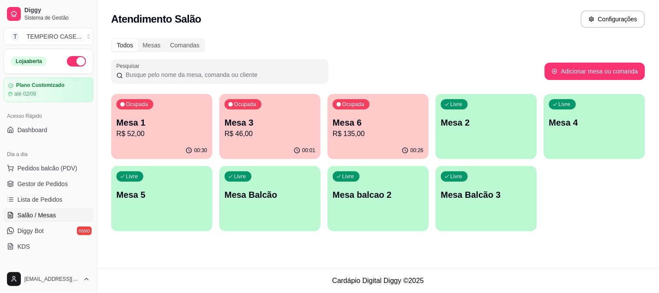
click at [184, 140] on div "Ocupada Mesa 1 R$ 52,00" at bounding box center [161, 118] width 101 height 48
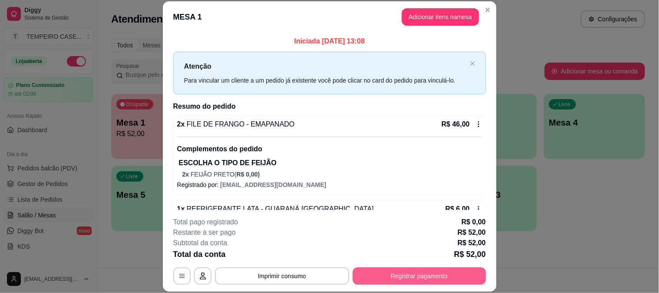
click at [453, 268] on button "Registrar pagamento" at bounding box center [419, 275] width 133 height 17
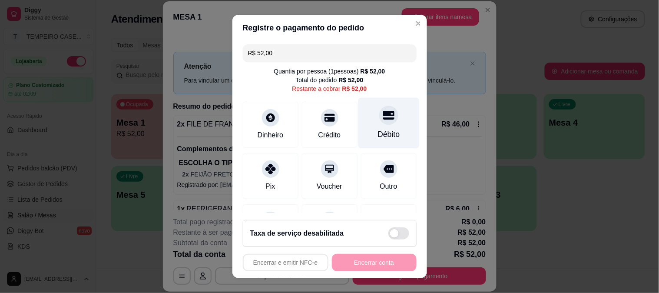
click at [383, 116] on icon at bounding box center [388, 114] width 11 height 11
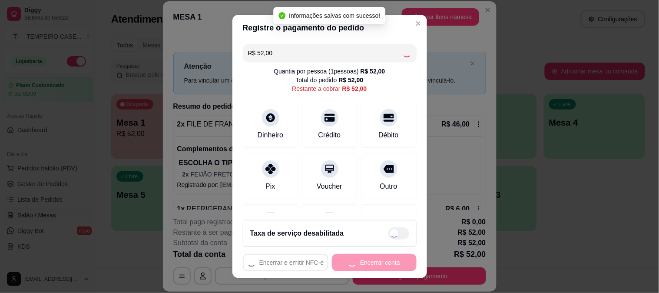
type input "R$ 0,00"
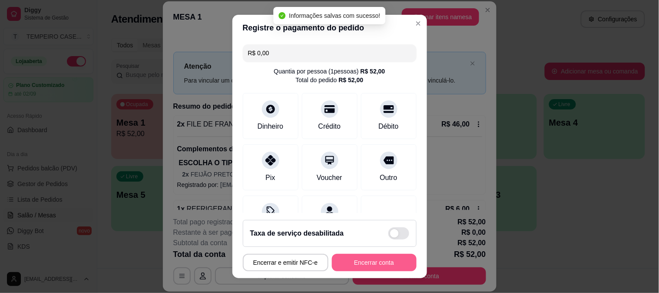
click at [358, 261] on button "Encerrar conta" at bounding box center [374, 262] width 85 height 17
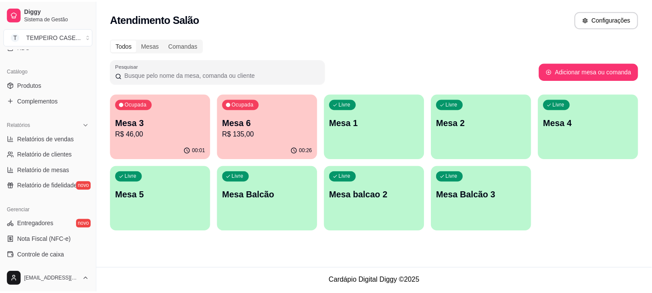
scroll to position [139, 0]
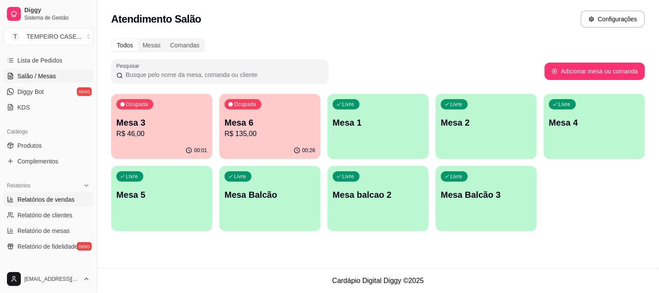
click at [56, 200] on span "Relatórios de vendas" at bounding box center [45, 199] width 57 height 9
select select "ALL"
select select "0"
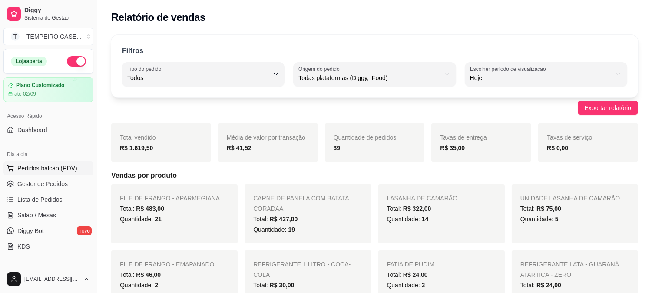
click at [29, 183] on span "Gestor de Pedidos" at bounding box center [42, 183] width 50 height 9
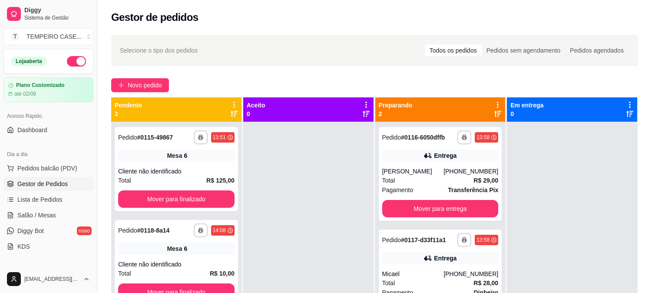
click at [293, 160] on div at bounding box center [308, 268] width 130 height 293
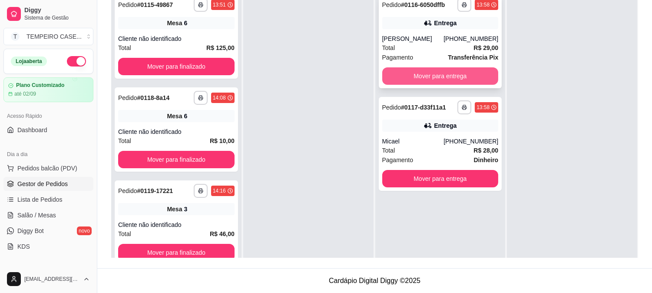
click at [435, 71] on button "Mover para entrega" at bounding box center [440, 75] width 116 height 17
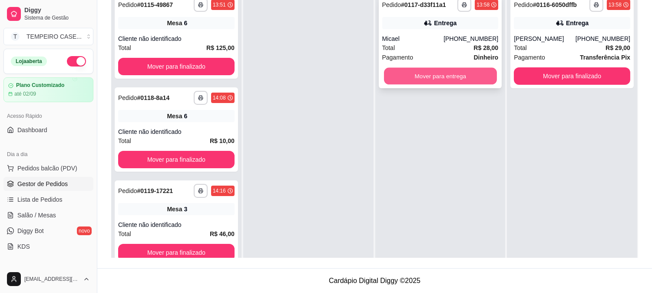
click at [468, 77] on button "Mover para entrega" at bounding box center [440, 76] width 113 height 17
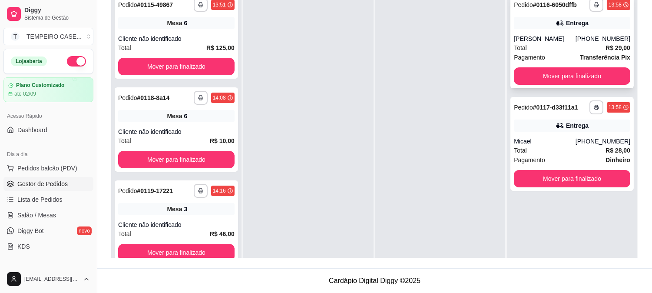
click at [540, 46] on div "Total R$ 29,00" at bounding box center [572, 48] width 116 height 10
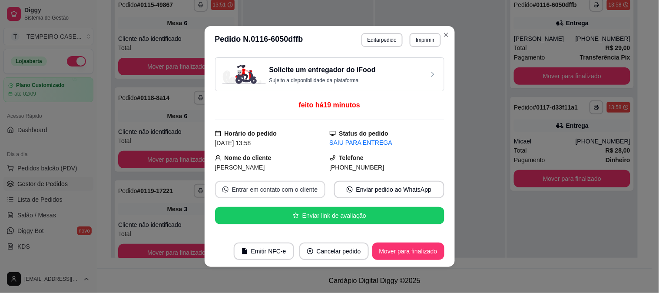
click at [264, 188] on button "Entrar em contato com o cliente" at bounding box center [270, 189] width 110 height 17
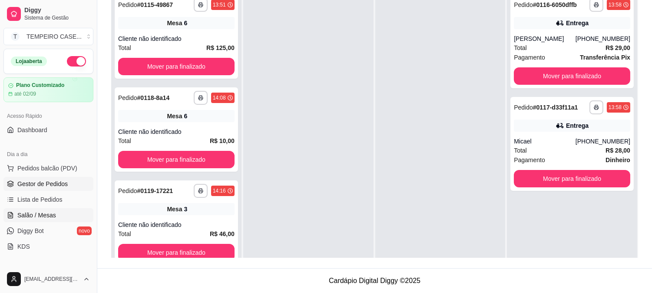
click at [41, 211] on span "Salão / Mesas" at bounding box center [36, 215] width 39 height 9
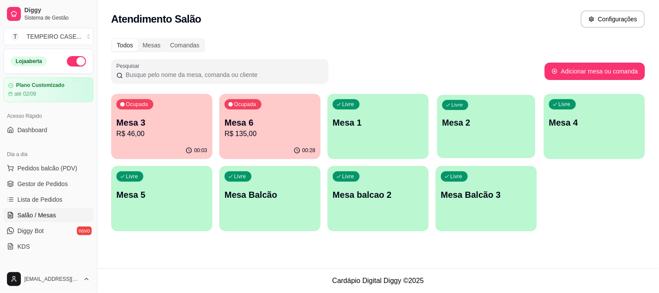
click at [475, 114] on div "Livre Mesa 2" at bounding box center [486, 121] width 98 height 53
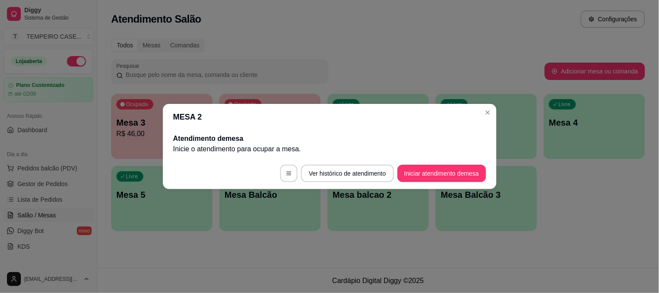
click at [433, 174] on button "Iniciar atendimento de mesa" at bounding box center [441, 173] width 89 height 17
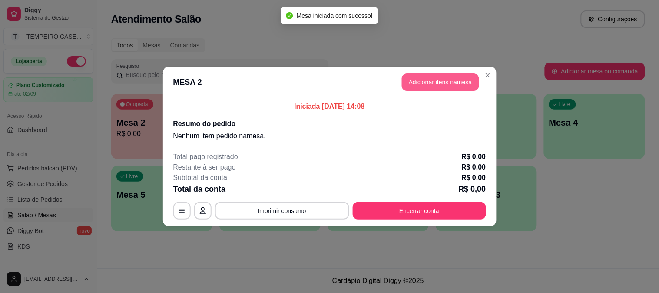
click at [470, 86] on button "Adicionar itens na mesa" at bounding box center [440, 81] width 77 height 17
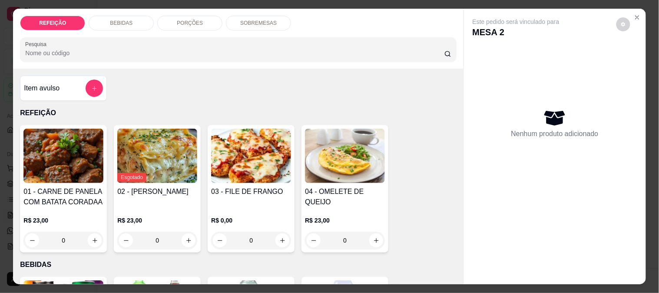
click at [64, 176] on img at bounding box center [63, 156] width 80 height 54
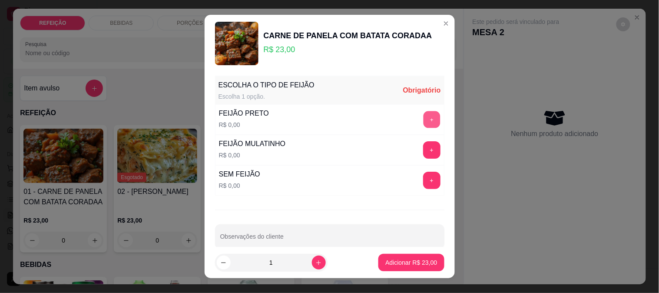
click at [423, 114] on button "+" at bounding box center [431, 119] width 17 height 17
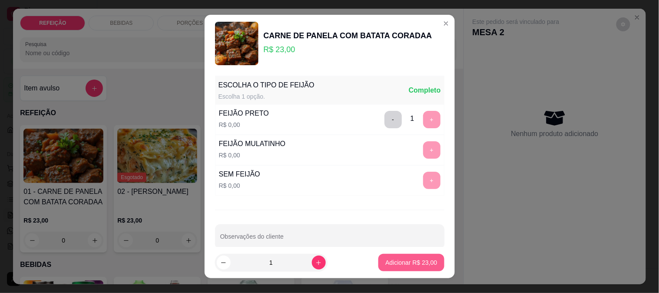
click at [410, 260] on p "Adicionar R$ 23,00" at bounding box center [411, 262] width 52 height 9
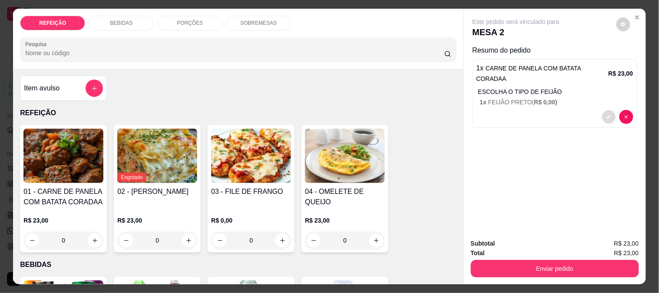
click at [607, 110] on button "decrease-product-quantity" at bounding box center [608, 116] width 13 height 13
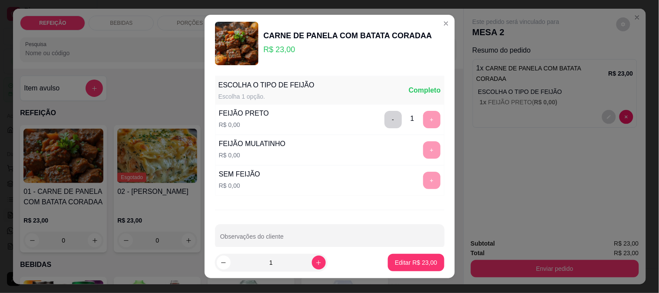
click at [324, 223] on div "ESCOLHA O TIPO DE FEIJÃO Escolha 1 opção. Completo FEIJÃO PRETO R$ 0,00 - 1 + F…" at bounding box center [330, 159] width 250 height 175
click at [316, 237] on input "Observações do cliente" at bounding box center [329, 239] width 219 height 9
type input "sem arroz"
click at [416, 264] on p "Editar R$ 23,00" at bounding box center [416, 262] width 42 height 9
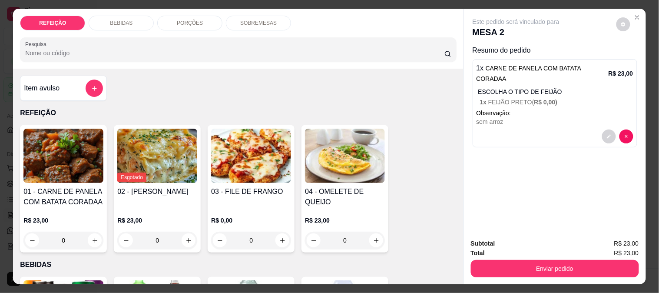
click at [242, 192] on h4 "03 - FILE DE FRANGO" at bounding box center [251, 191] width 80 height 10
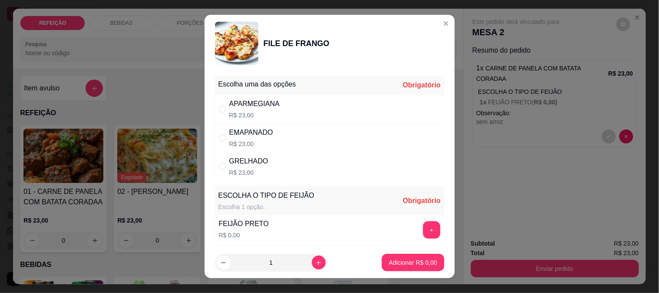
click at [266, 104] on div "APARMEGIANA" at bounding box center [254, 104] width 50 height 10
radio input "true"
click at [423, 230] on button "+" at bounding box center [431, 229] width 17 height 17
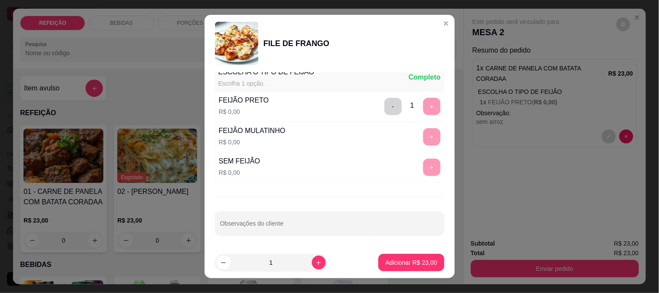
scroll to position [124, 0]
click at [297, 227] on input "Observações do cliente" at bounding box center [329, 226] width 219 height 9
type input "sem macarrao"
click at [398, 265] on p "Adicionar R$ 23,00" at bounding box center [411, 262] width 52 height 9
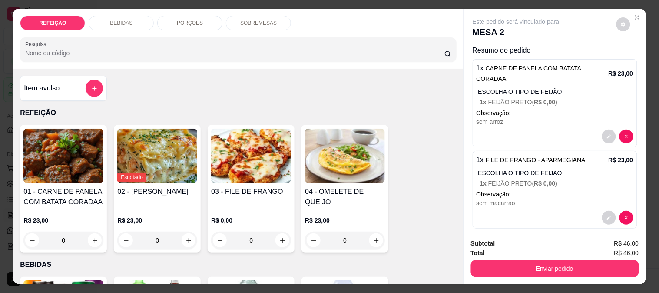
click at [119, 16] on div "BEBIDAS" at bounding box center [121, 23] width 65 height 15
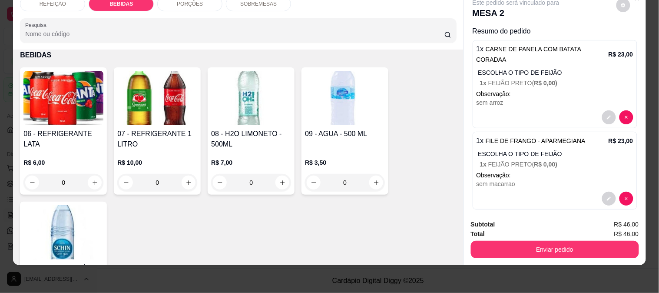
click at [62, 215] on img at bounding box center [63, 232] width 80 height 54
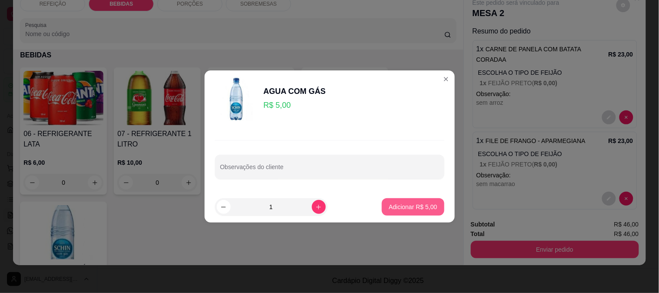
click at [400, 203] on p "Adicionar R$ 5,00" at bounding box center [413, 206] width 48 height 9
type input "1"
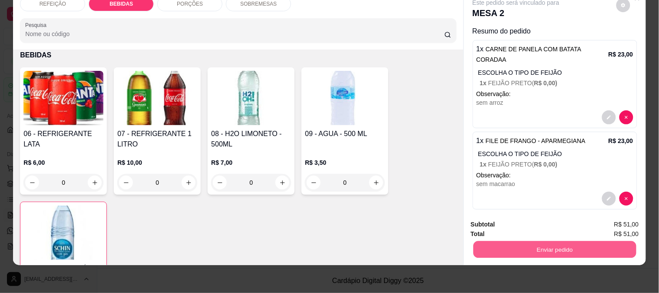
click at [613, 243] on button "Enviar pedido" at bounding box center [554, 249] width 163 height 17
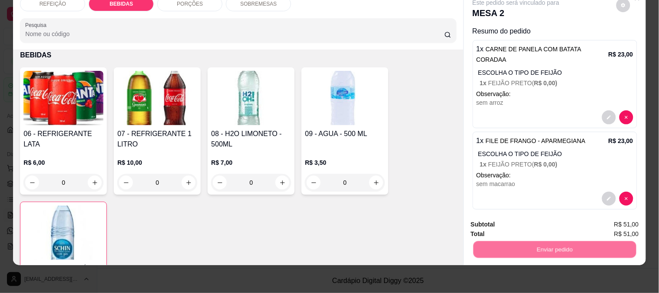
click at [528, 215] on button "Não registrar e enviar pedido" at bounding box center [526, 221] width 90 height 17
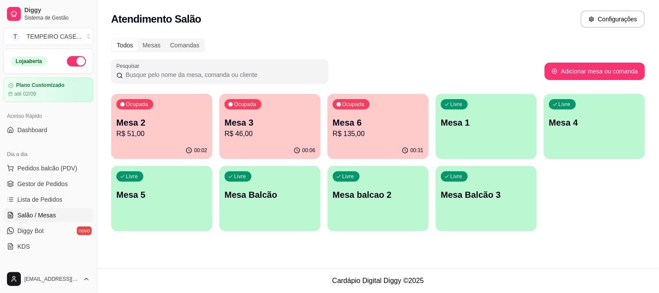
click at [284, 138] on p "R$ 46,00" at bounding box center [270, 134] width 91 height 10
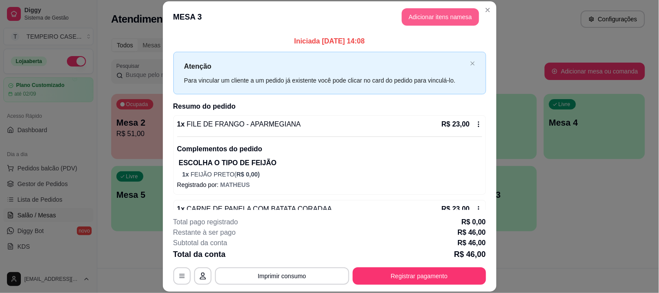
click at [416, 13] on button "Adicionar itens na mesa" at bounding box center [440, 16] width 77 height 17
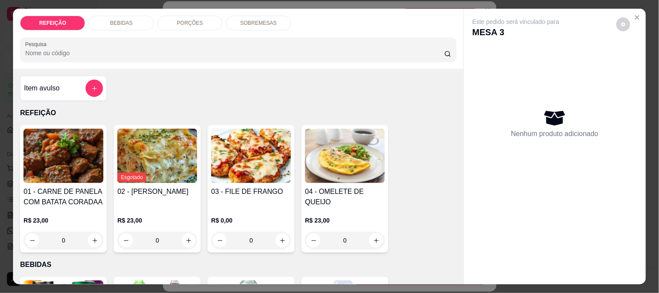
click at [177, 20] on p "PORÇÕES" at bounding box center [190, 23] width 26 height 7
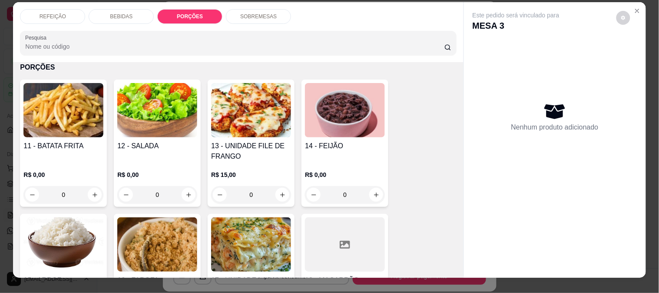
scroll to position [0, 0]
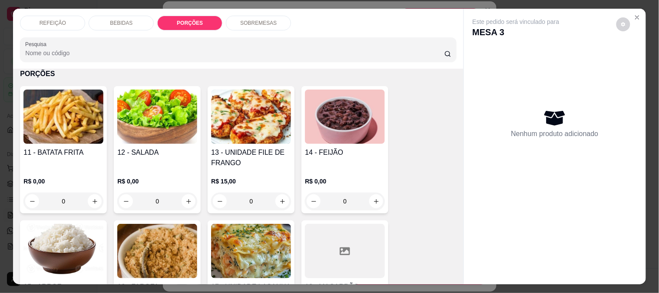
click at [116, 16] on div "BEBIDAS" at bounding box center [121, 23] width 65 height 15
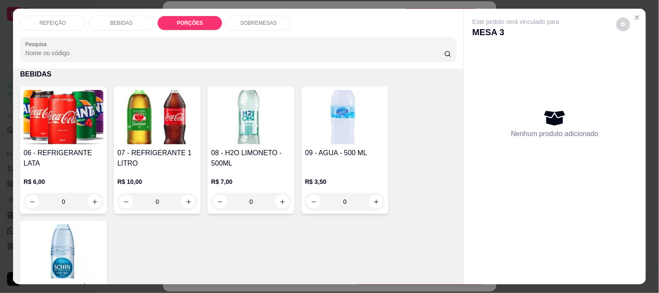
scroll to position [23, 0]
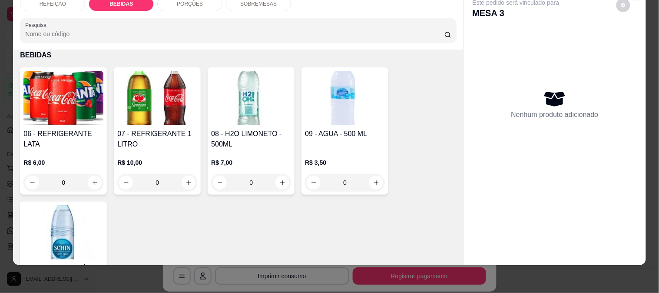
click at [129, 115] on img at bounding box center [157, 98] width 80 height 54
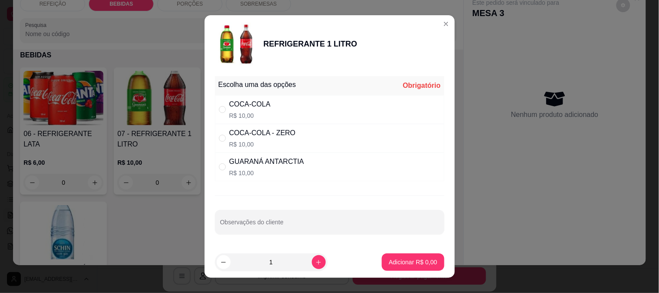
click at [250, 115] on p "R$ 10,00" at bounding box center [249, 115] width 41 height 9
radio input "true"
click at [410, 266] on button "Adicionar R$ 10,00" at bounding box center [411, 261] width 66 height 17
type input "1"
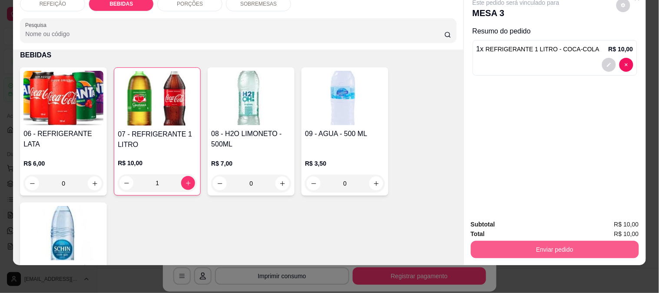
click at [535, 241] on button "Enviar pedido" at bounding box center [555, 249] width 168 height 17
click at [511, 220] on button "Não registrar e enviar pedido" at bounding box center [526, 221] width 90 height 17
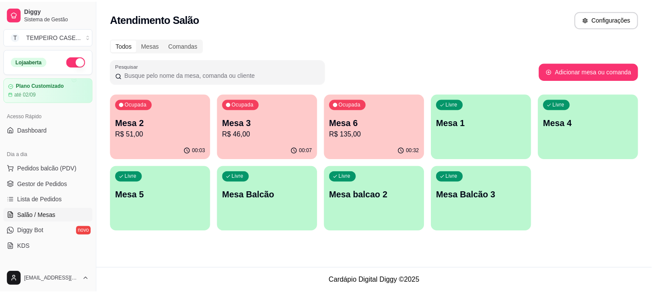
scroll to position [96, 0]
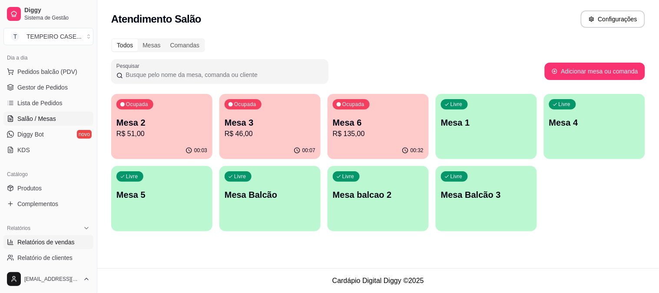
click at [69, 240] on span "Relatórios de vendas" at bounding box center [45, 242] width 57 height 9
select select "ALL"
select select "0"
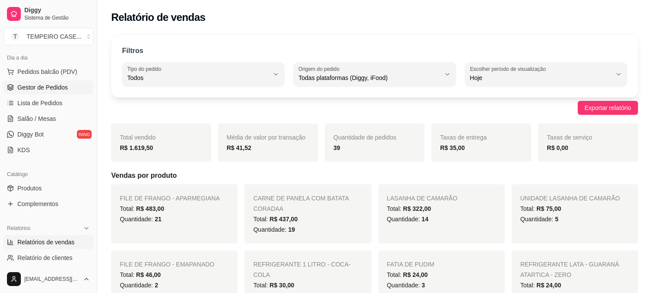
click at [46, 89] on span "Gestor de Pedidos" at bounding box center [42, 87] width 50 height 9
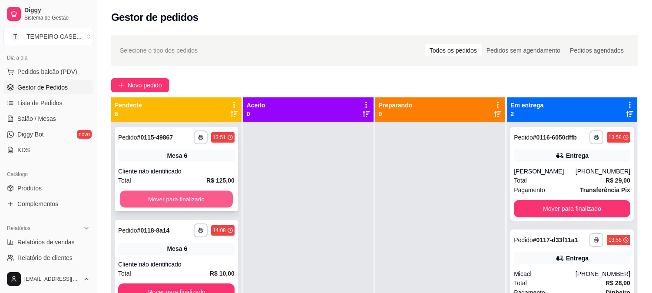
click at [175, 198] on button "Mover para finalizado" at bounding box center [176, 199] width 113 height 17
click at [175, 200] on button "Mover para finalizado" at bounding box center [176, 199] width 113 height 17
click at [181, 200] on button "Mover para finalizado" at bounding box center [176, 198] width 116 height 17
click at [182, 200] on button "Mover para finalizado" at bounding box center [176, 199] width 113 height 17
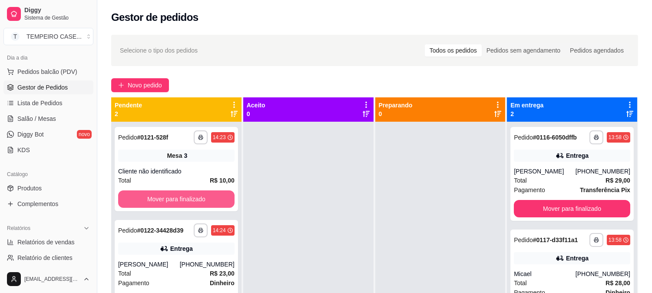
scroll to position [24, 0]
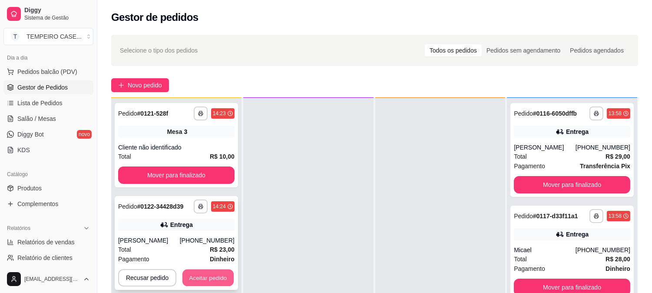
click at [202, 276] on button "Aceitar pedido" at bounding box center [207, 277] width 51 height 17
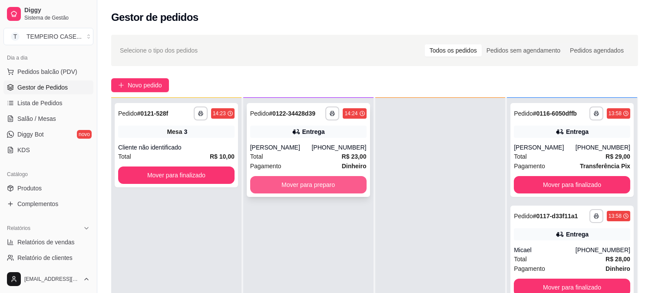
click at [301, 185] on button "Mover para preparo" at bounding box center [308, 184] width 116 height 17
click at [327, 184] on button "Mover para preparo" at bounding box center [308, 184] width 116 height 17
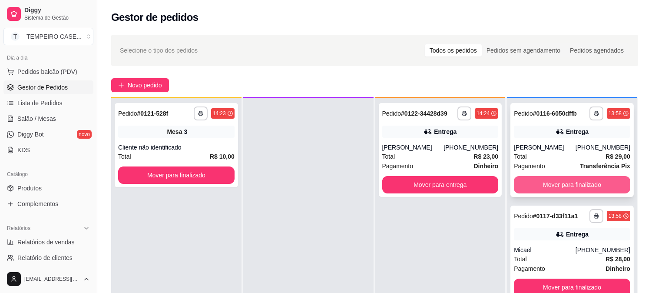
click at [547, 188] on button "Mover para finalizado" at bounding box center [572, 184] width 116 height 17
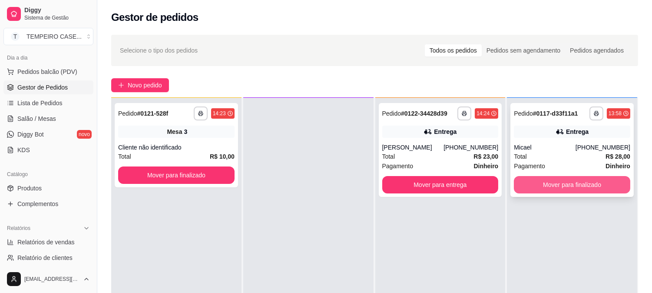
click at [552, 185] on button "Mover para finalizado" at bounding box center [572, 184] width 116 height 17
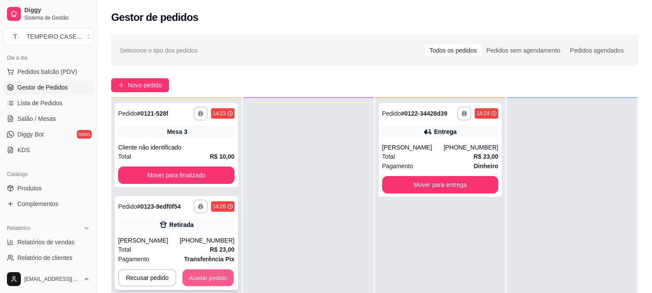
click at [189, 277] on button "Aceitar pedido" at bounding box center [207, 277] width 51 height 17
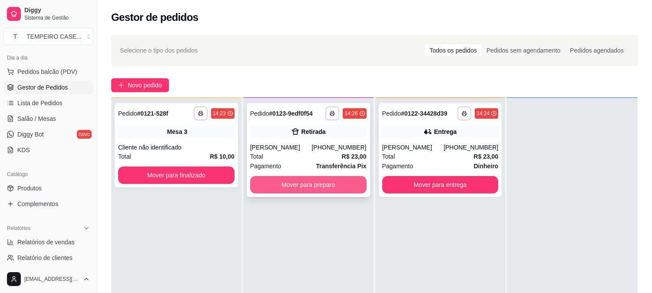
click at [330, 184] on button "Mover para preparo" at bounding box center [308, 184] width 116 height 17
click at [324, 187] on button "Mover para preparo" at bounding box center [308, 184] width 113 height 17
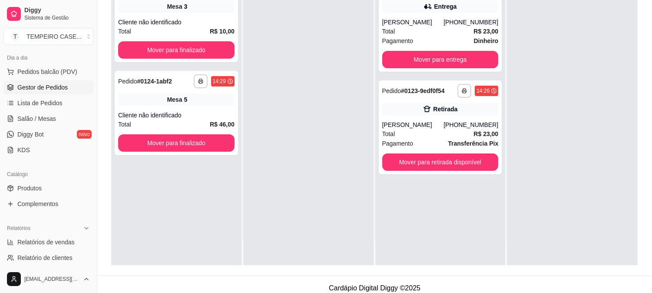
scroll to position [132, 0]
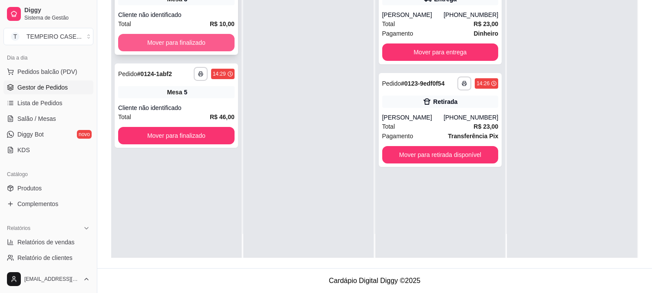
click at [219, 41] on button "Mover para finalizado" at bounding box center [176, 42] width 116 height 17
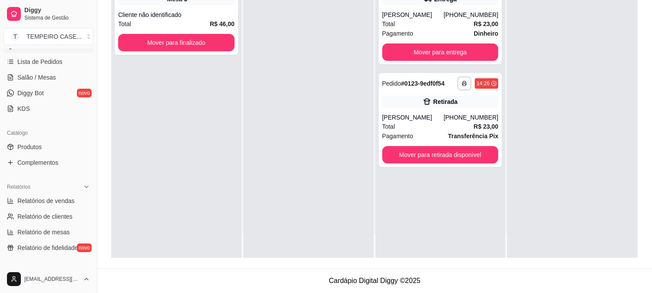
scroll to position [193, 0]
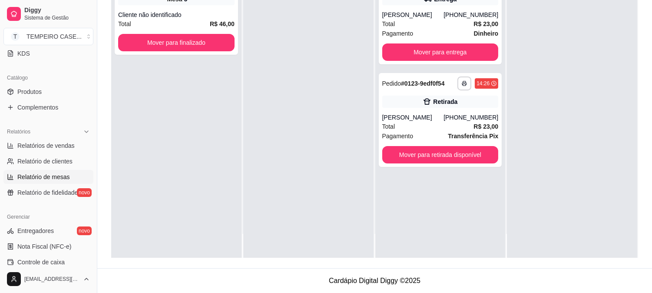
click at [63, 176] on span "Relatório de mesas" at bounding box center [43, 176] width 53 height 9
select select "TOTAL_OF_ORDERS"
select select "7"
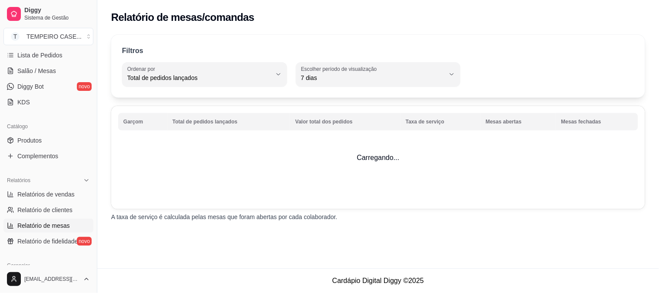
scroll to position [96, 0]
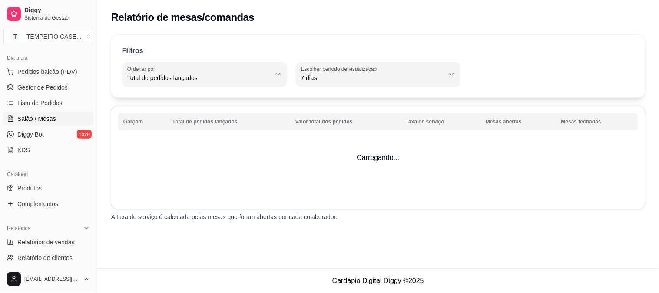
click at [54, 116] on span "Salão / Mesas" at bounding box center [36, 118] width 39 height 9
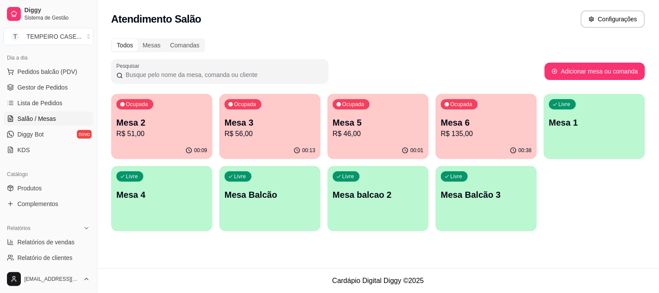
click at [355, 140] on div "Ocupada Mesa 5 R$ 46,00" at bounding box center [377, 118] width 101 height 48
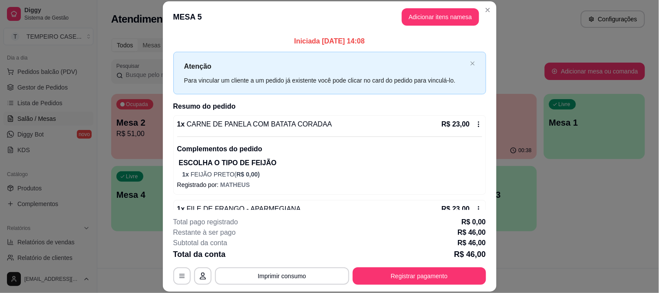
click at [279, 202] on div "1 x FILE DE FRANGO - APARMEGIANA R$ 23,00 Complementos do pedido ESCOLHA O TIPO…" at bounding box center [329, 239] width 313 height 79
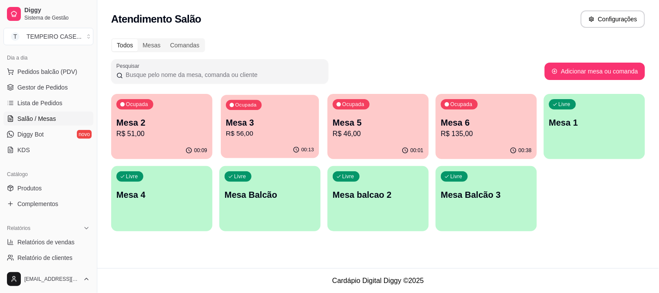
click at [289, 137] on p "R$ 56,00" at bounding box center [270, 134] width 88 height 10
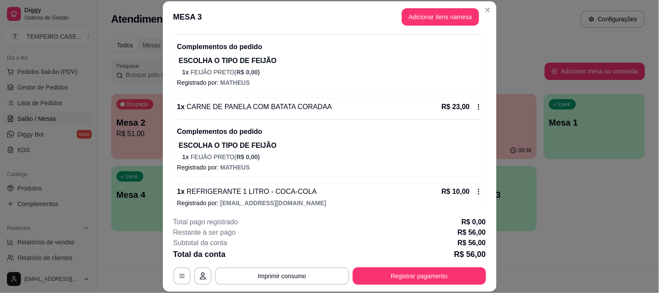
scroll to position [109, 0]
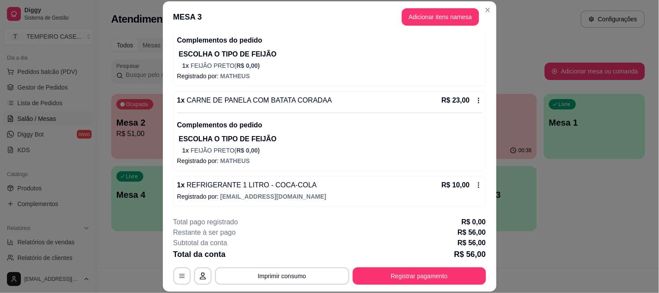
click at [475, 182] on icon at bounding box center [478, 185] width 7 height 7
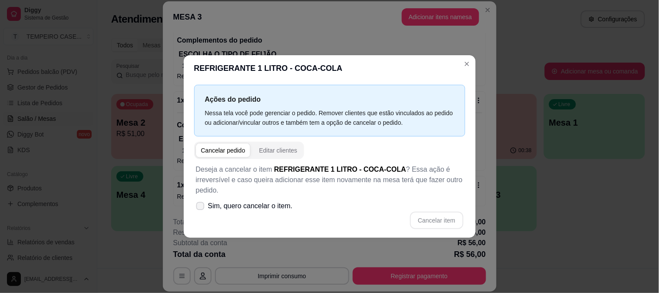
click at [210, 211] on span "Sim, quero cancelar o item." at bounding box center [250, 206] width 85 height 10
click at [201, 211] on input "Sim, quero cancelar o item." at bounding box center [198, 211] width 6 height 6
checkbox input "true"
click at [424, 221] on button "Cancelar item" at bounding box center [437, 220] width 52 height 17
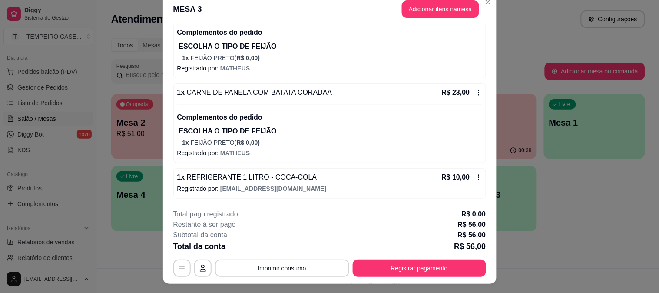
scroll to position [0, 0]
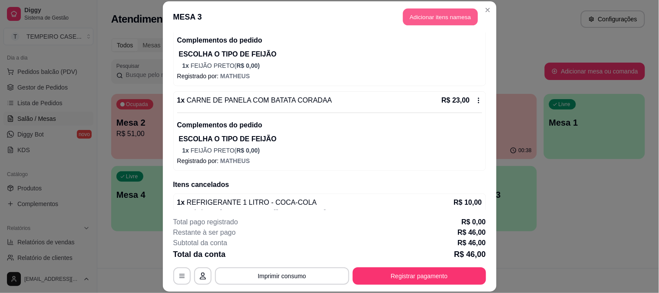
click at [422, 19] on button "Adicionar itens na mesa" at bounding box center [440, 17] width 75 height 17
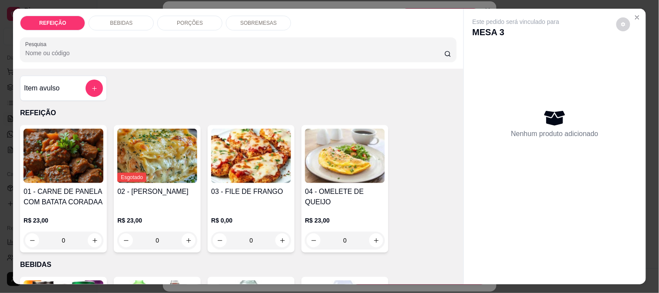
click at [126, 3] on div "REFEIÇÃO BEBIDAS PORÇÕES SOBREMESAS Pesquisa Item avulso REFEIÇÃO 01 - CARNE DE…" at bounding box center [329, 146] width 659 height 293
click at [122, 22] on p "BEBIDAS" at bounding box center [121, 23] width 23 height 7
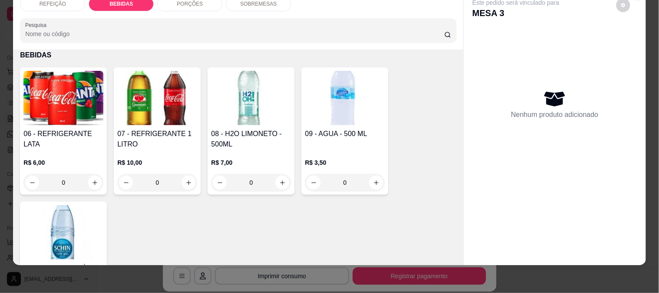
click at [89, 223] on img at bounding box center [63, 232] width 80 height 54
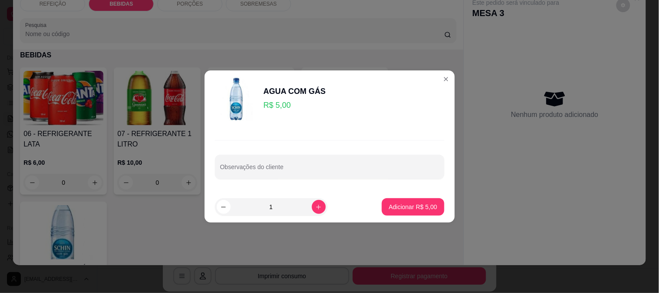
click at [389, 209] on p "Adicionar R$ 5,00" at bounding box center [413, 206] width 48 height 9
type input "1"
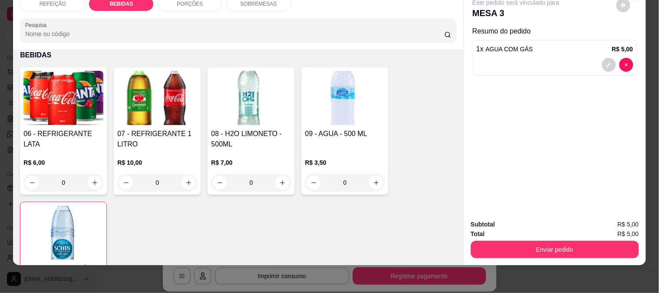
click at [73, 129] on h4 "06 - REFRIGERANTE LATA" at bounding box center [63, 139] width 80 height 21
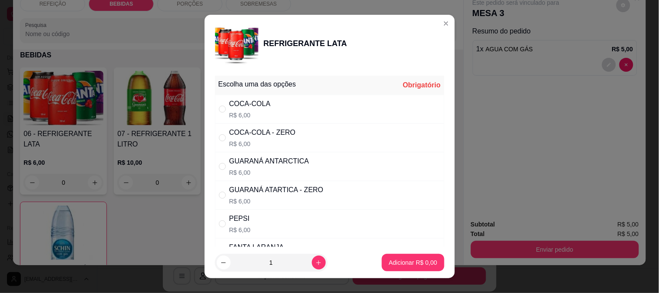
click at [348, 136] on div "COCA-COLA - ZERO R$ 6,00" at bounding box center [329, 137] width 229 height 29
radio input "true"
click at [326, 122] on div "COCA-COLA R$ 6,00" at bounding box center [329, 109] width 229 height 29
radio input "true"
radio input "false"
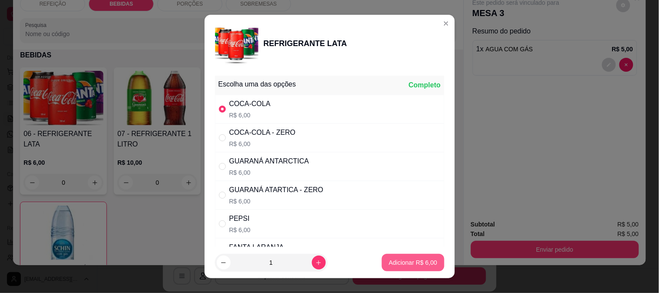
click at [416, 263] on p "Adicionar R$ 6,00" at bounding box center [413, 262] width 48 height 9
type input "1"
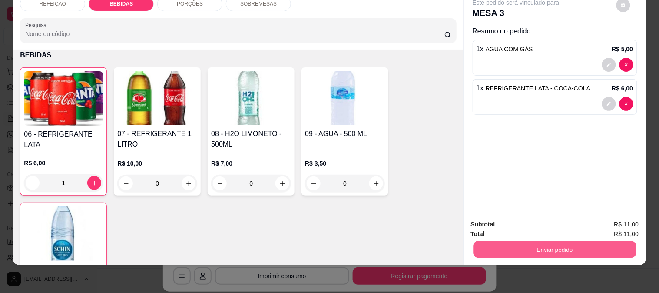
click at [532, 241] on button "Enviar pedido" at bounding box center [554, 249] width 163 height 17
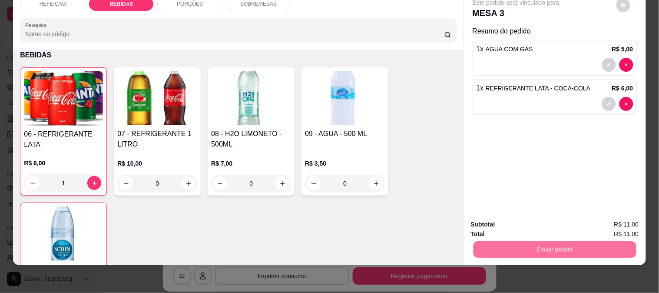
click at [501, 214] on button "Não registrar e enviar pedido" at bounding box center [526, 220] width 90 height 17
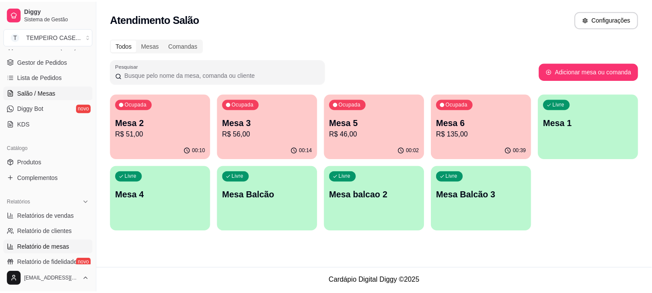
scroll to position [145, 0]
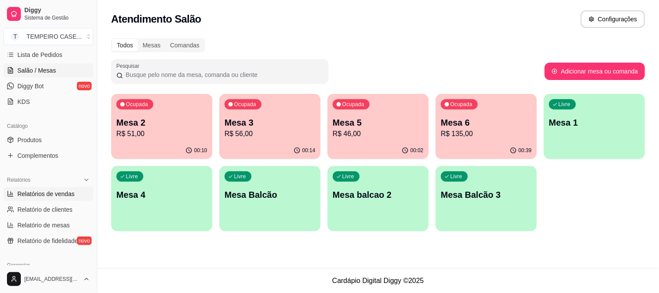
click at [37, 191] on span "Relatórios de vendas" at bounding box center [45, 193] width 57 height 9
select select "ALL"
select select "0"
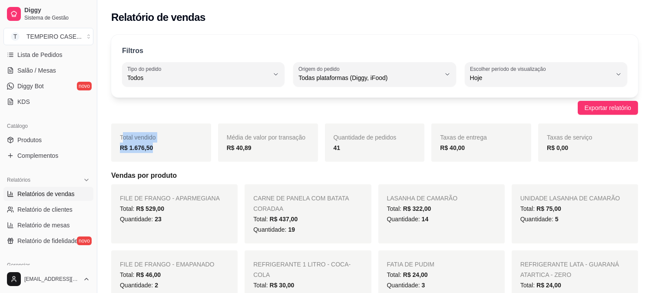
click at [122, 141] on div "Total vendido R$ 1.676,50" at bounding box center [161, 142] width 100 height 38
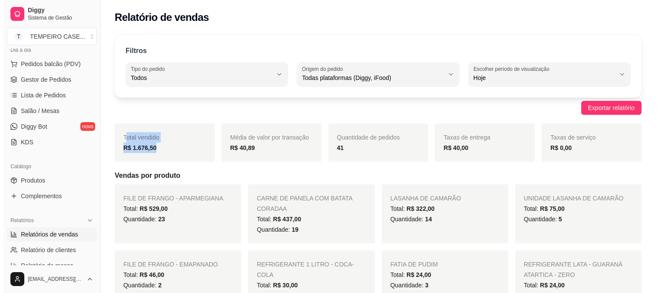
scroll to position [48, 0]
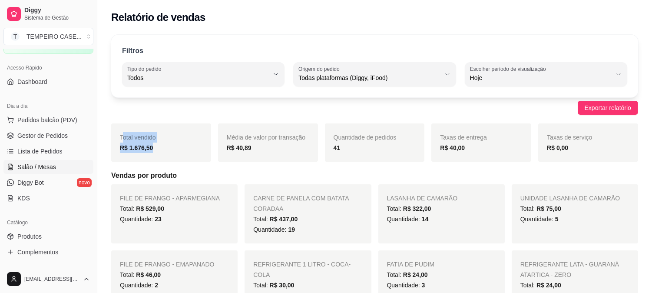
click at [41, 170] on span "Salão / Mesas" at bounding box center [36, 166] width 39 height 9
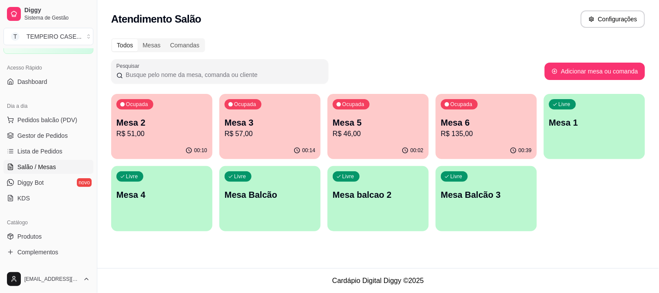
click at [467, 119] on p "Mesa 6" at bounding box center [486, 122] width 91 height 12
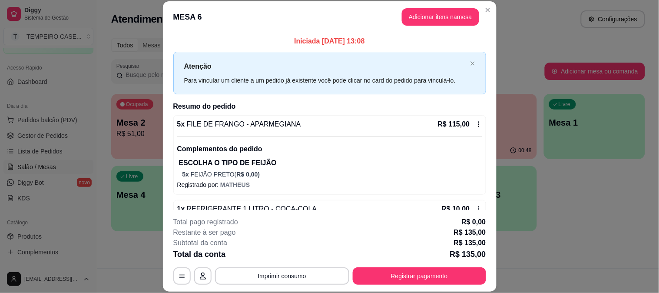
scroll to position [26, 0]
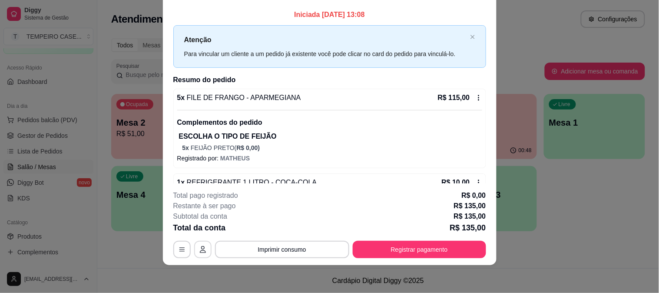
click at [200, 253] on button "button" at bounding box center [202, 249] width 17 height 17
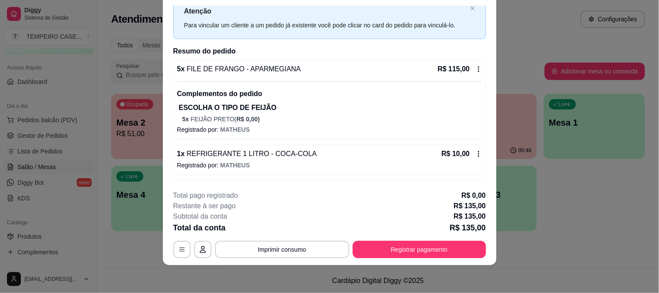
scroll to position [59, 0]
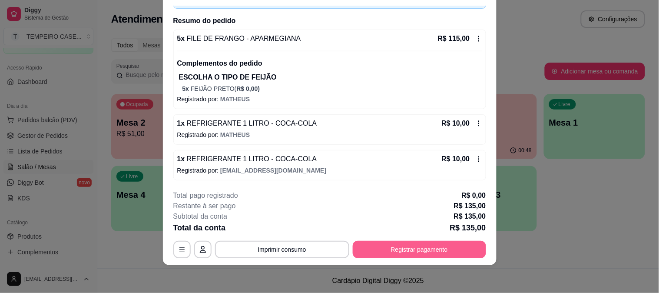
click at [421, 245] on button "Registrar pagamento" at bounding box center [419, 249] width 133 height 17
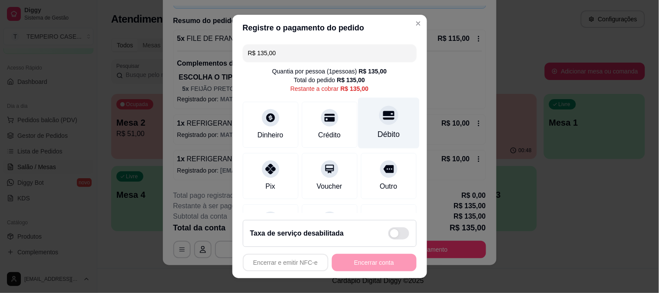
click at [379, 116] on div at bounding box center [388, 115] width 19 height 19
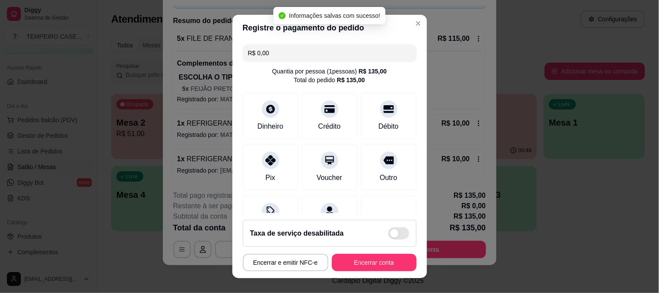
type input "R$ 0,00"
click at [364, 264] on button "Encerrar conta" at bounding box center [374, 262] width 82 height 17
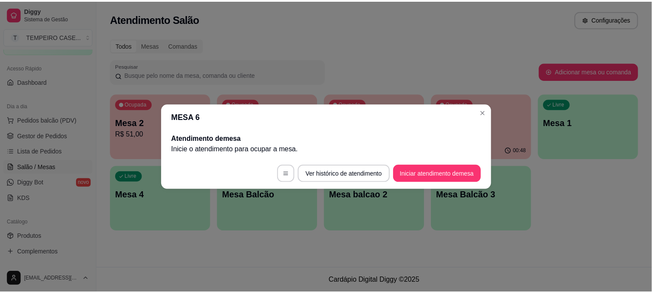
scroll to position [0, 0]
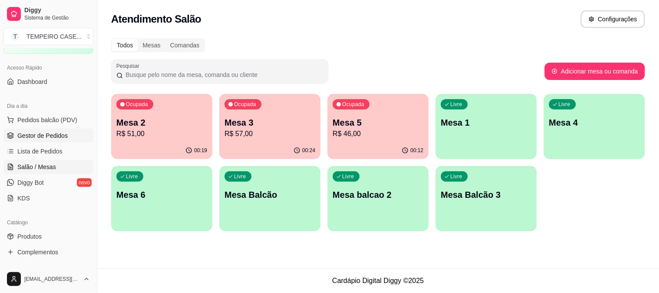
click at [35, 131] on span "Gestor de Pedidos" at bounding box center [42, 135] width 50 height 9
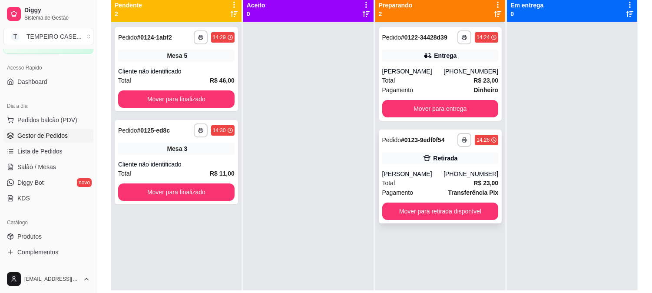
scroll to position [84, 0]
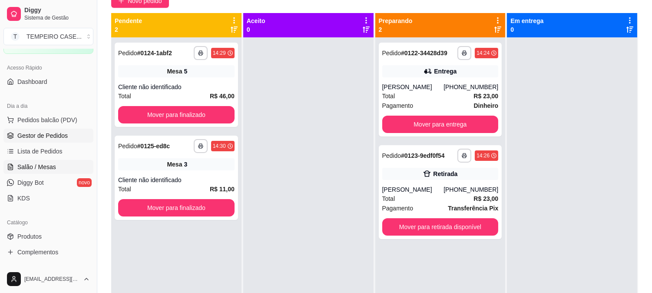
click at [51, 162] on span "Salão / Mesas" at bounding box center [36, 166] width 39 height 9
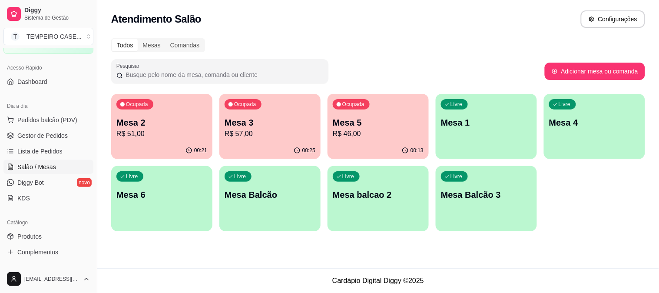
click at [258, 132] on p "R$ 57,00" at bounding box center [270, 134] width 91 height 10
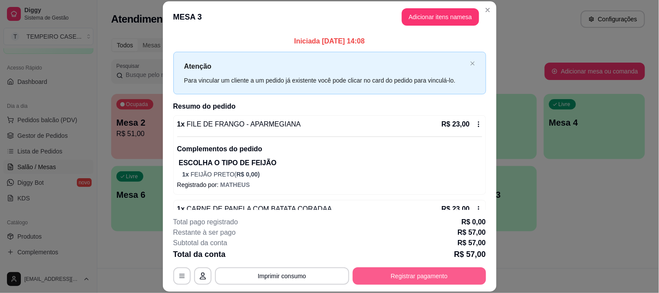
click at [393, 279] on button "Registrar pagamento" at bounding box center [419, 275] width 133 height 17
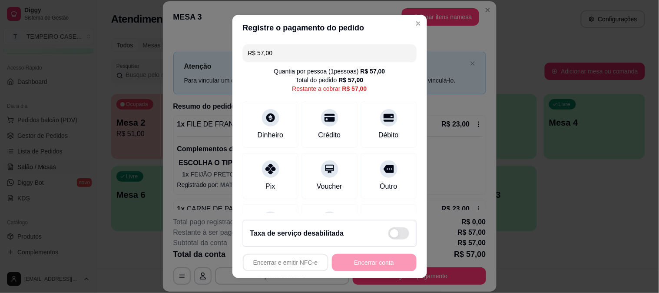
drag, startPoint x: 285, startPoint y: 57, endPoint x: 170, endPoint y: 41, distance: 116.1
click at [170, 41] on div "Registre o pagamento do pedido R$ 57,00 Quantia por pessoa ( 1 pessoas) R$ 57,0…" at bounding box center [329, 146] width 659 height 293
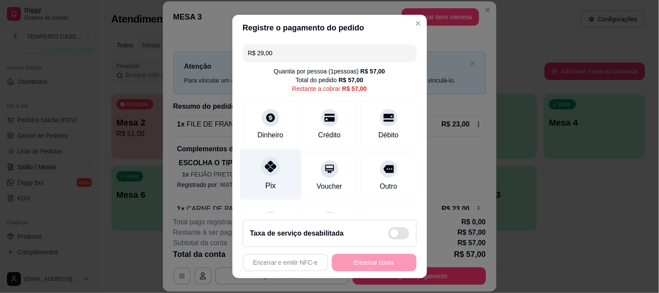
click at [258, 176] on div "Pix" at bounding box center [270, 174] width 61 height 51
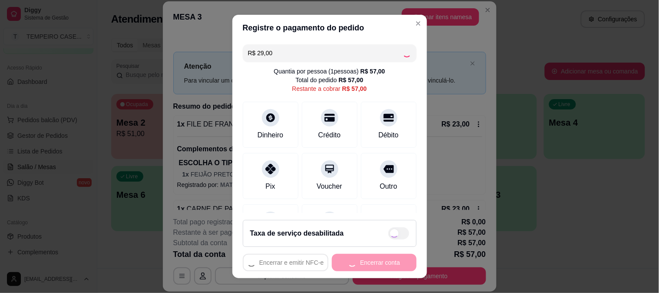
type input "R$ 28,00"
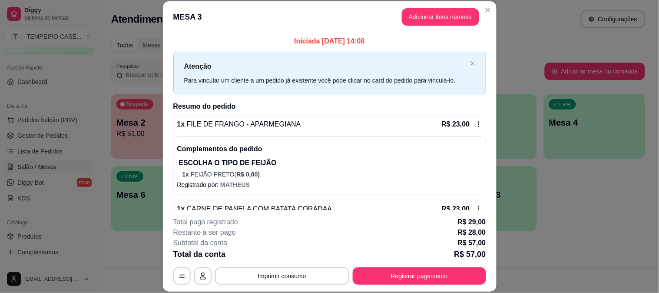
click at [479, 4] on header "MESA 3 Adicionar itens na mesa" at bounding box center [330, 16] width 334 height 31
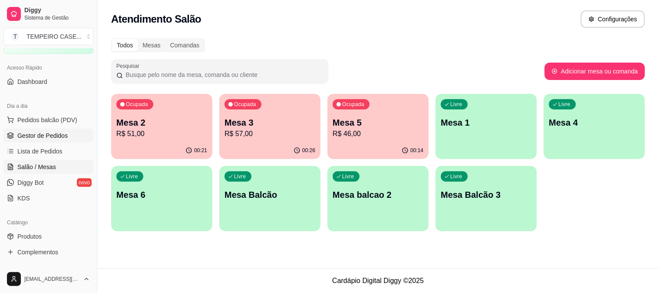
click at [36, 138] on span "Gestor de Pedidos" at bounding box center [42, 135] width 50 height 9
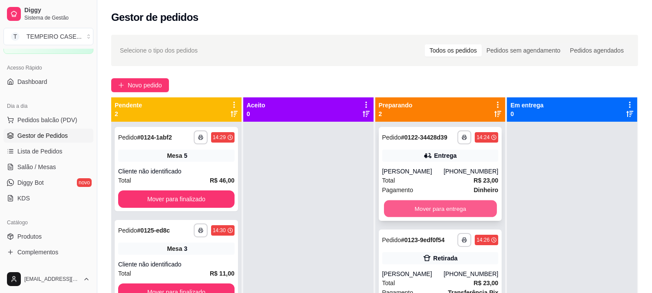
click at [432, 216] on button "Mover para entrega" at bounding box center [440, 208] width 113 height 17
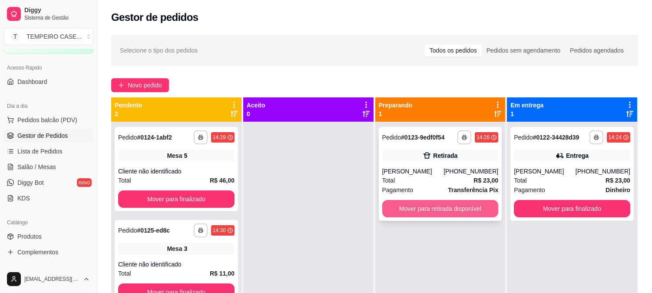
click at [446, 211] on button "Mover para retirada disponível" at bounding box center [440, 208] width 116 height 17
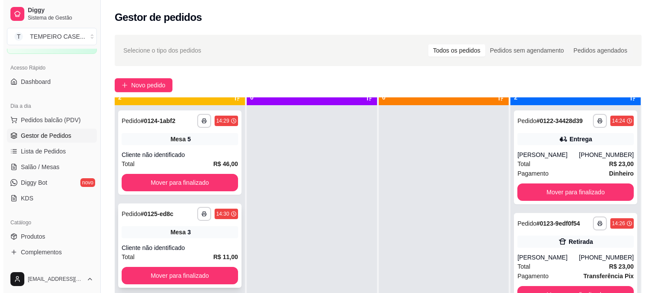
scroll to position [24, 0]
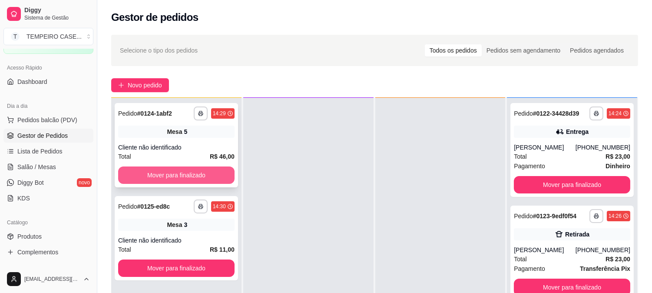
click at [188, 169] on button "Mover para finalizado" at bounding box center [176, 174] width 116 height 17
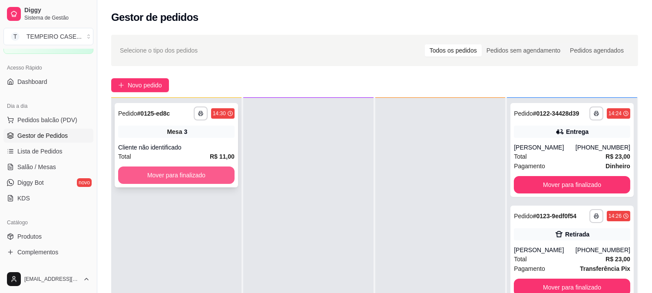
click at [187, 168] on button "Mover para finalizado" at bounding box center [176, 174] width 116 height 17
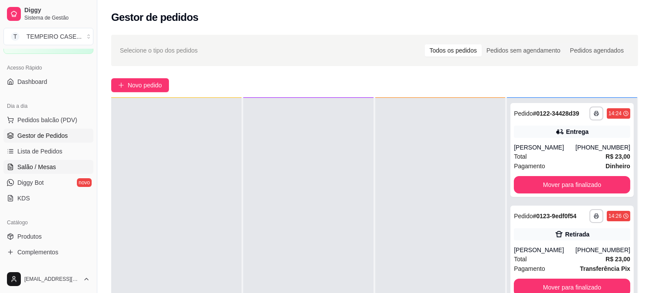
click at [36, 166] on span "Salão / Mesas" at bounding box center [36, 166] width 39 height 9
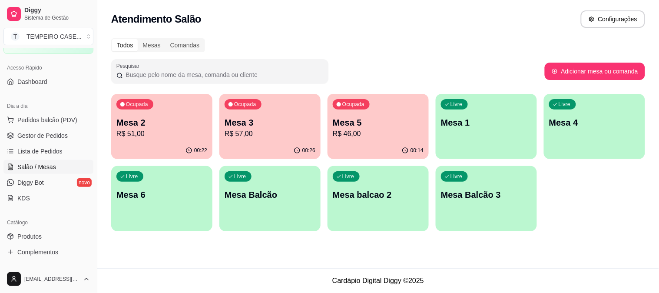
click at [251, 146] on div "00:26" at bounding box center [269, 150] width 101 height 17
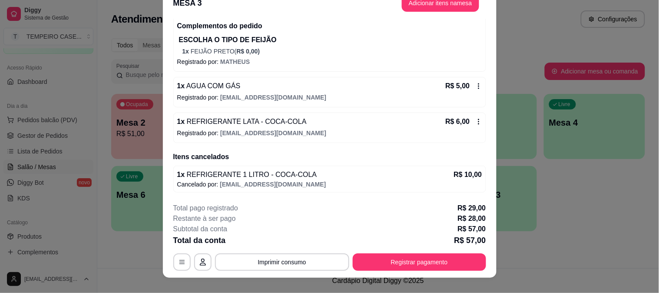
scroll to position [26, 0]
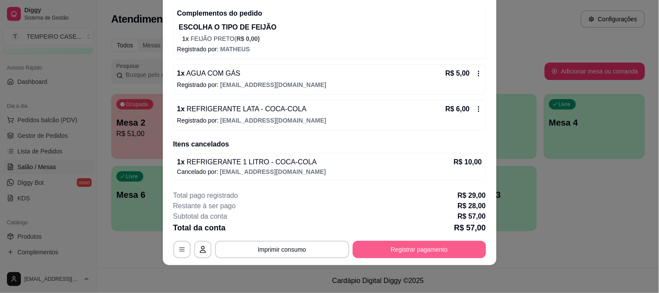
click at [417, 248] on button "Registrar pagamento" at bounding box center [419, 249] width 133 height 17
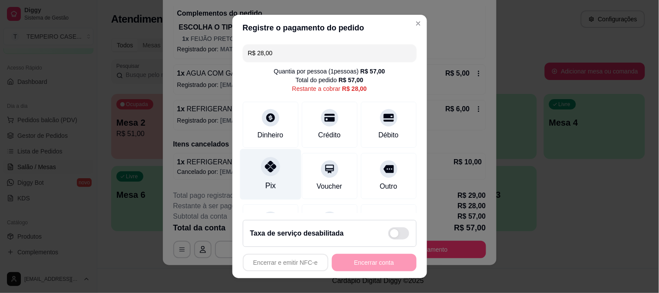
click at [267, 178] on div "Pix" at bounding box center [270, 174] width 61 height 51
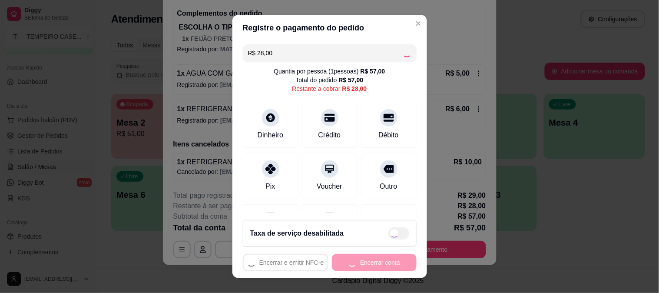
type input "R$ 0,00"
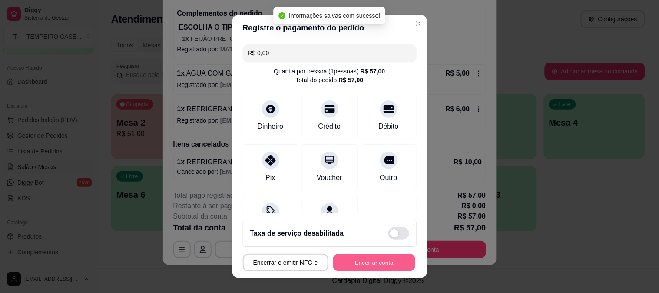
click at [397, 258] on button "Encerrar conta" at bounding box center [374, 262] width 82 height 17
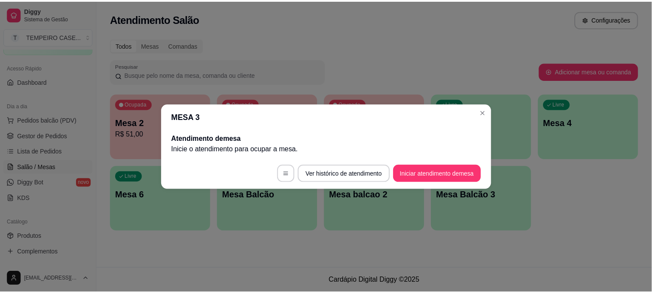
scroll to position [0, 0]
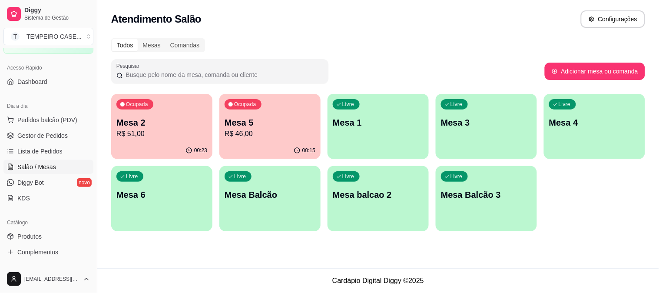
click at [565, 231] on div "Todos Mesas Comandas Pesquisar Adicionar mesa ou comanda Ocupada Mesa 2 R$ 51,0…" at bounding box center [378, 137] width 562 height 208
click at [25, 141] on link "Gestor de Pedidos" at bounding box center [48, 136] width 90 height 14
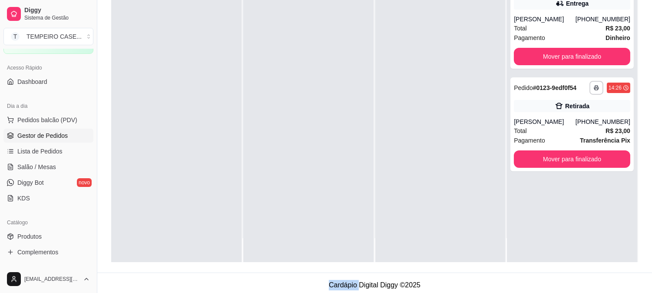
scroll to position [132, 0]
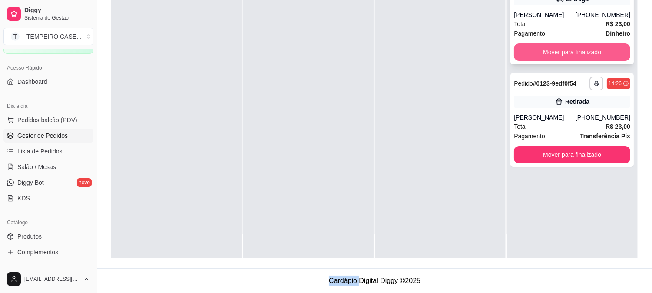
click at [581, 46] on button "Mover para finalizado" at bounding box center [572, 51] width 116 height 17
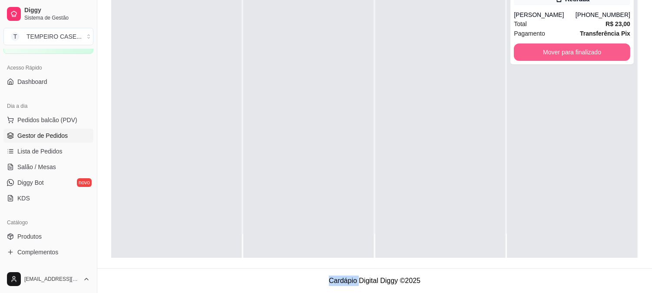
click at [574, 55] on button "Mover para finalizado" at bounding box center [572, 51] width 116 height 17
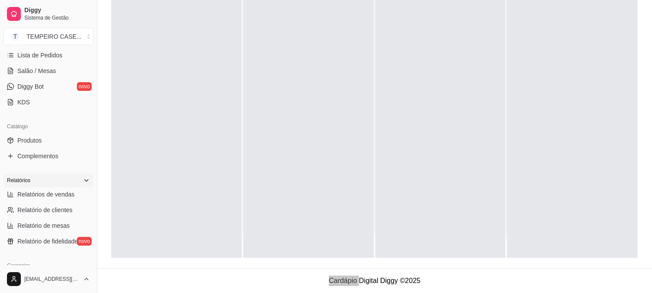
scroll to position [145, 0]
click at [55, 197] on span "Relatórios de vendas" at bounding box center [45, 193] width 57 height 9
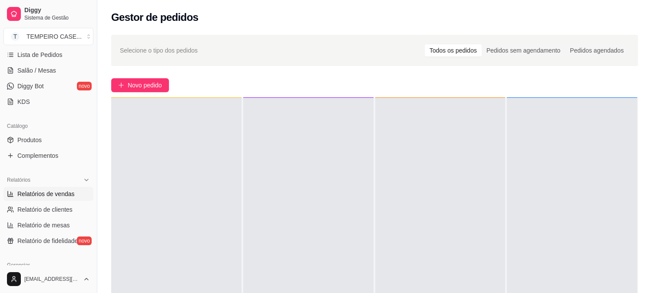
select select "ALL"
select select "0"
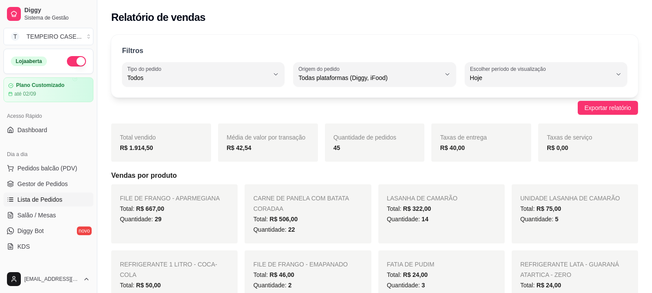
click at [40, 198] on span "Lista de Pedidos" at bounding box center [39, 199] width 45 height 9
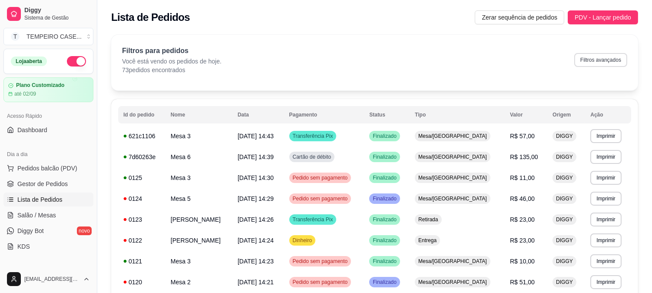
click at [590, 66] on button "Filtros avançados" at bounding box center [600, 60] width 53 height 14
select select "0"
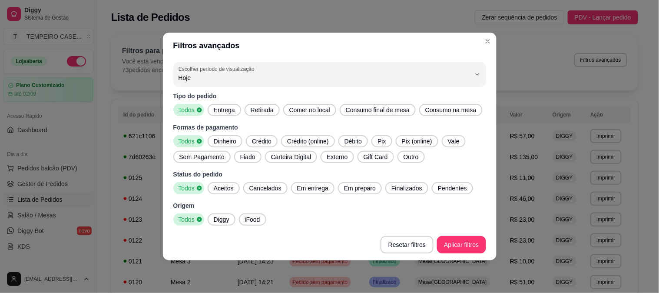
click at [218, 113] on span "Entrega" at bounding box center [224, 110] width 28 height 9
click at [255, 116] on div "Tipo do pedido Todos Entrega Retirada Comer no local Consumo final de mesa Cons…" at bounding box center [329, 159] width 313 height 134
click at [272, 111] on span "Retirada" at bounding box center [262, 110] width 30 height 9
click at [214, 189] on span "Aceitos" at bounding box center [223, 188] width 27 height 9
click at [302, 189] on span "Em entrega" at bounding box center [313, 188] width 38 height 9
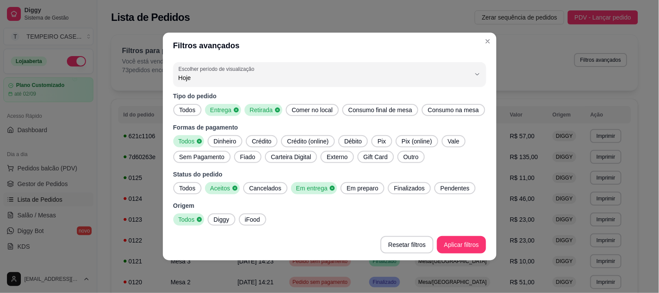
drag, startPoint x: 347, startPoint y: 190, endPoint x: 392, endPoint y: 189, distance: 45.6
click at [348, 189] on span "Em preparo" at bounding box center [362, 188] width 39 height 9
drag, startPoint x: 392, startPoint y: 189, endPoint x: 442, endPoint y: 189, distance: 49.9
click at [393, 189] on span "Finalizados" at bounding box center [412, 188] width 38 height 9
click at [442, 189] on span "Pendentes" at bounding box center [460, 188] width 36 height 9
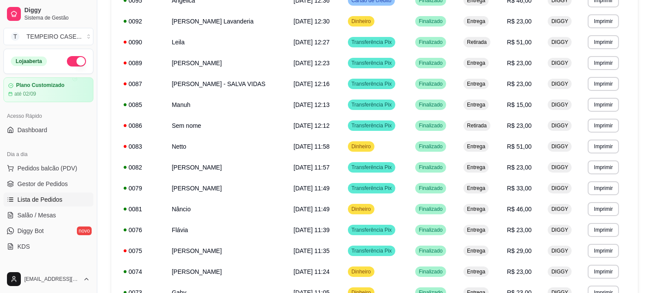
scroll to position [520, 0]
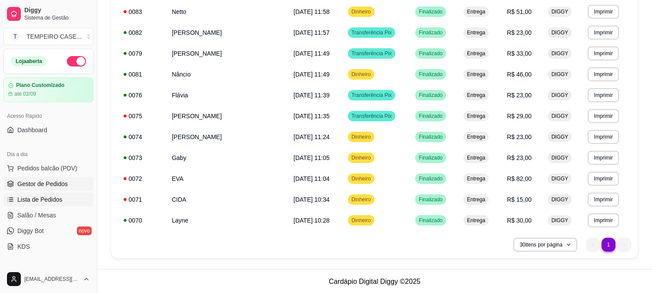
click at [53, 189] on link "Gestor de Pedidos" at bounding box center [48, 184] width 90 height 14
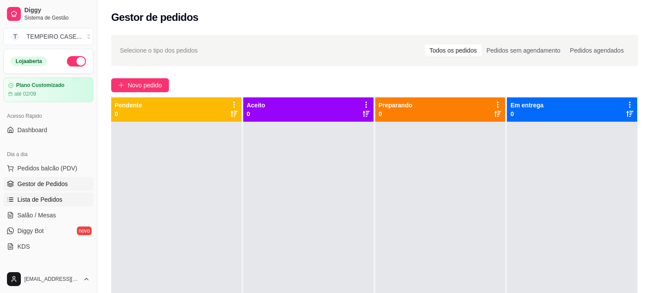
click at [46, 202] on span "Lista de Pedidos" at bounding box center [39, 199] width 45 height 9
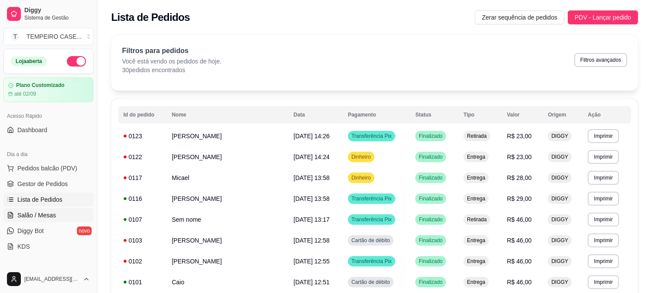
click at [44, 214] on span "Salão / Mesas" at bounding box center [36, 215] width 39 height 9
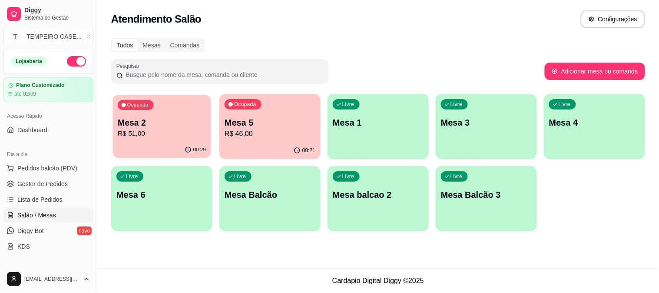
click at [175, 145] on div "00:29" at bounding box center [161, 150] width 98 height 17
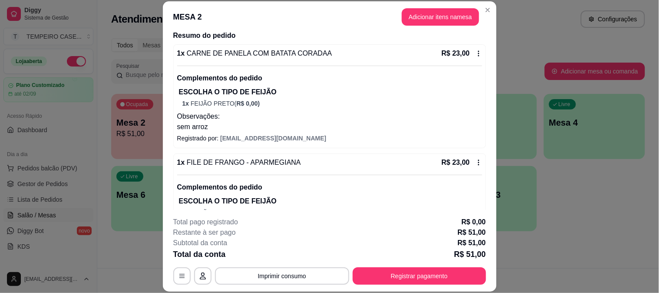
scroll to position [157, 0]
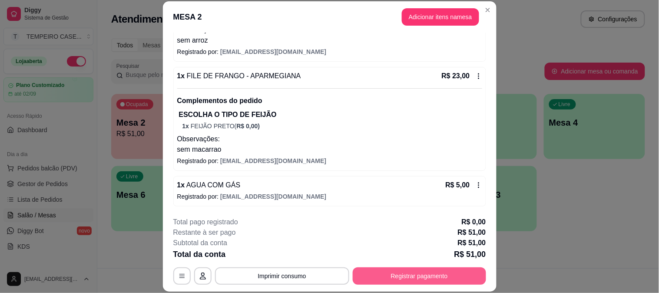
click at [445, 276] on button "Registrar pagamento" at bounding box center [419, 275] width 133 height 17
click at [324, 112] on icon at bounding box center [329, 115] width 11 height 9
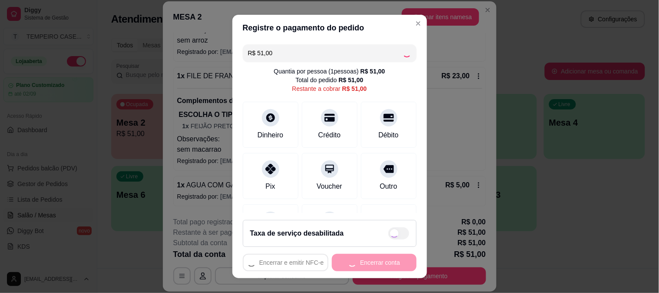
type input "R$ 0,00"
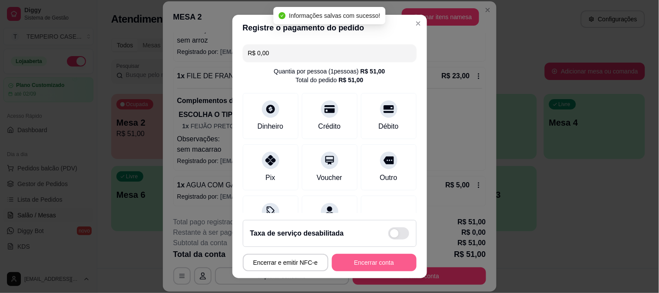
click at [392, 265] on button "Encerrar conta" at bounding box center [374, 262] width 85 height 17
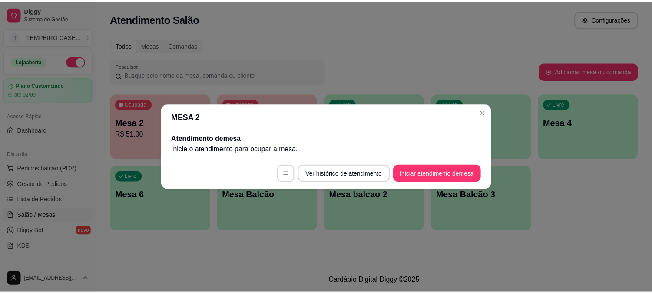
scroll to position [0, 0]
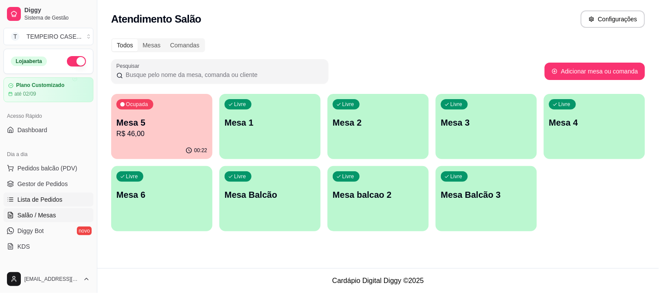
click at [45, 199] on span "Lista de Pedidos" at bounding box center [39, 199] width 45 height 9
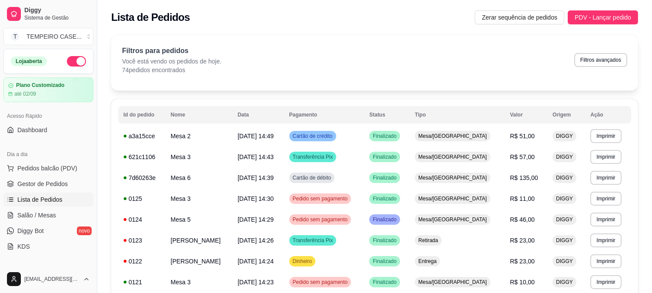
click at [610, 63] on button "Filtros avançados" at bounding box center [600, 60] width 53 height 14
select select "0"
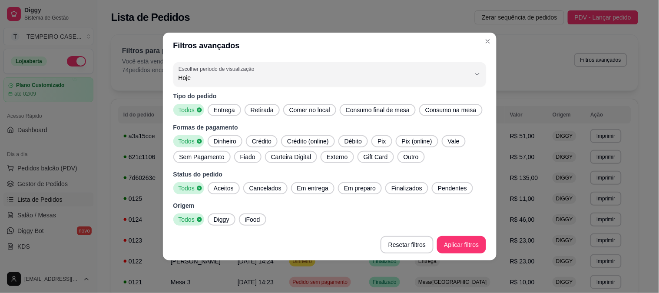
click at [234, 110] on span "Entrega" at bounding box center [224, 110] width 28 height 9
drag, startPoint x: 265, startPoint y: 109, endPoint x: 258, endPoint y: 129, distance: 22.1
click at [266, 109] on span "Retirada" at bounding box center [262, 110] width 30 height 9
drag, startPoint x: 222, startPoint y: 183, endPoint x: 355, endPoint y: 183, distance: 132.9
click at [226, 184] on span "Aceitos" at bounding box center [223, 188] width 27 height 9
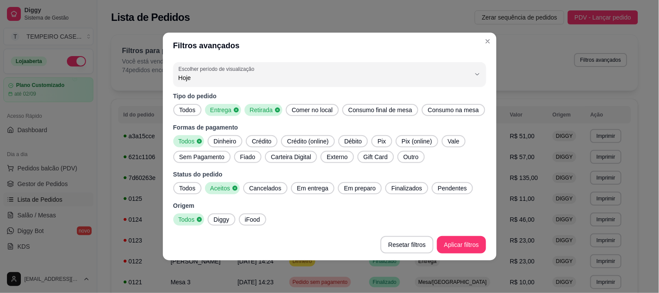
click at [355, 184] on span "Em preparo" at bounding box center [359, 188] width 39 height 9
click at [319, 189] on span "Em entrega" at bounding box center [313, 188] width 38 height 9
click at [401, 185] on span "Finalizados" at bounding box center [412, 188] width 38 height 9
click at [448, 182] on div "Pendentes" at bounding box center [460, 188] width 41 height 12
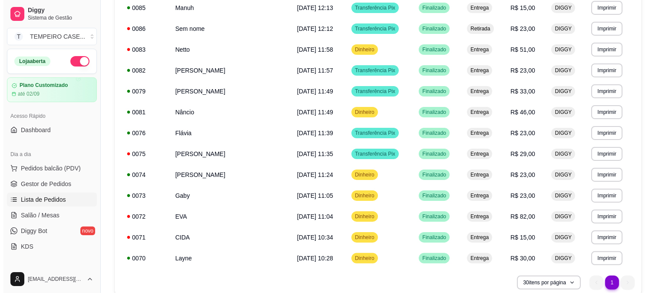
scroll to position [520, 0]
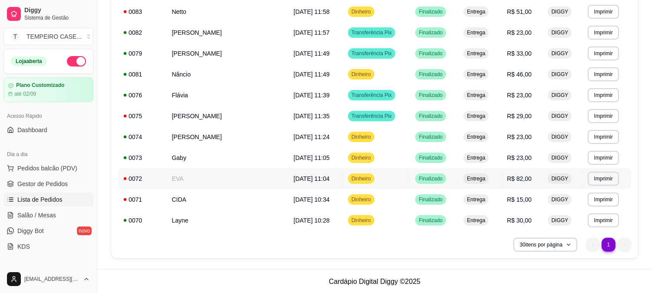
click at [177, 175] on td "EVA" at bounding box center [227, 178] width 122 height 21
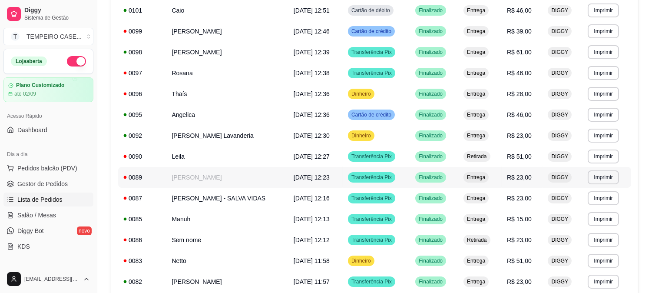
scroll to position [244, 0]
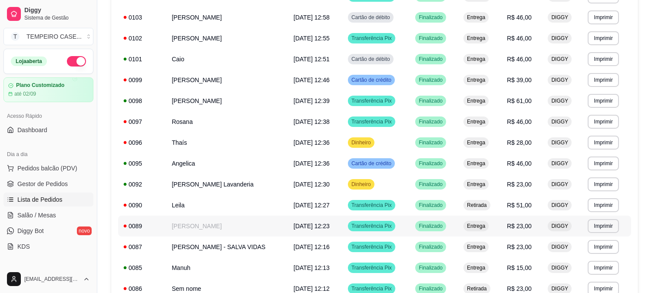
click at [209, 226] on td "[PERSON_NAME]" at bounding box center [227, 225] width 122 height 21
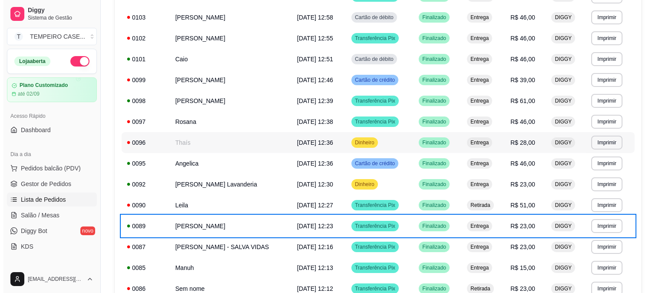
scroll to position [195, 0]
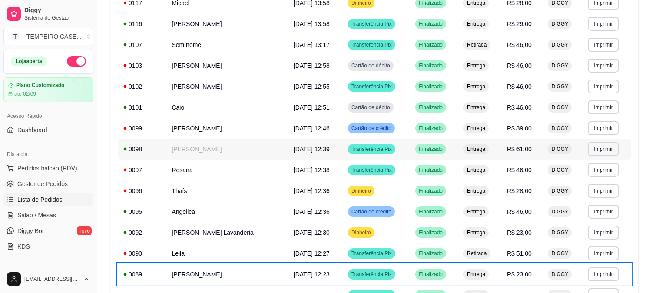
click at [318, 150] on td "[DATE] 12:39" at bounding box center [315, 149] width 54 height 21
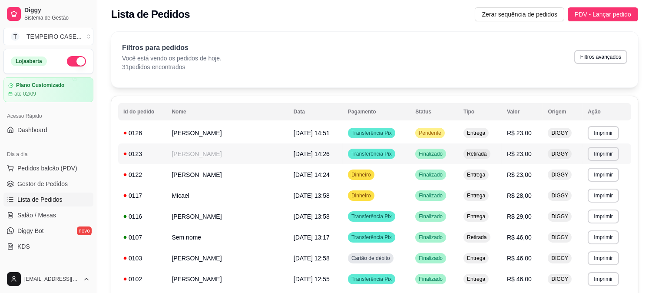
scroll to position [0, 0]
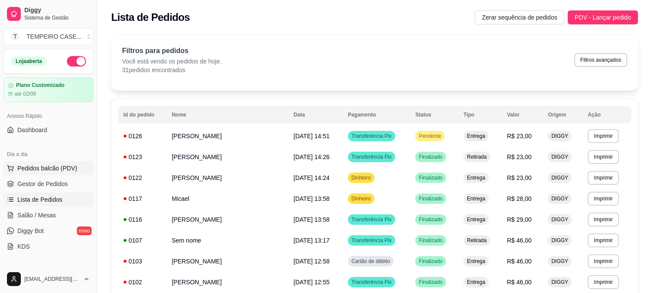
click at [47, 167] on span "Pedidos balcão (PDV)" at bounding box center [47, 168] width 60 height 9
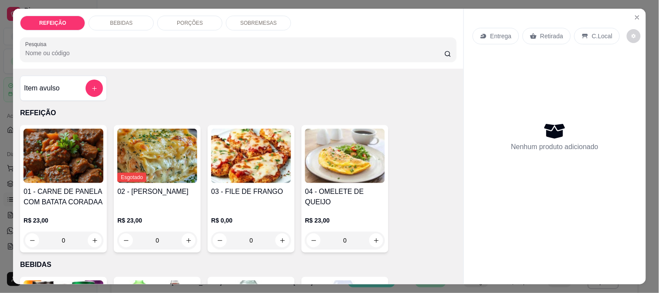
click at [640, 9] on div "Entrega Retirada C.Local Nenhum produto adicionado" at bounding box center [555, 139] width 182 height 261
click at [639, 11] on button "Close" at bounding box center [637, 17] width 14 height 14
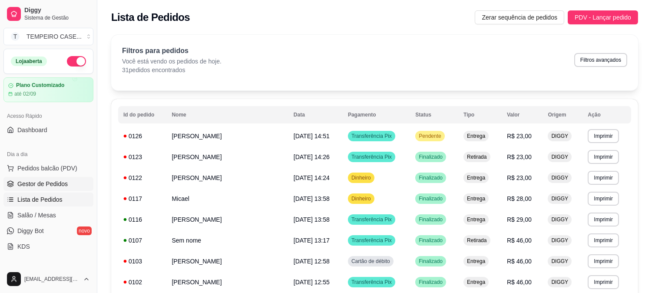
click at [32, 187] on span "Gestor de Pedidos" at bounding box center [42, 183] width 50 height 9
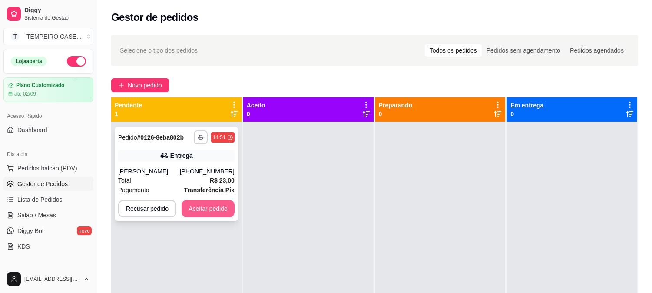
click at [196, 201] on button "Aceitar pedido" at bounding box center [208, 208] width 53 height 17
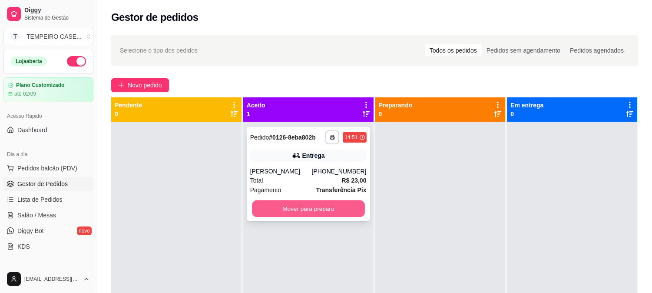
click at [297, 207] on button "Mover para preparo" at bounding box center [308, 208] width 113 height 17
click at [313, 209] on button "Mover para preparo" at bounding box center [308, 208] width 116 height 17
click at [350, 211] on button "Mover para preparo" at bounding box center [308, 208] width 116 height 17
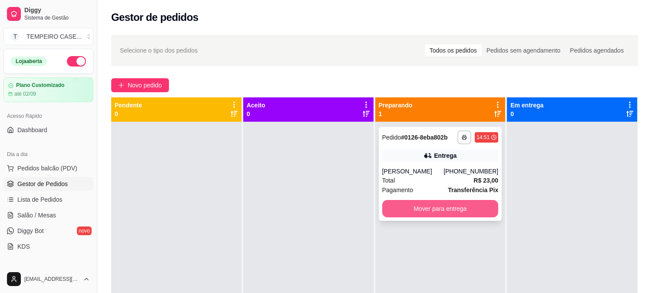
click at [424, 201] on button "Mover para entrega" at bounding box center [440, 208] width 116 height 17
click at [454, 211] on button "Mover para entrega" at bounding box center [440, 208] width 116 height 17
click at [424, 200] on button "Mover para entrega" at bounding box center [440, 208] width 116 height 17
click at [424, 209] on button "Mover para entrega" at bounding box center [440, 208] width 116 height 17
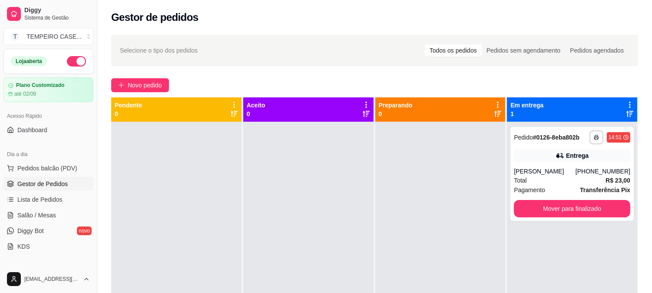
click at [424, 209] on div at bounding box center [440, 268] width 130 height 293
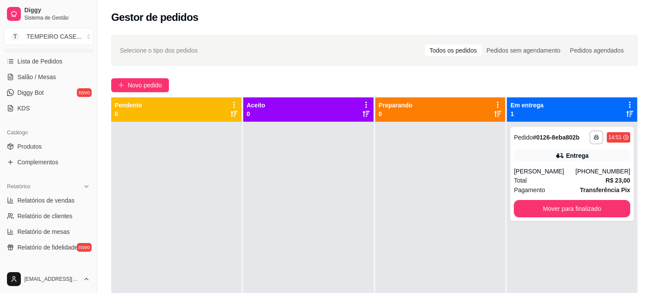
scroll to position [193, 0]
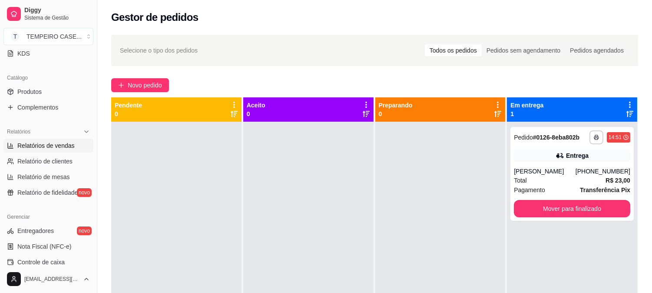
click at [51, 148] on span "Relatórios de vendas" at bounding box center [45, 145] width 57 height 9
select select "ALL"
select select "0"
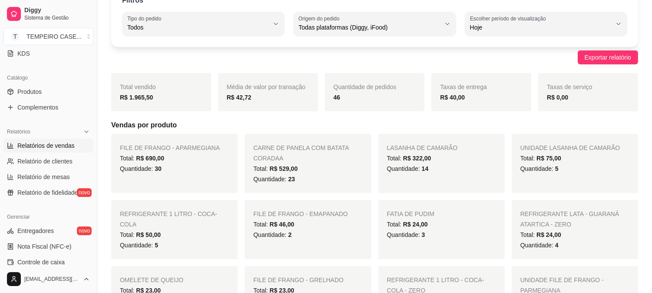
scroll to position [96, 0]
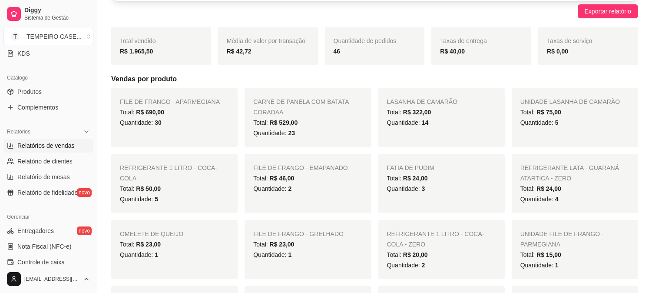
drag, startPoint x: 244, startPoint y: 145, endPoint x: 259, endPoint y: 144, distance: 15.2
click at [249, 144] on div "FILE DE FRANGO - APARMEGIANA Total: R$ 690,00 Quantidade: 30 CARNE DE PANELA CO…" at bounding box center [374, 277] width 527 height 379
click at [262, 142] on div "CARNE DE PANELA COM BATATA CORADAA Total: R$ 529,00 Quantidade: 23" at bounding box center [308, 117] width 126 height 59
click at [271, 134] on span "Quantidade: 23" at bounding box center [274, 132] width 42 height 7
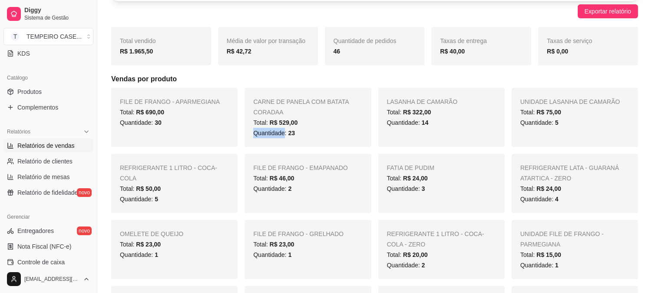
click at [271, 134] on span "Quantidade: 23" at bounding box center [274, 132] width 42 height 7
click at [277, 132] on span "Quantidade: 23" at bounding box center [274, 132] width 42 height 7
click at [277, 131] on span "Quantidade: 23" at bounding box center [274, 132] width 42 height 7
click at [279, 129] on span "Quantidade: 23" at bounding box center [274, 132] width 42 height 7
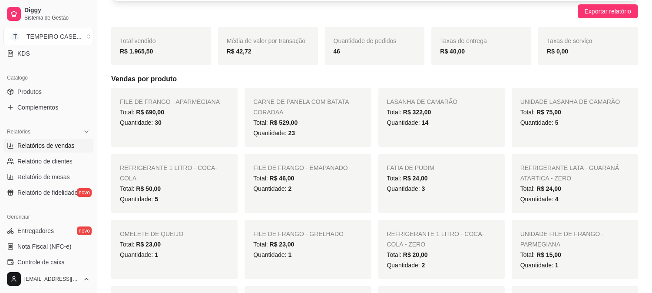
click at [281, 129] on span "Quantidade: 23" at bounding box center [274, 132] width 42 height 7
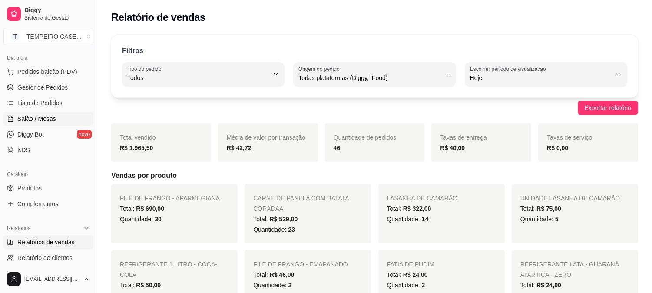
click at [38, 114] on span "Salão / Mesas" at bounding box center [36, 118] width 39 height 9
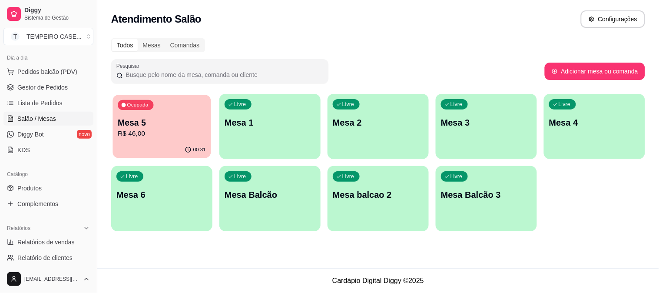
click at [171, 133] on p "R$ 46,00" at bounding box center [162, 134] width 88 height 10
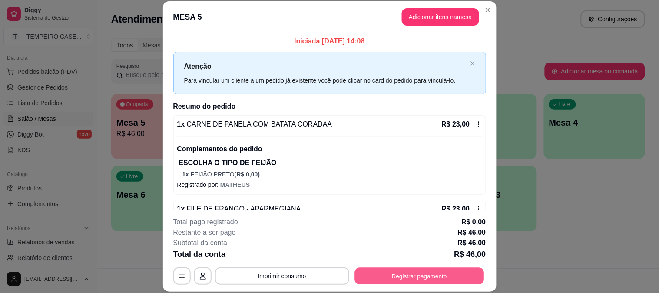
click at [397, 272] on button "Registrar pagamento" at bounding box center [418, 275] width 129 height 17
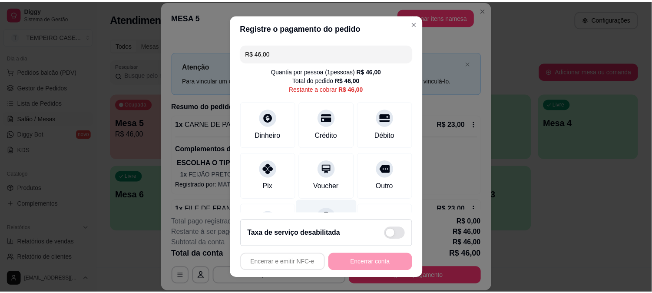
scroll to position [50, 0]
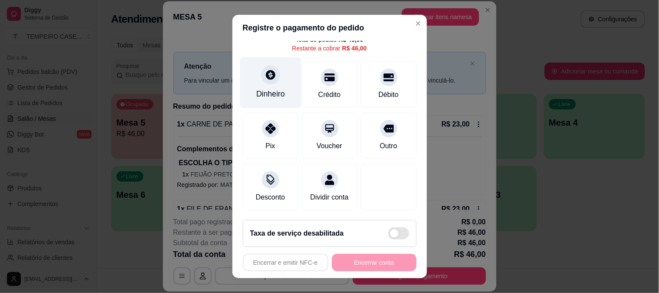
click at [271, 76] on div "Dinheiro" at bounding box center [270, 82] width 61 height 51
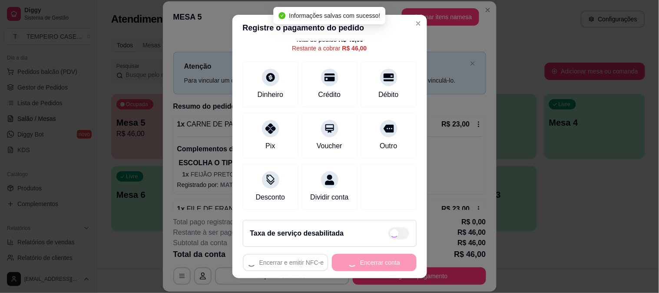
type input "R$ 0,00"
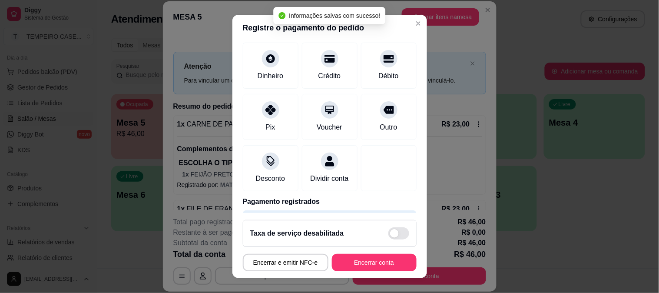
click at [393, 262] on button "Encerrar conta" at bounding box center [374, 262] width 85 height 17
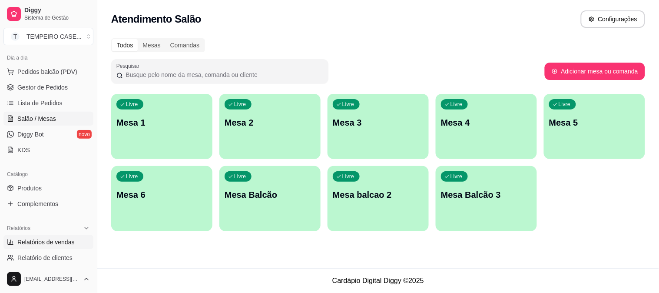
click at [30, 241] on span "Relatórios de vendas" at bounding box center [45, 242] width 57 height 9
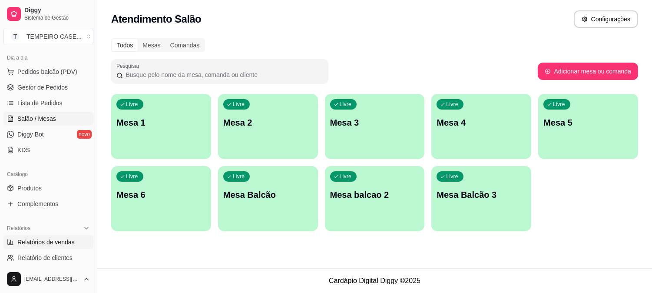
select select "ALL"
select select "0"
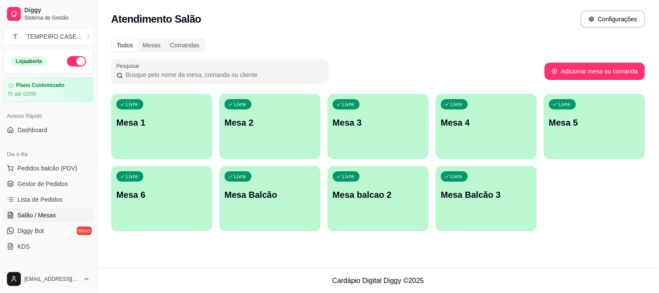
scroll to position [96, 0]
